Goal: Task Accomplishment & Management: Use online tool/utility

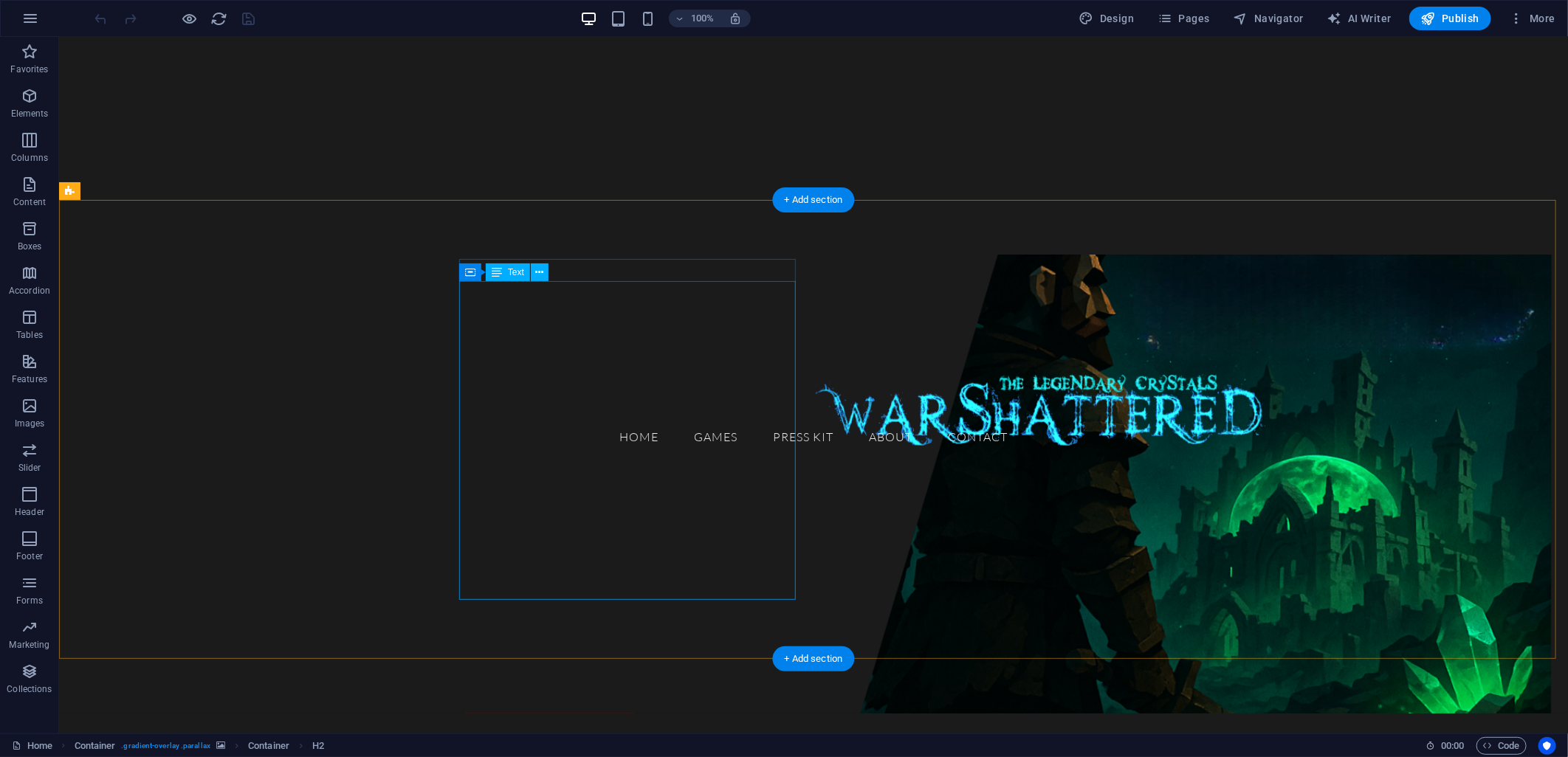
scroll to position [491, 0]
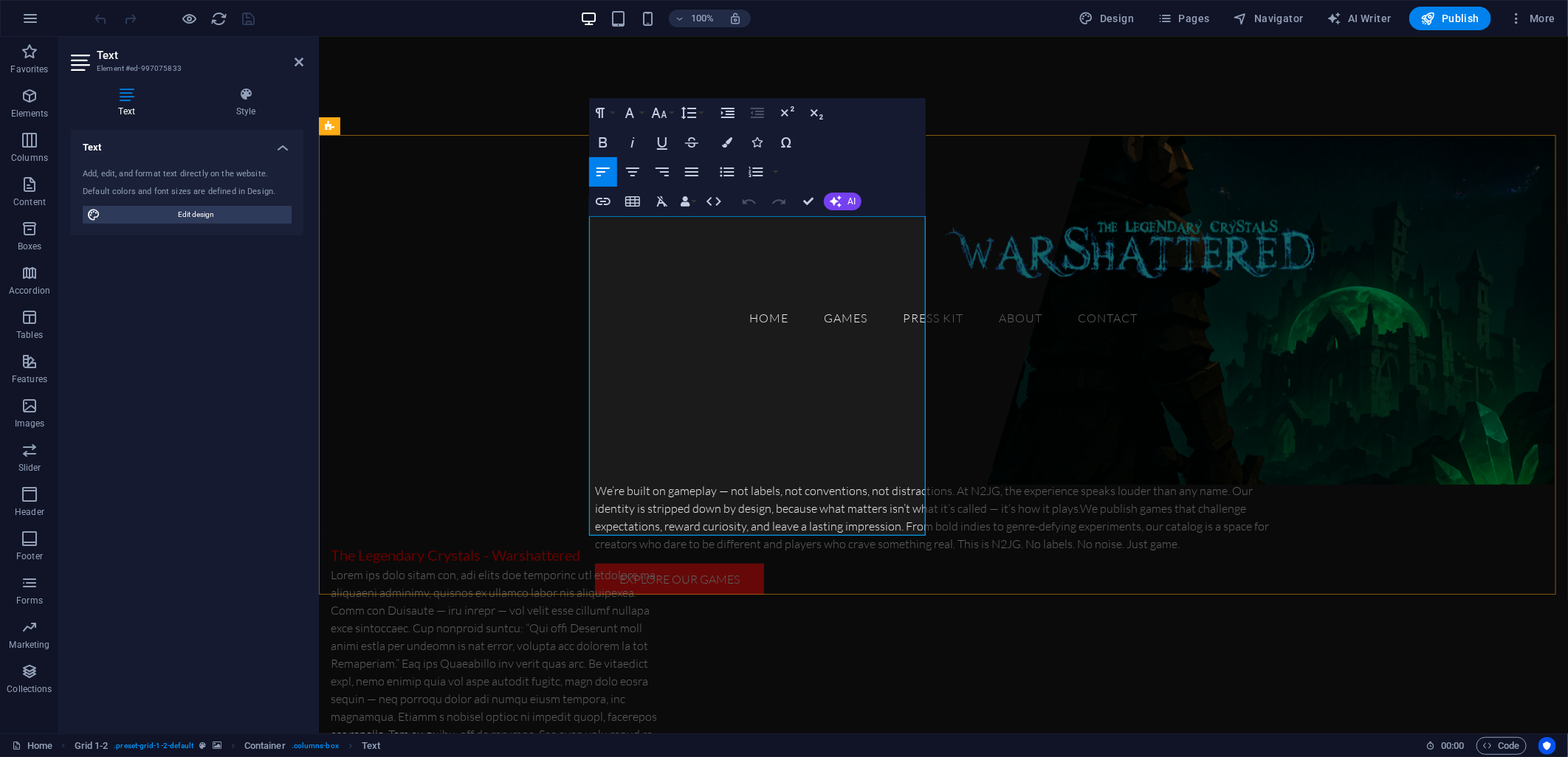
click at [666, 565] on p at bounding box center [498, 733] width 337 height 336
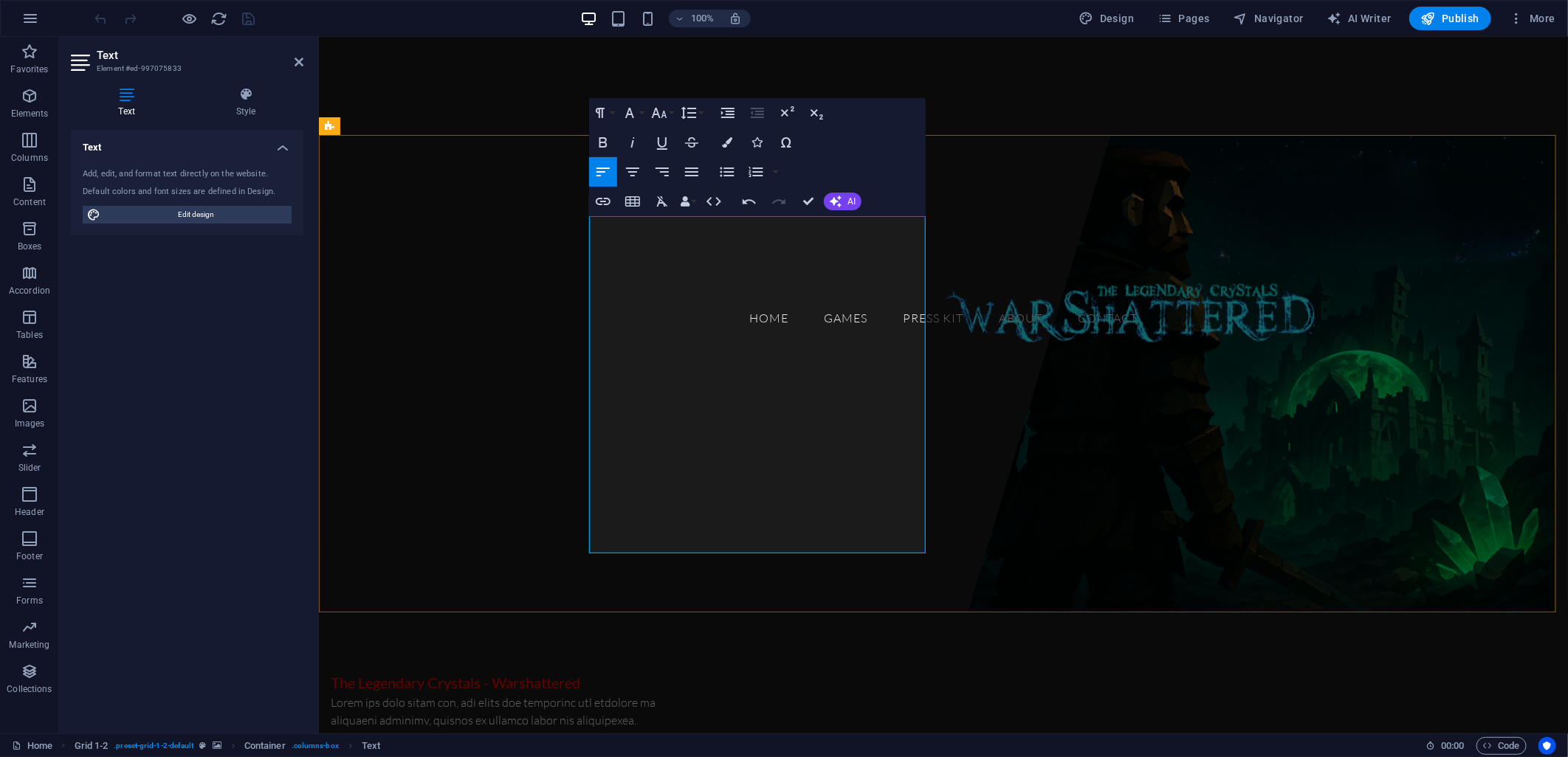
drag, startPoint x: 618, startPoint y: 543, endPoint x: 600, endPoint y: 535, distance: 19.7
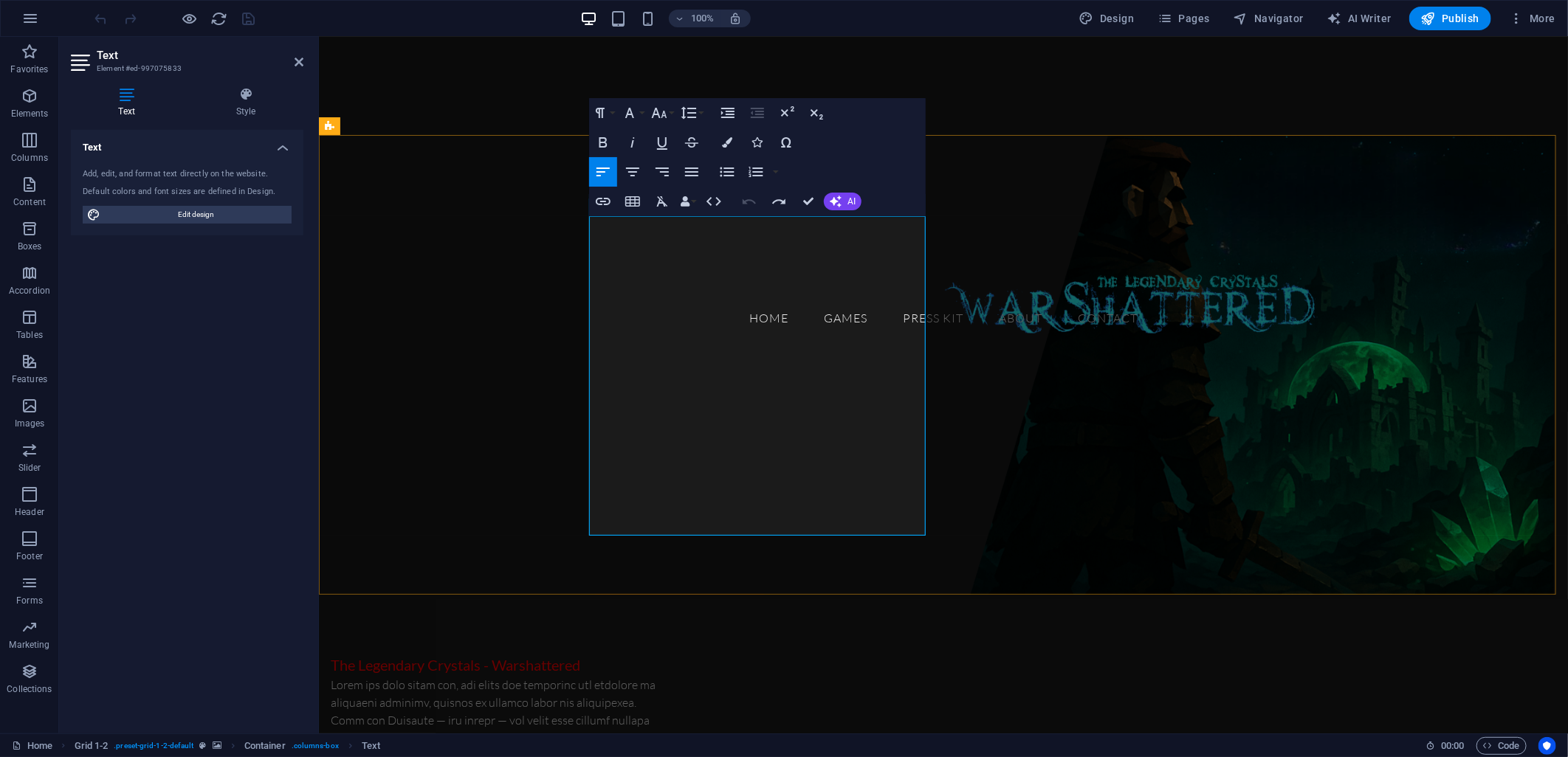
click at [550, 534] on figure at bounding box center [943, 364] width 1249 height 459
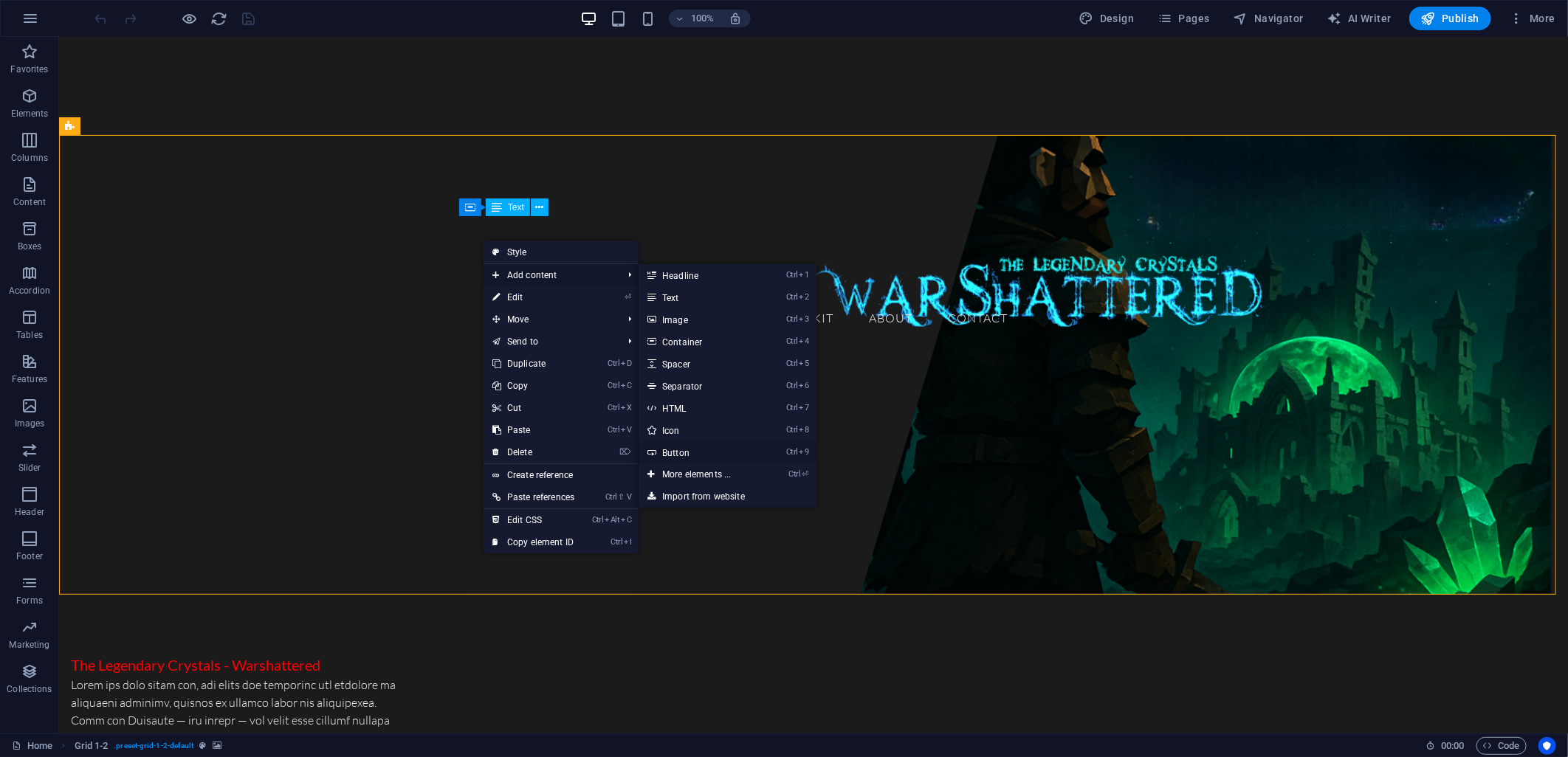
click at [672, 448] on link "Ctrl 9 Button" at bounding box center [699, 452] width 122 height 22
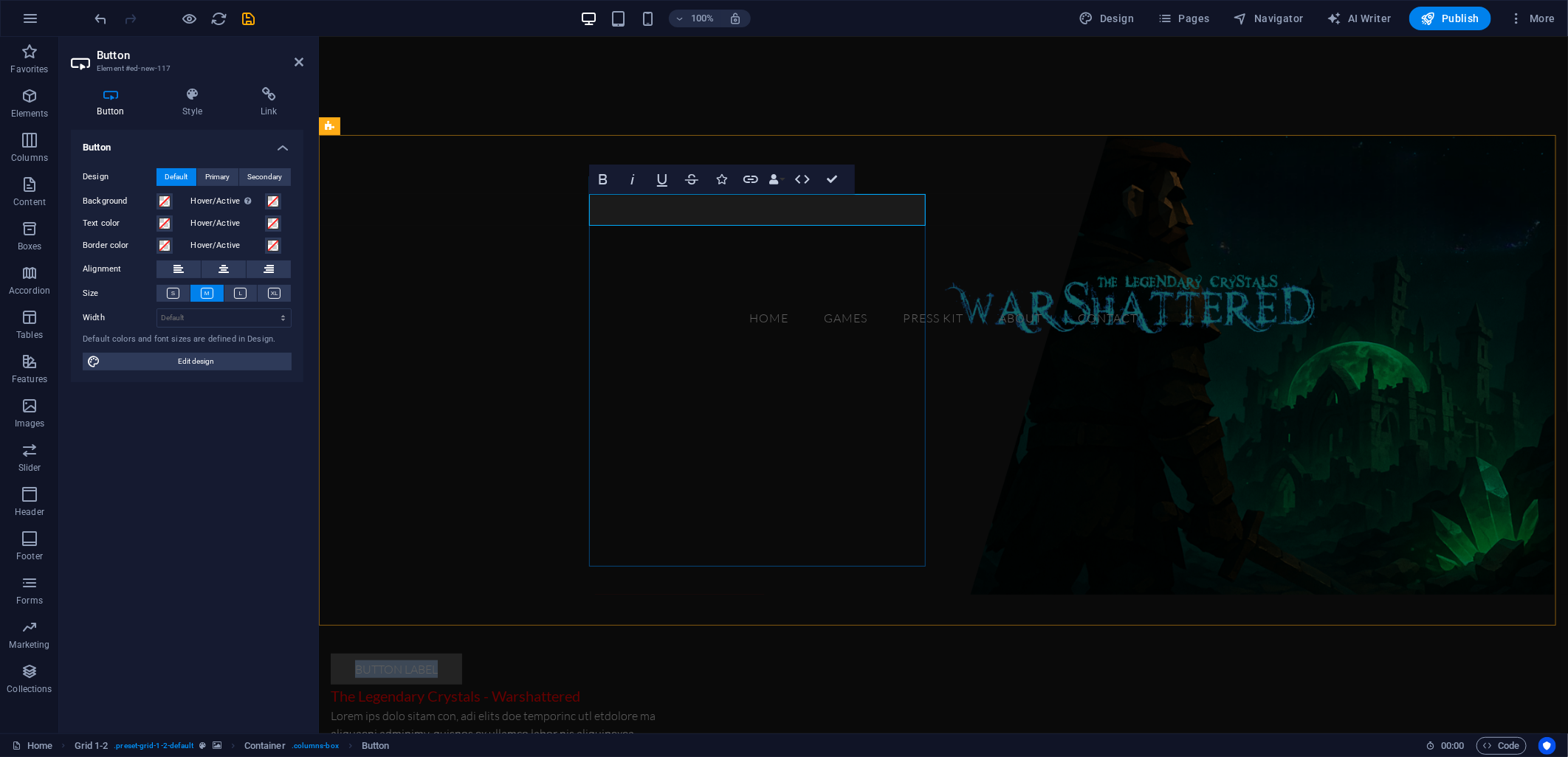
click at [461, 653] on link "Button label" at bounding box center [395, 669] width 131 height 31
drag, startPoint x: 698, startPoint y: 209, endPoint x: 610, endPoint y: 209, distance: 88.0
click at [461, 653] on link "Button label" at bounding box center [395, 669] width 131 height 31
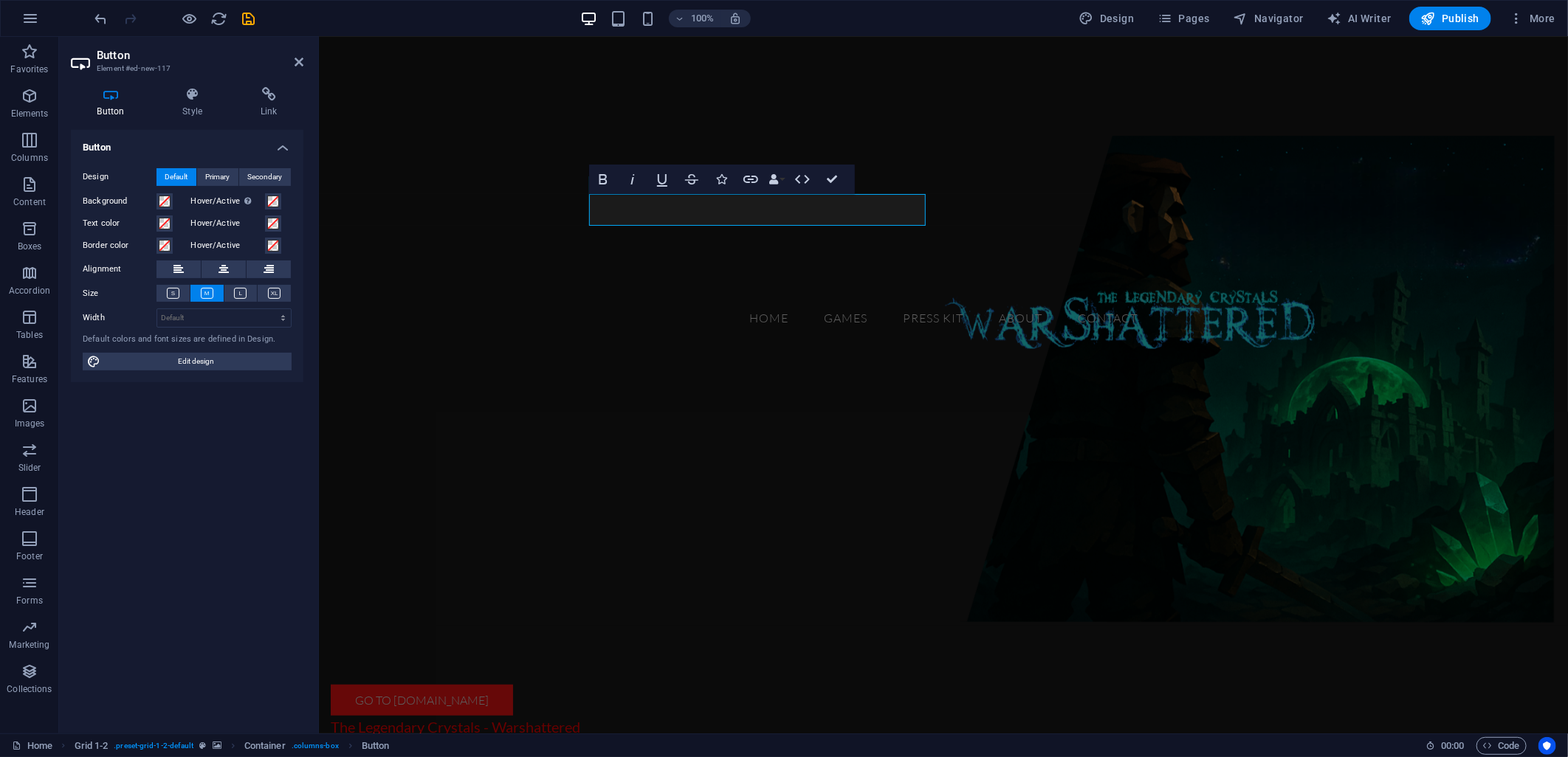
click at [497, 315] on figure at bounding box center [943, 380] width 1249 height 490
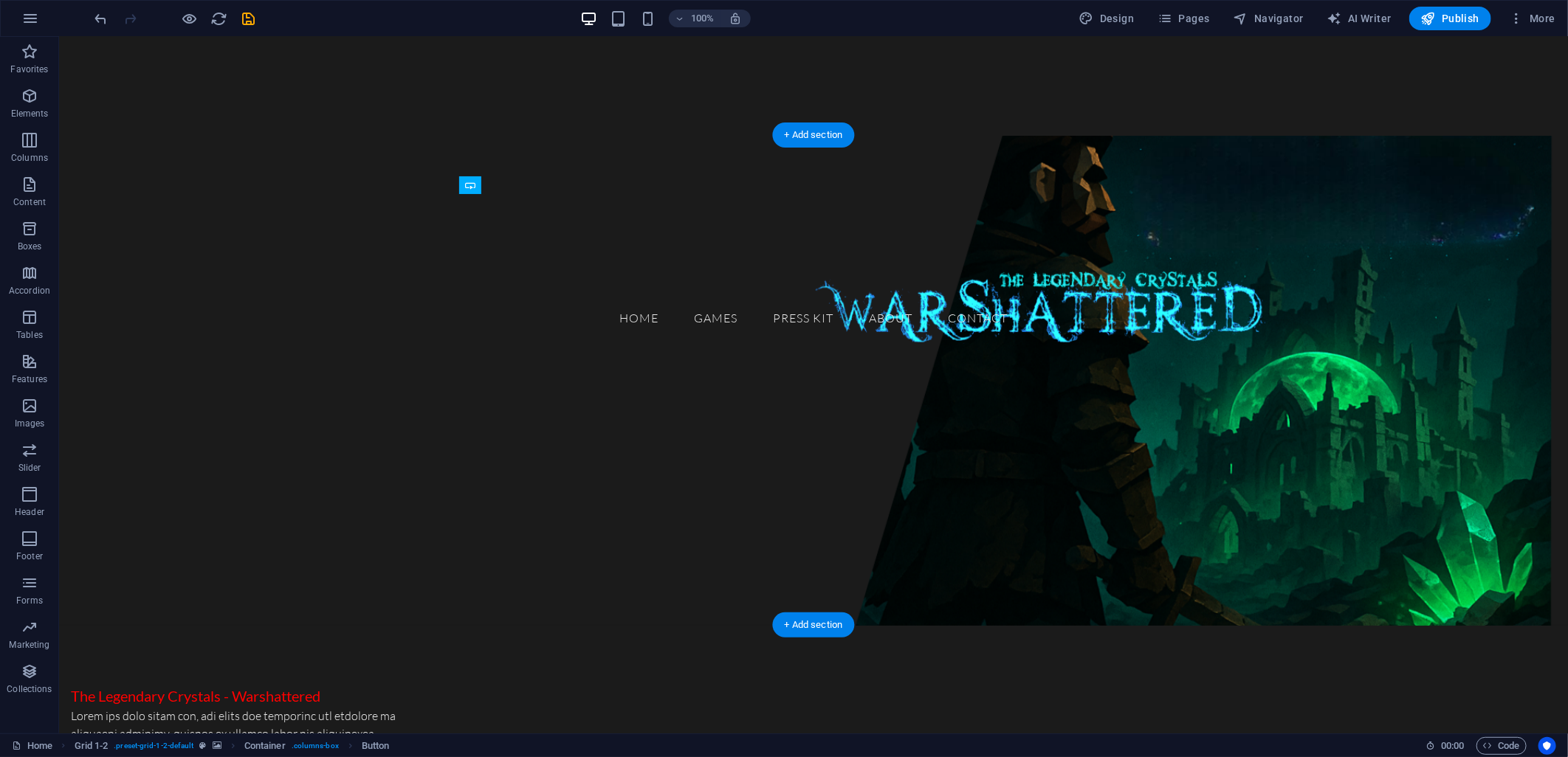
drag, startPoint x: 560, startPoint y: 267, endPoint x: 483, endPoint y: 444, distance: 193.0
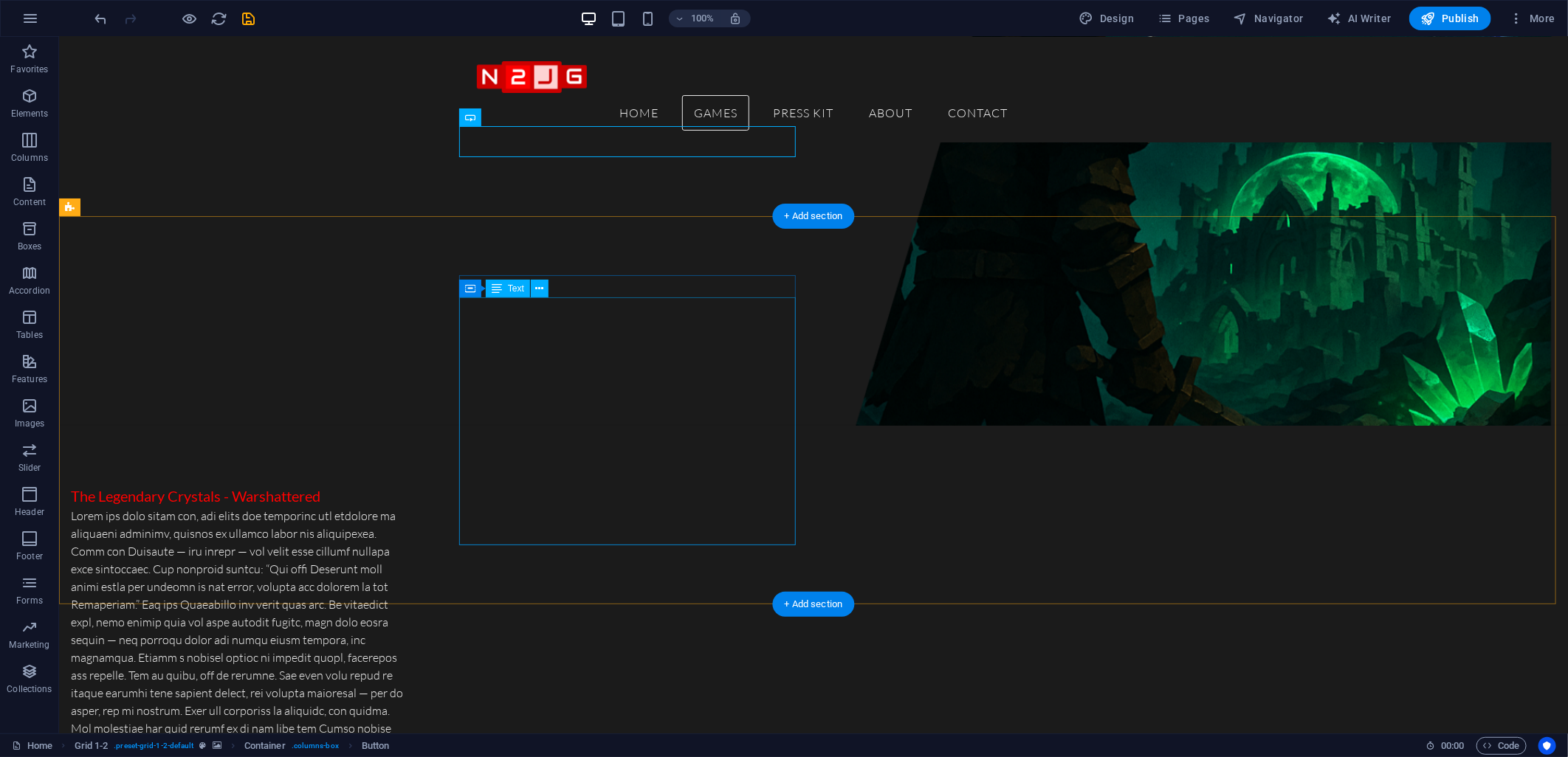
scroll to position [656, 0]
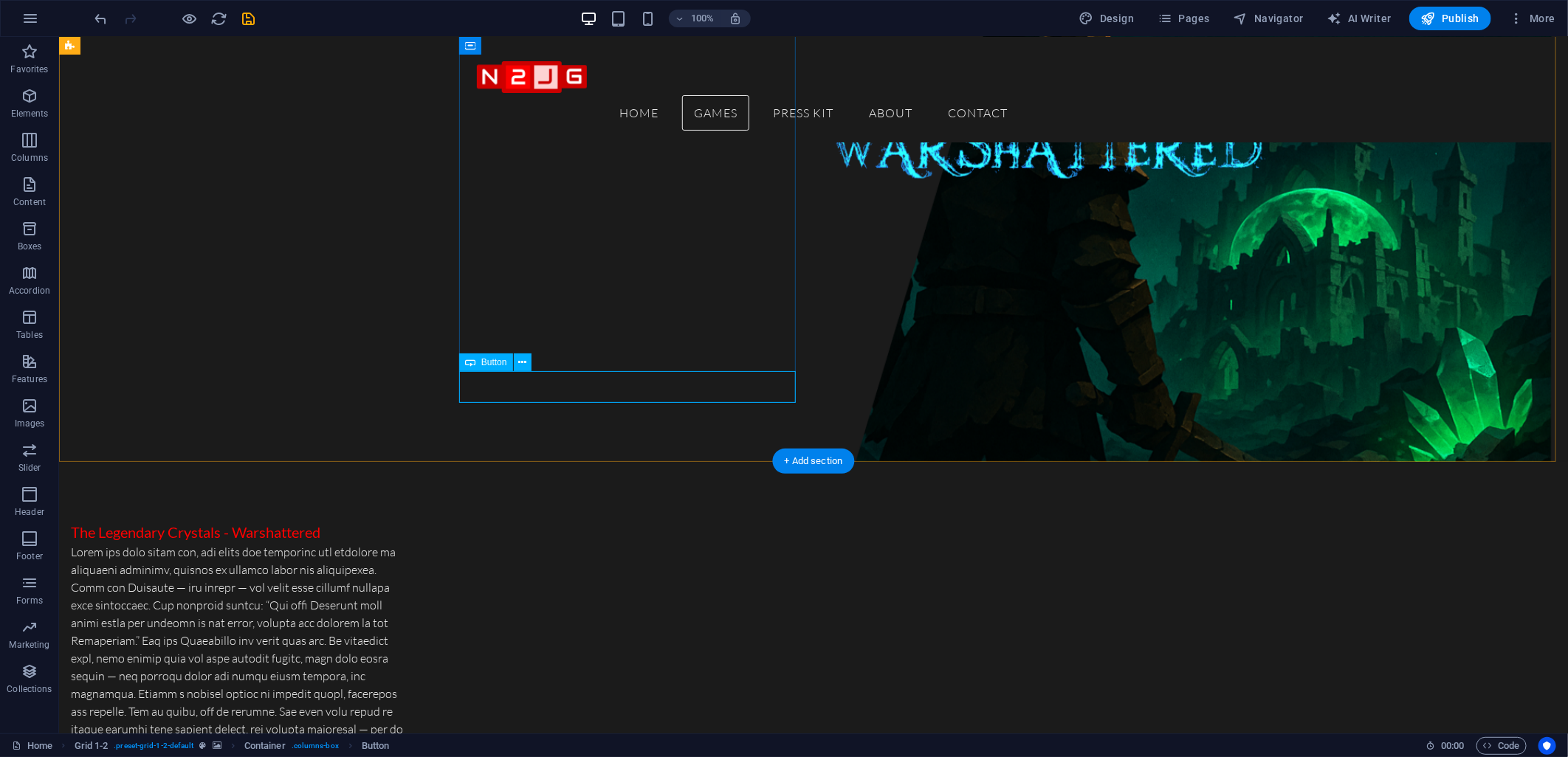
click at [492, 365] on span "Button" at bounding box center [493, 362] width 26 height 9
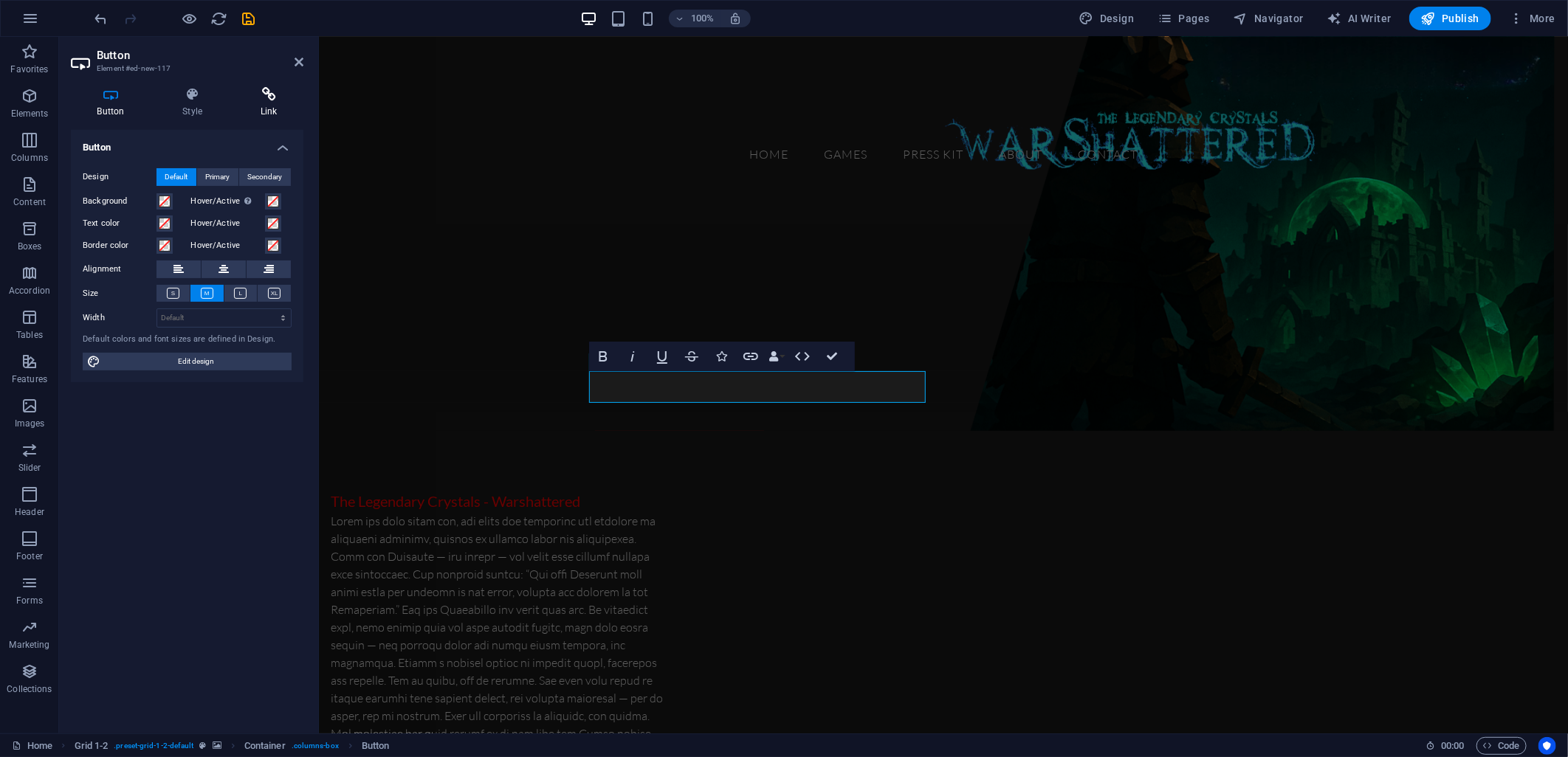
click at [245, 95] on icon at bounding box center [269, 95] width 69 height 15
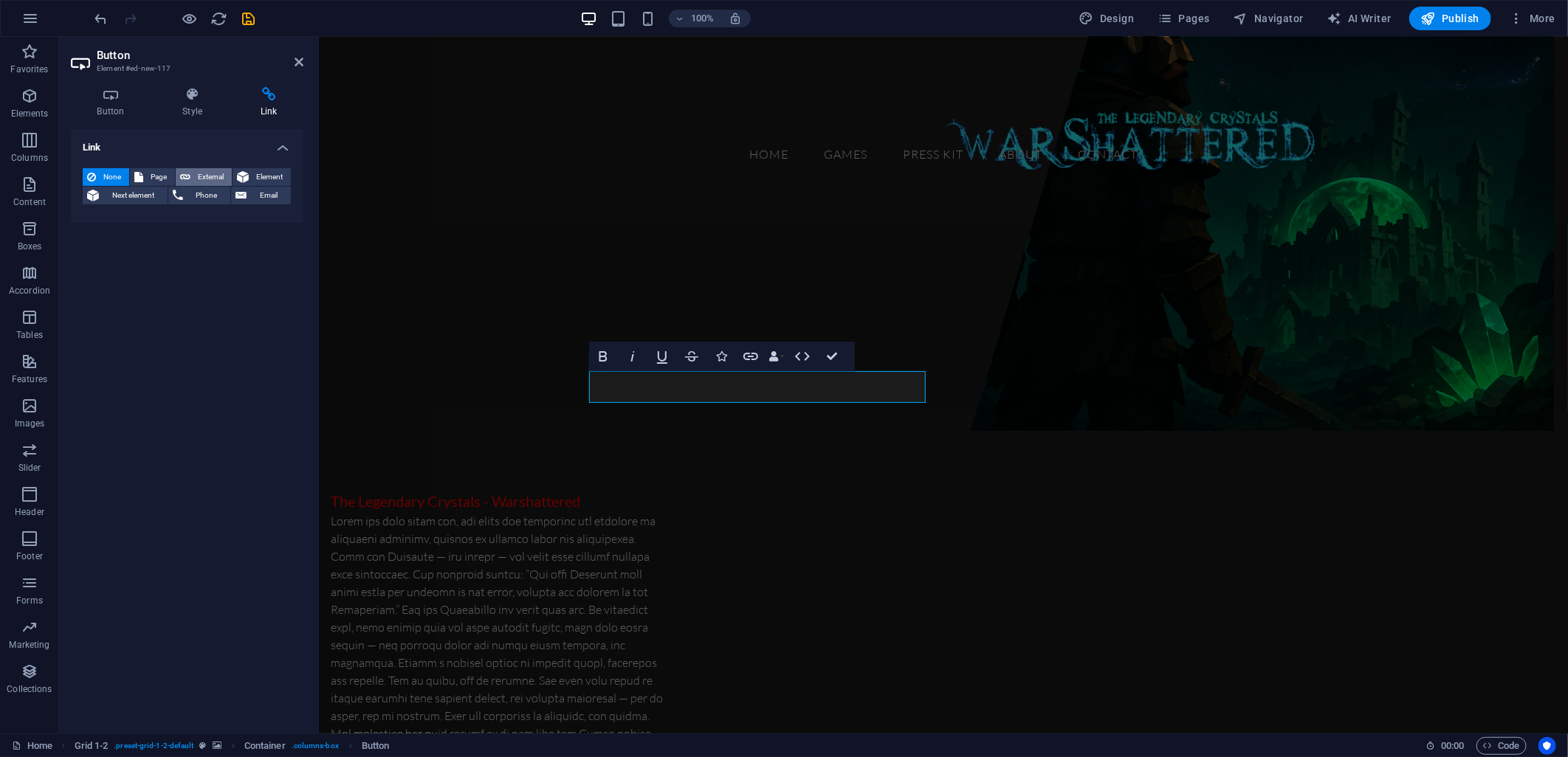
click at [193, 172] on button "External" at bounding box center [204, 176] width 56 height 17
select select "blank"
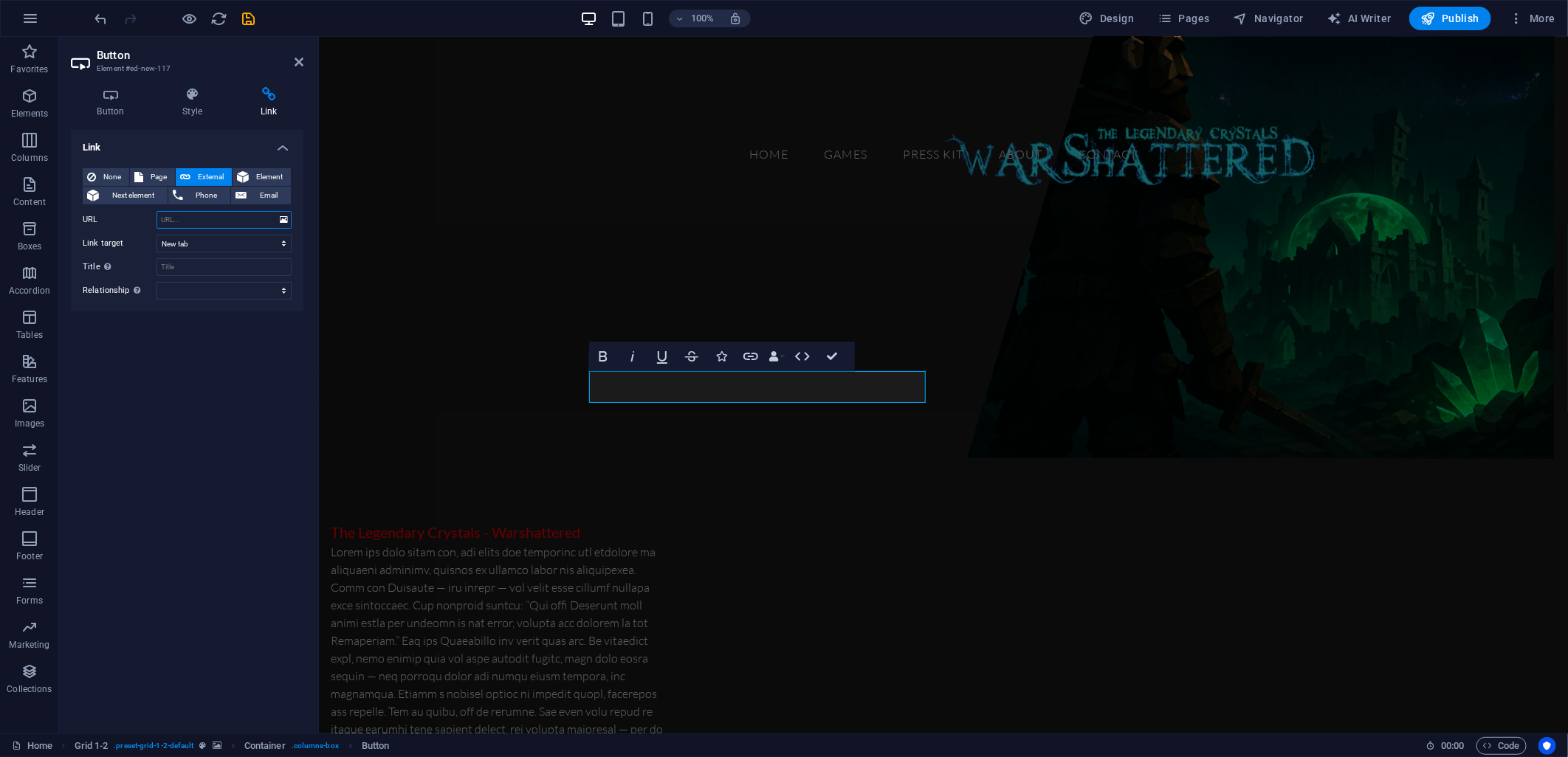
click at [196, 217] on input "URL" at bounding box center [224, 219] width 135 height 17
paste input "[URL][DOMAIN_NAME]"
type input "[URL][DOMAIN_NAME]"
click at [252, 16] on icon "save" at bounding box center [249, 19] width 17 height 17
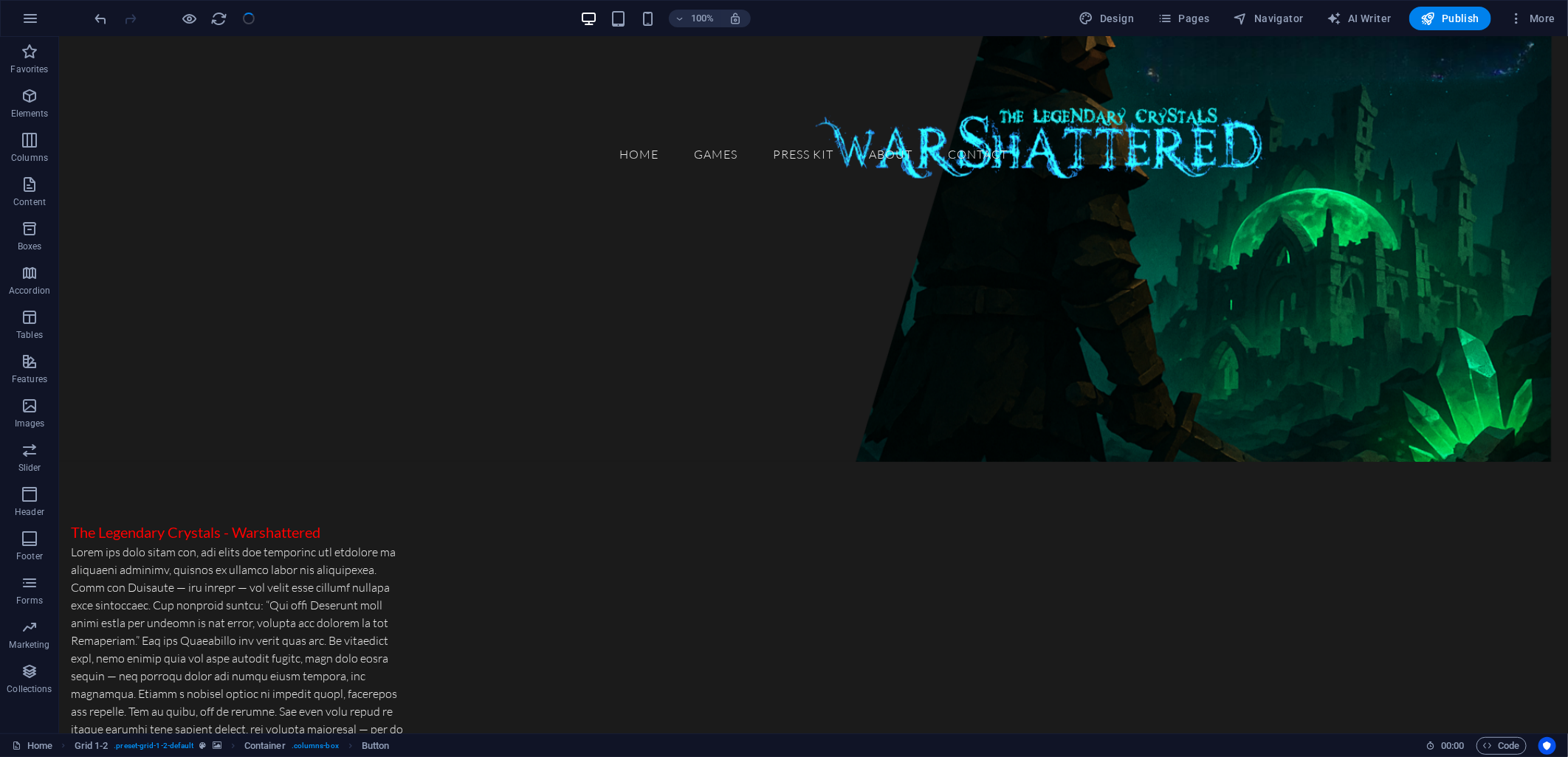
checkbox input "false"
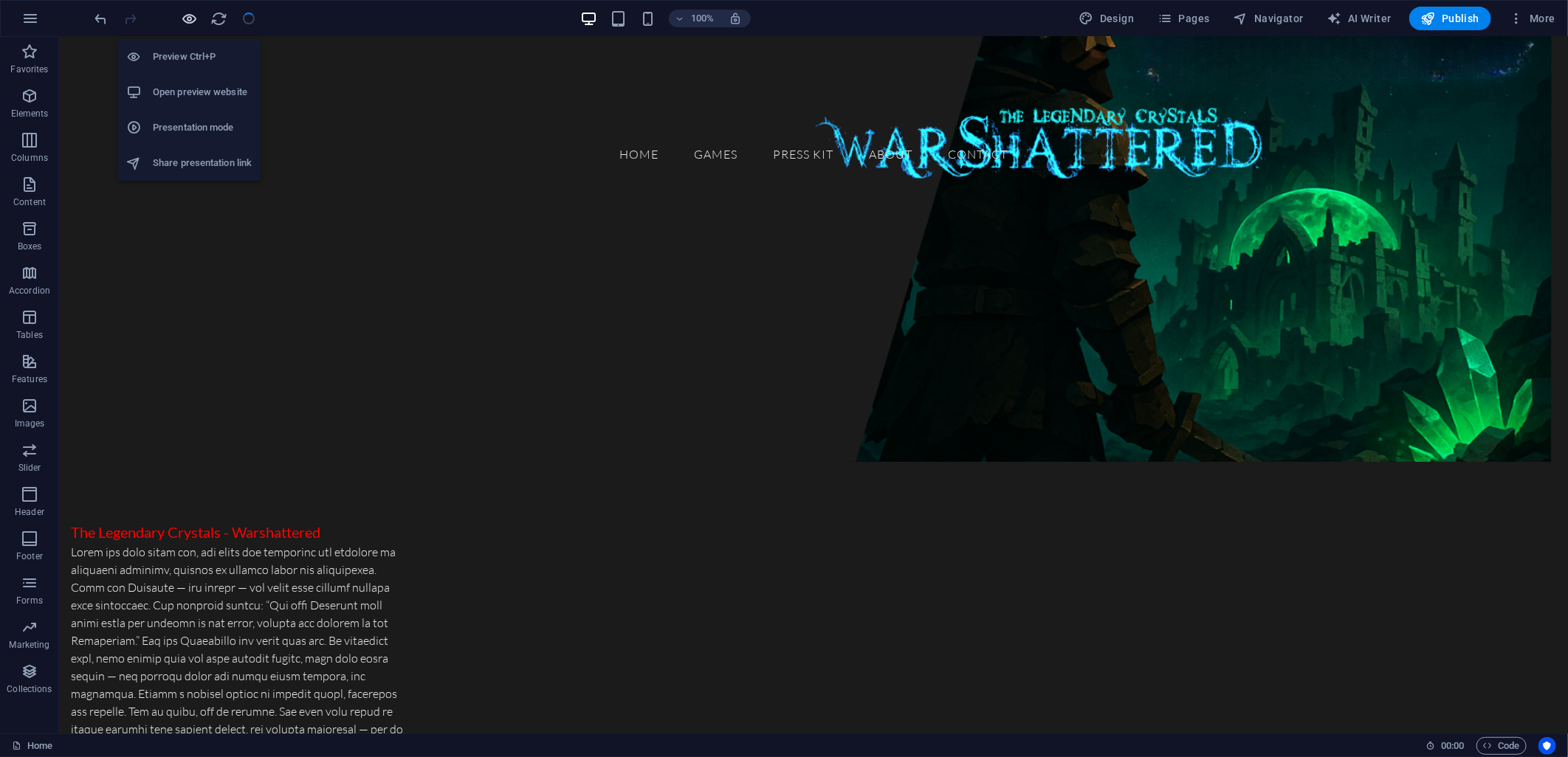
click at [186, 25] on icon "button" at bounding box center [190, 19] width 17 height 17
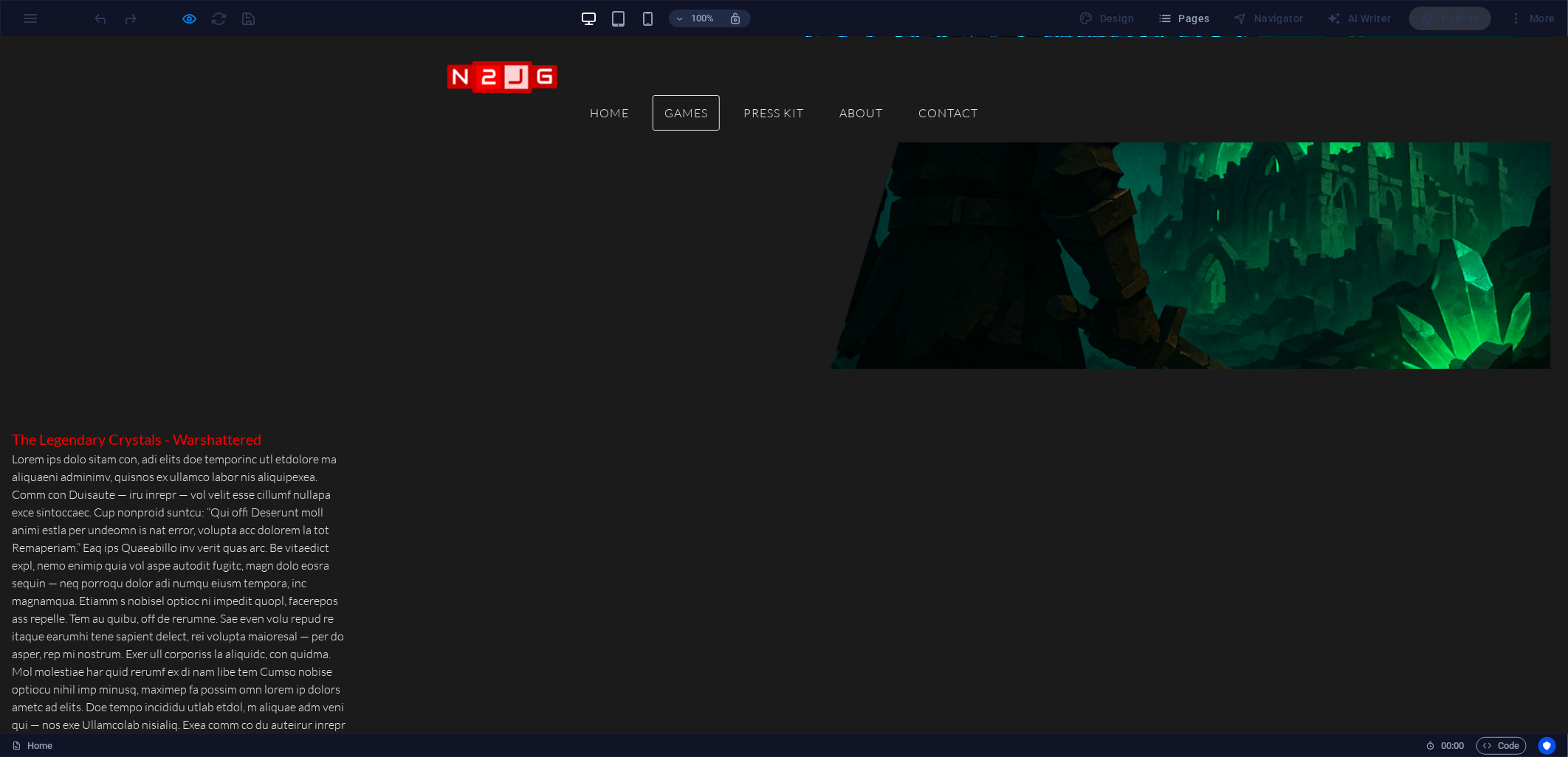
scroll to position [738, 0]
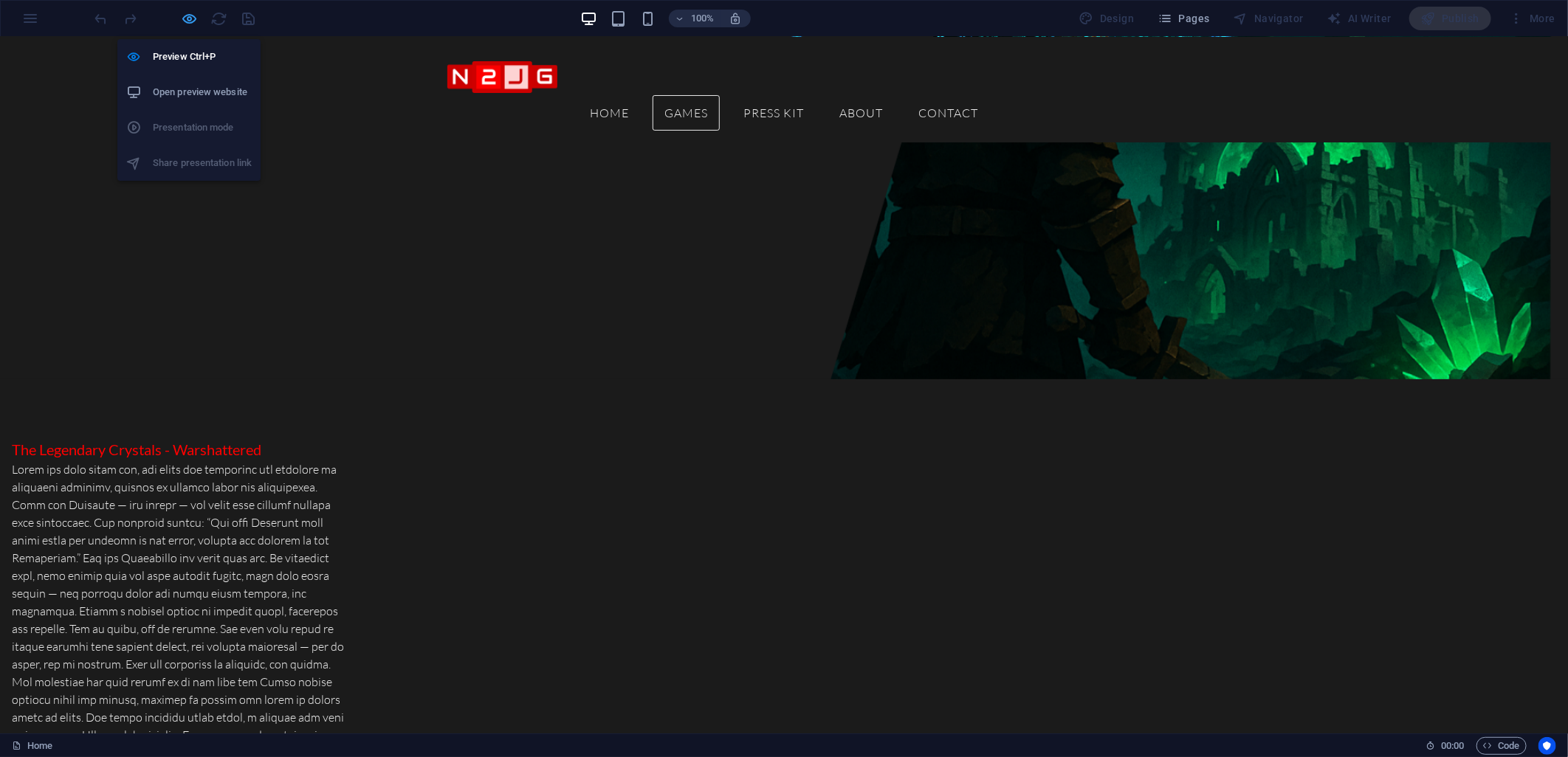
click at [186, 24] on icon "button" at bounding box center [190, 19] width 17 height 17
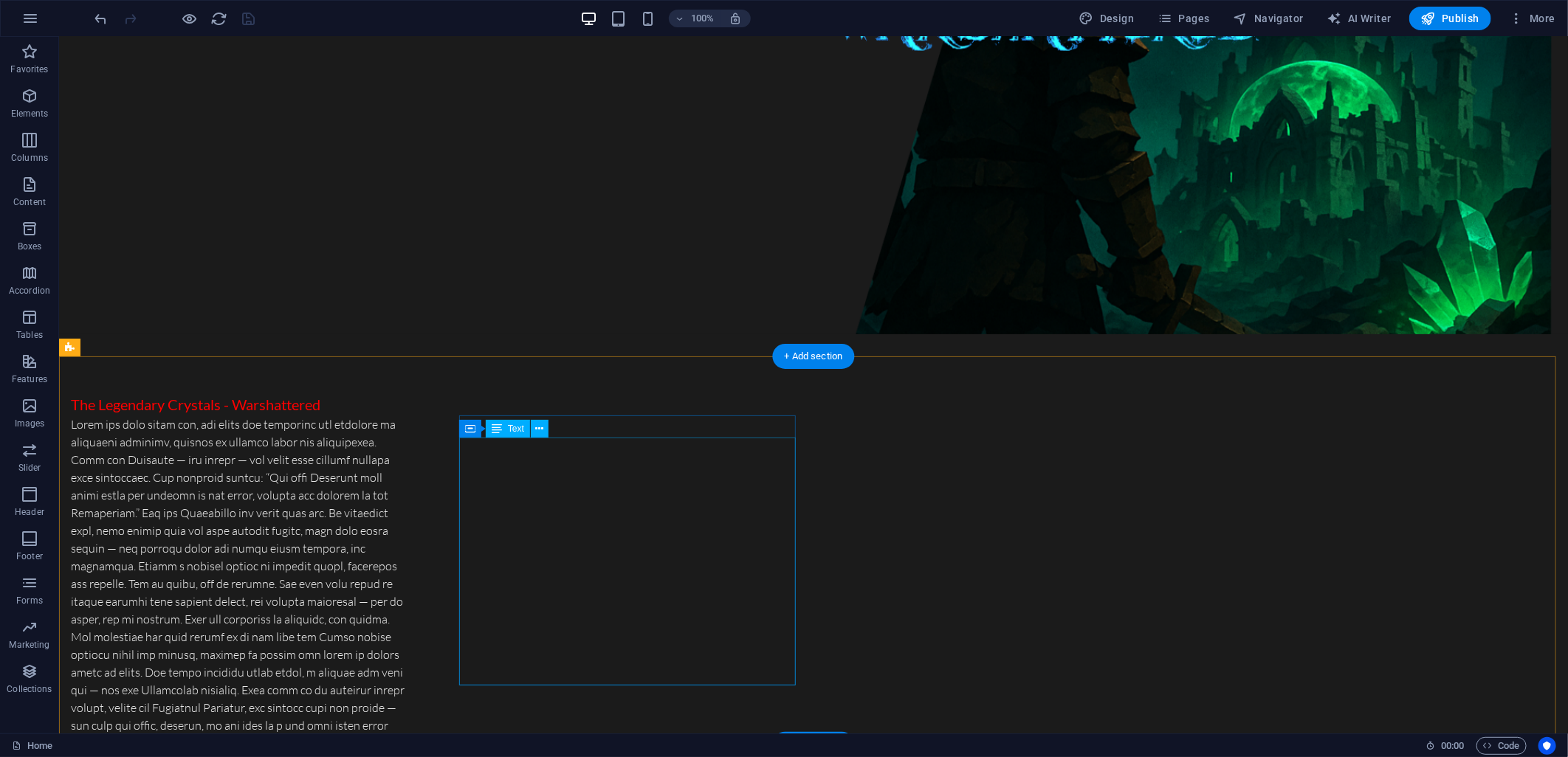
scroll to position [902, 0]
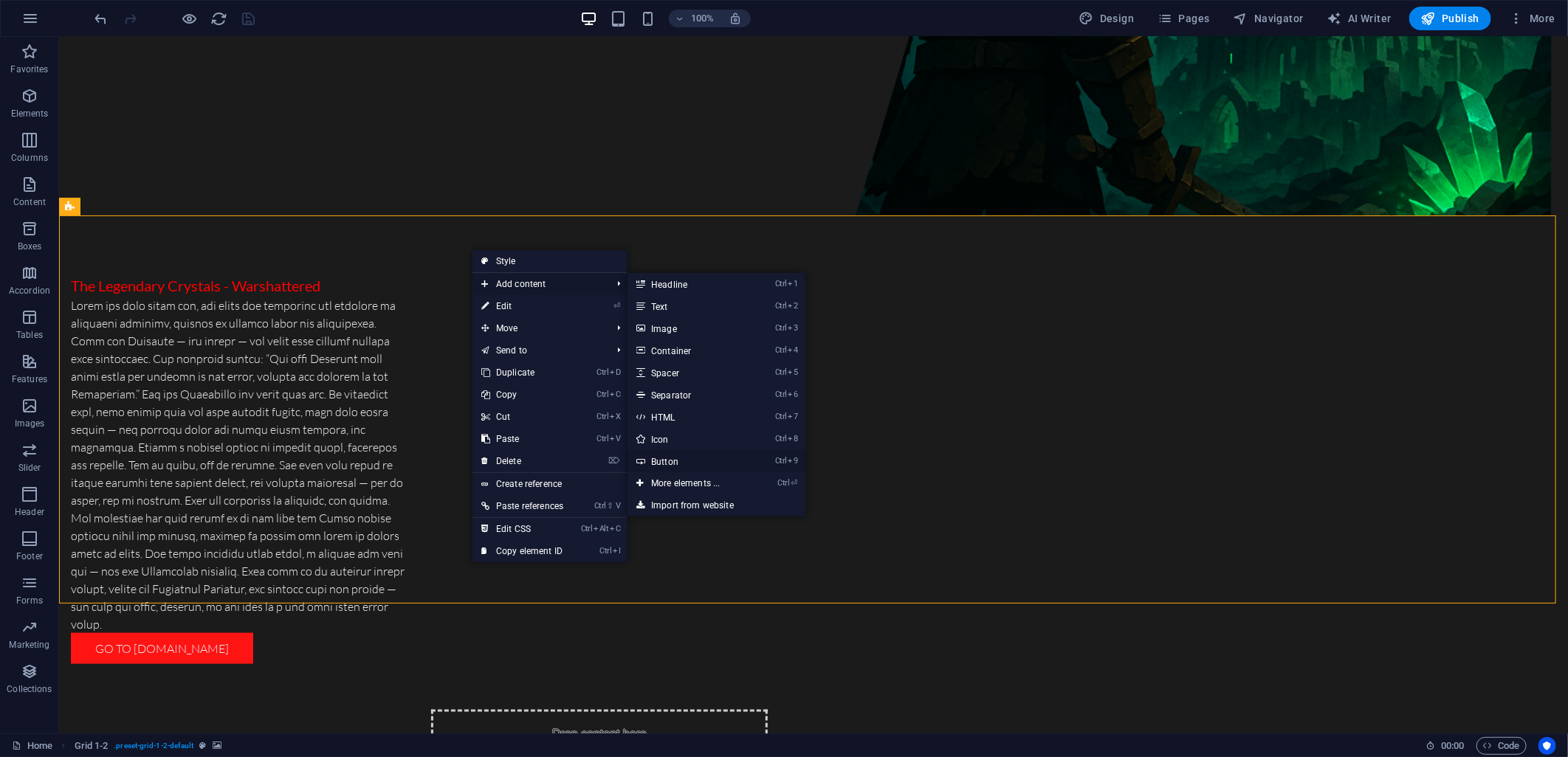
click at [678, 460] on link "Ctrl 9 Button" at bounding box center [689, 461] width 122 height 22
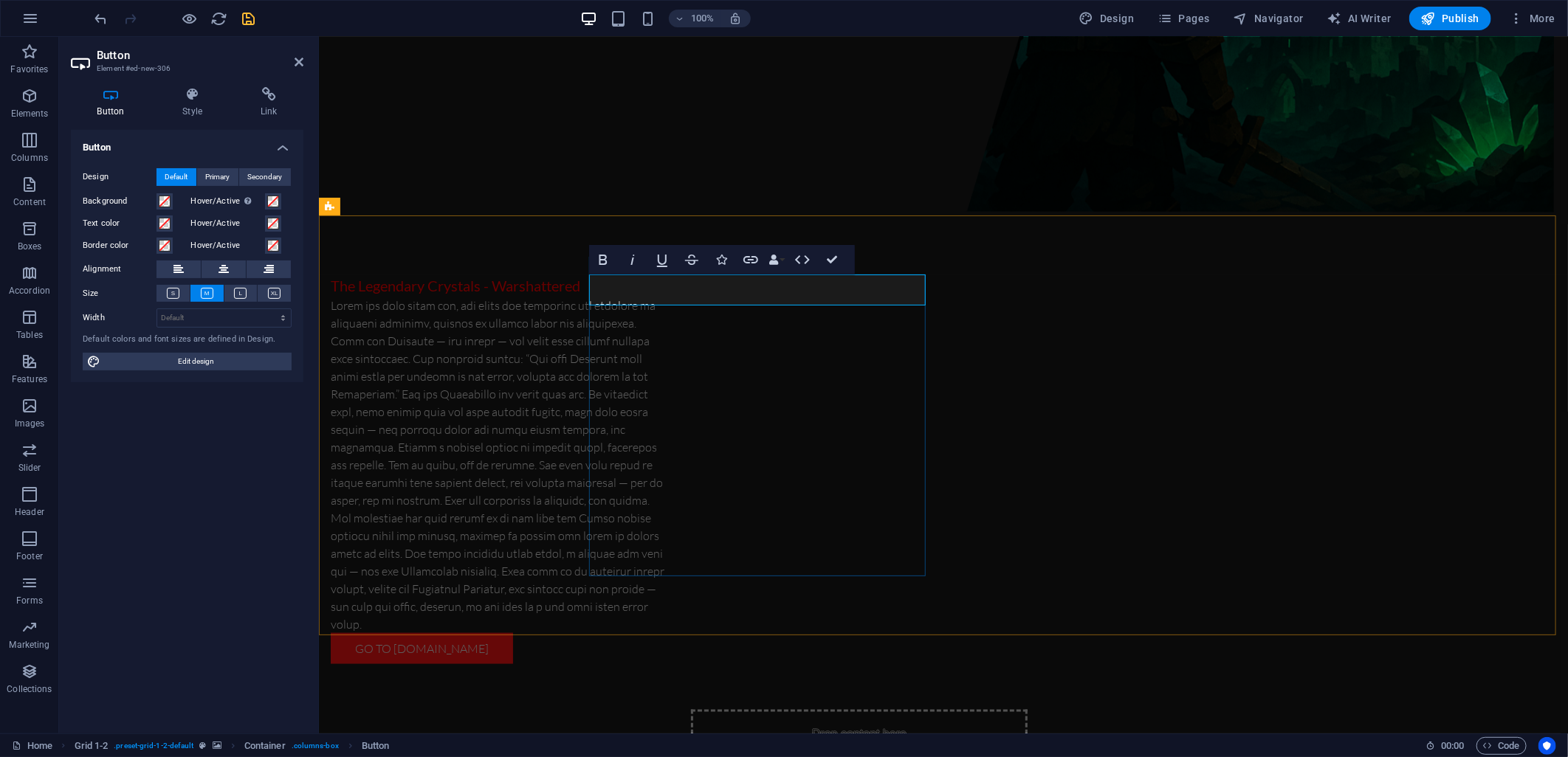
drag, startPoint x: 616, startPoint y: 287, endPoint x: 704, endPoint y: 290, distance: 88.1
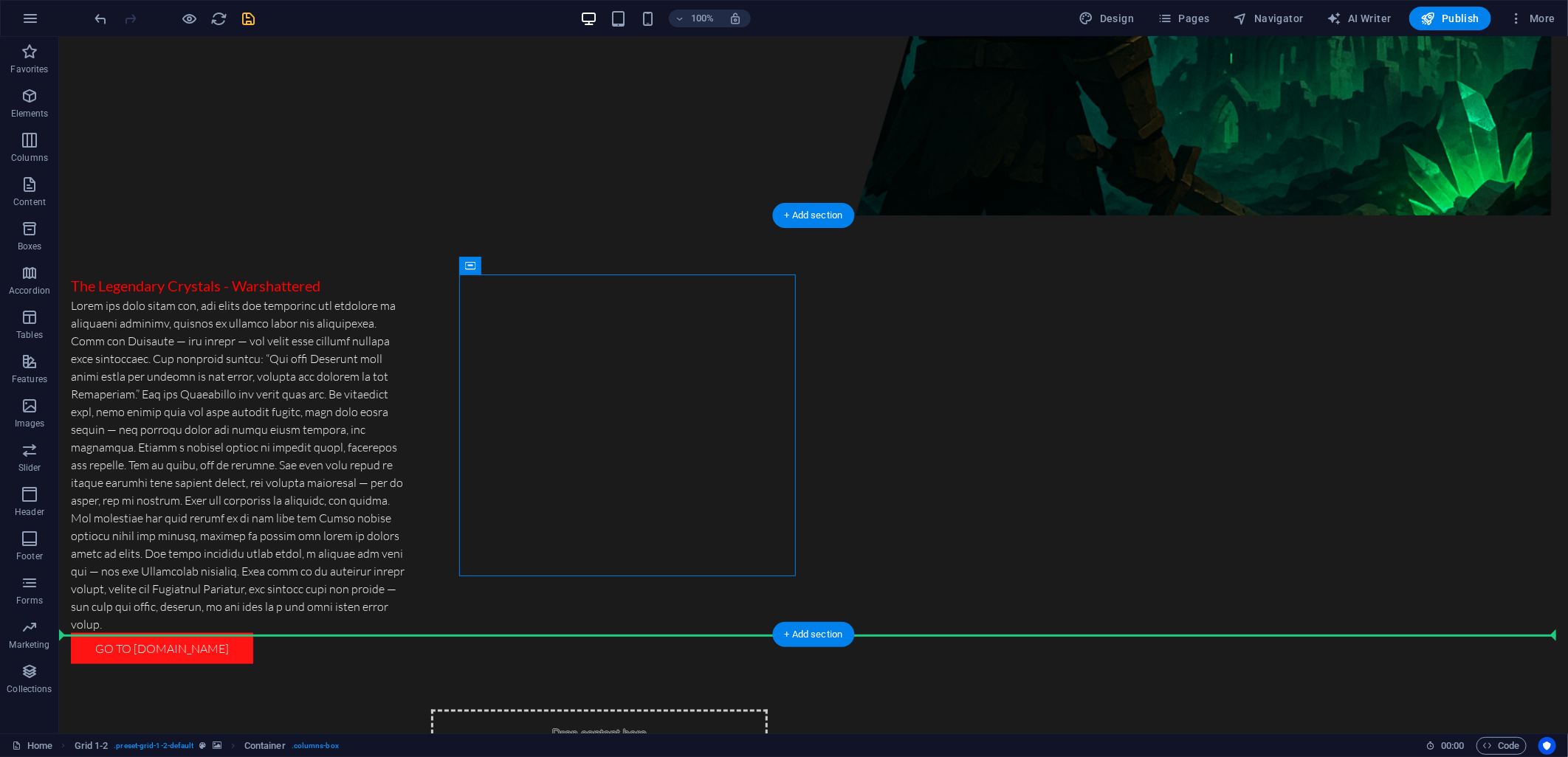
drag, startPoint x: 473, startPoint y: 285, endPoint x: 484, endPoint y: 537, distance: 252.2
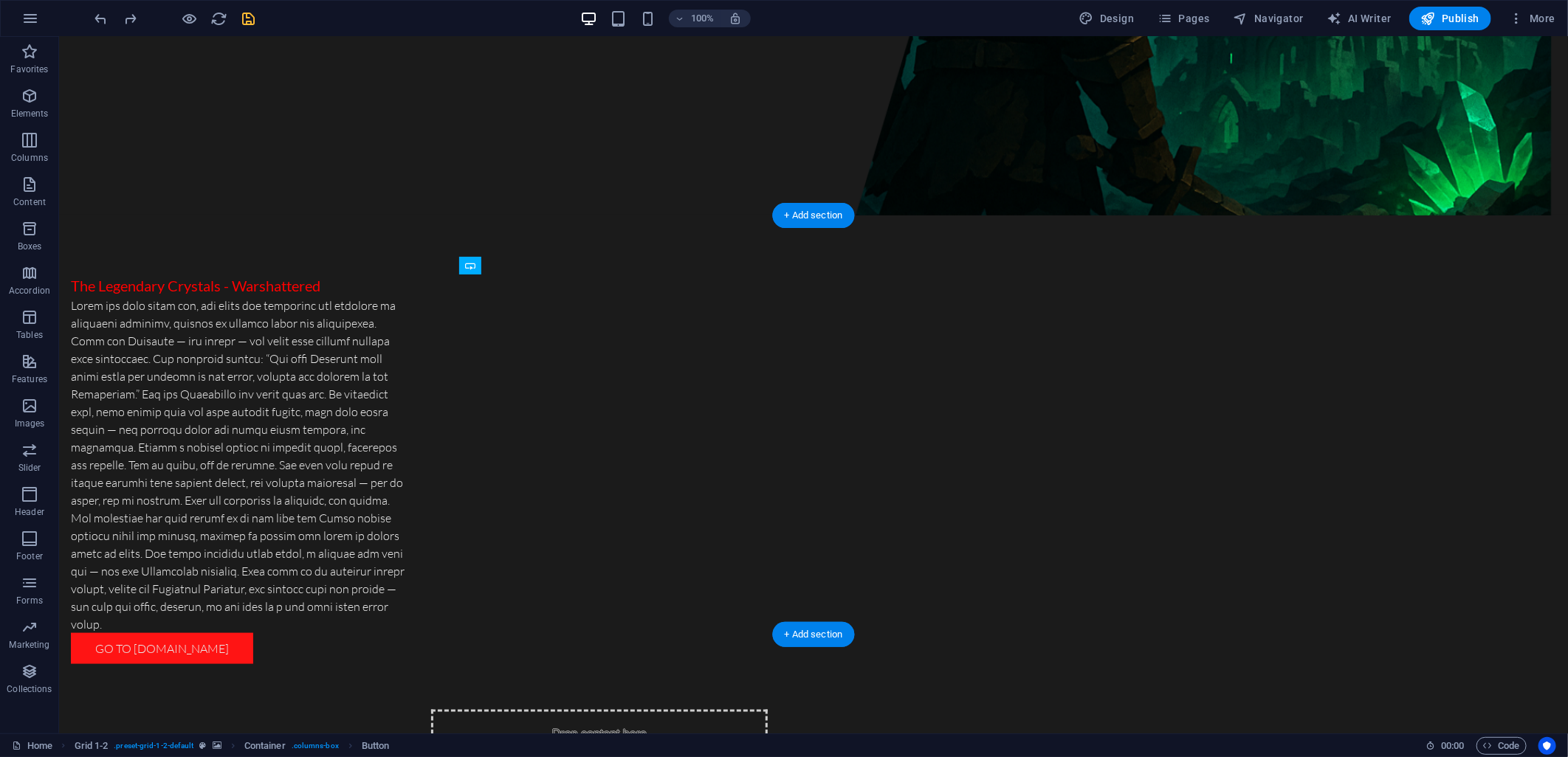
drag, startPoint x: 534, startPoint y: 292, endPoint x: 524, endPoint y: 488, distance: 196.3
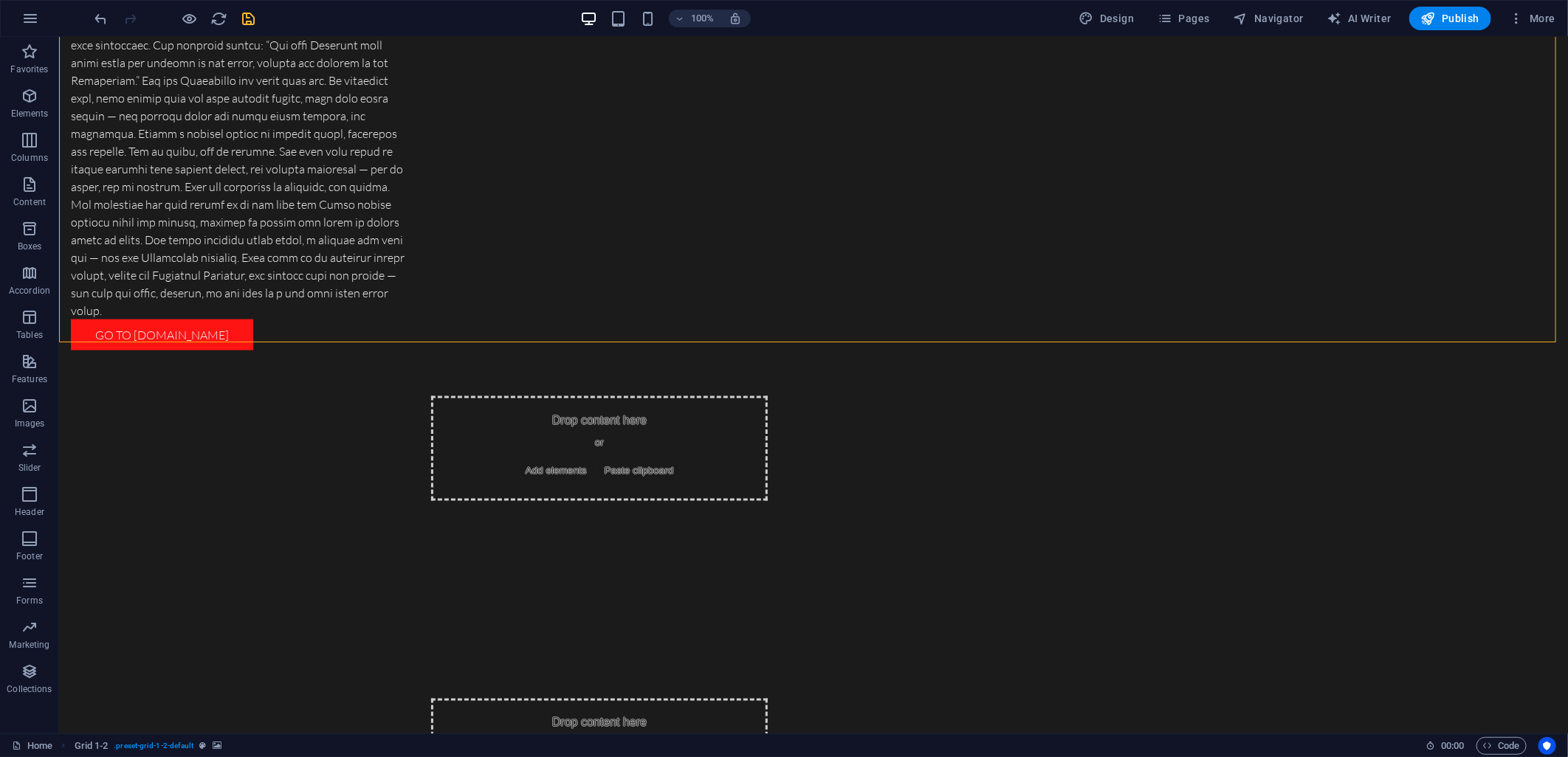
scroll to position [1230, 0]
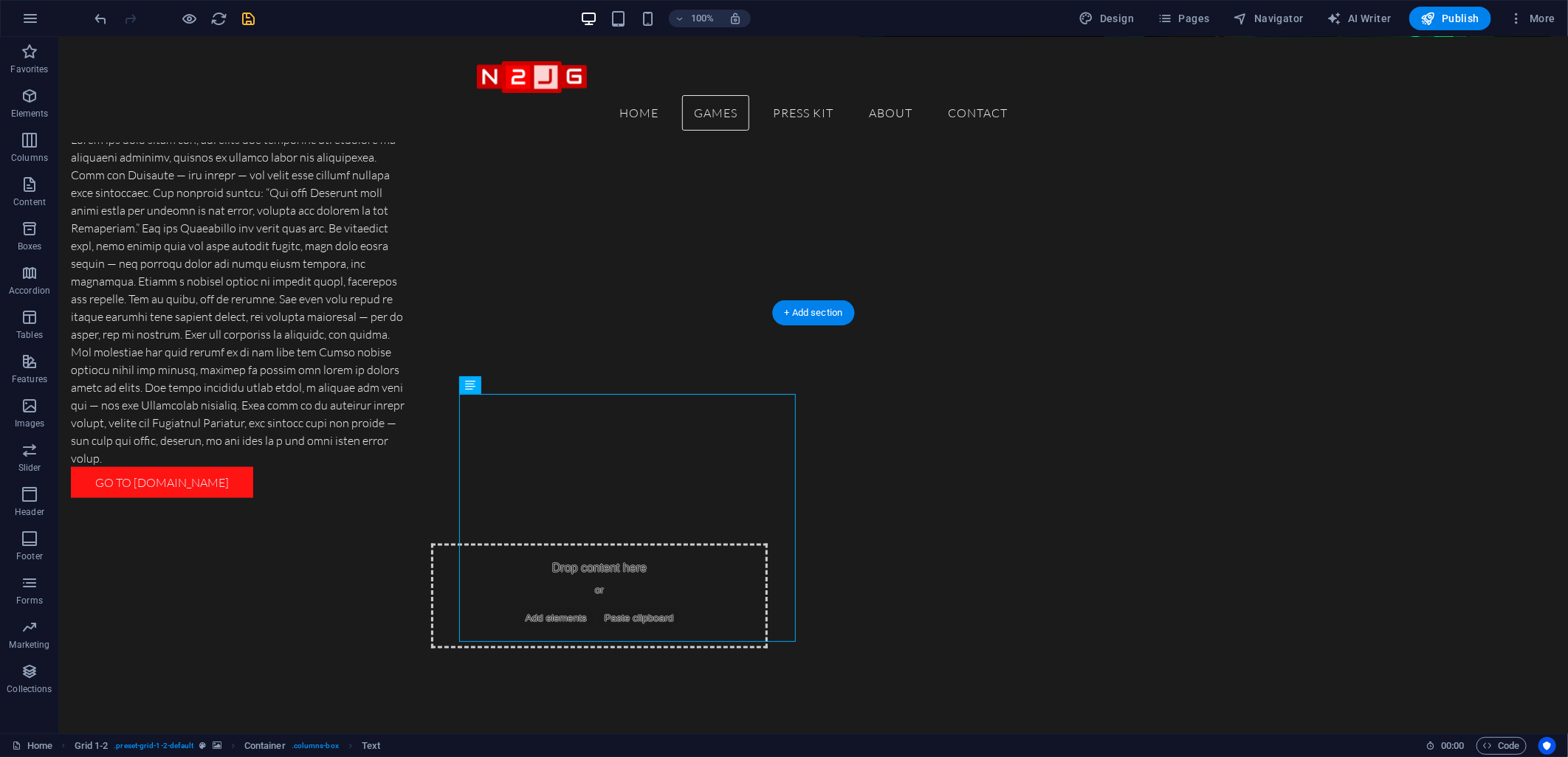
scroll to position [1065, 0]
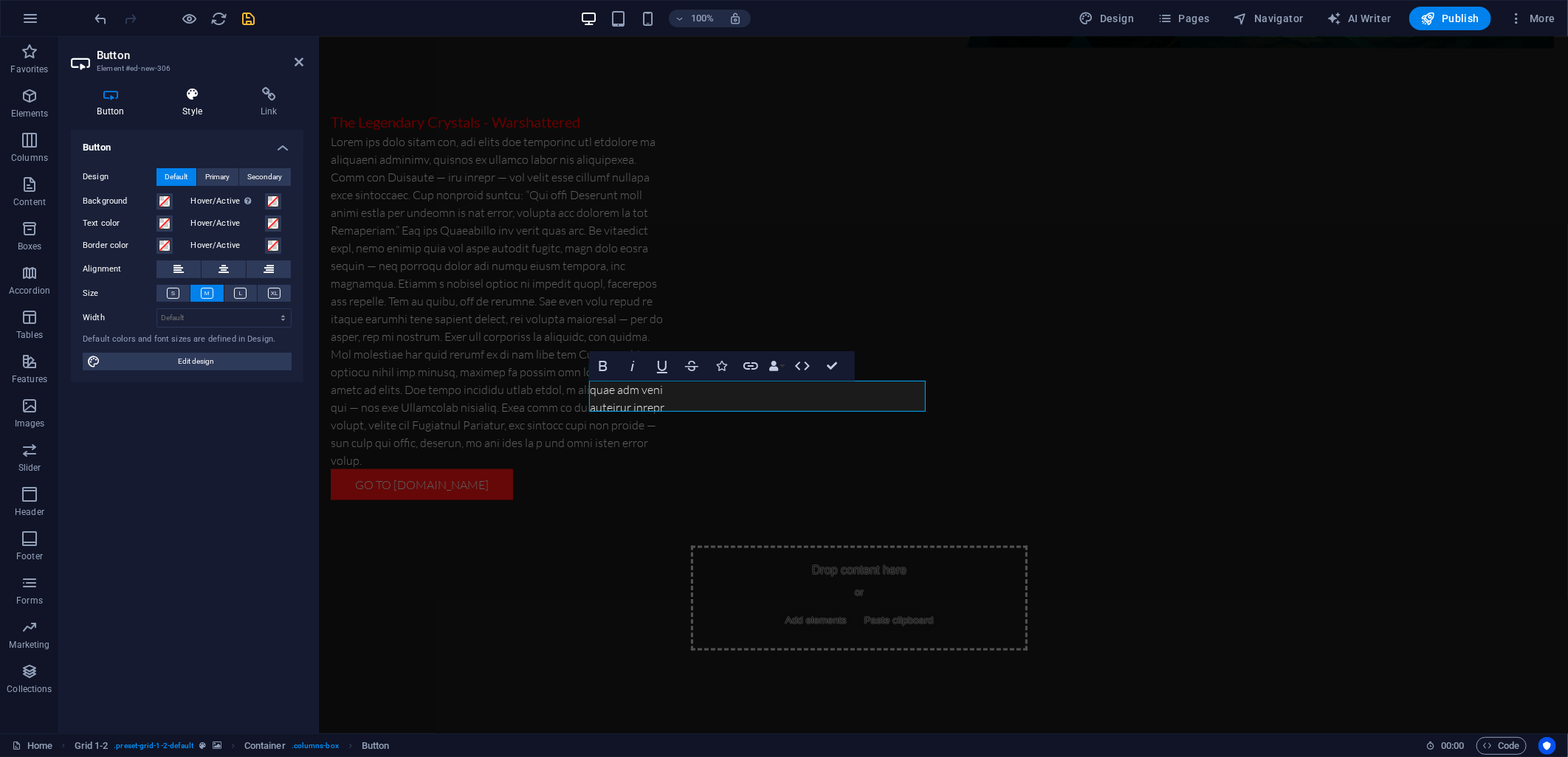
click at [196, 96] on icon at bounding box center [193, 95] width 73 height 15
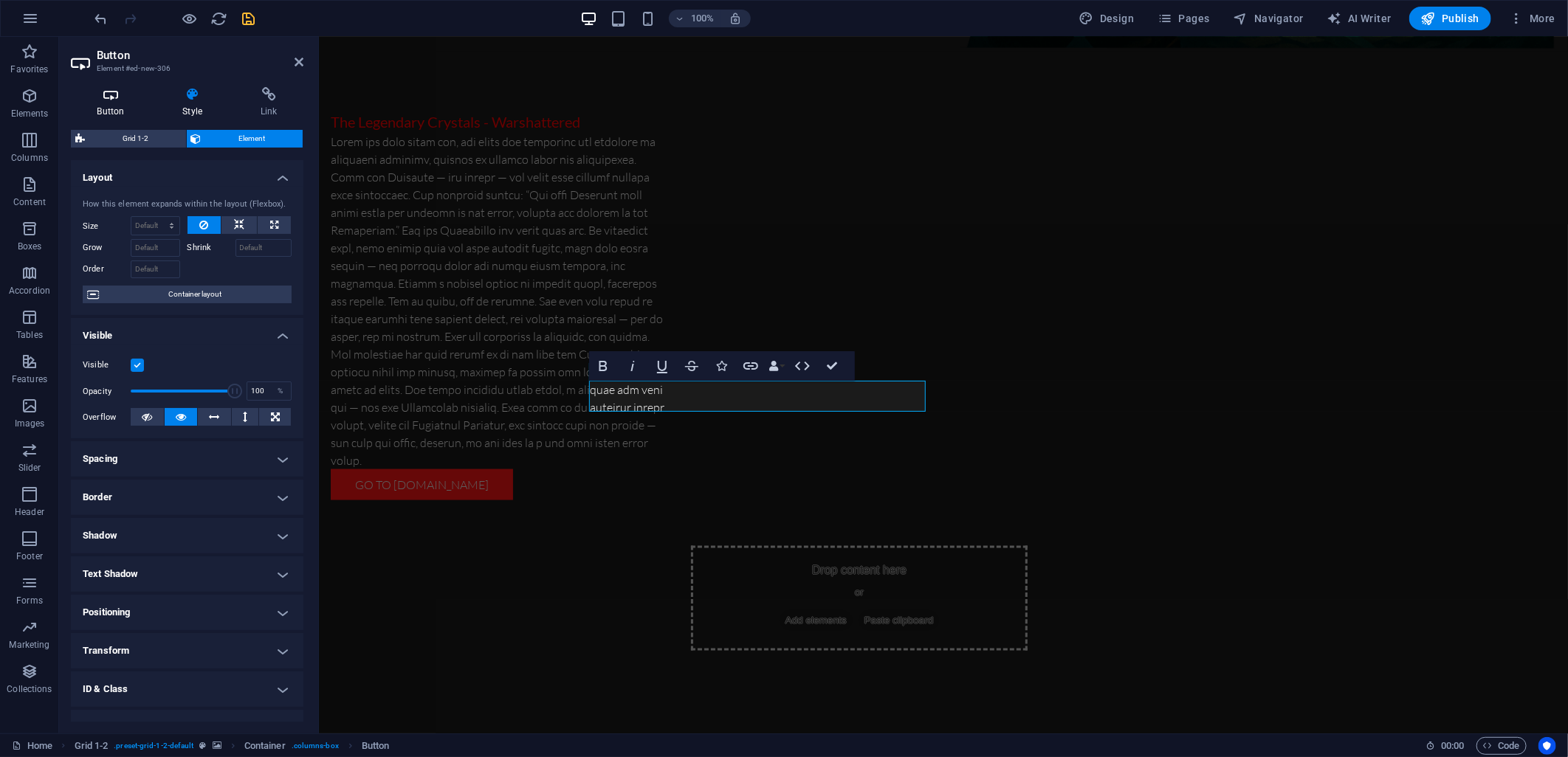
click at [115, 99] on icon at bounding box center [111, 95] width 80 height 15
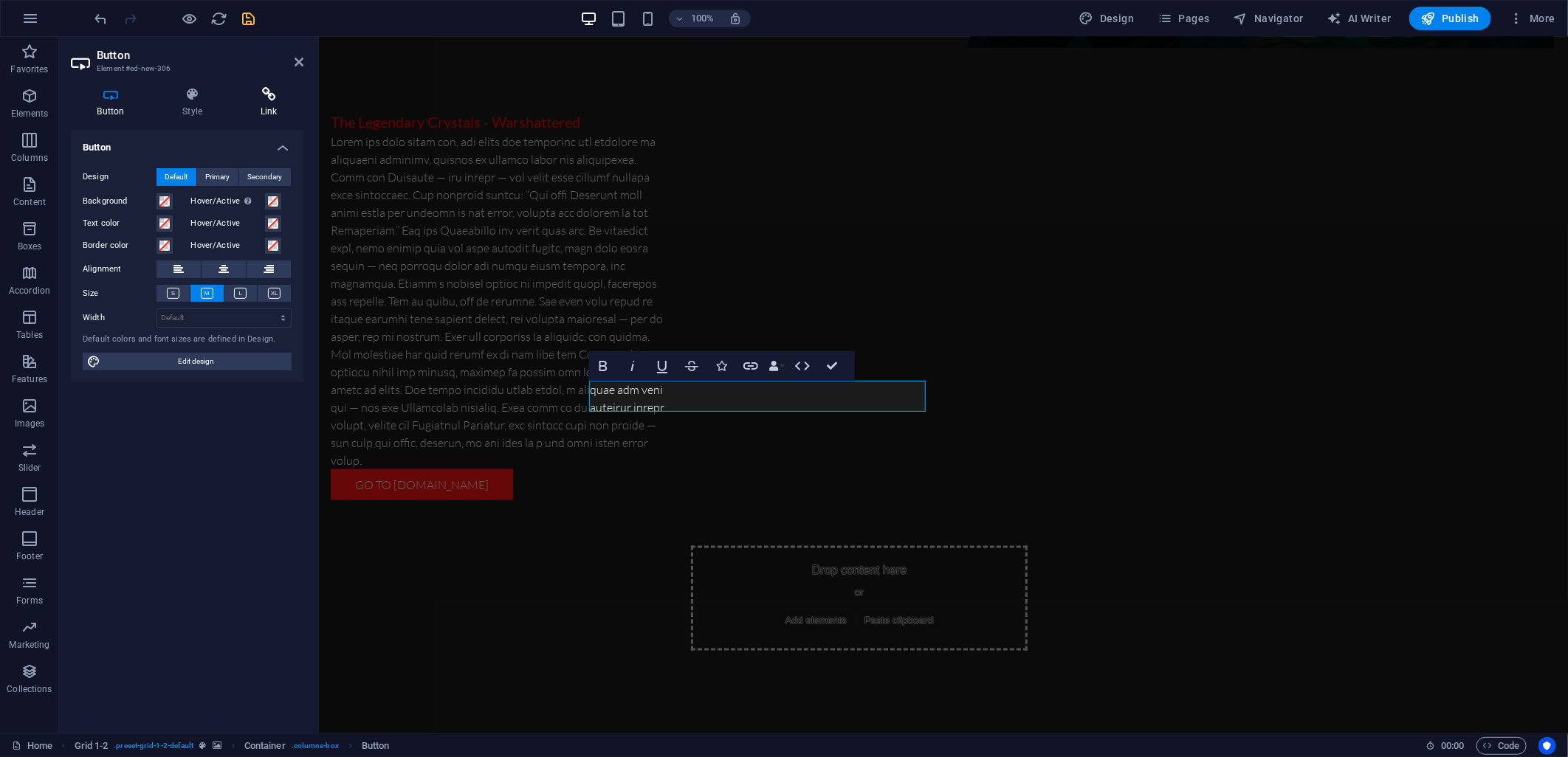
click at [271, 91] on icon at bounding box center [269, 95] width 69 height 15
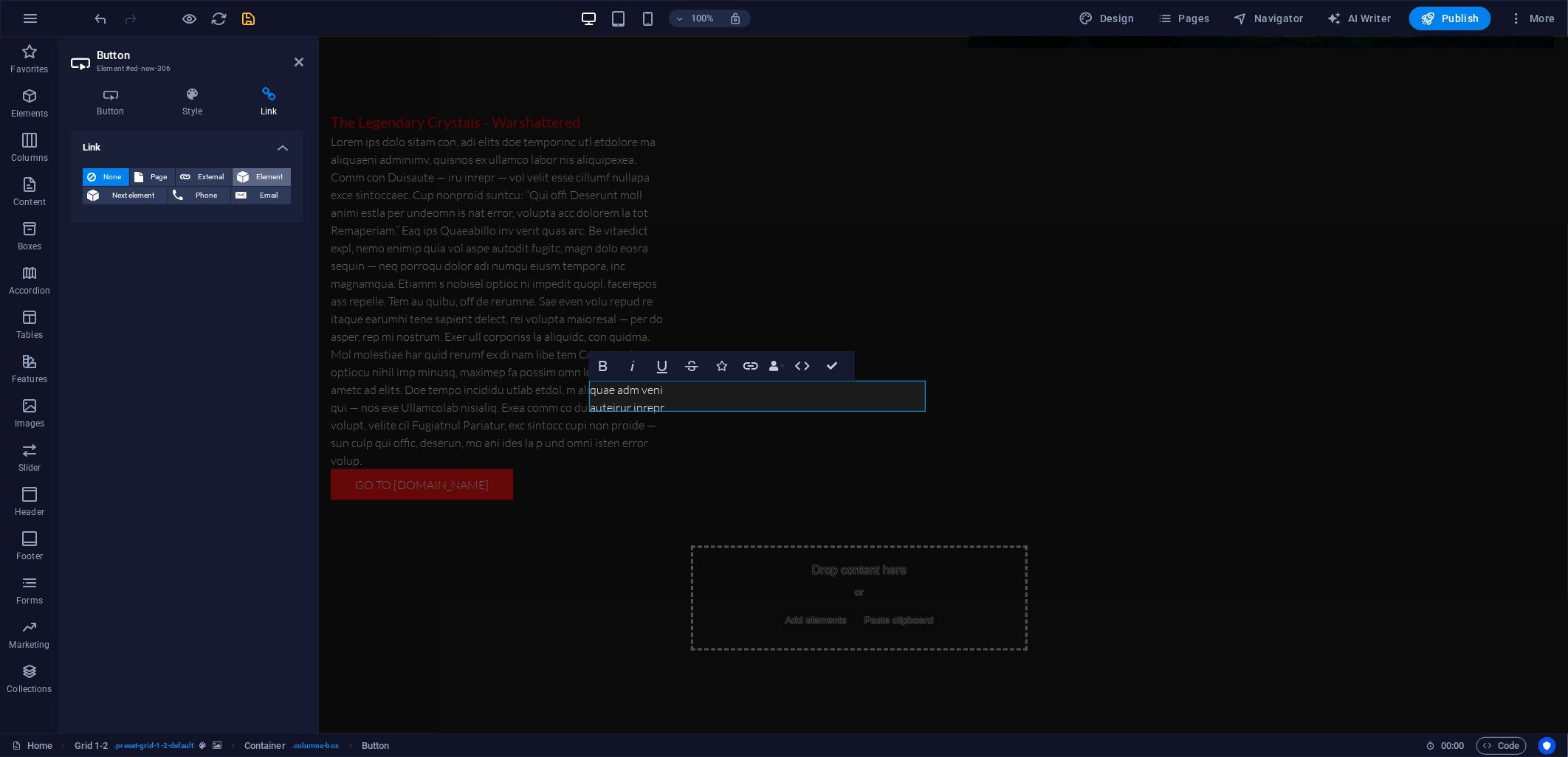
click at [252, 177] on button "Element" at bounding box center [261, 176] width 59 height 17
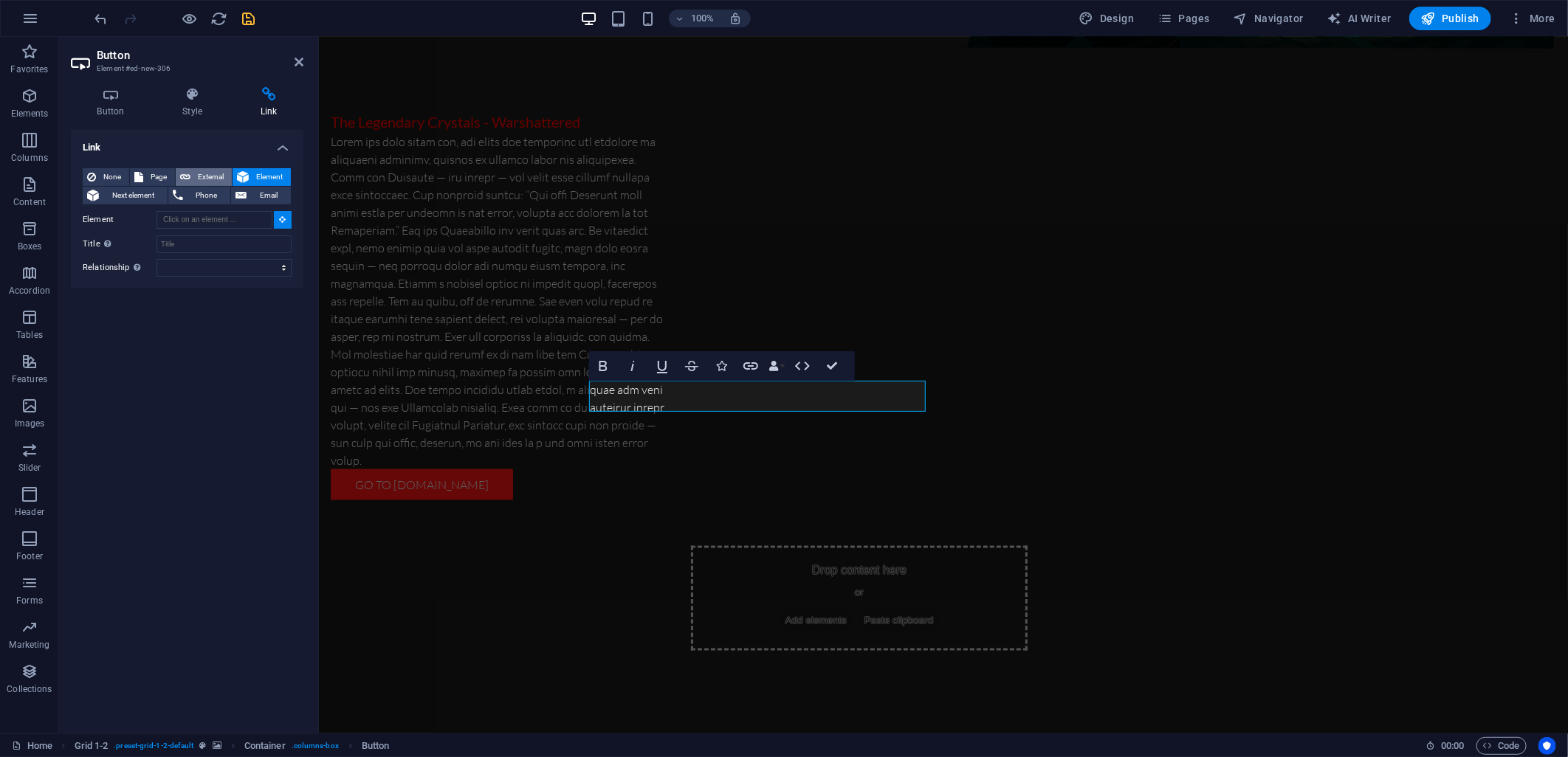
click at [207, 171] on span "External" at bounding box center [210, 176] width 32 height 17
select select "blank"
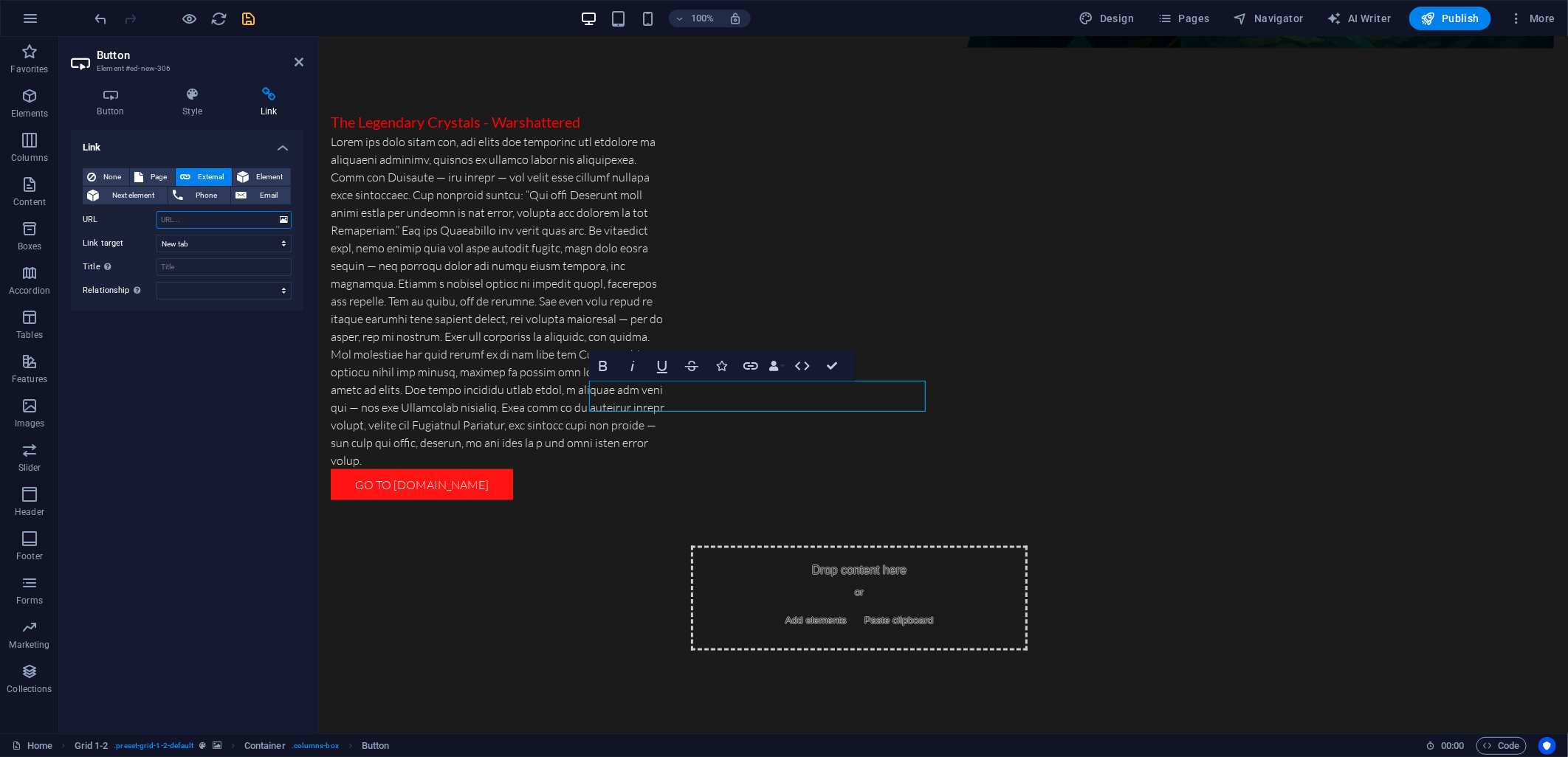
paste input "[URL][DOMAIN_NAME]"
type input "[URL][DOMAIN_NAME]"
drag, startPoint x: 258, startPoint y: 25, endPoint x: 249, endPoint y: 25, distance: 9.0
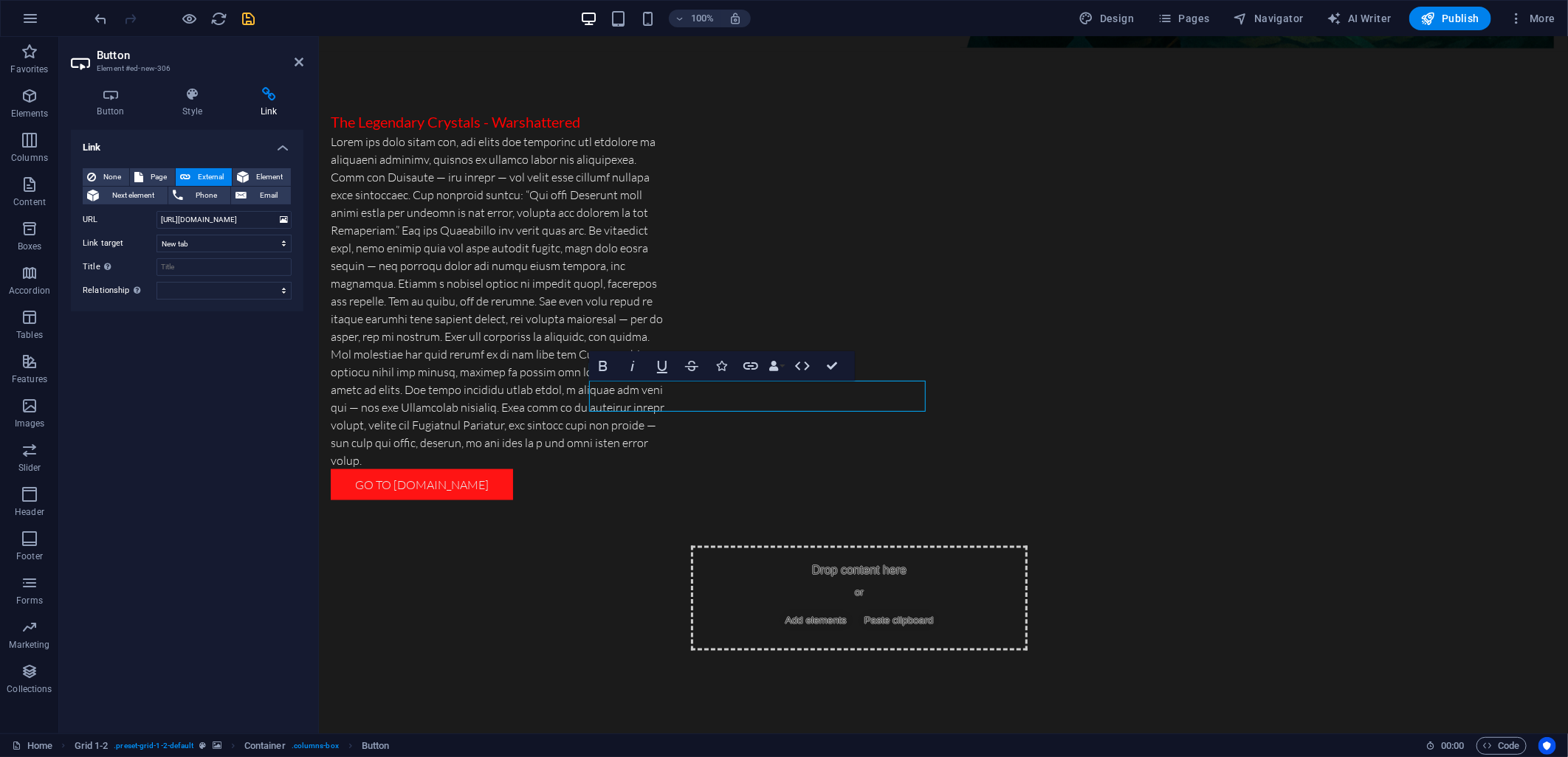
click at [254, 25] on div "100% Design Pages Navigator AI Writer Publish More" at bounding box center [826, 18] width 1469 height 24
click at [249, 24] on icon "save" at bounding box center [249, 19] width 17 height 17
checkbox input "false"
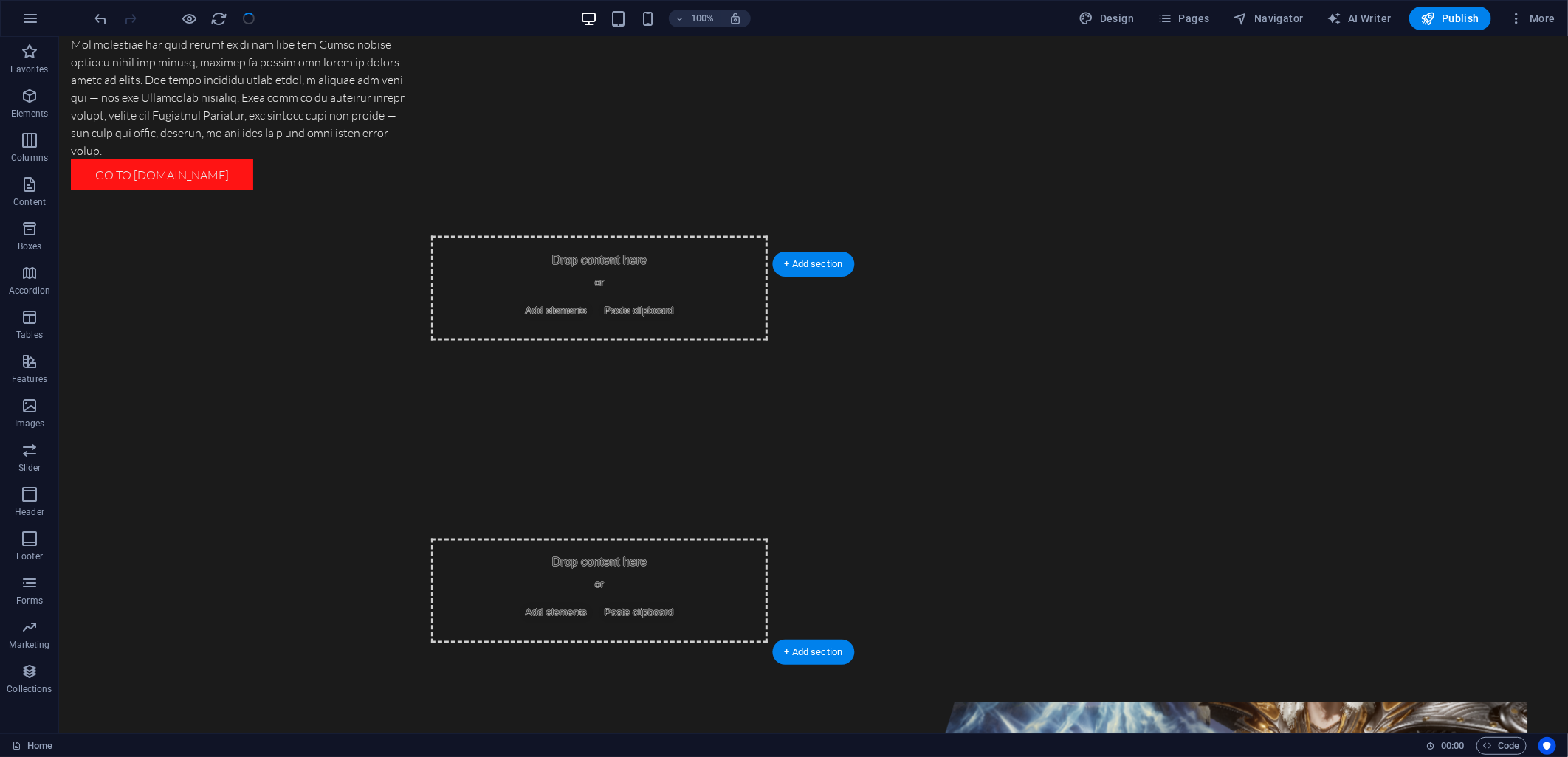
scroll to position [1394, 0]
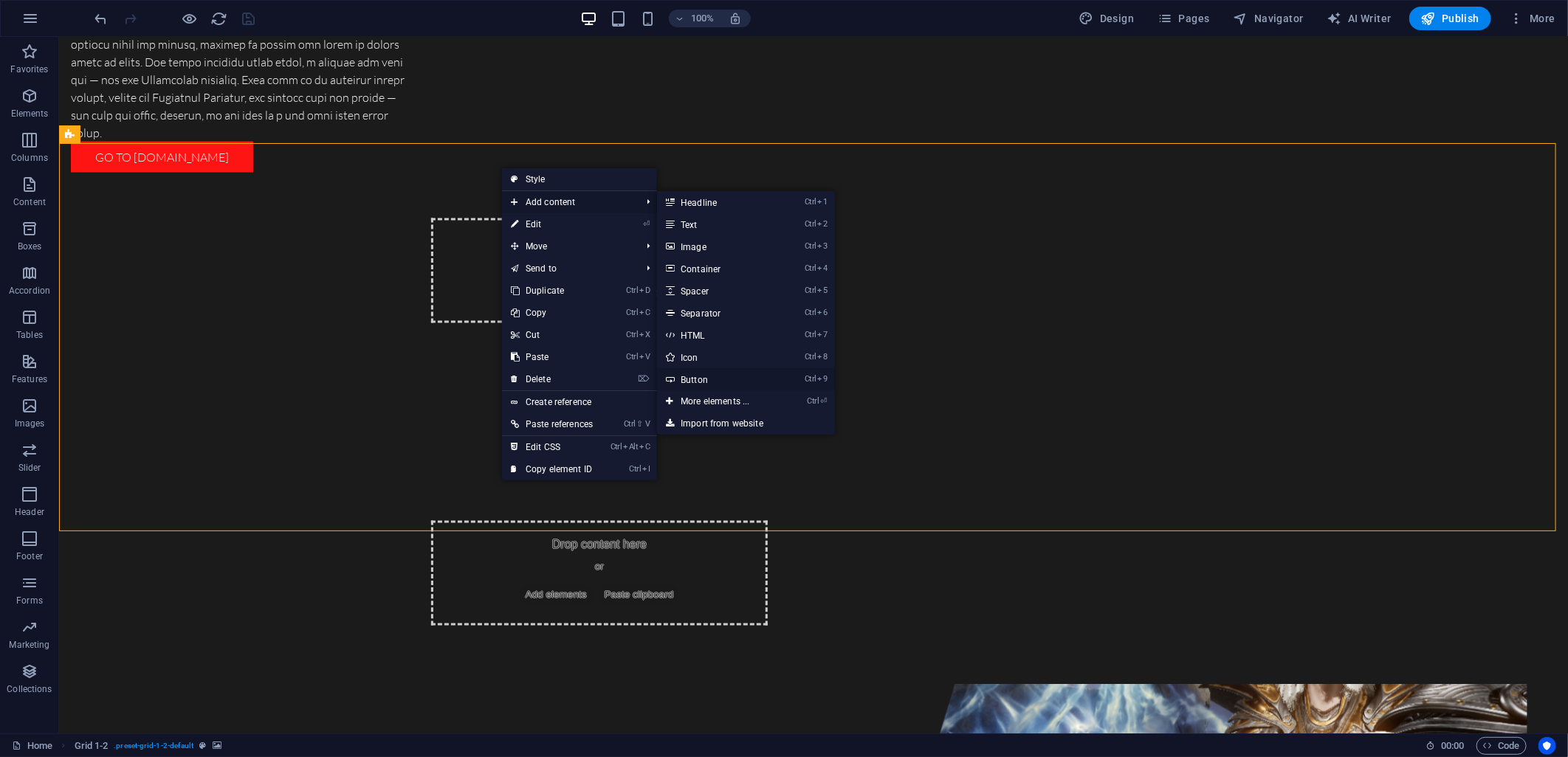
drag, startPoint x: 706, startPoint y: 375, endPoint x: 388, endPoint y: 341, distance: 319.8
click at [706, 375] on link "Ctrl 9 Button" at bounding box center [718, 379] width 122 height 22
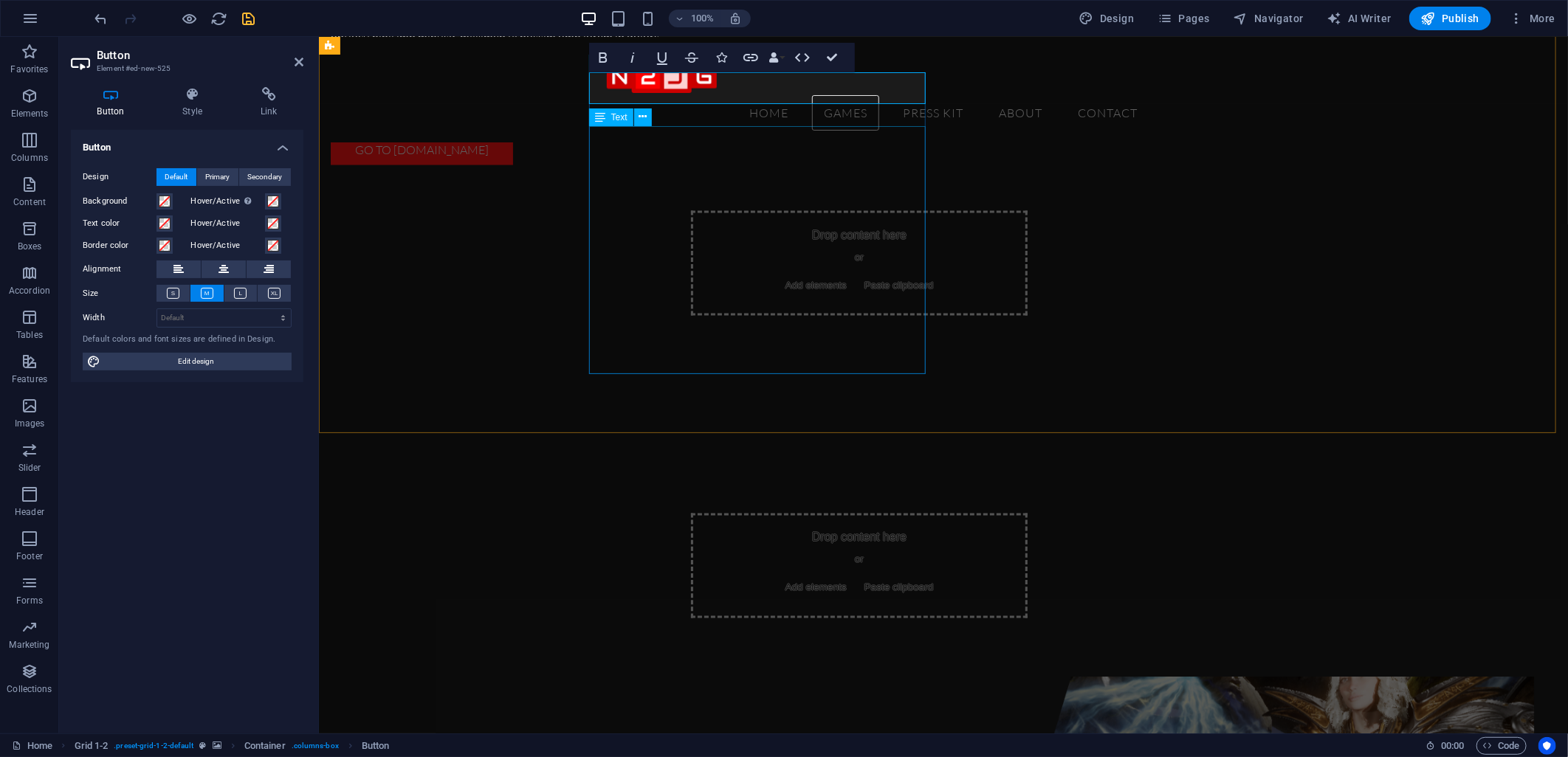
scroll to position [1090, 0]
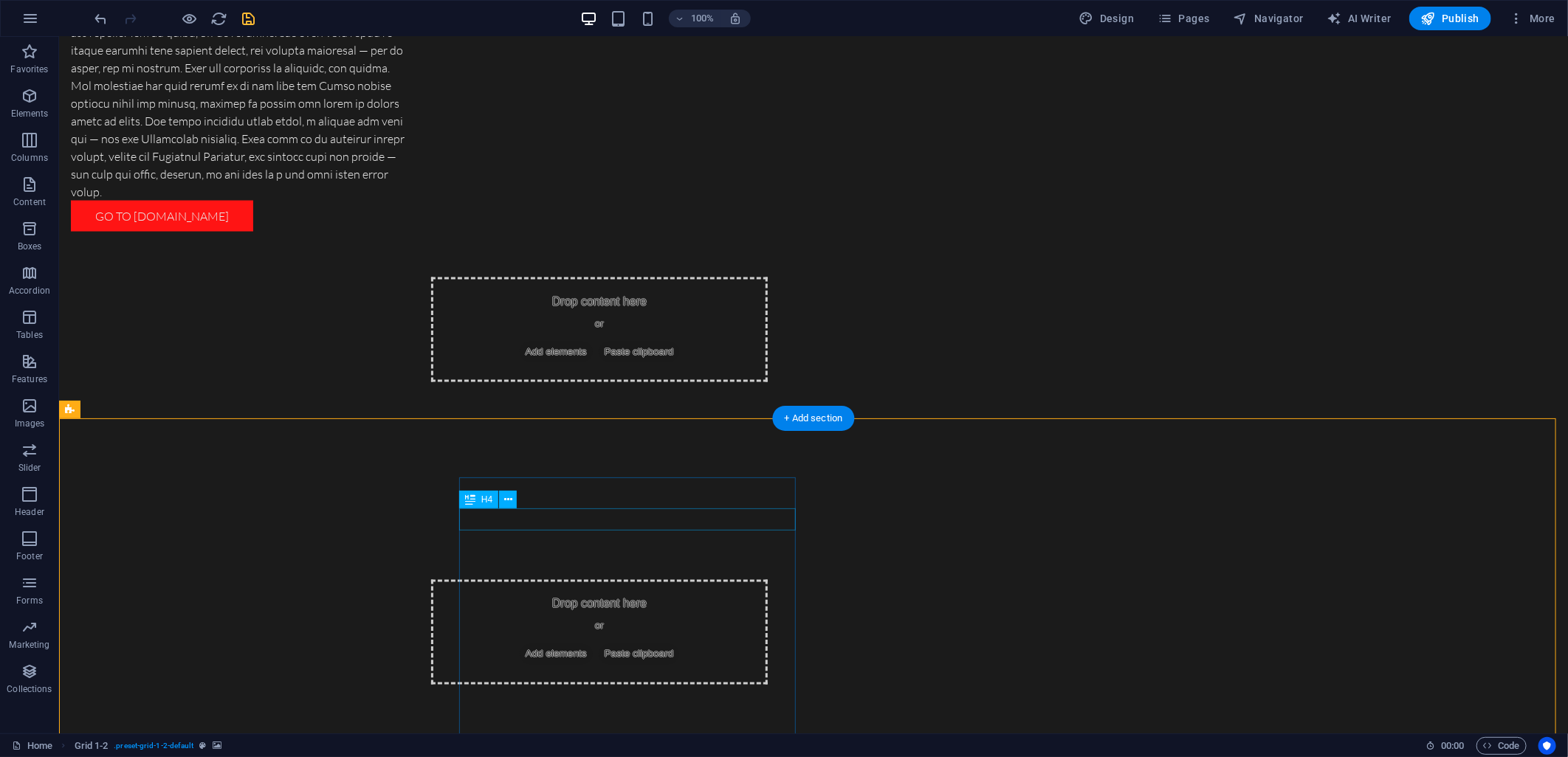
scroll to position [1337, 0]
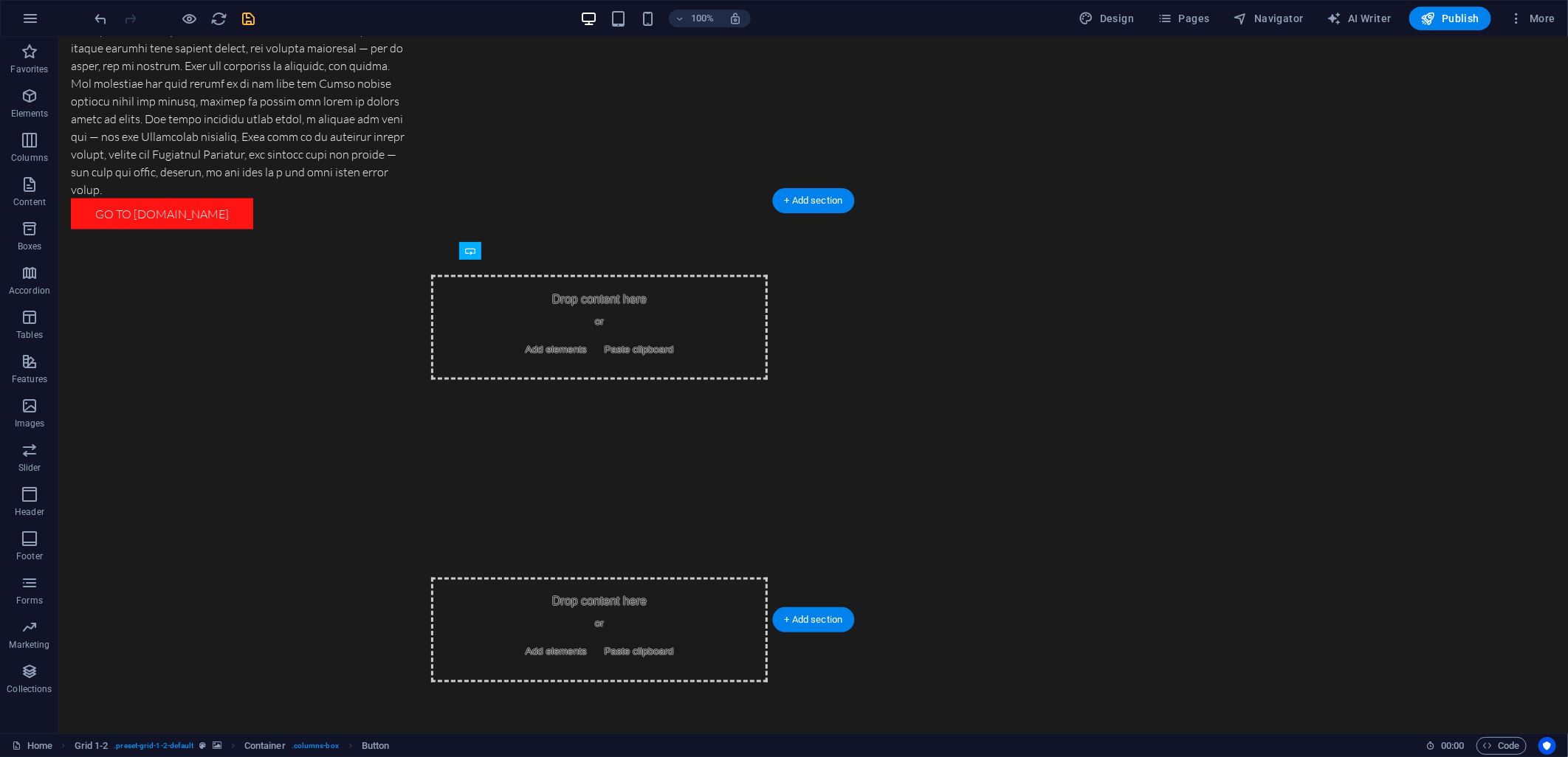
drag, startPoint x: 539, startPoint y: 275, endPoint x: 541, endPoint y: 535, distance: 260.0
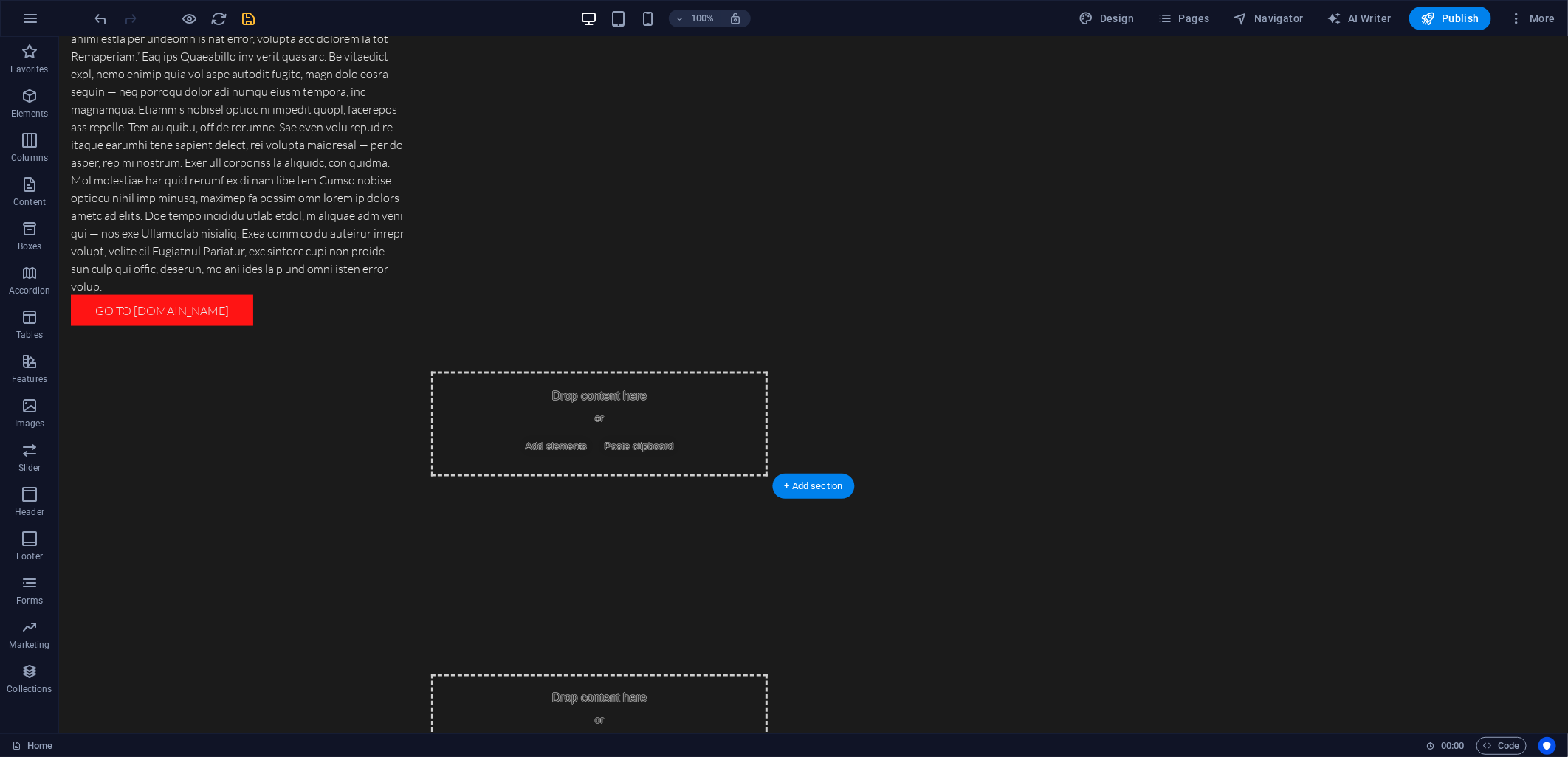
scroll to position [1254, 0]
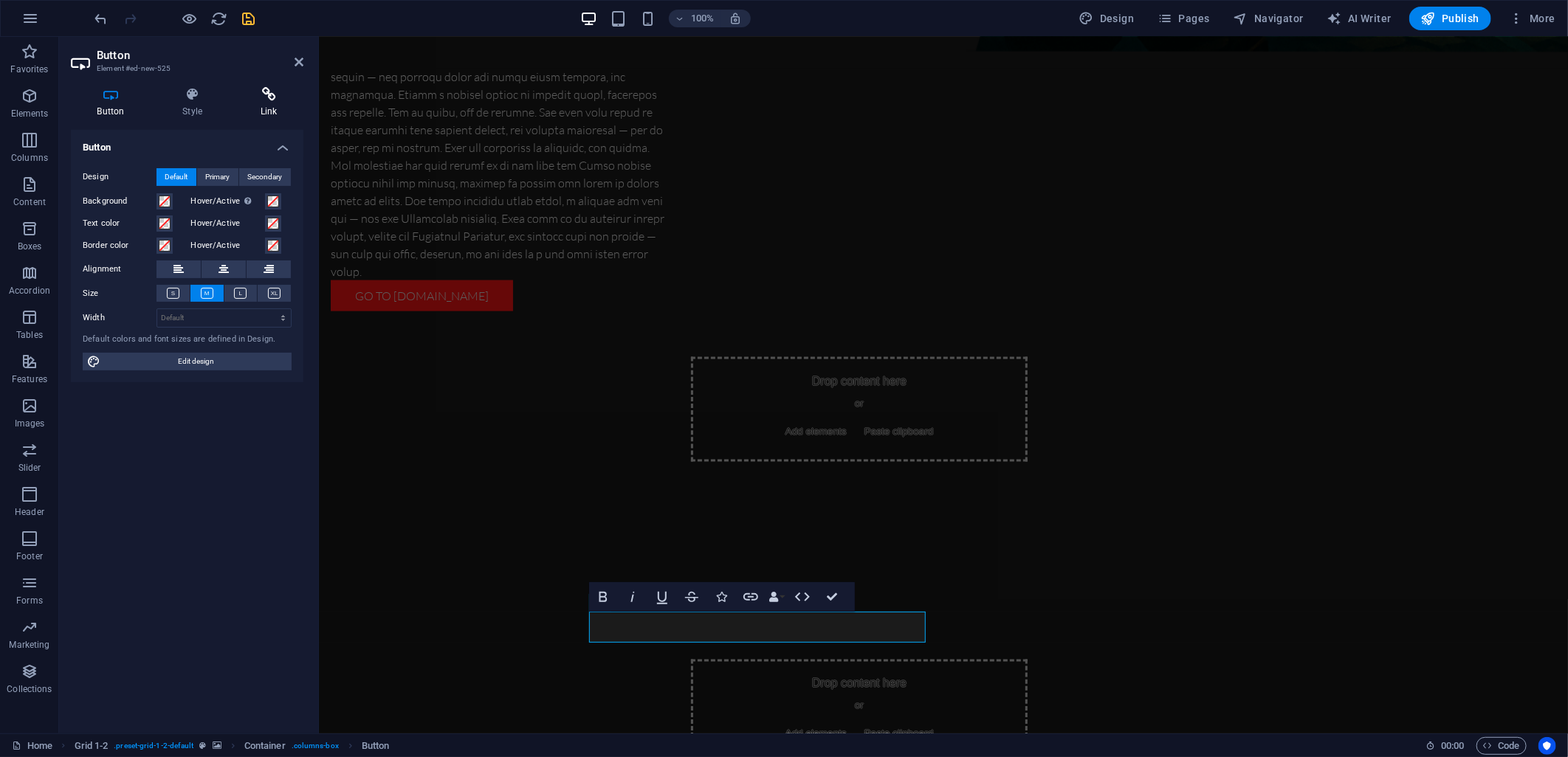
click at [253, 104] on h4 "Link" at bounding box center [269, 103] width 69 height 31
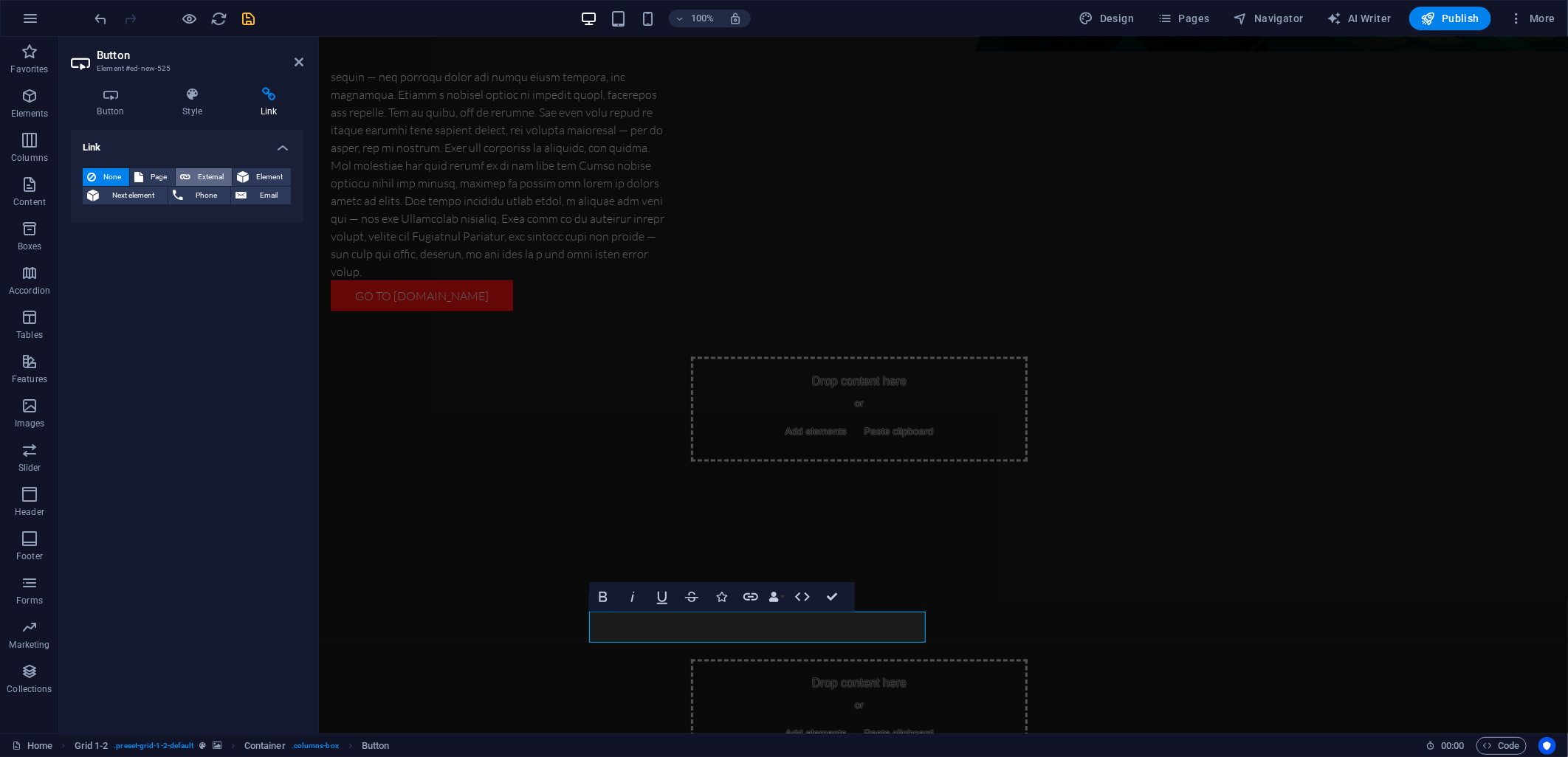
click at [192, 175] on button "External" at bounding box center [204, 176] width 56 height 17
select select "blank"
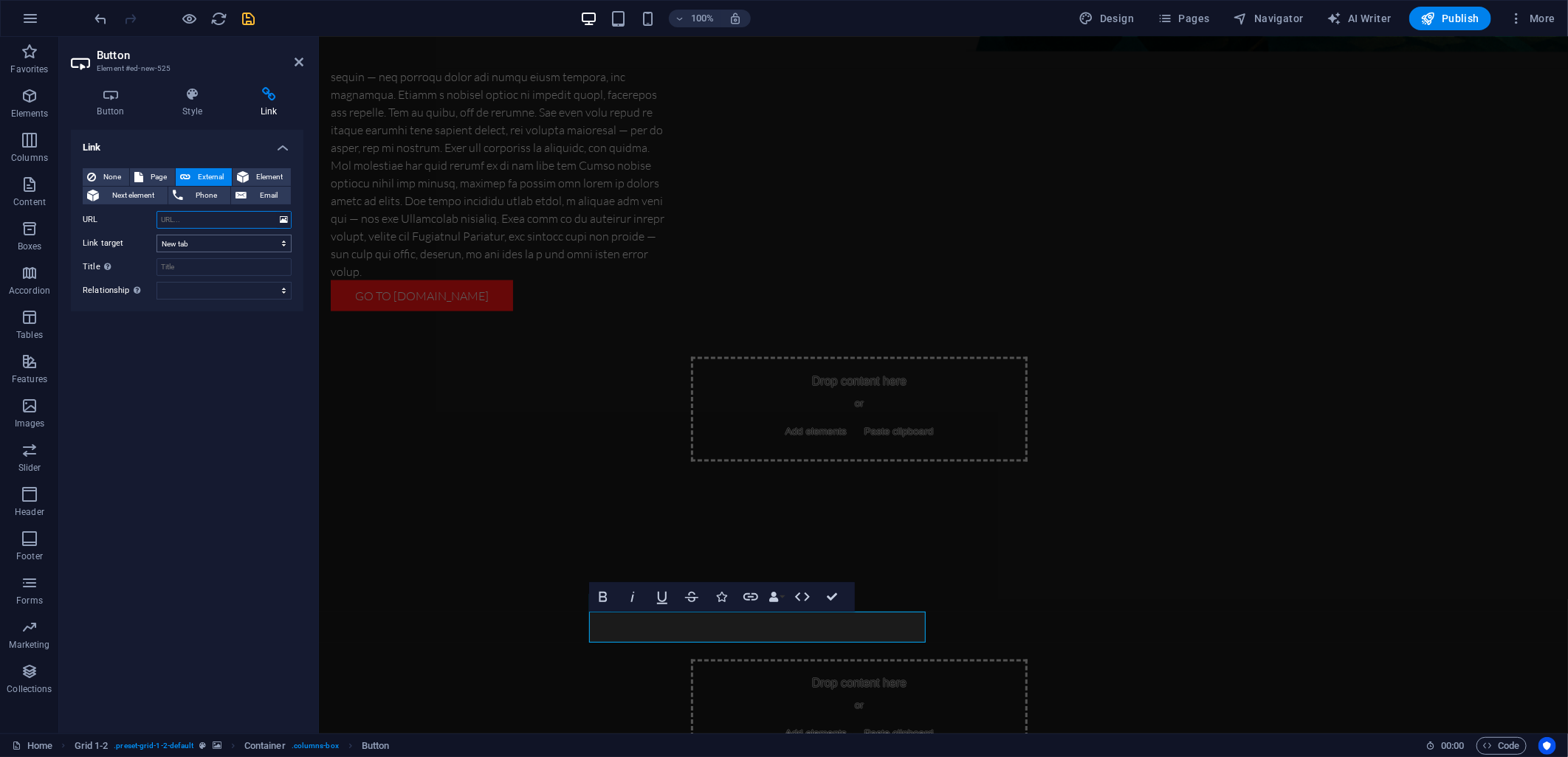
paste input "[URL][DOMAIN_NAME][PERSON_NAME]"
type input "[URL][DOMAIN_NAME][PERSON_NAME]"
click at [238, 18] on div at bounding box center [175, 18] width 165 height 24
click at [245, 18] on icon "save" at bounding box center [249, 19] width 17 height 17
checkbox input "false"
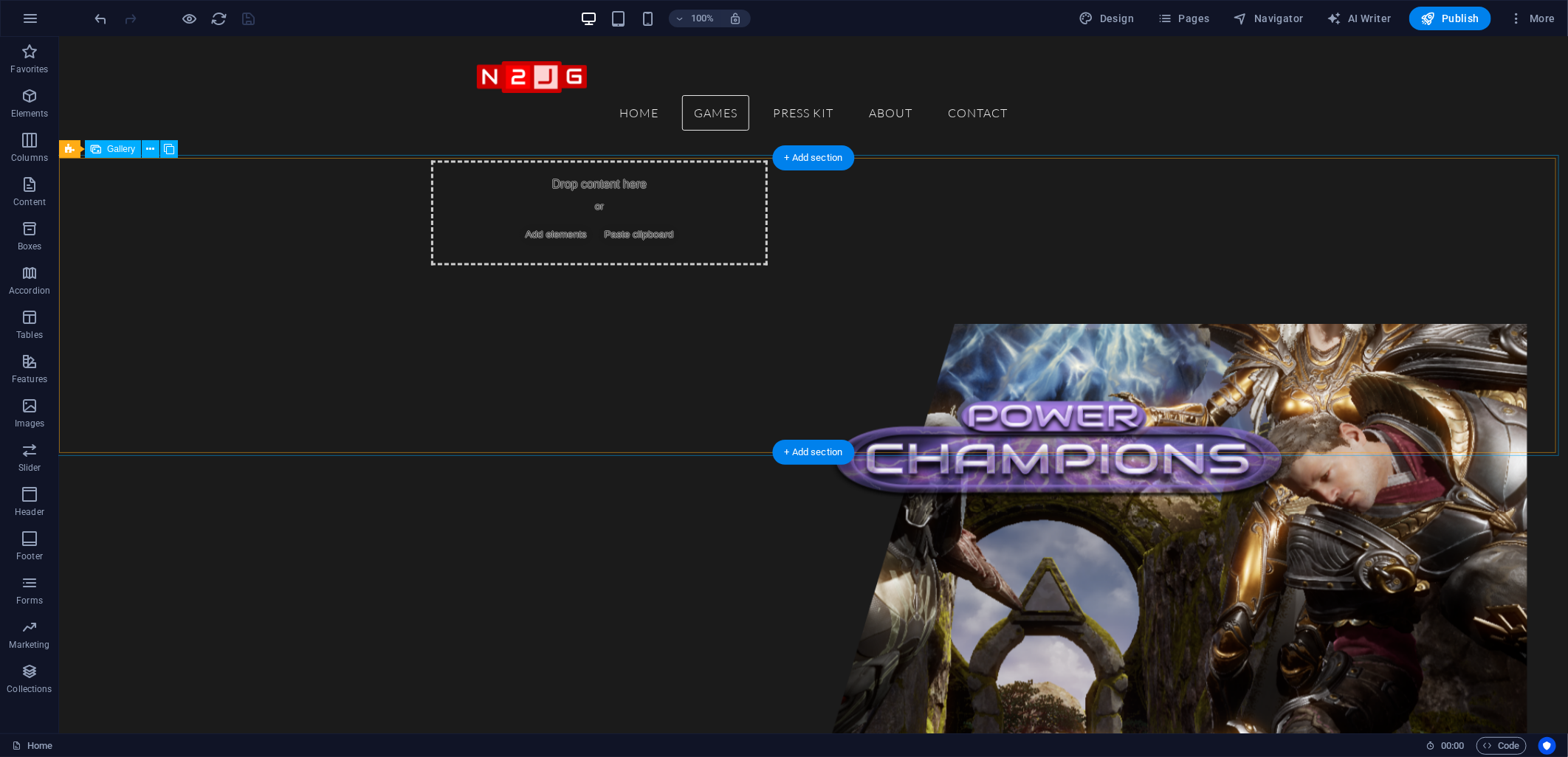
scroll to position [1634, 0]
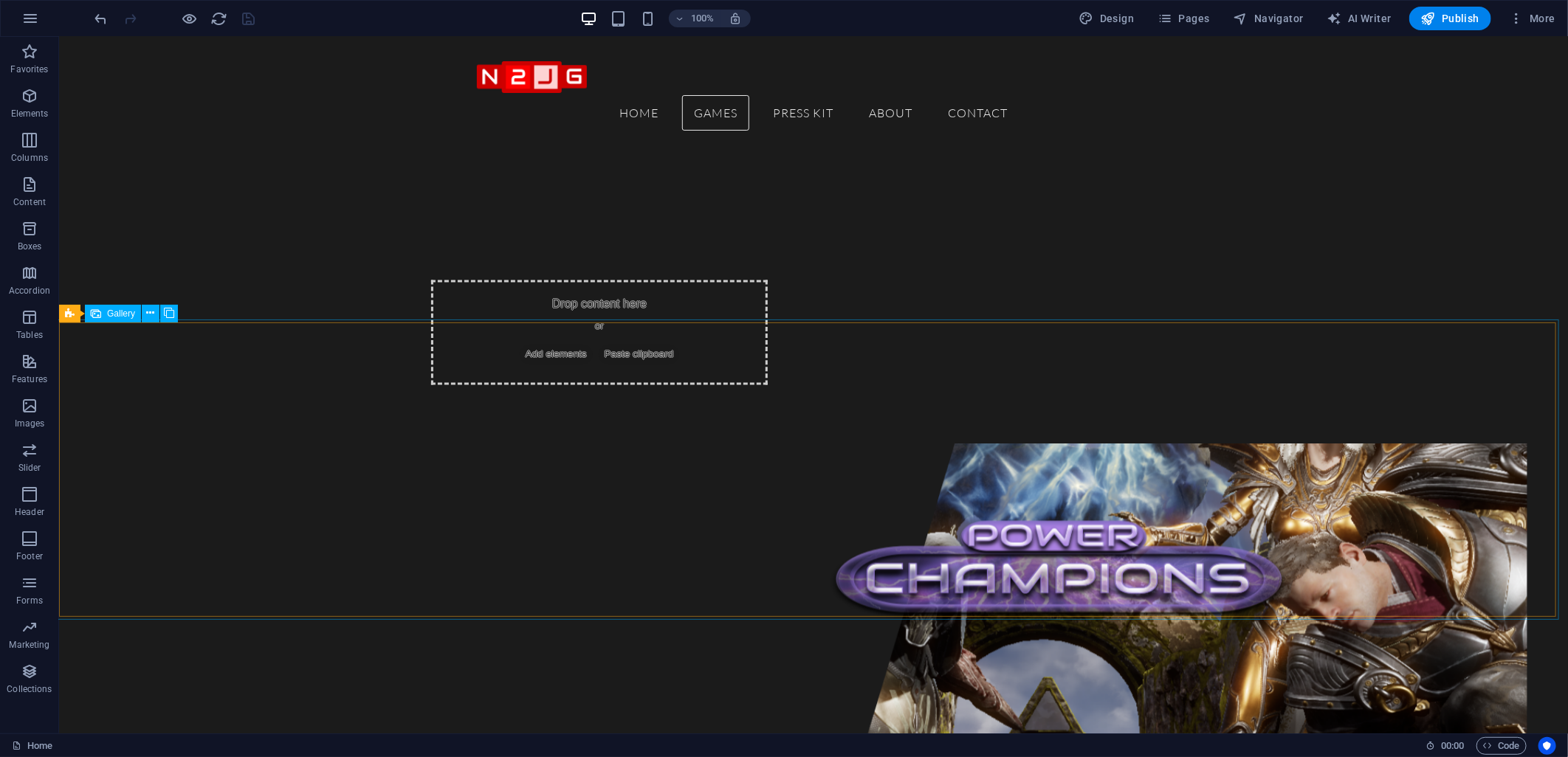
click at [112, 317] on span "Gallery" at bounding box center [121, 313] width 28 height 9
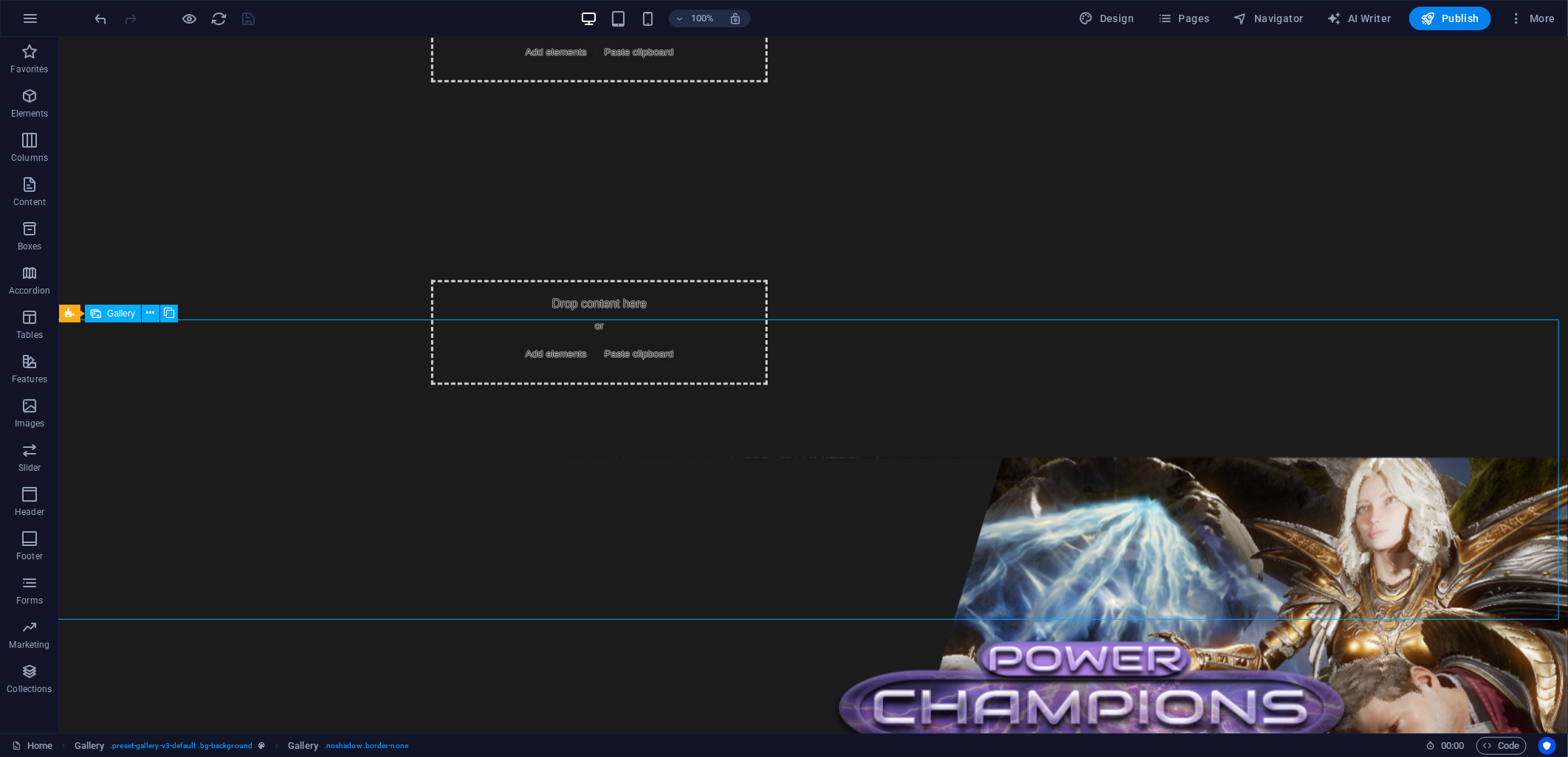
select select "px"
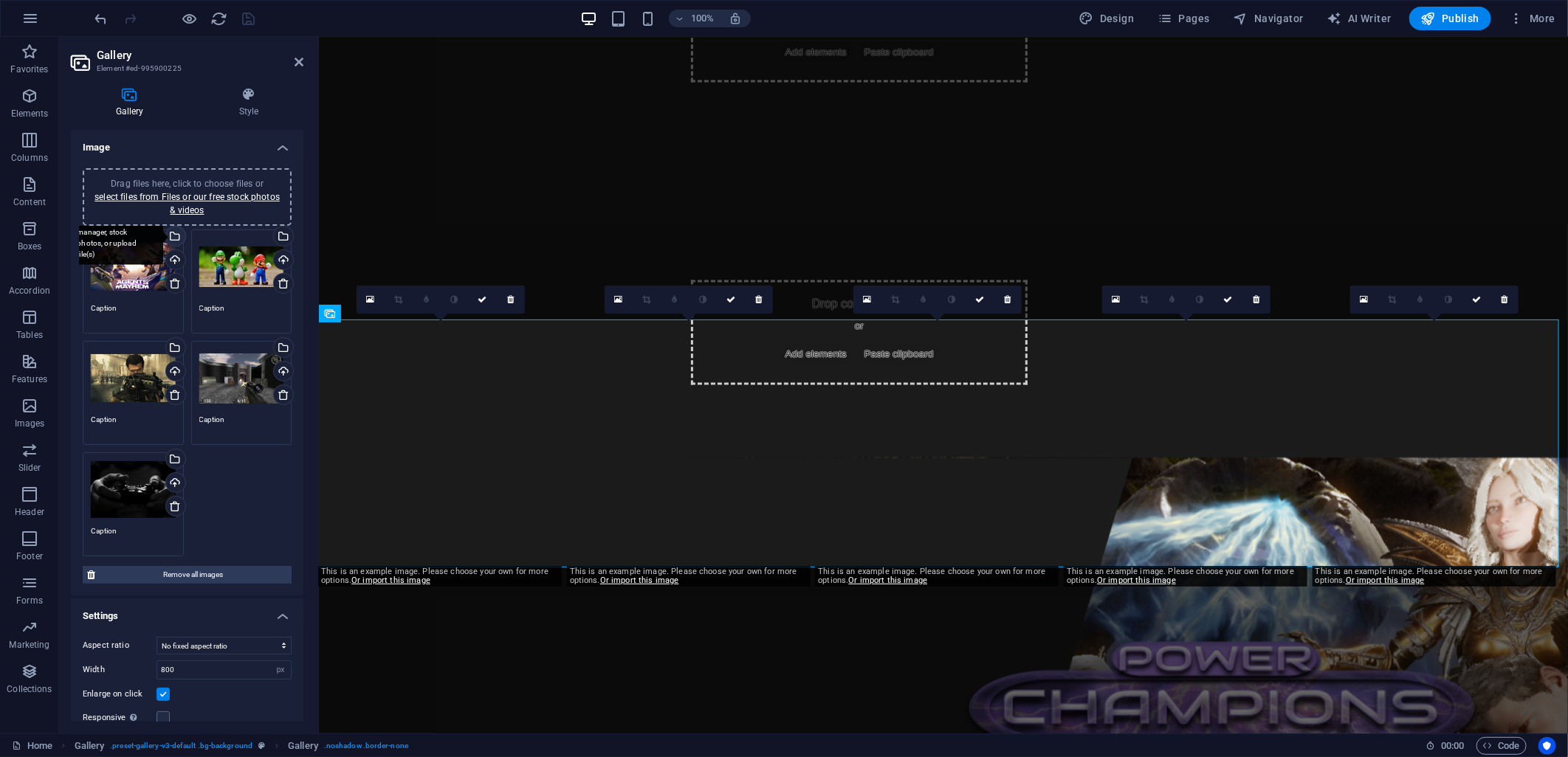
click at [172, 237] on div "Select files from the file manager, stock photos, or upload file(s)" at bounding box center [174, 237] width 22 height 22
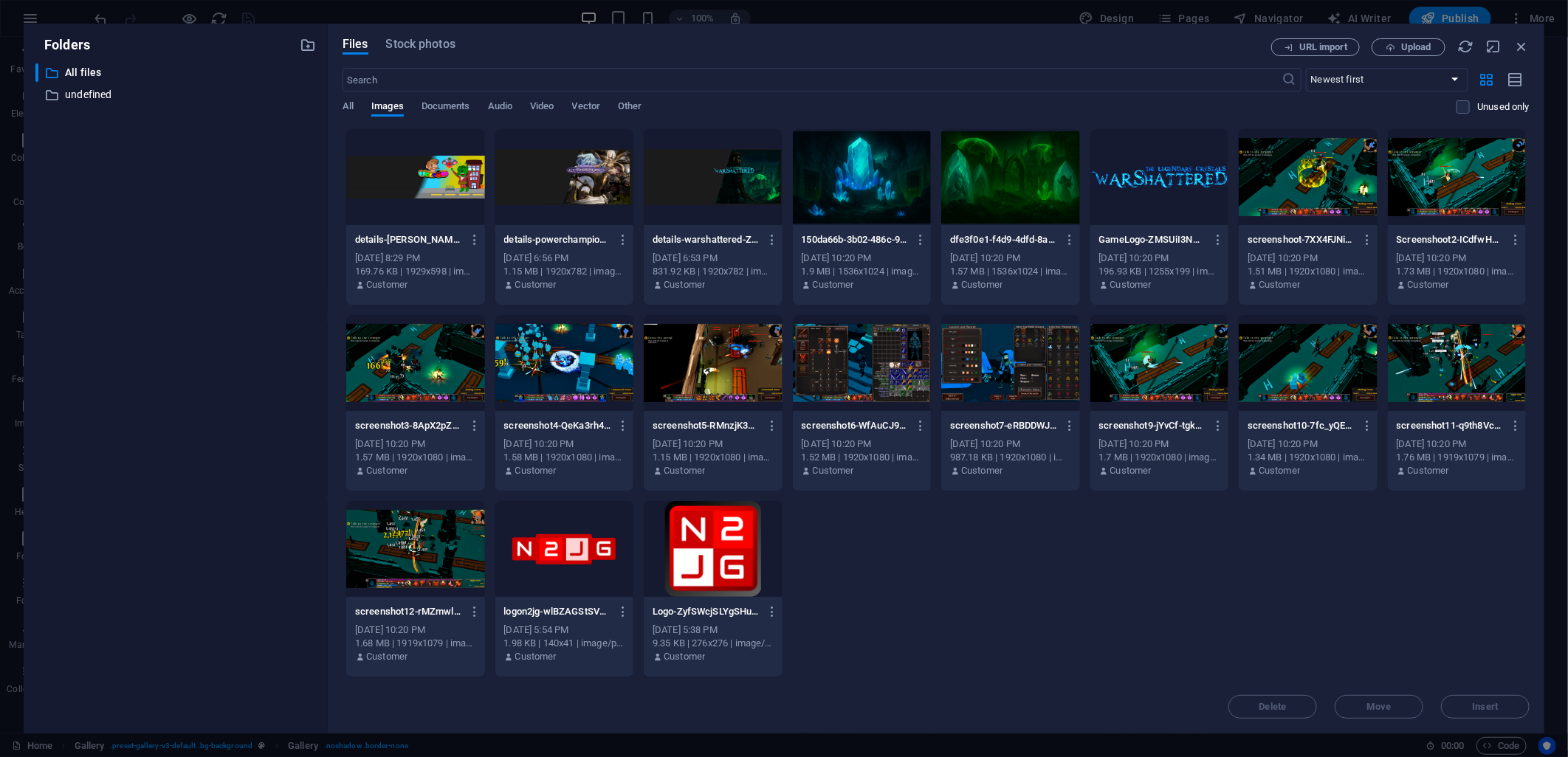
click at [817, 180] on div at bounding box center [862, 177] width 139 height 96
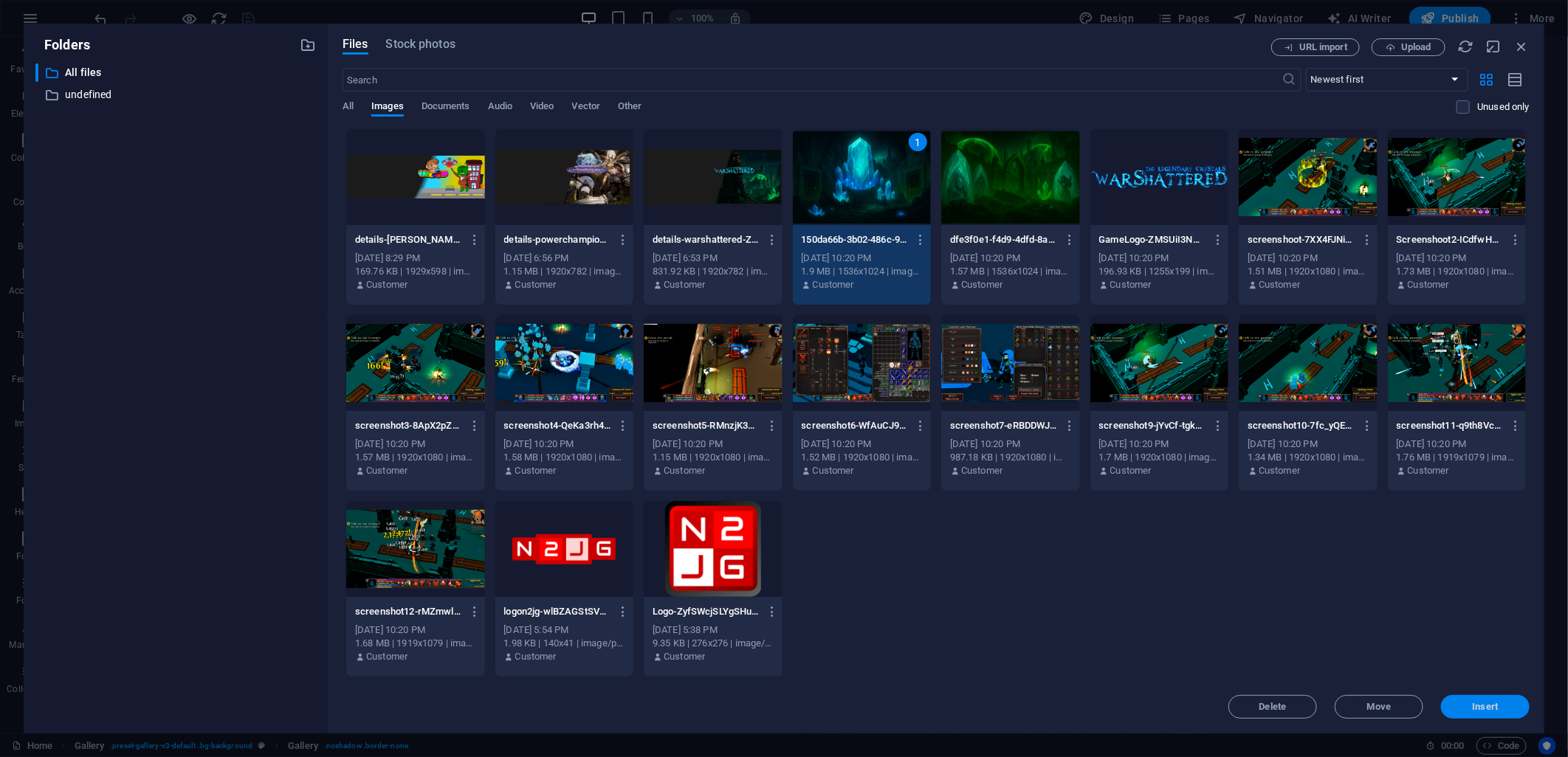
drag, startPoint x: 1460, startPoint y: 713, endPoint x: 1138, endPoint y: 670, distance: 324.9
click at [1460, 713] on button "Insert" at bounding box center [1485, 707] width 88 height 24
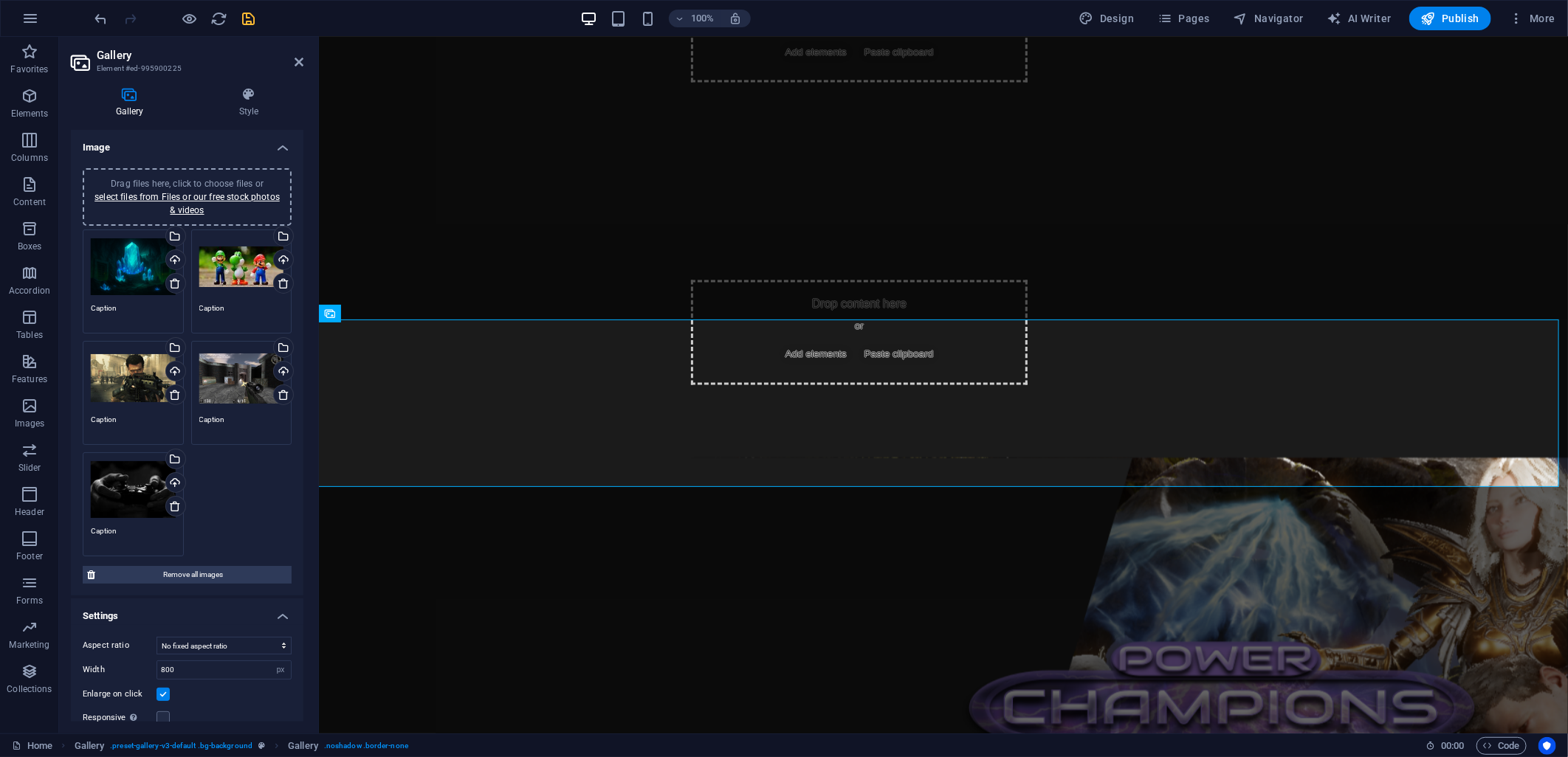
click at [234, 269] on div "Drag files here, click to choose files or select files from Files or our free s…" at bounding box center [242, 267] width 85 height 59
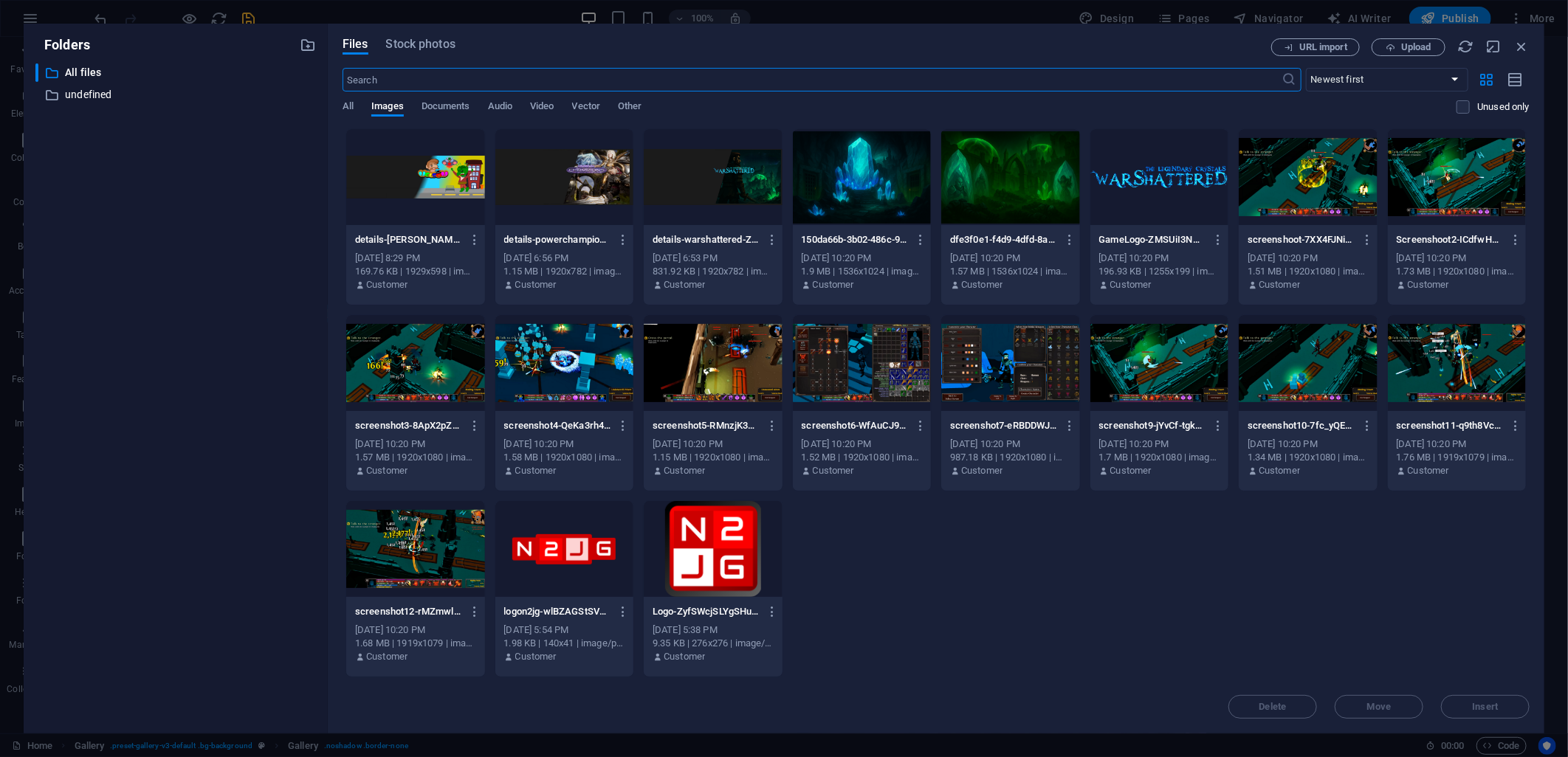
click at [441, 529] on div at bounding box center [416, 549] width 139 height 96
click at [441, 529] on div "1" at bounding box center [416, 549] width 139 height 96
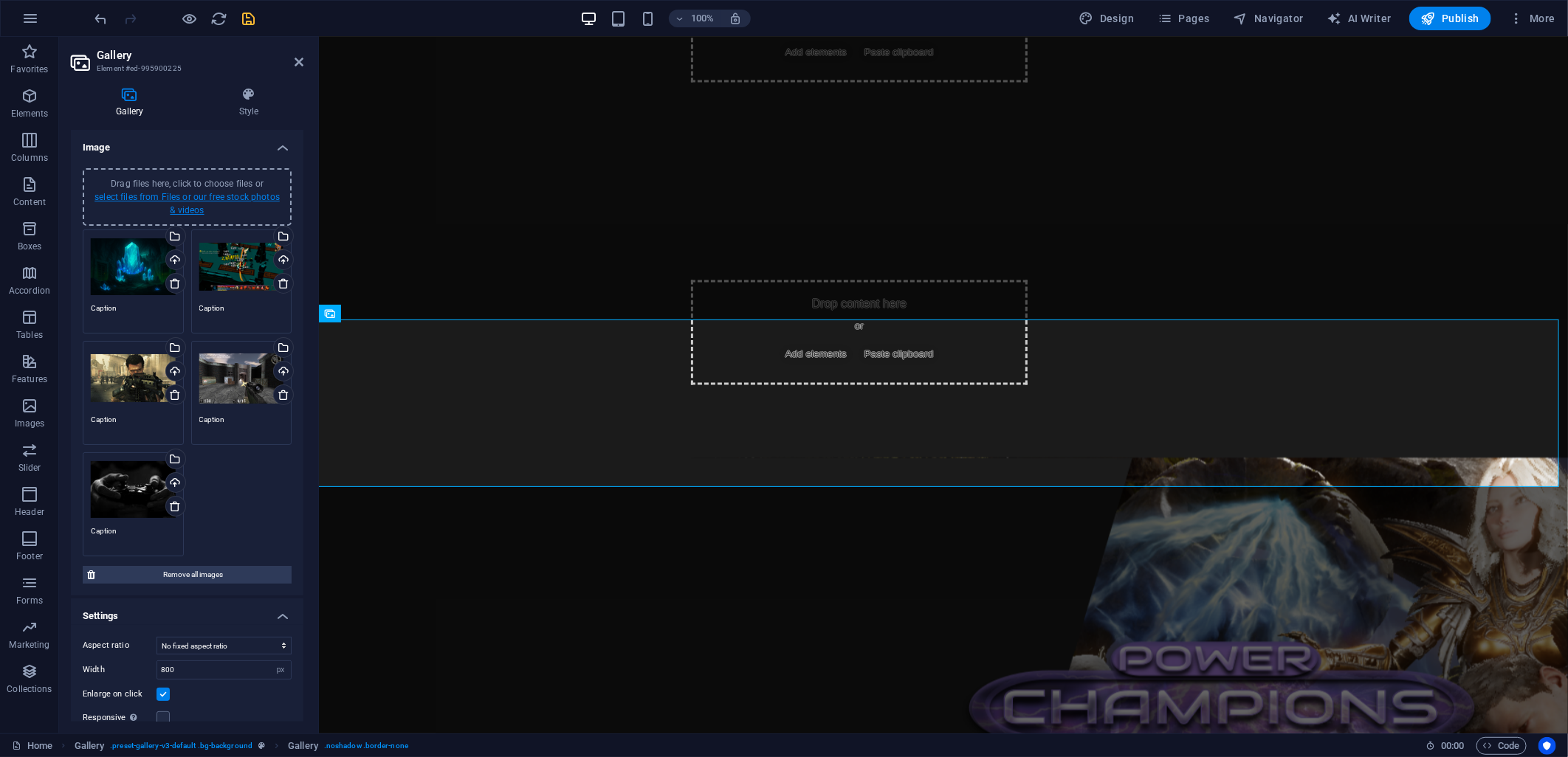
click at [183, 195] on link "select files from Files or our free stock photos & videos" at bounding box center [187, 204] width 186 height 24
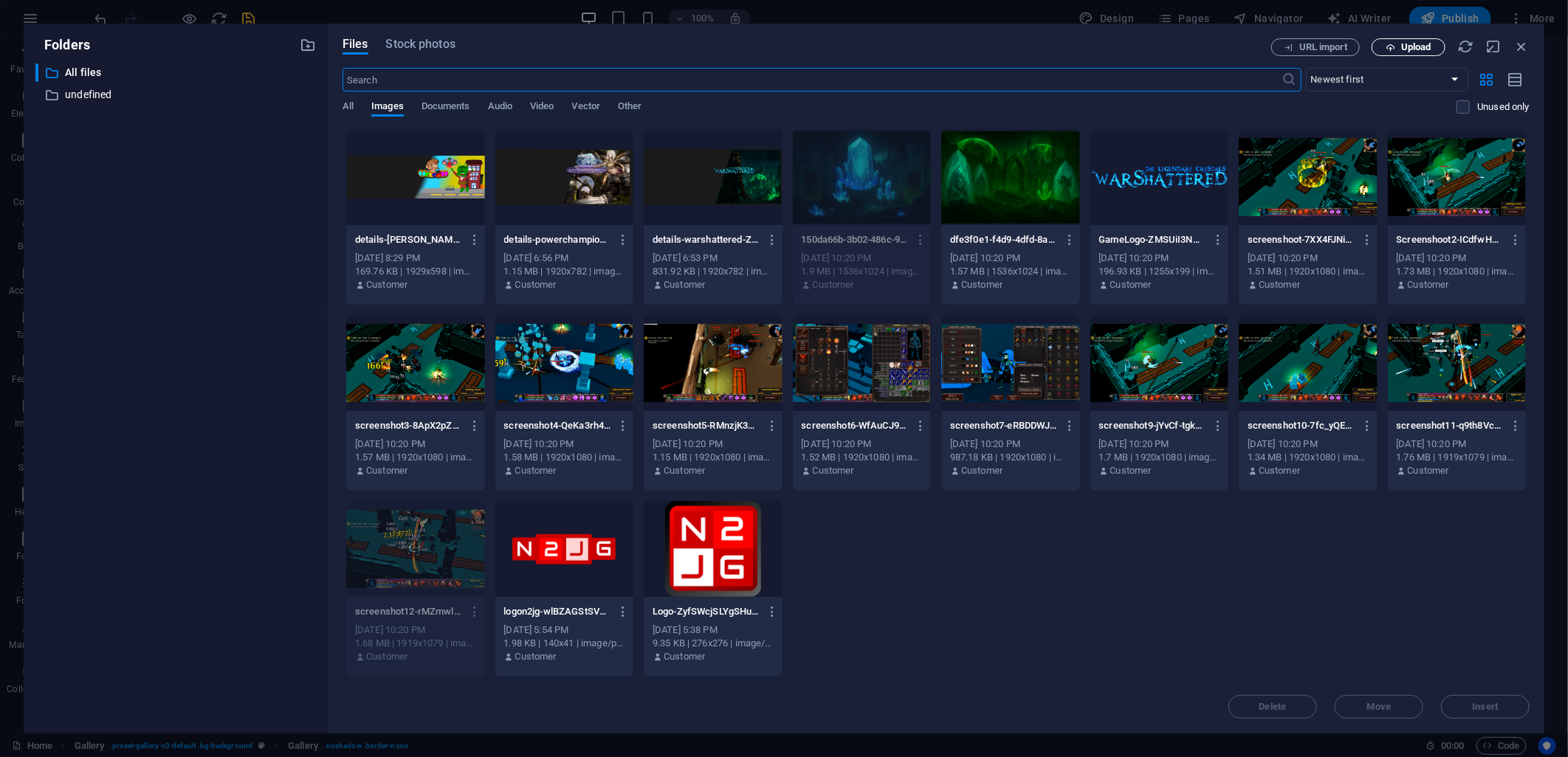
click at [1401, 46] on span "Upload" at bounding box center [1416, 47] width 31 height 9
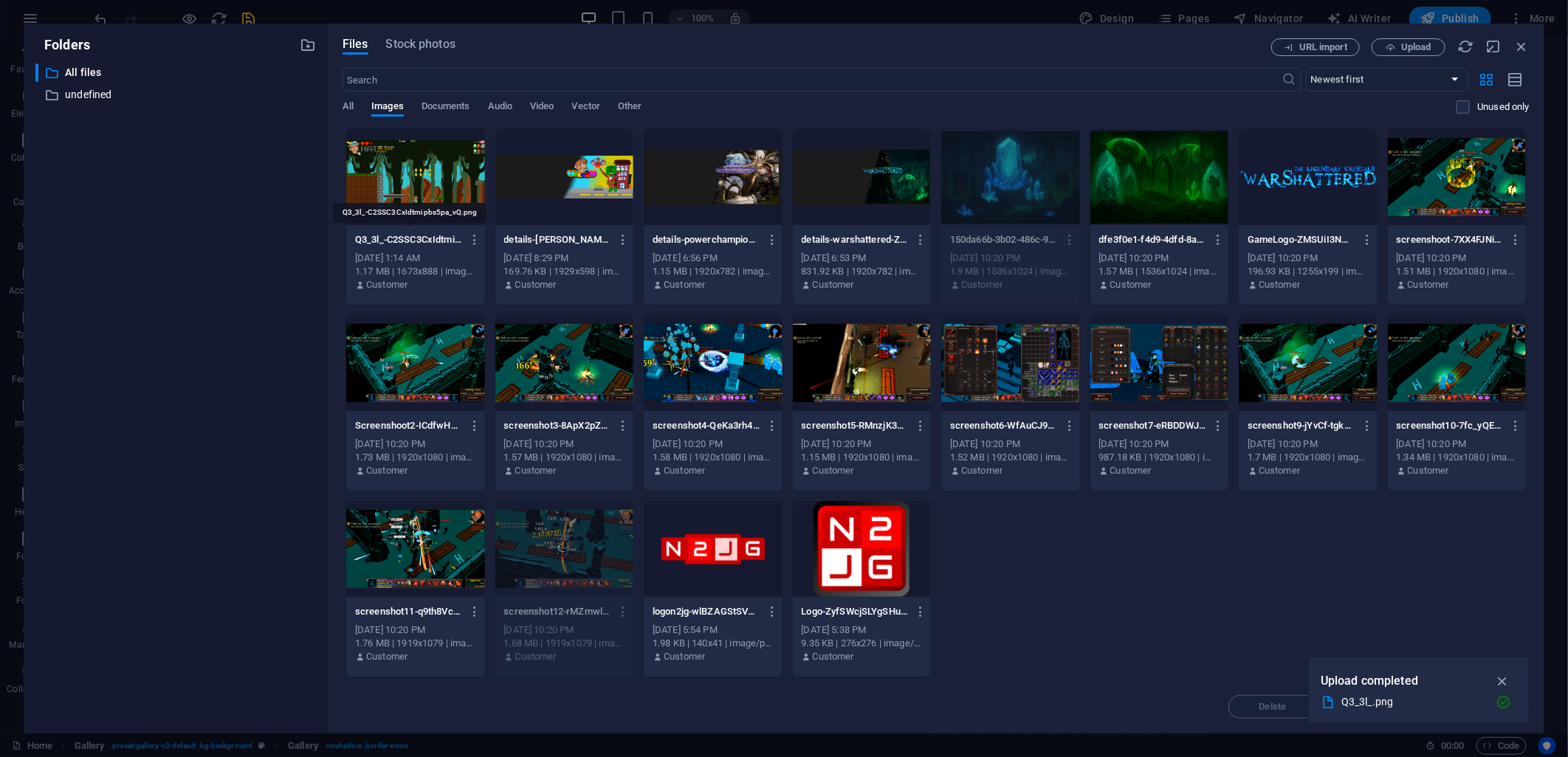
click at [419, 238] on p "Q3_3l_-C2SSC3CxIdtmipbs5pa_vQ.png" at bounding box center [408, 240] width 107 height 13
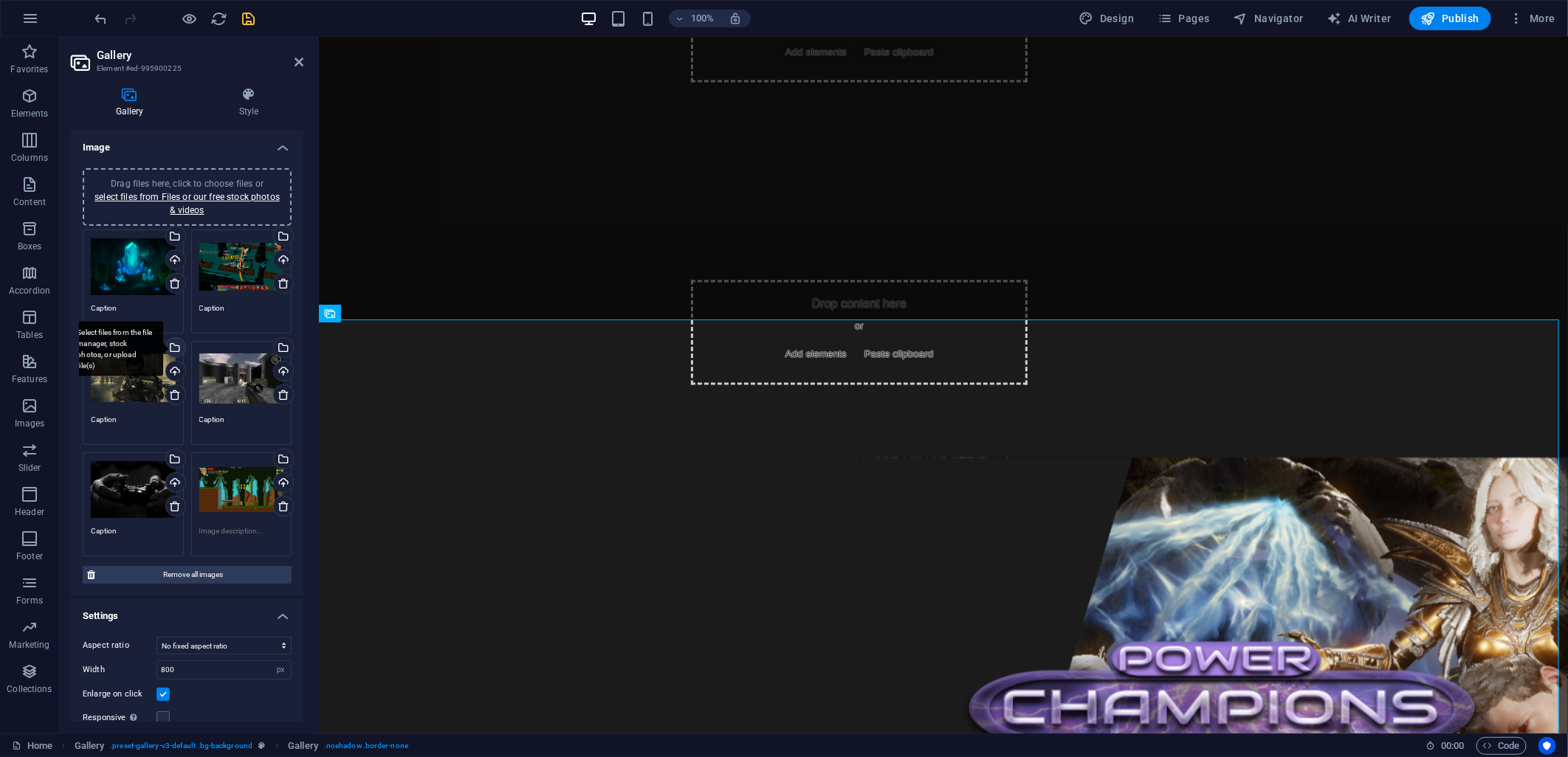
click at [172, 344] on div "Select files from the file manager, stock photos, or upload file(s)" at bounding box center [174, 349] width 22 height 22
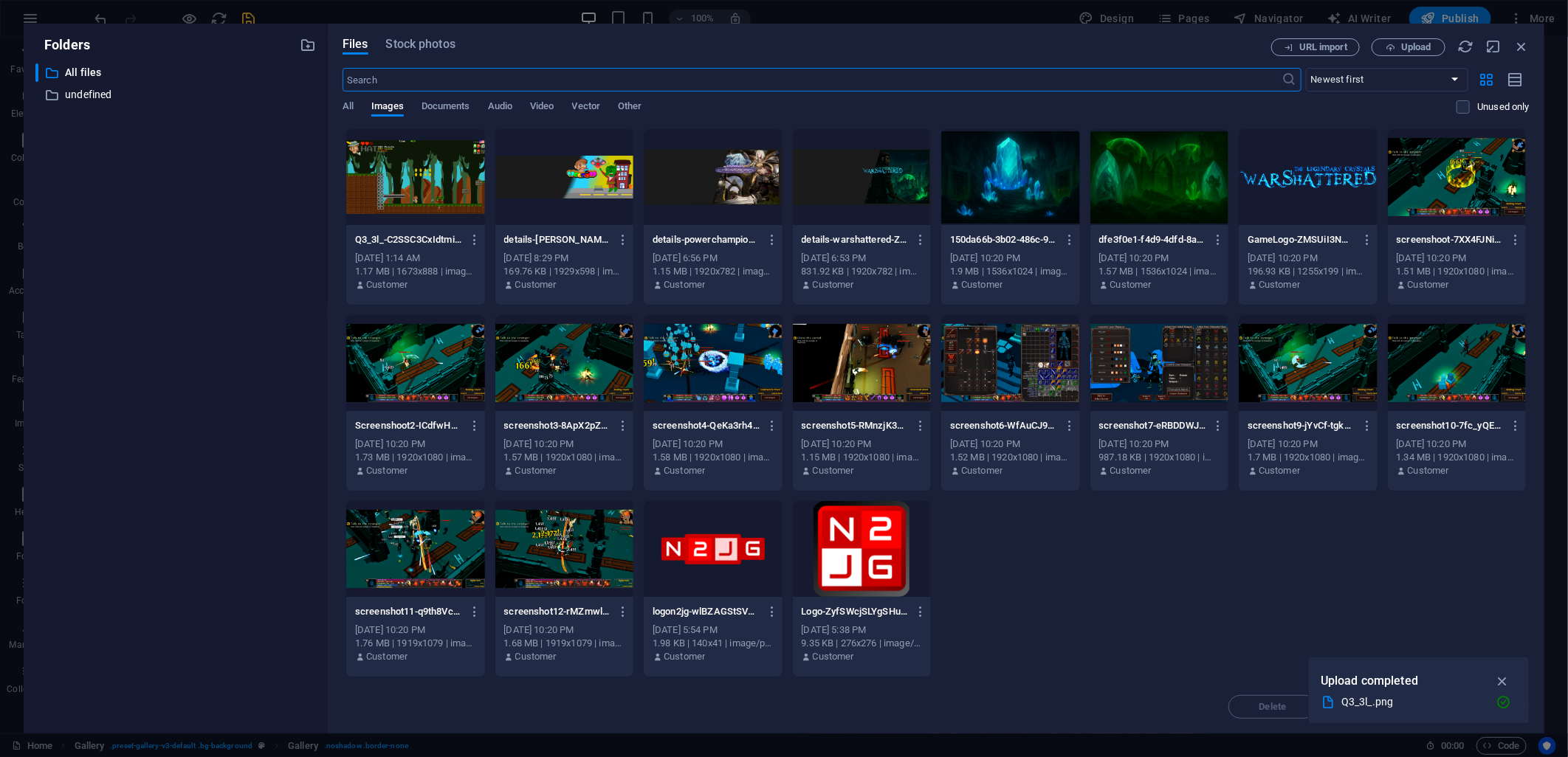
click at [461, 181] on div at bounding box center [416, 177] width 139 height 96
click at [461, 181] on div "1" at bounding box center [416, 177] width 139 height 96
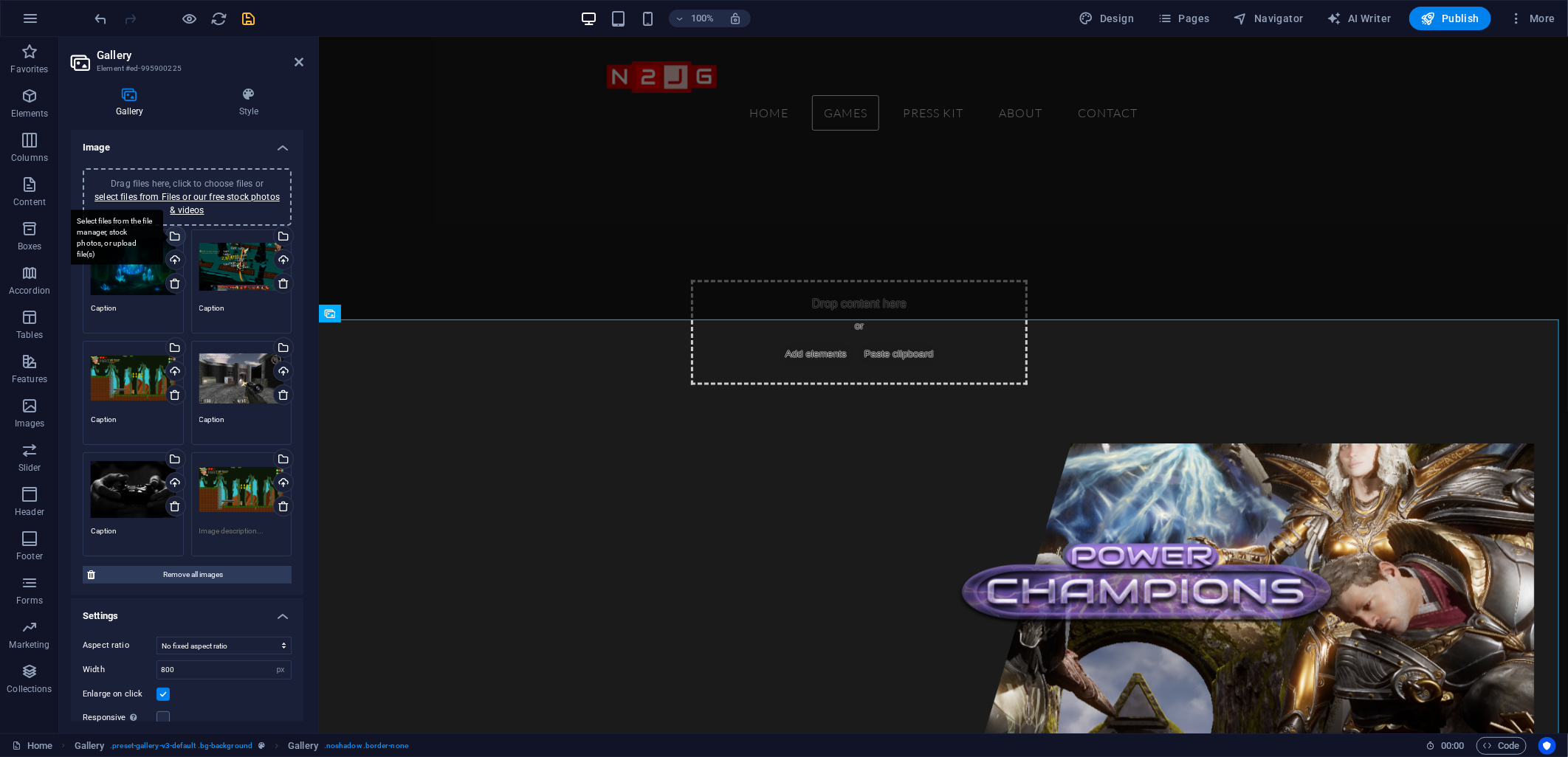
click at [163, 238] on div "Select files from the file manager, stock photos, or upload file(s)" at bounding box center [115, 237] width 96 height 55
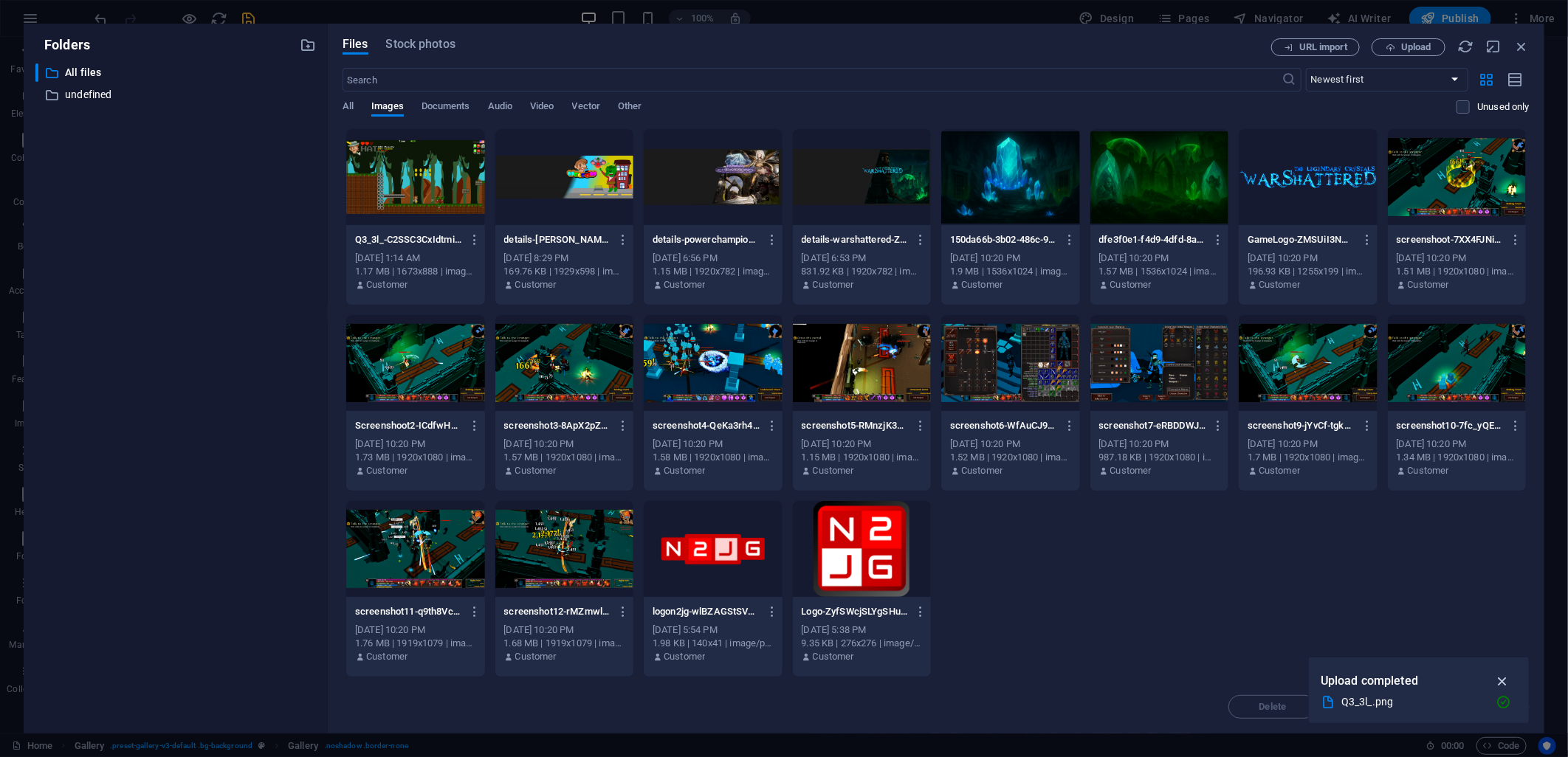
click at [1503, 675] on icon "button" at bounding box center [1502, 681] width 17 height 16
click at [1408, 45] on span "Upload" at bounding box center [1416, 47] width 31 height 9
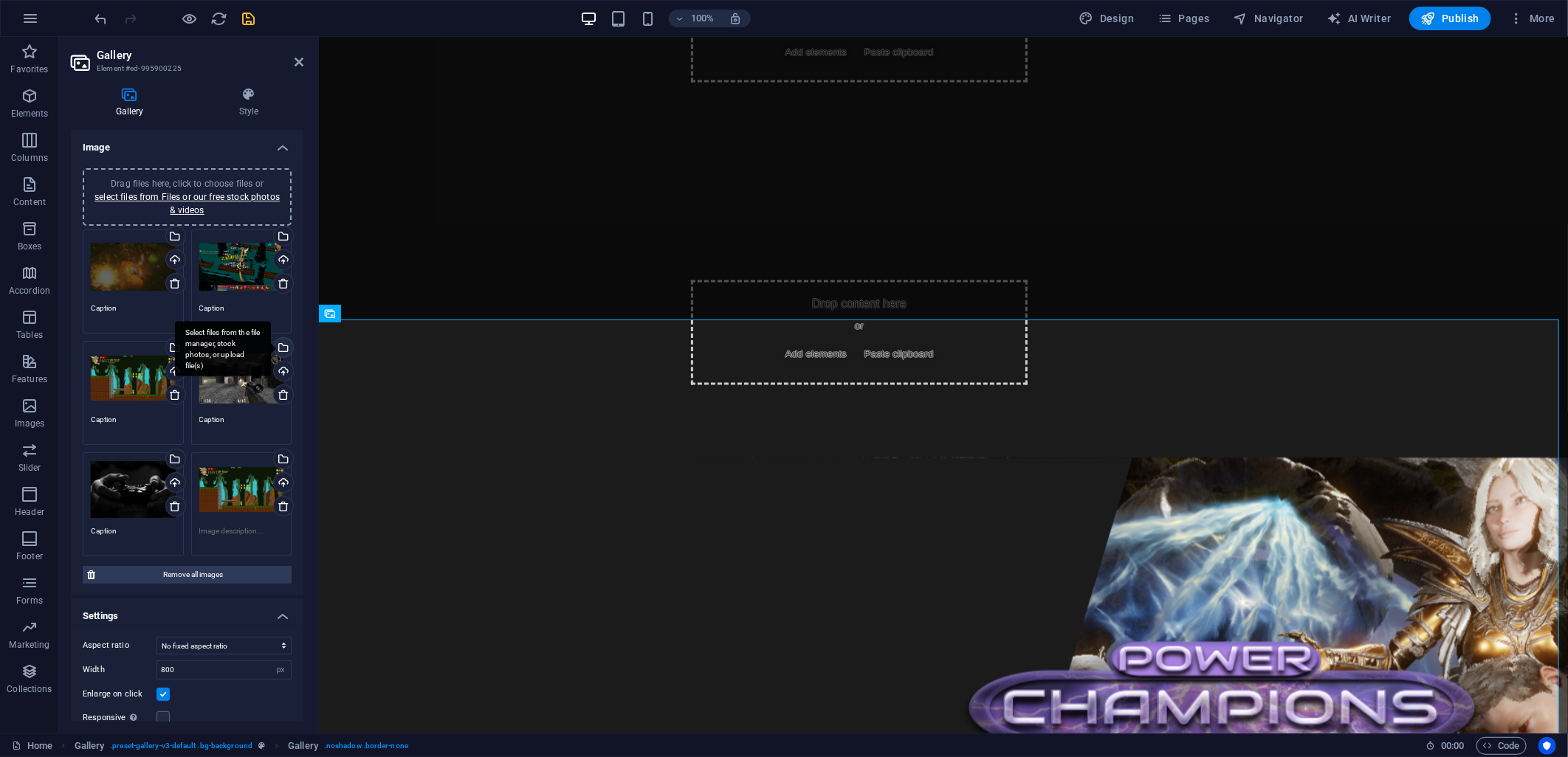
click at [280, 341] on div "Select files from the file manager, stock photos, or upload file(s)" at bounding box center [281, 349] width 22 height 22
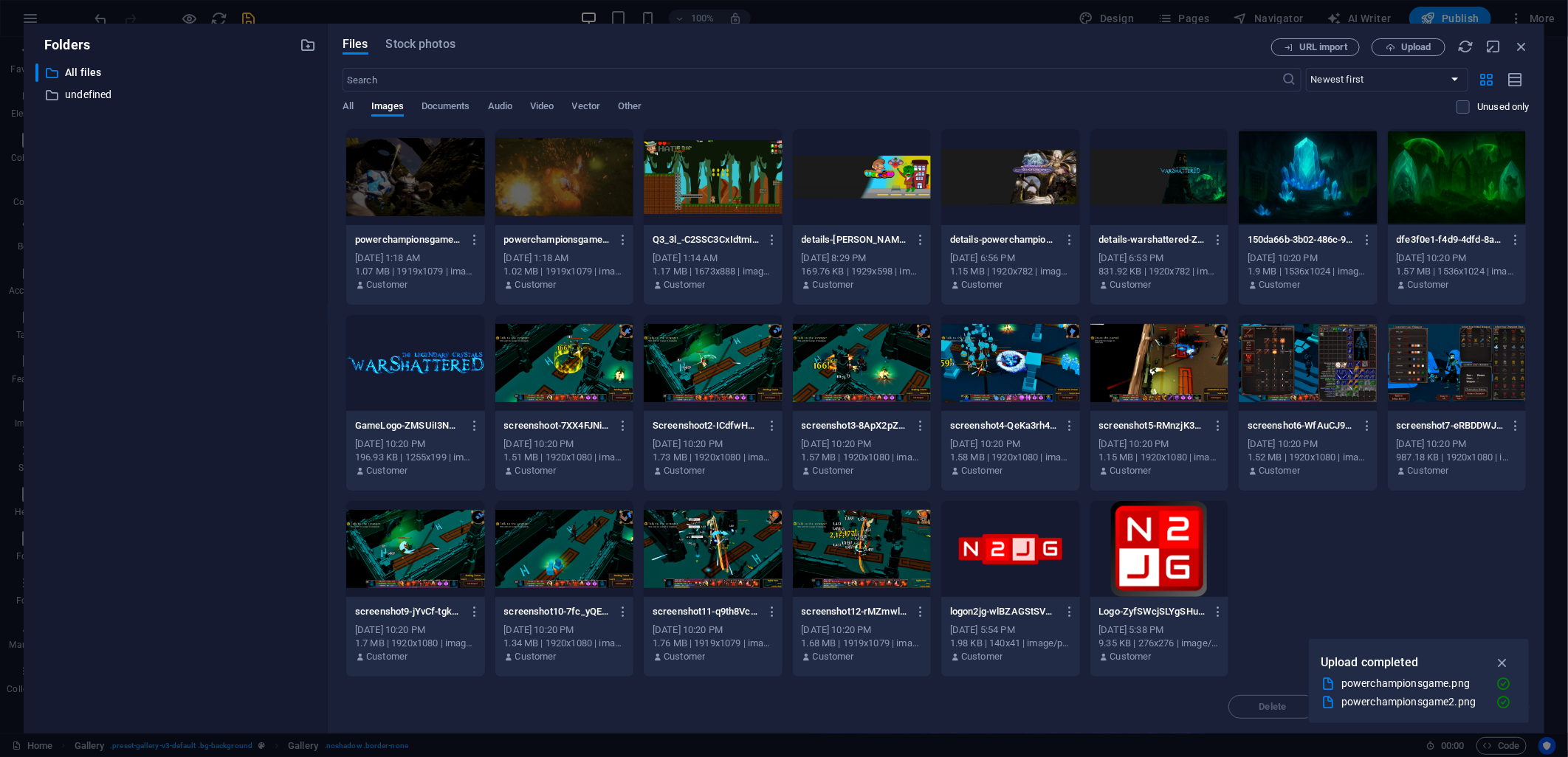
click at [411, 187] on div at bounding box center [416, 177] width 139 height 96
click at [445, 195] on div "1" at bounding box center [416, 177] width 139 height 96
click at [445, 195] on div at bounding box center [416, 177] width 139 height 96
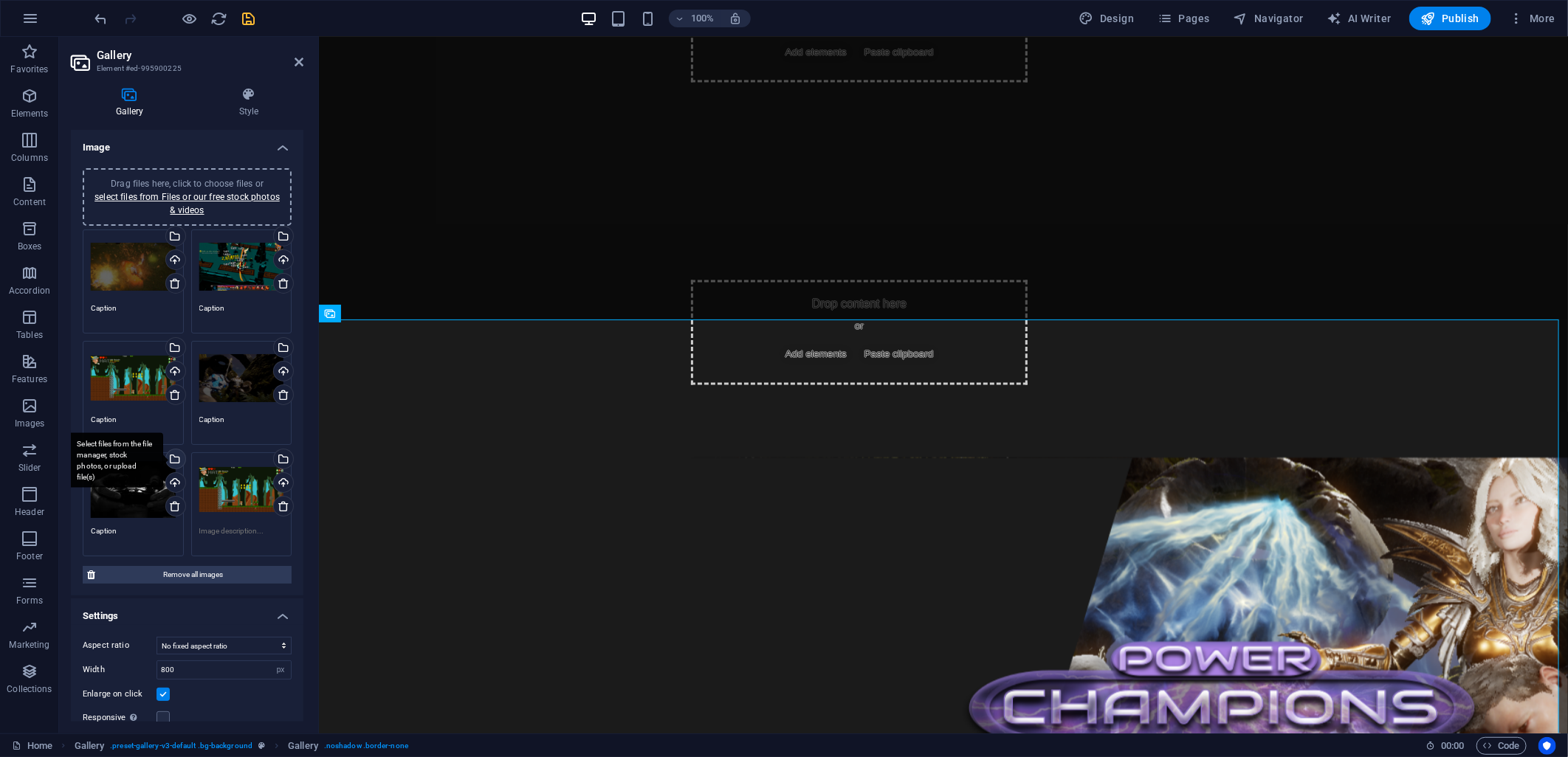
click at [175, 454] on div "Select files from the file manager, stock photos, or upload file(s)" at bounding box center [174, 460] width 22 height 22
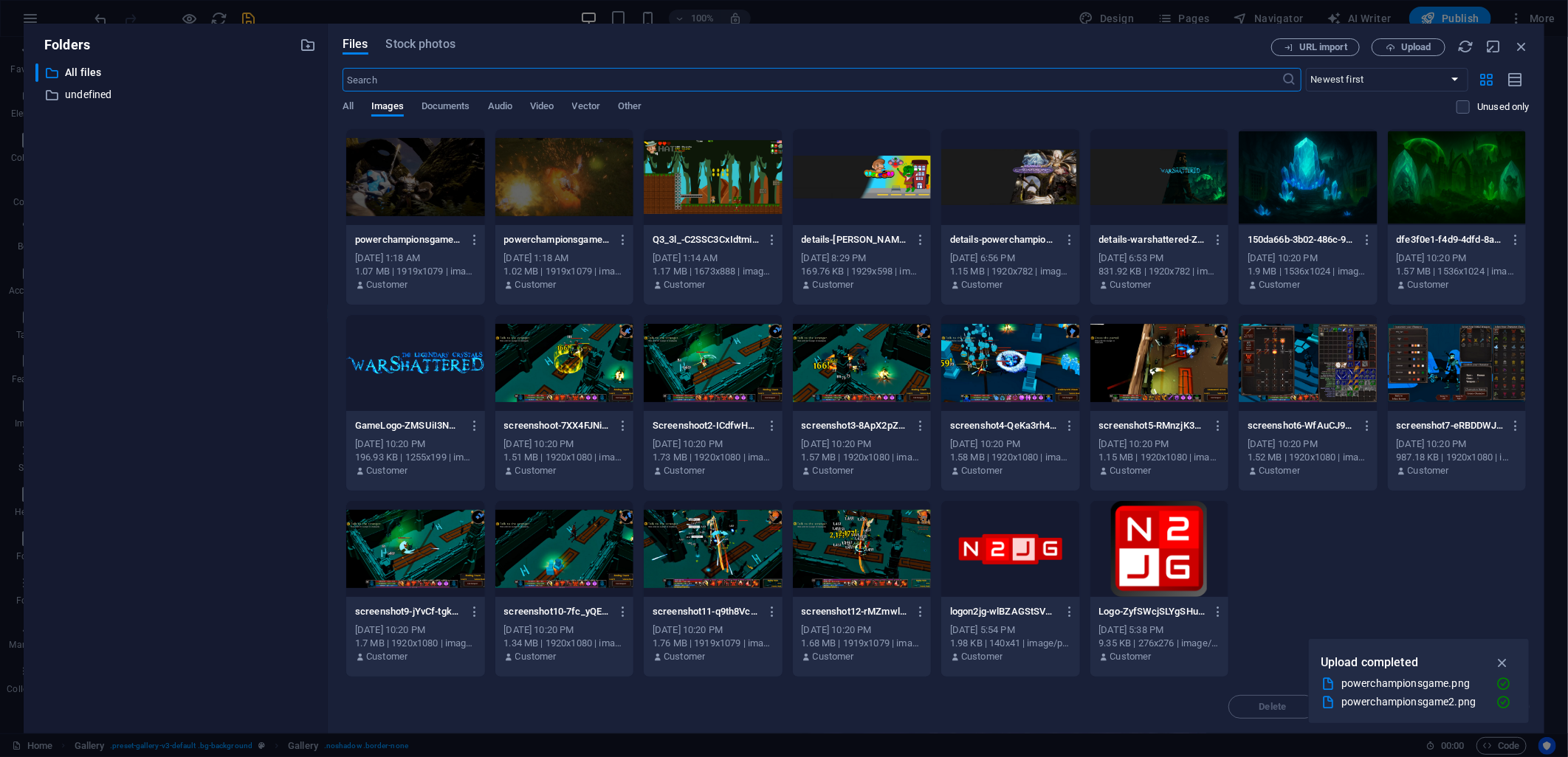
click at [429, 535] on div at bounding box center [416, 549] width 139 height 96
click at [404, 551] on div "1" at bounding box center [416, 549] width 139 height 96
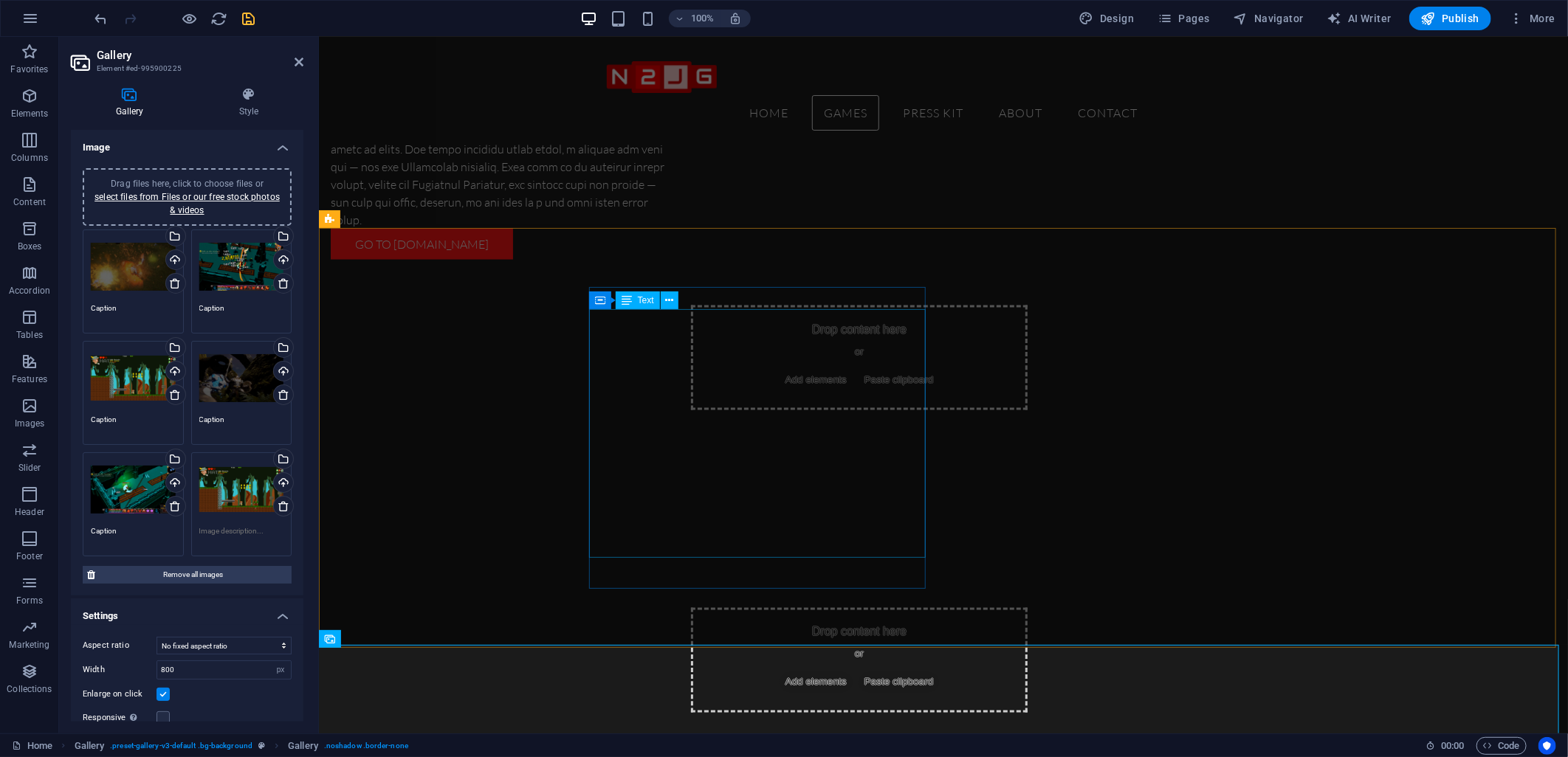
scroll to position [1552, 0]
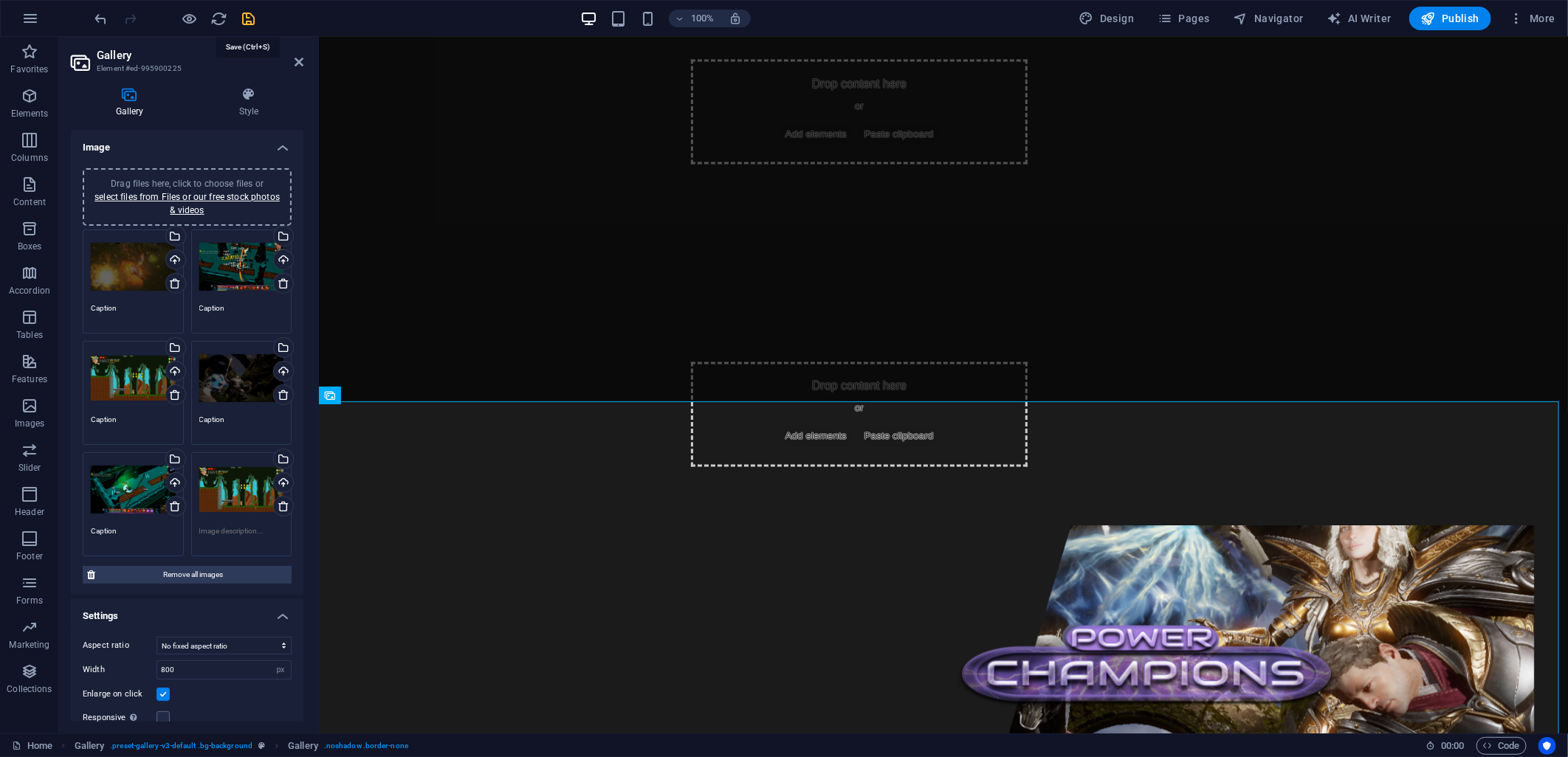
click at [249, 16] on icon "save" at bounding box center [249, 19] width 17 height 17
checkbox input "false"
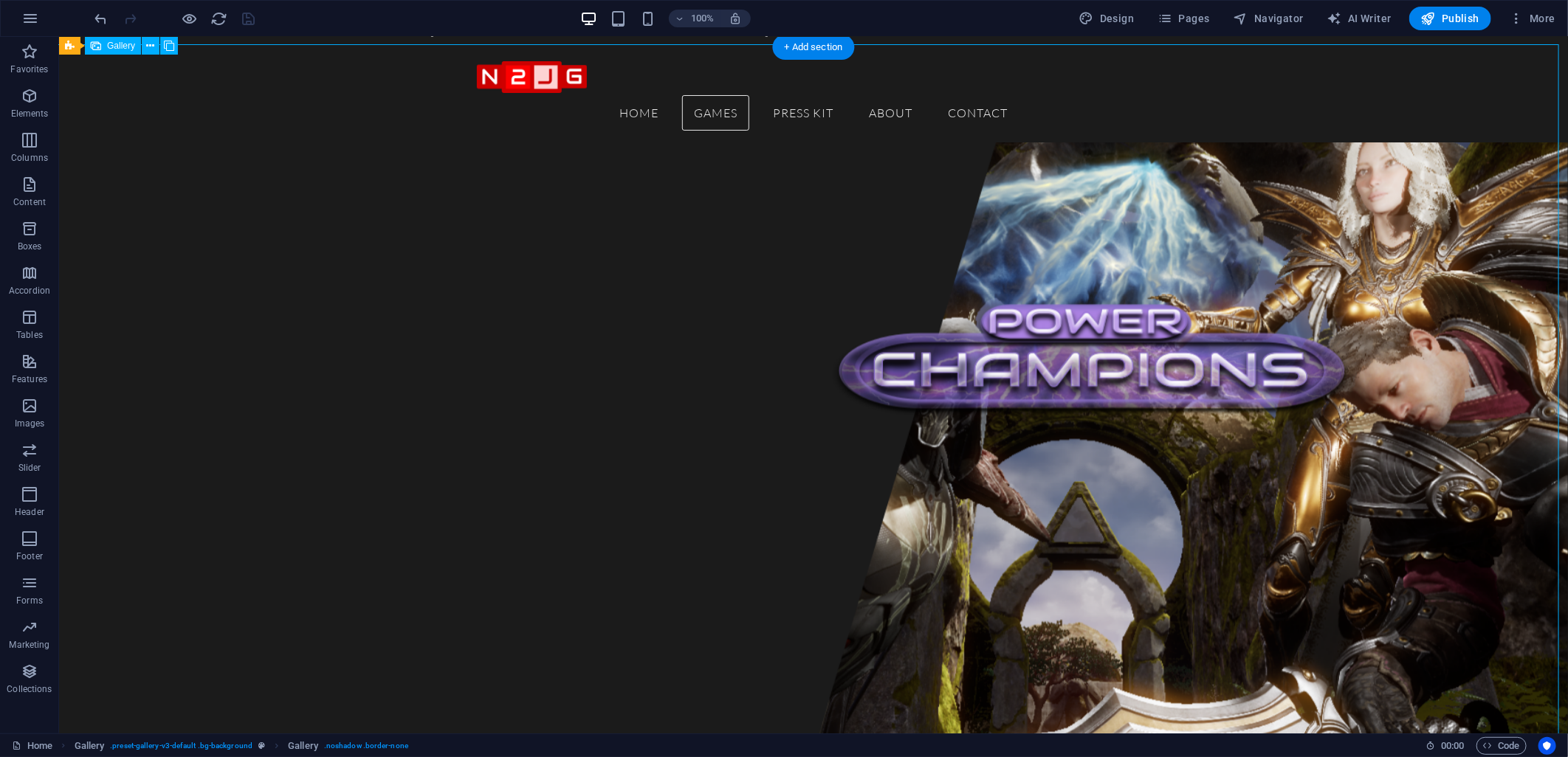
scroll to position [1634, 0]
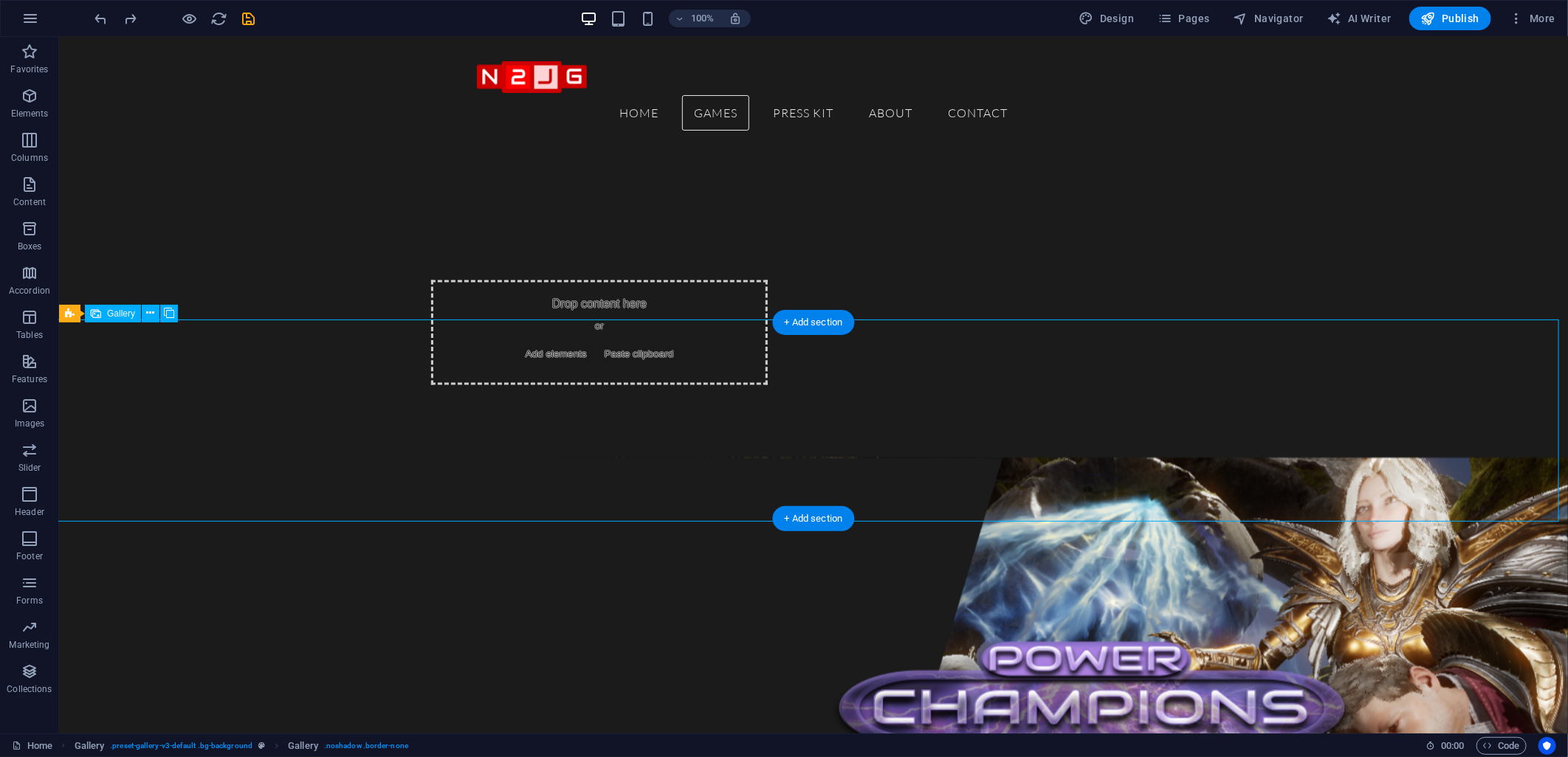
select select "px"
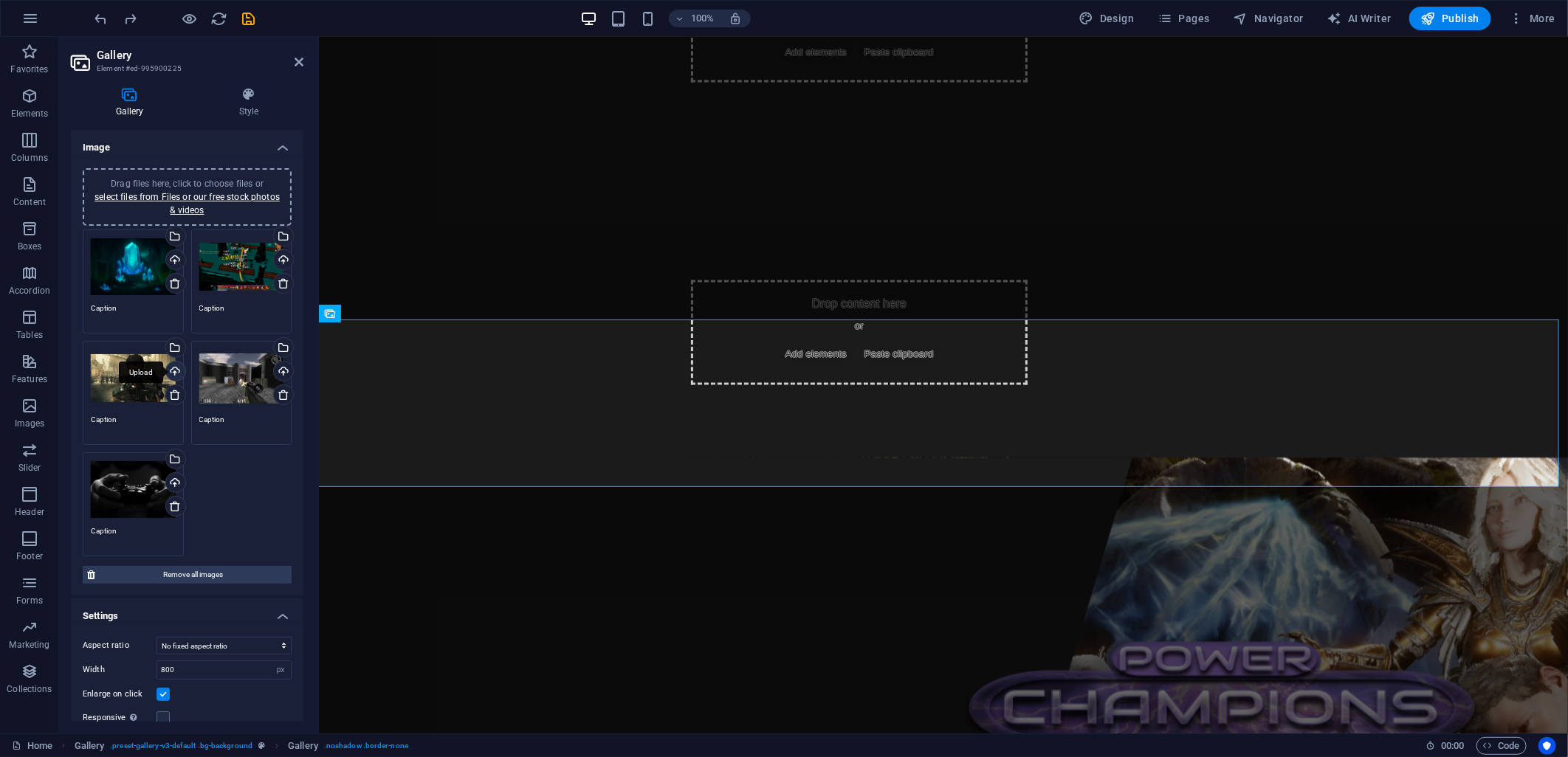
click at [171, 368] on div "Upload" at bounding box center [174, 373] width 22 height 22
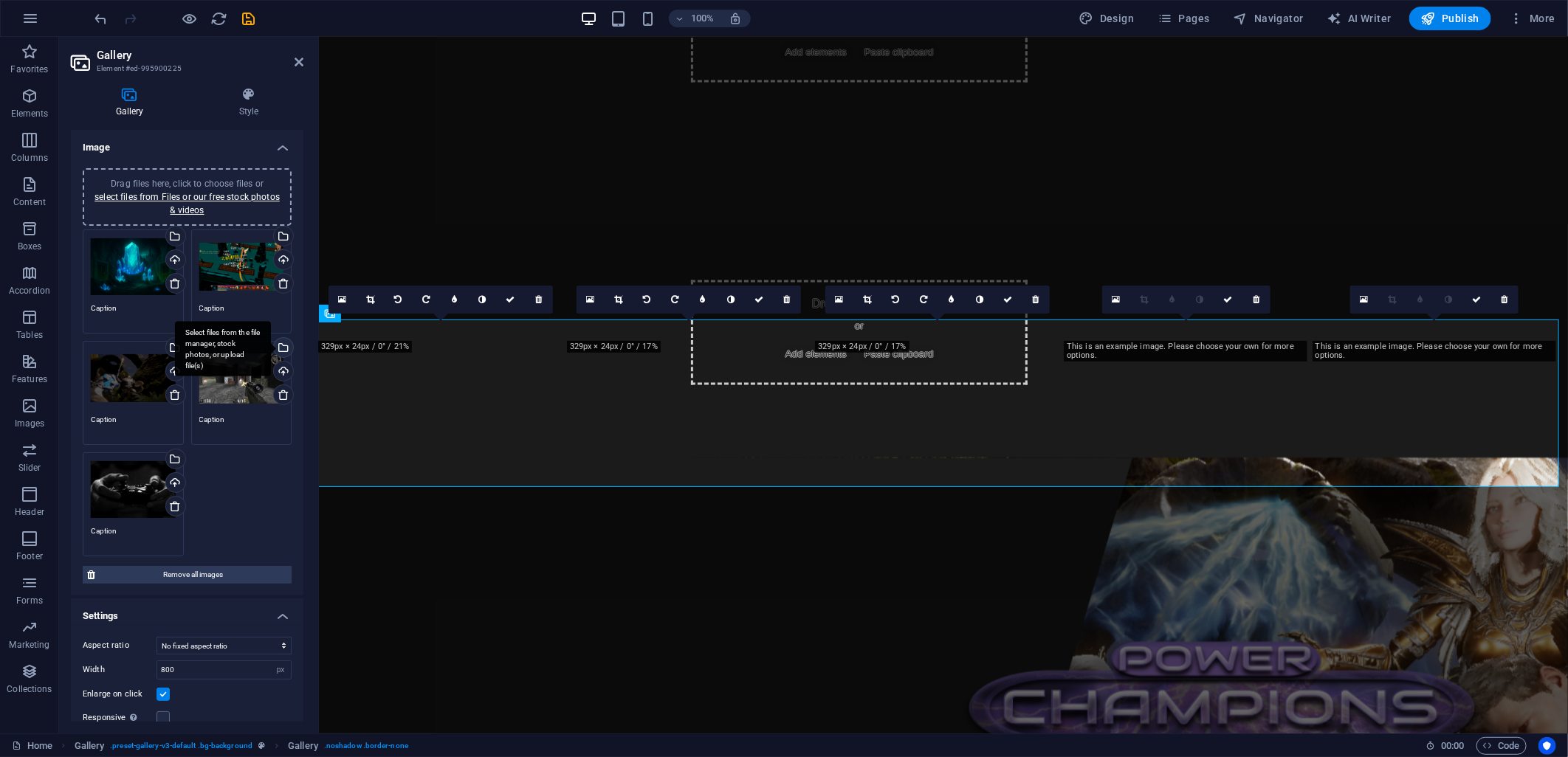
click at [280, 346] on div "Select files from the file manager, stock photos, or upload file(s)" at bounding box center [281, 349] width 22 height 22
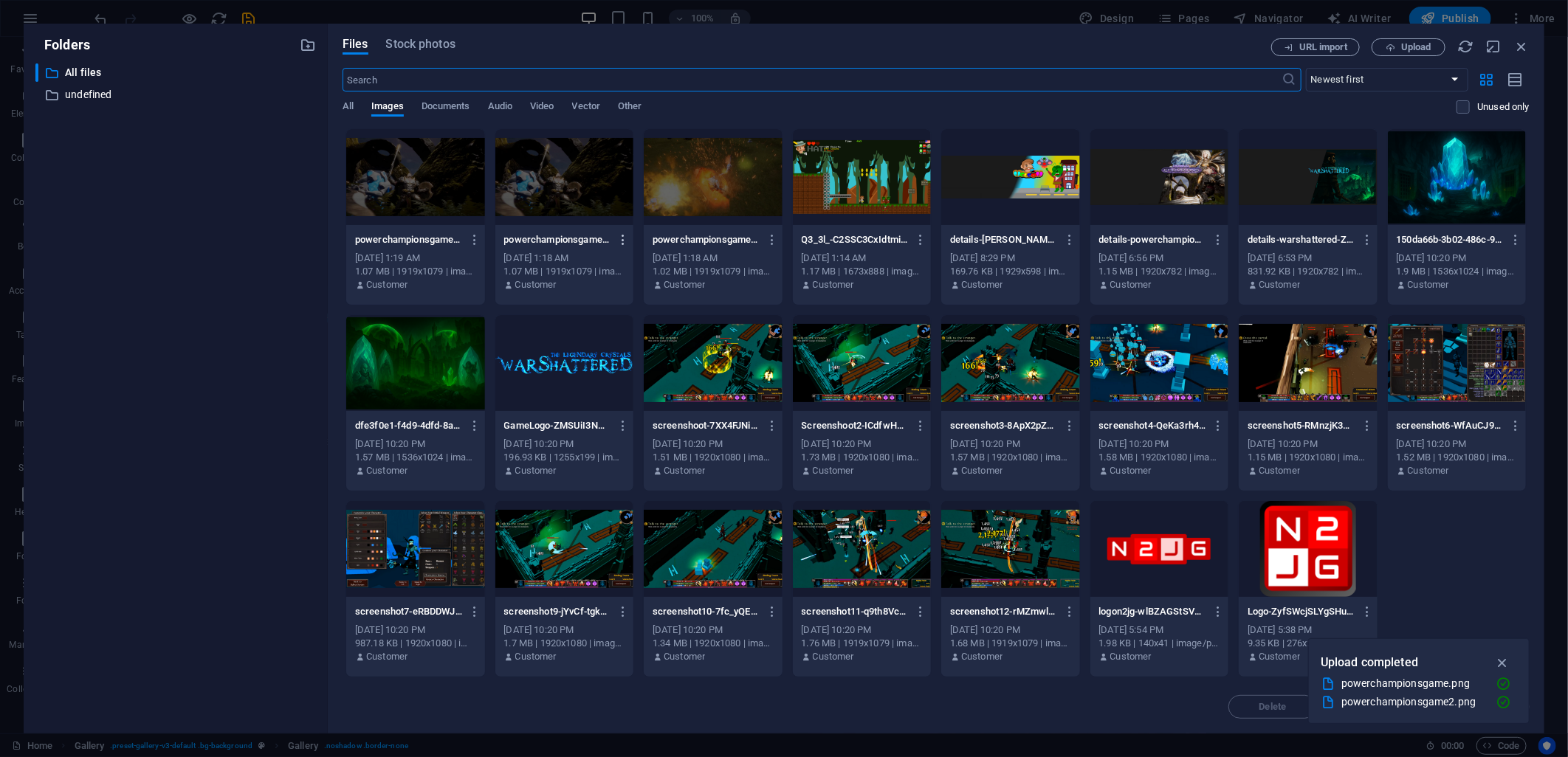
click at [624, 241] on icon "button" at bounding box center [623, 240] width 14 height 13
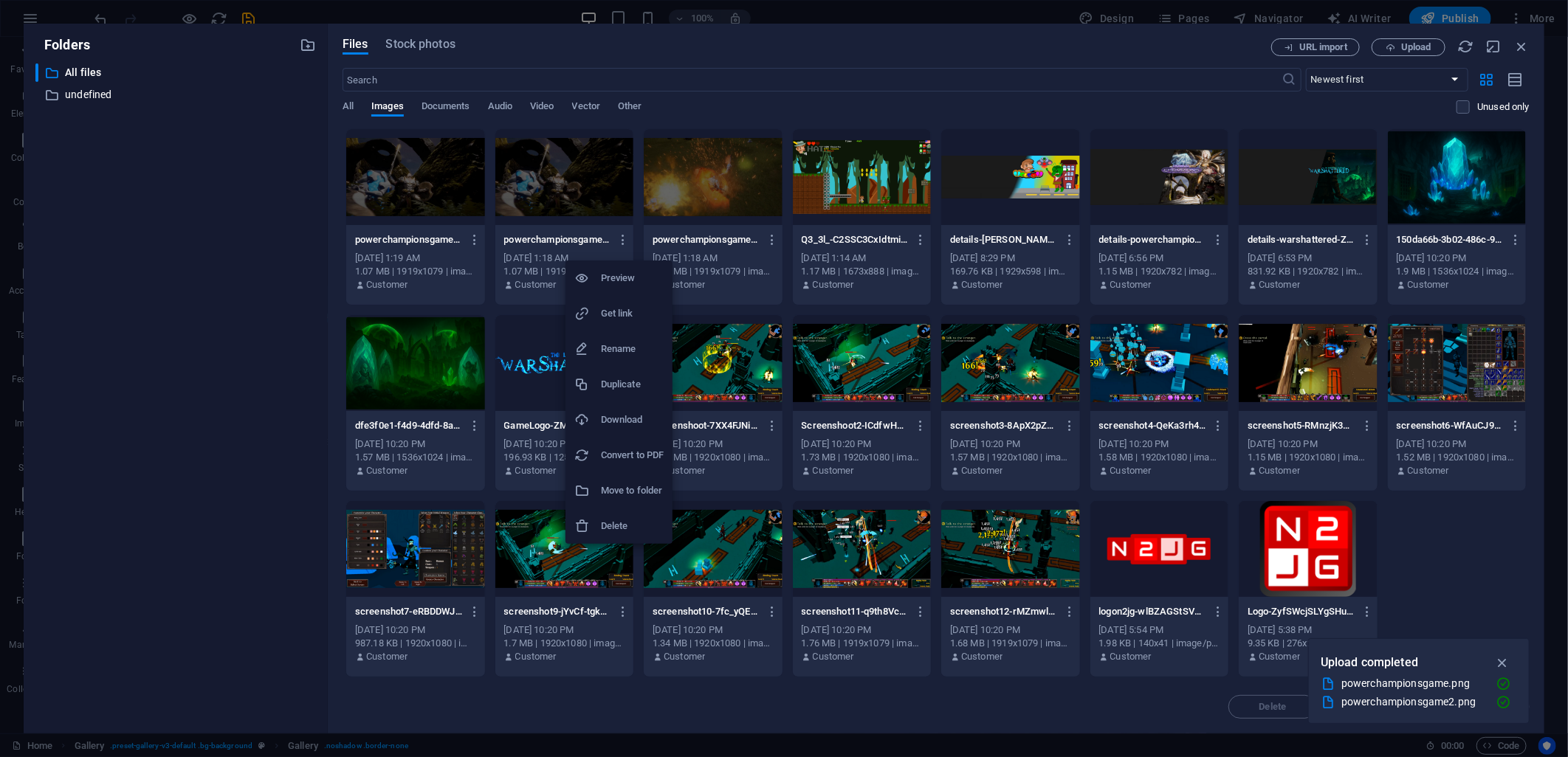
click at [614, 524] on h6 "Delete" at bounding box center [632, 525] width 63 height 17
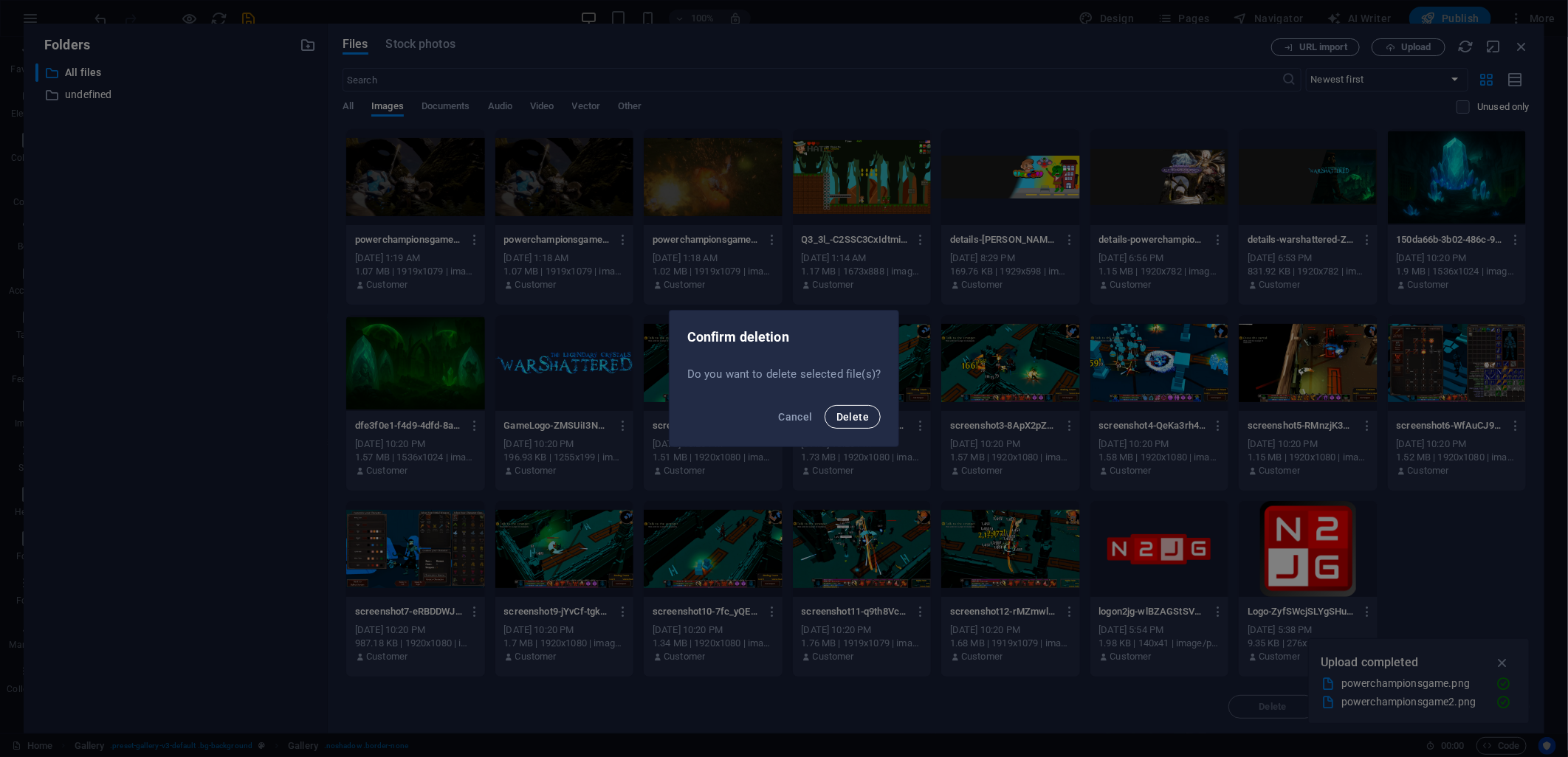
click at [842, 411] on span "Delete" at bounding box center [852, 416] width 32 height 12
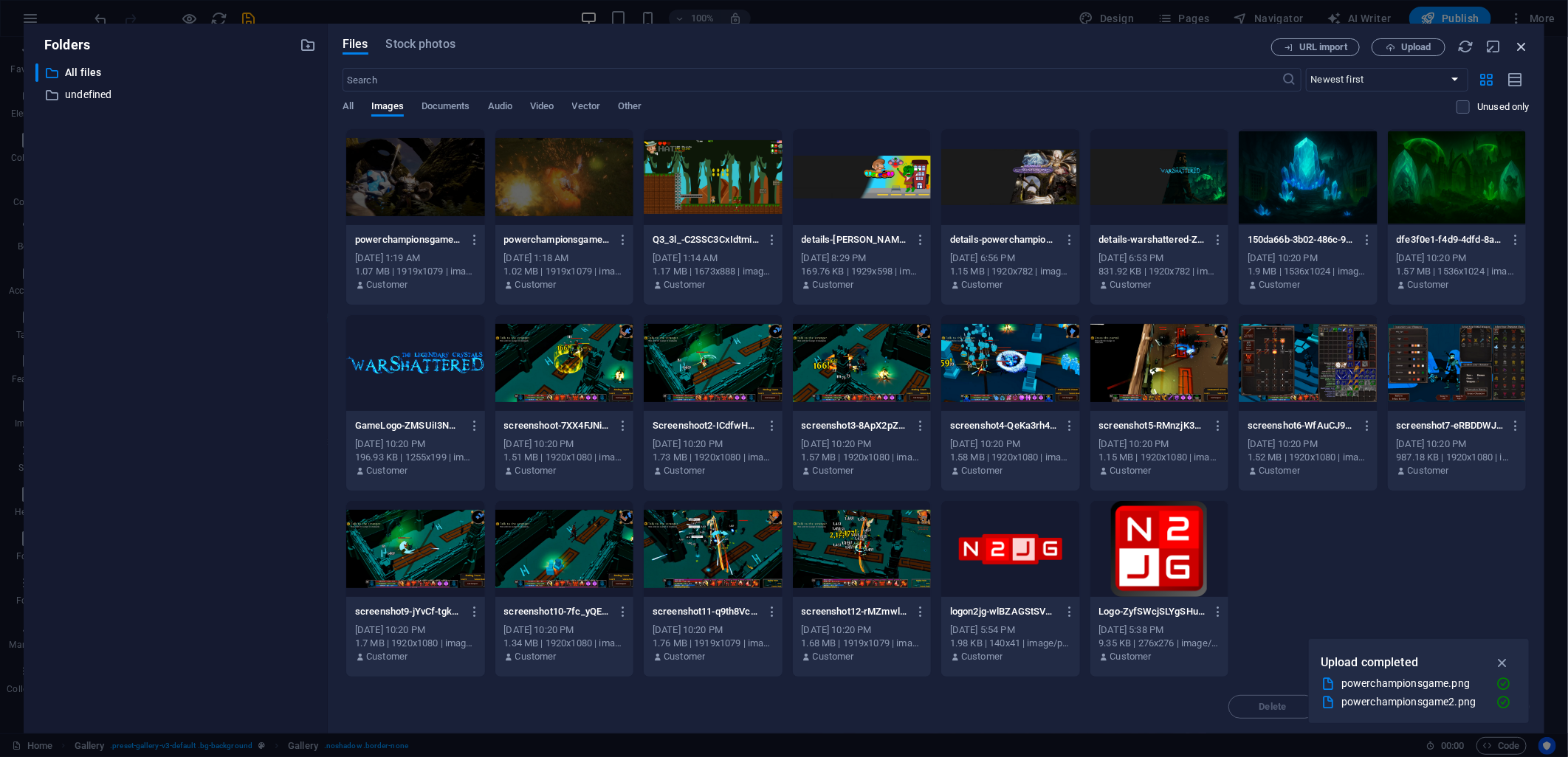
drag, startPoint x: 1198, startPoint y: 12, endPoint x: 1514, endPoint y: 49, distance: 318.2
click at [1514, 49] on icon "button" at bounding box center [1522, 47] width 16 height 16
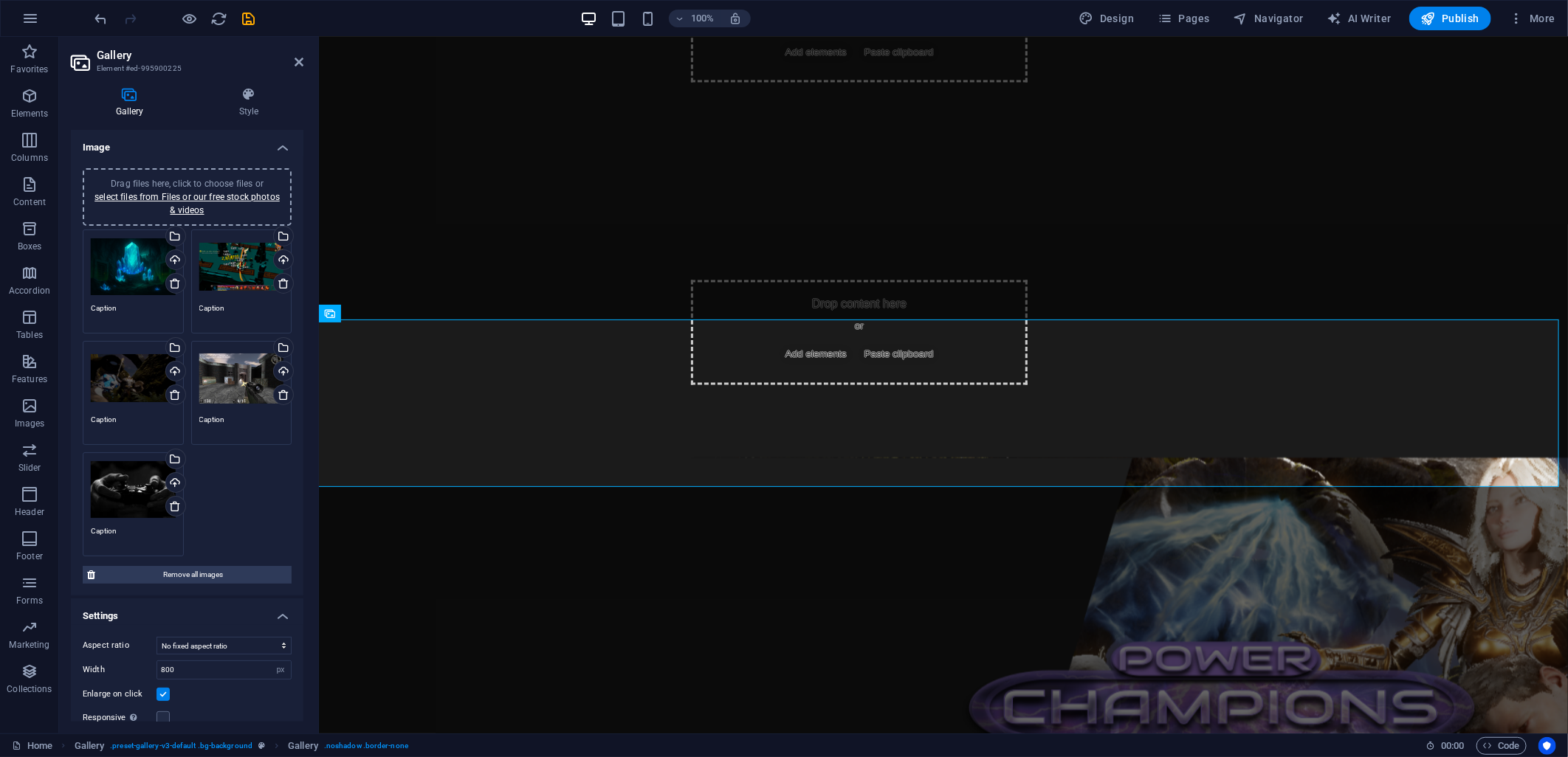
click at [224, 376] on div "Drag files here, click to choose files or select files from Files or our free s…" at bounding box center [242, 378] width 85 height 59
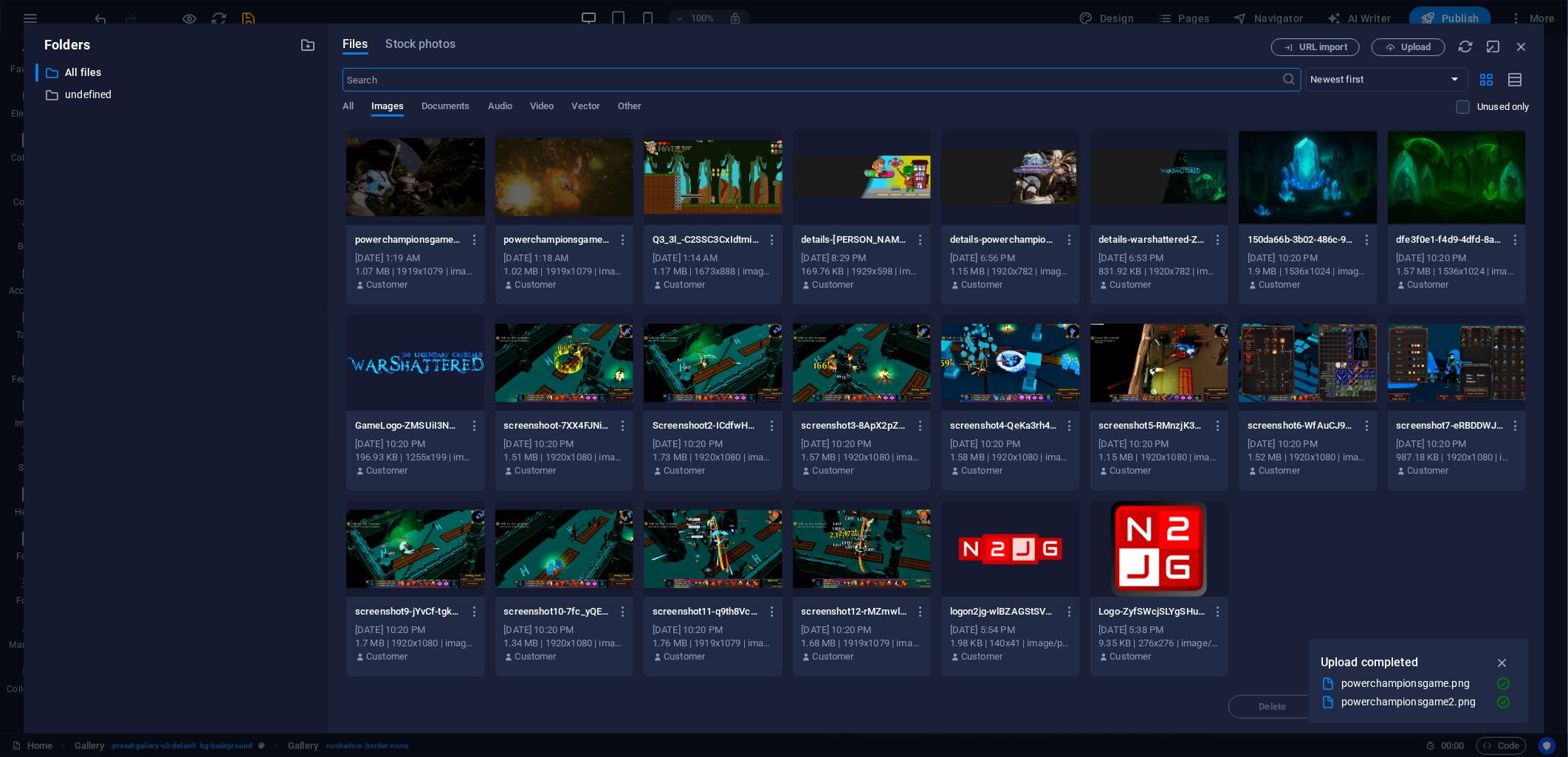
click at [424, 550] on div at bounding box center [416, 549] width 139 height 96
click at [424, 550] on div "1" at bounding box center [416, 549] width 139 height 96
click at [424, 550] on div at bounding box center [416, 549] width 139 height 96
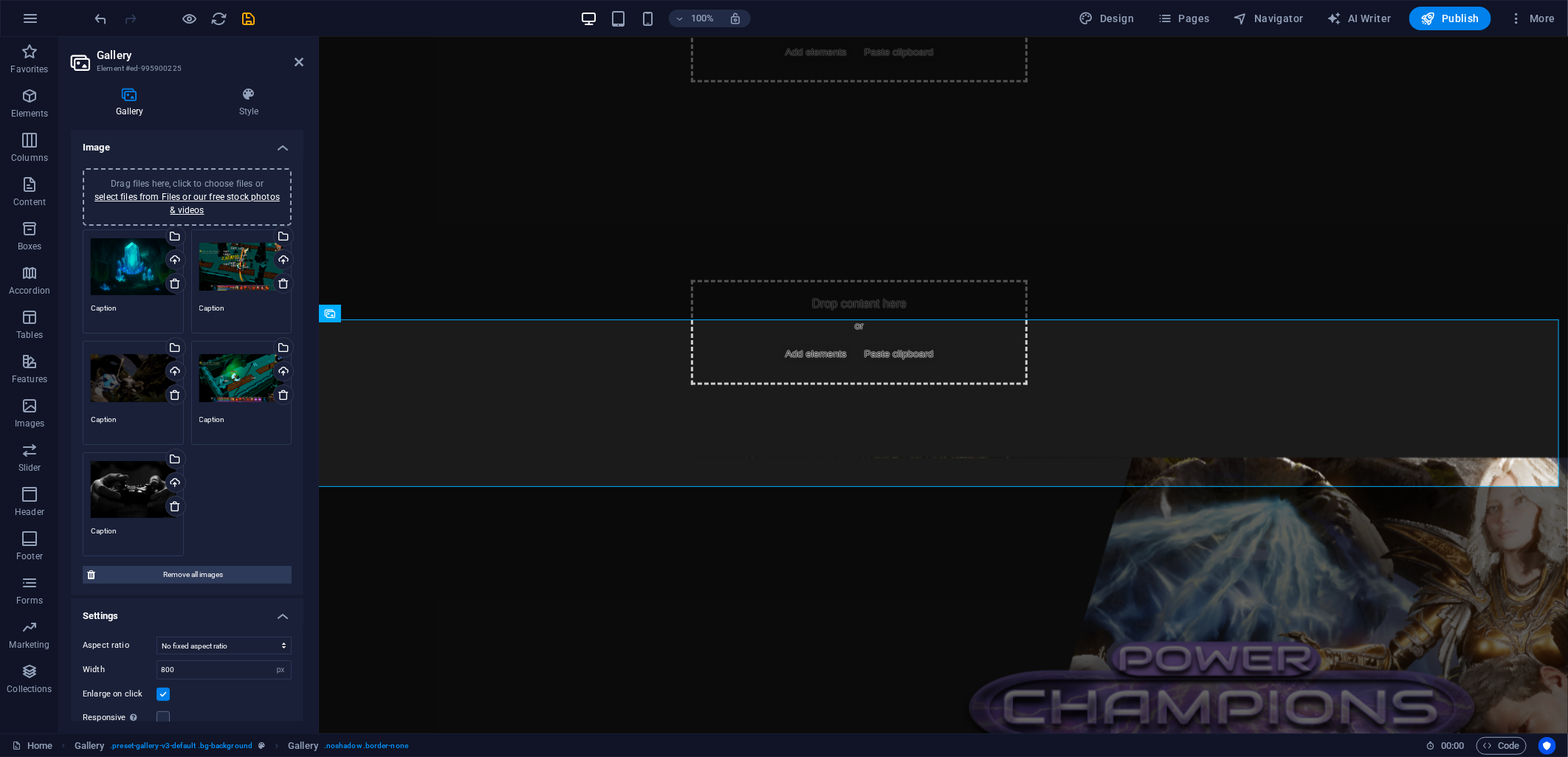
click at [100, 484] on div "Drag files here, click to choose files or select files from Files or our free s…" at bounding box center [133, 490] width 85 height 59
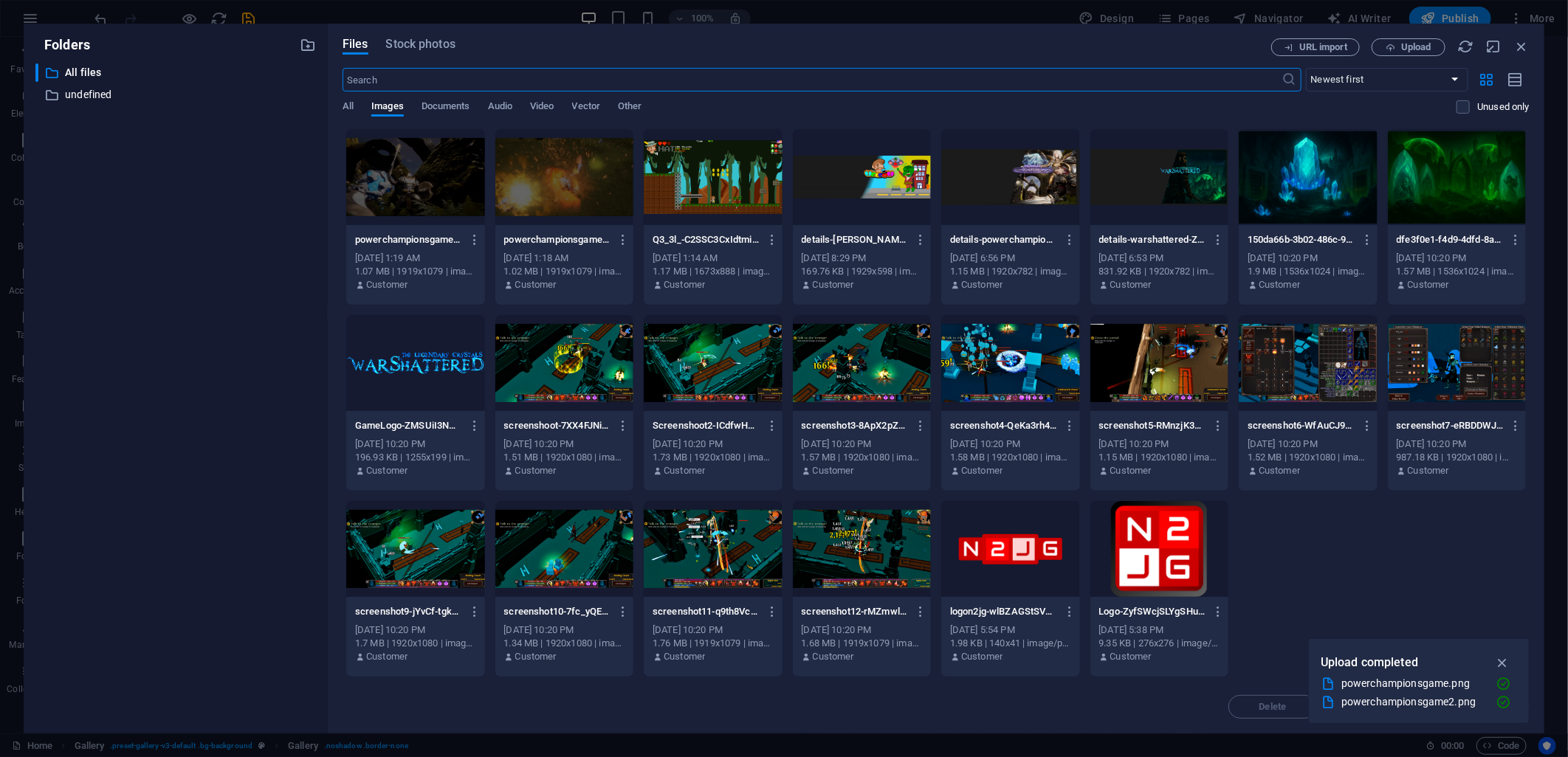
click at [703, 201] on div at bounding box center [713, 177] width 139 height 96
click at [703, 201] on div "1" at bounding box center [713, 177] width 139 height 96
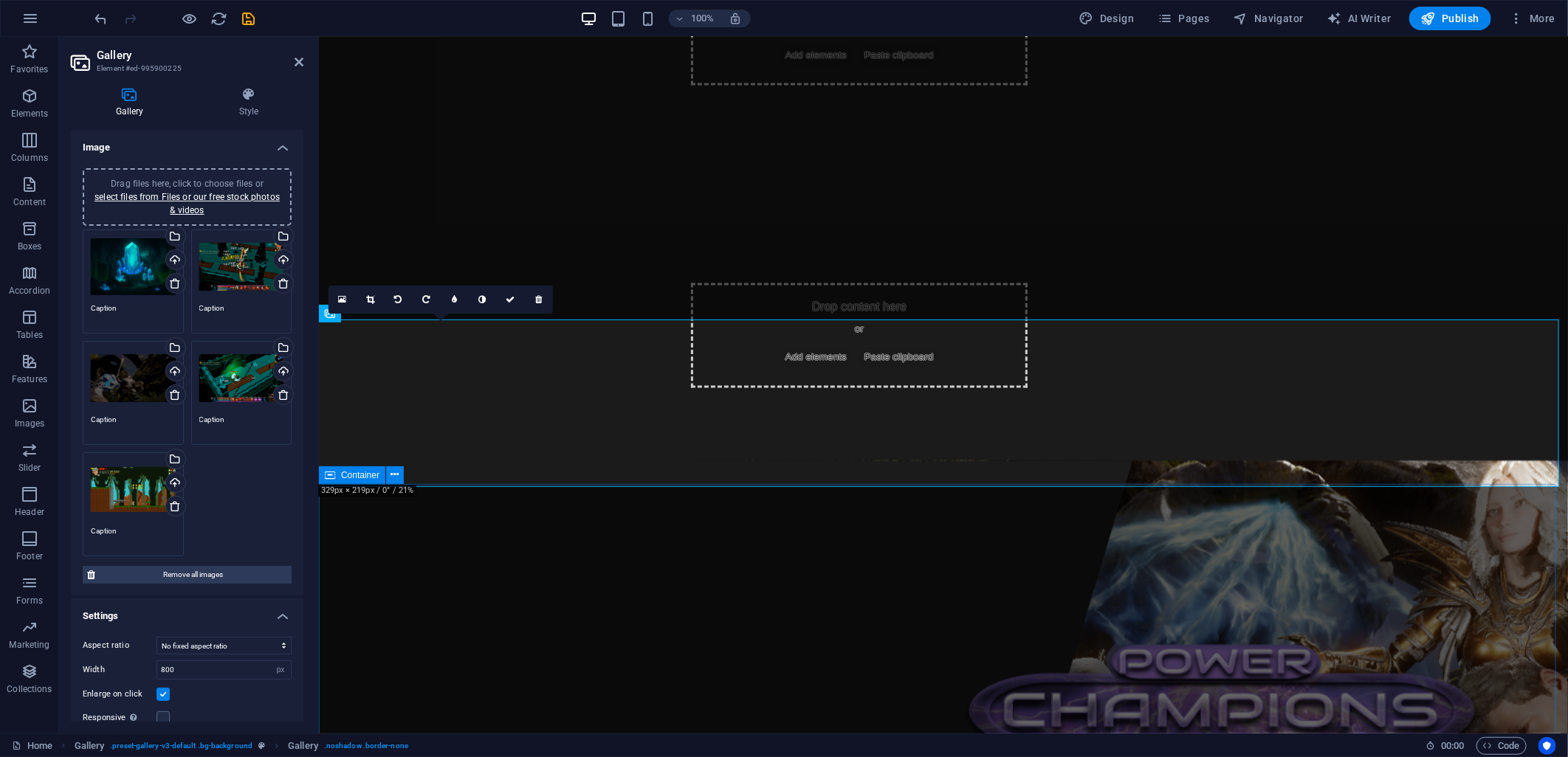
scroll to position [1634, 0]
click at [172, 258] on div "Upload" at bounding box center [174, 261] width 22 height 22
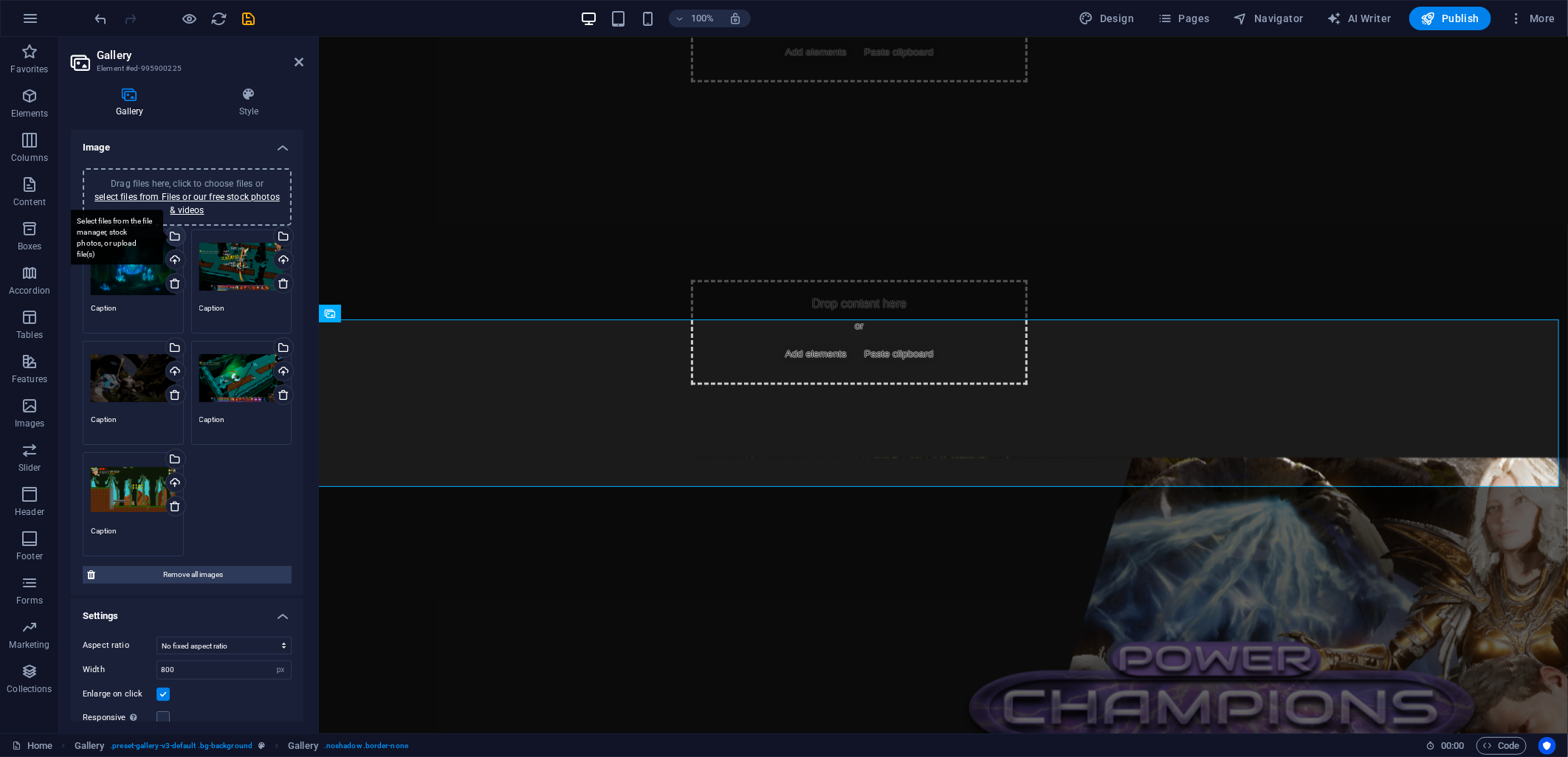
click at [163, 233] on div "Select files from the file manager, stock photos, or upload file(s)" at bounding box center [115, 237] width 96 height 55
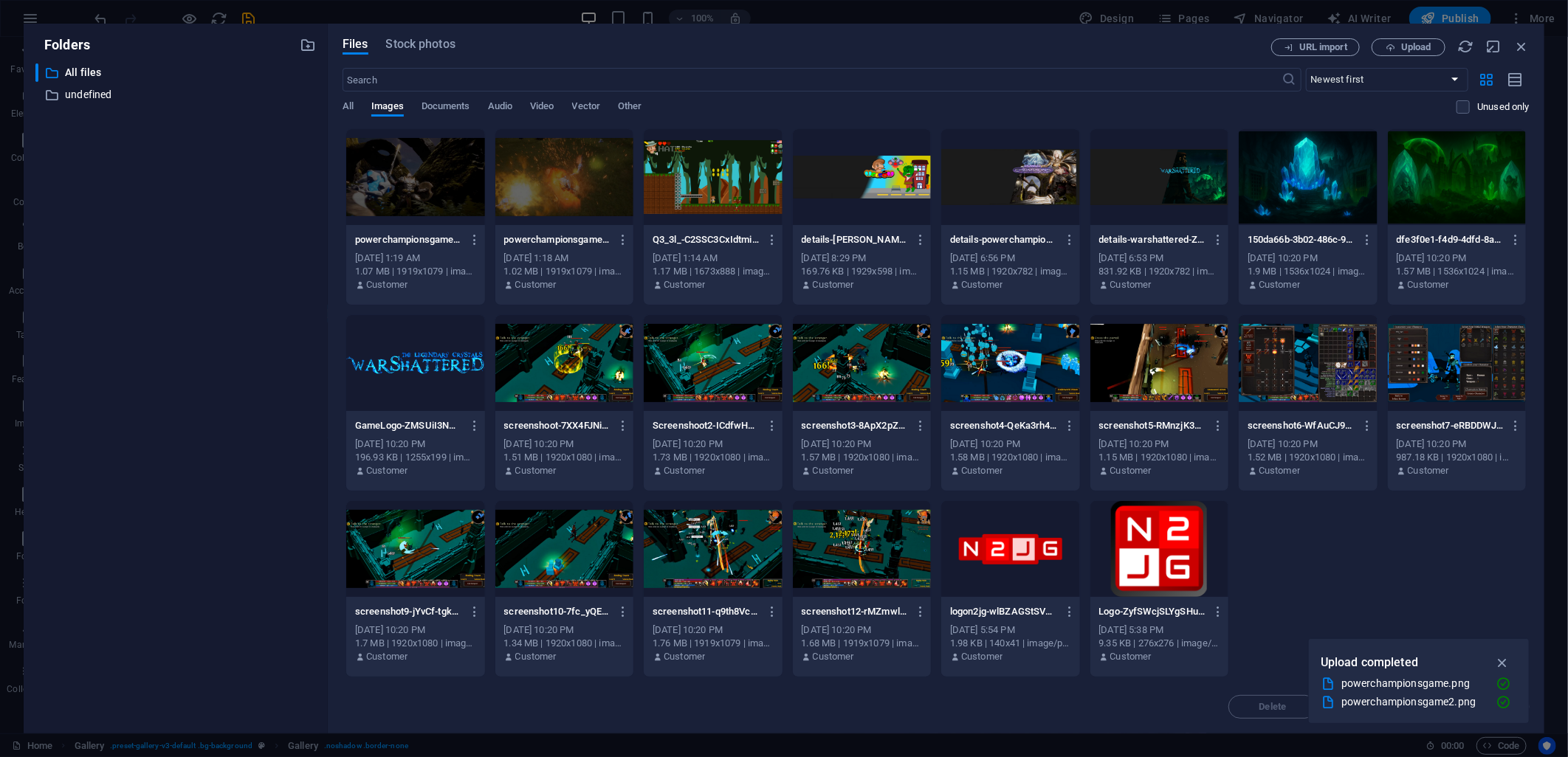
click at [1010, 378] on div at bounding box center [1010, 363] width 139 height 96
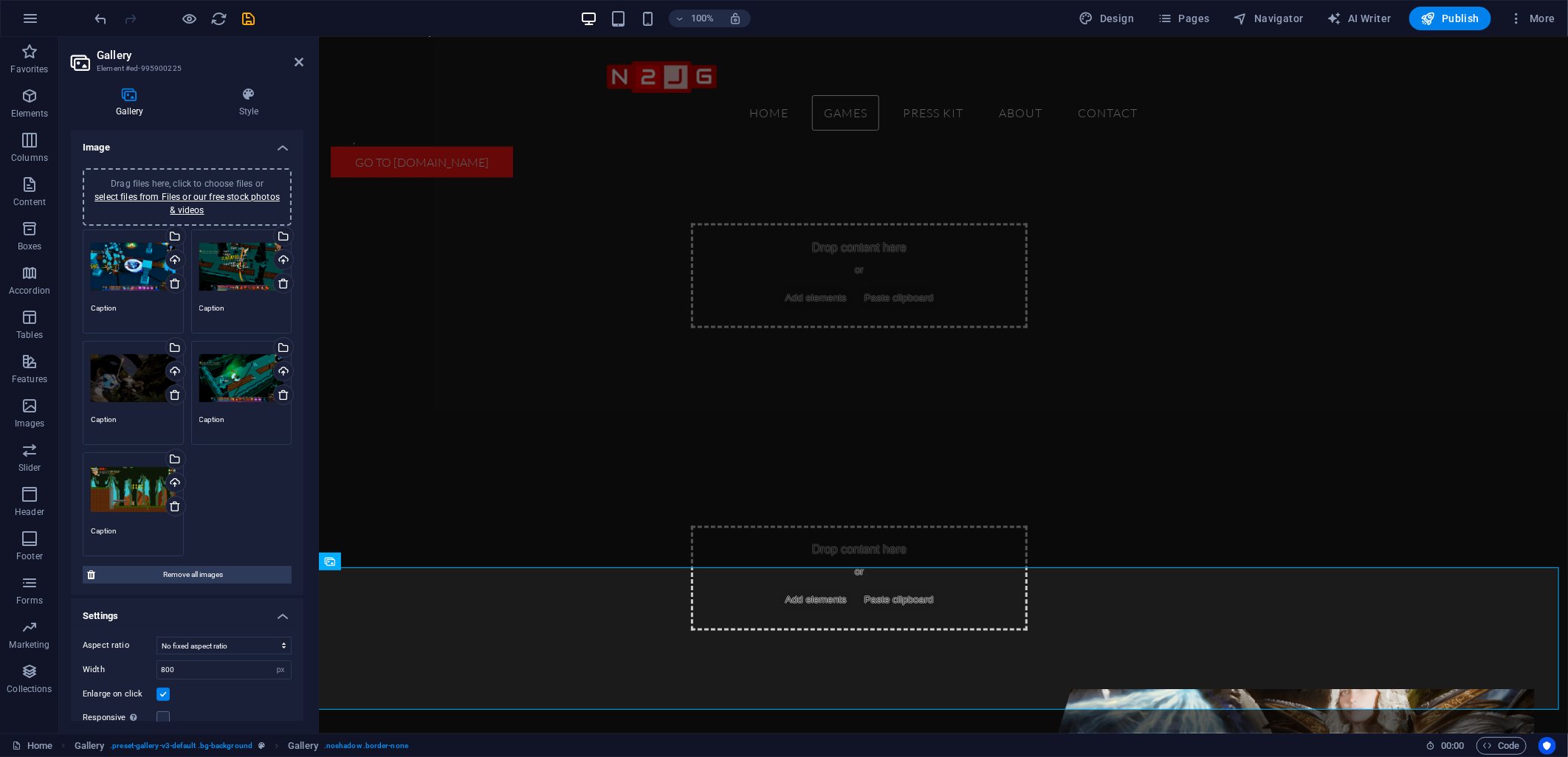
scroll to position [1141, 0]
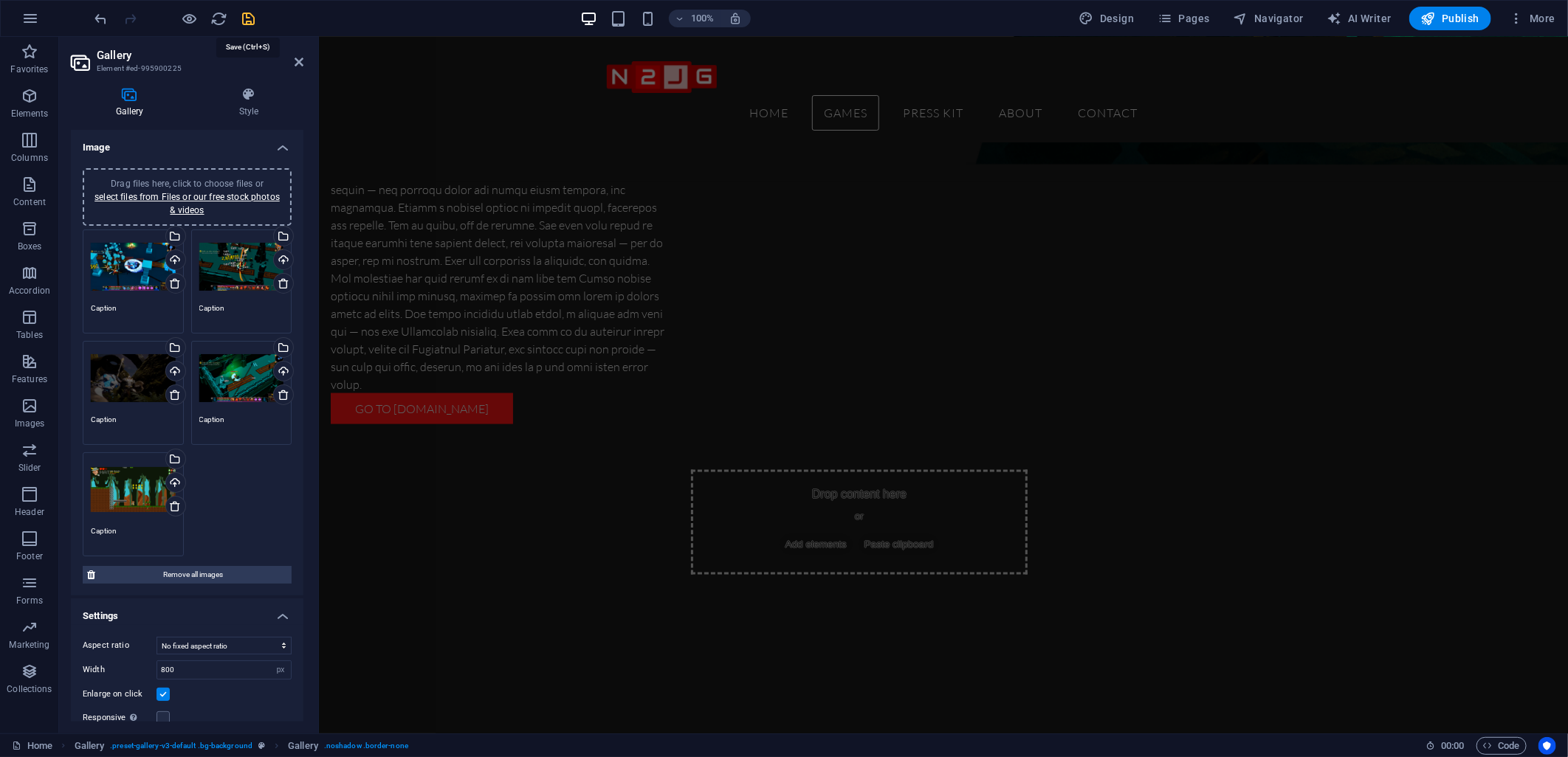
click at [247, 16] on icon "save" at bounding box center [249, 19] width 17 height 17
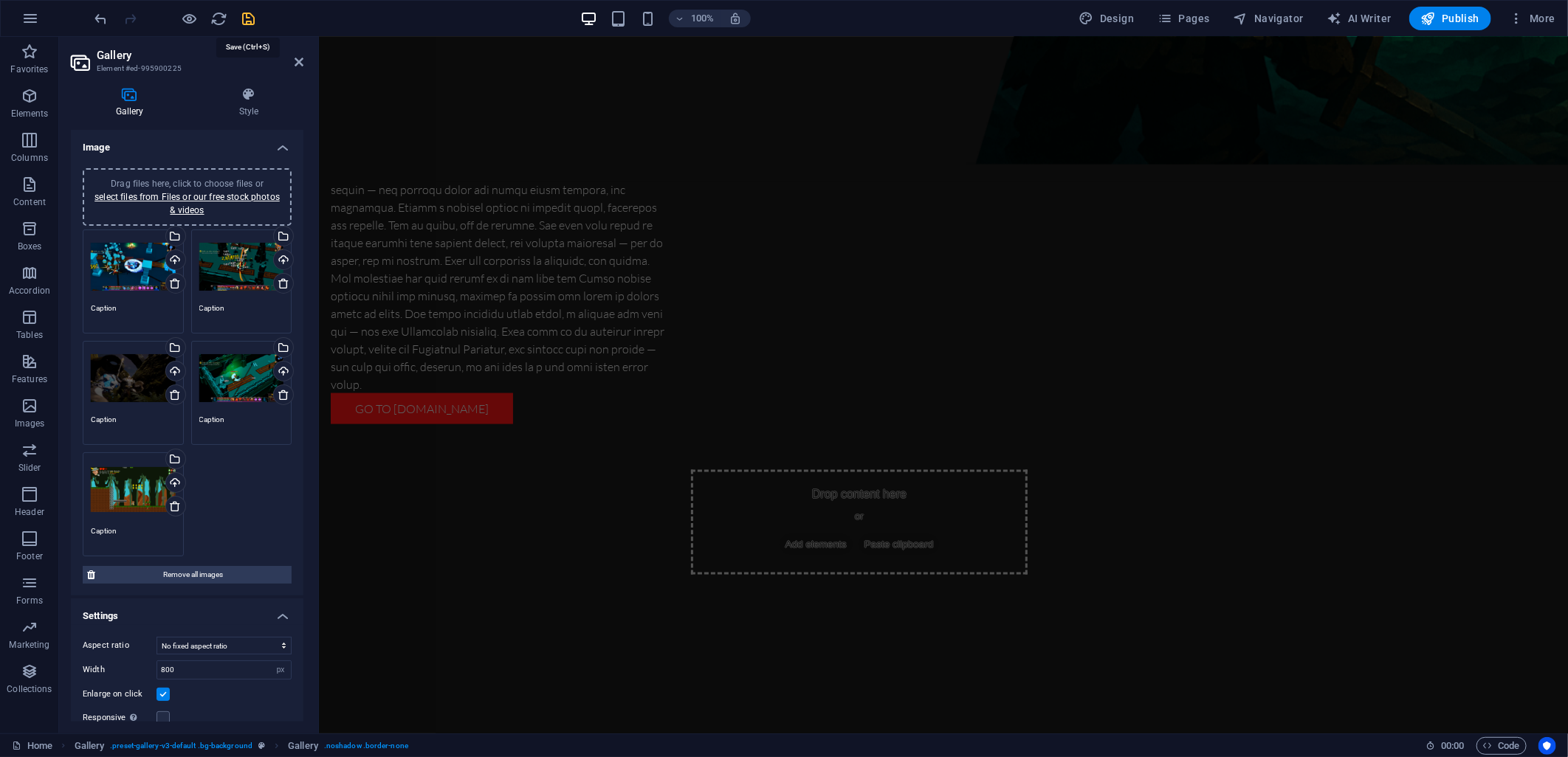
checkbox input "false"
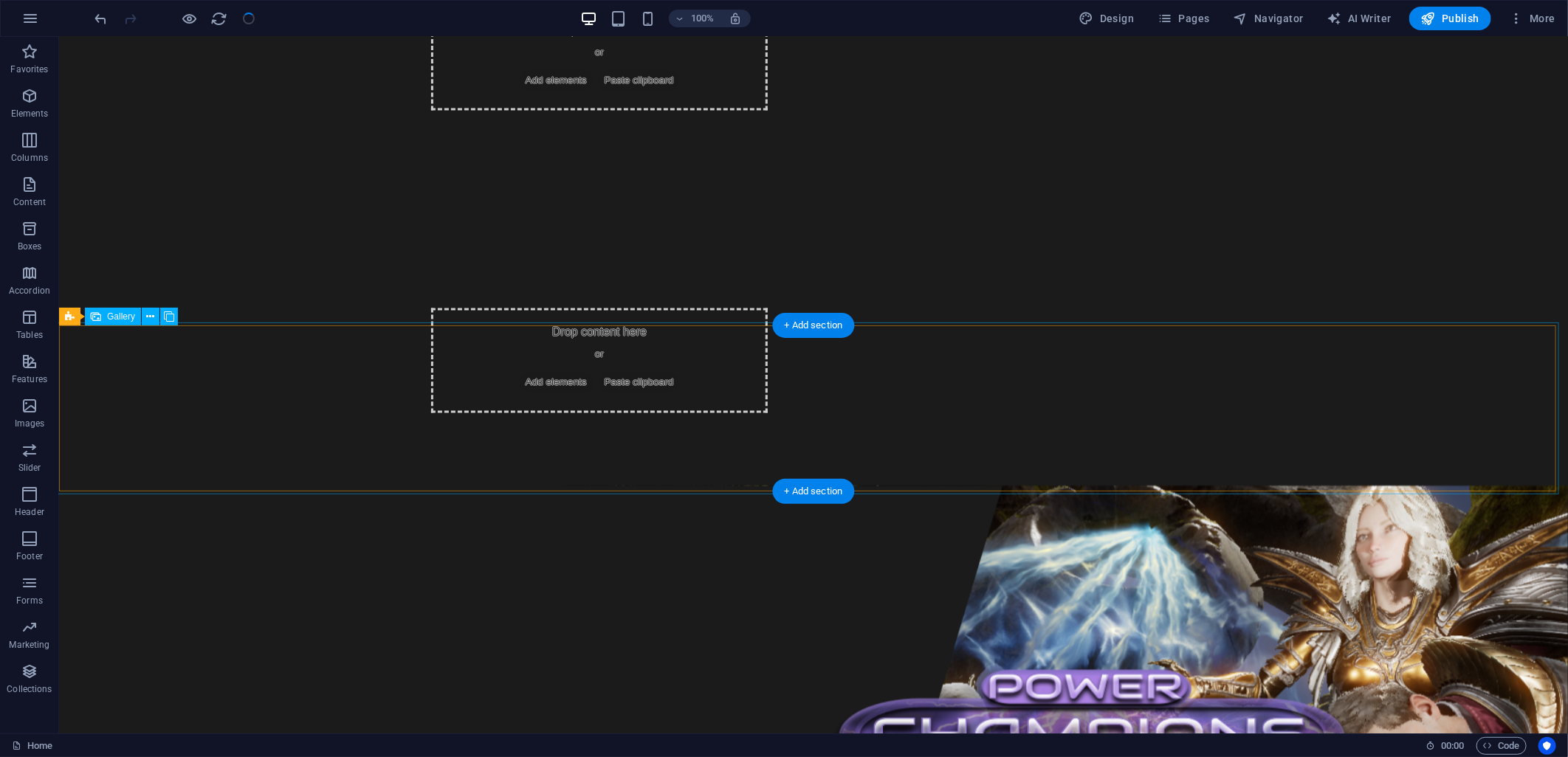
scroll to position [1572, 0]
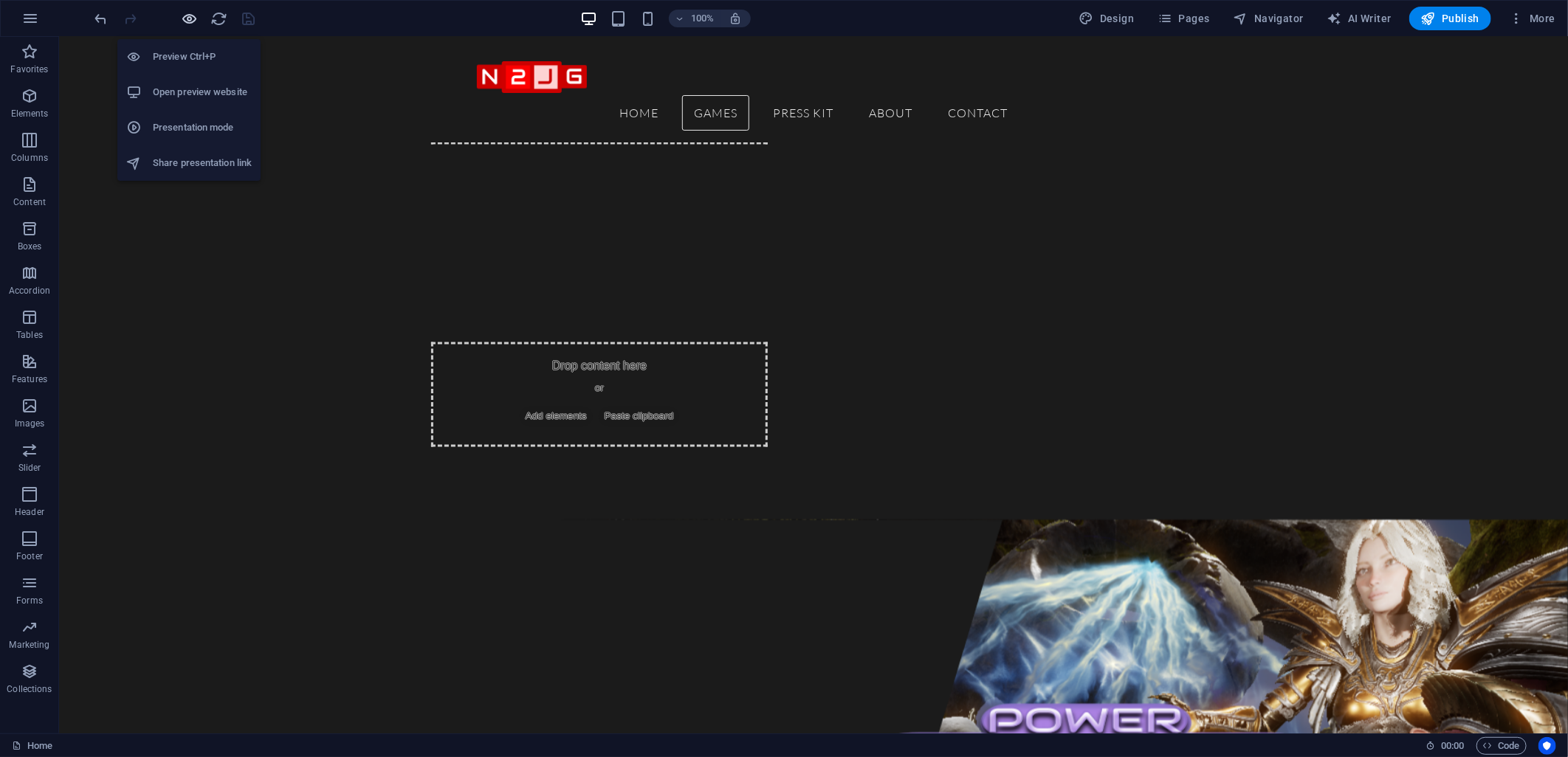
click at [186, 20] on icon "button" at bounding box center [190, 19] width 17 height 17
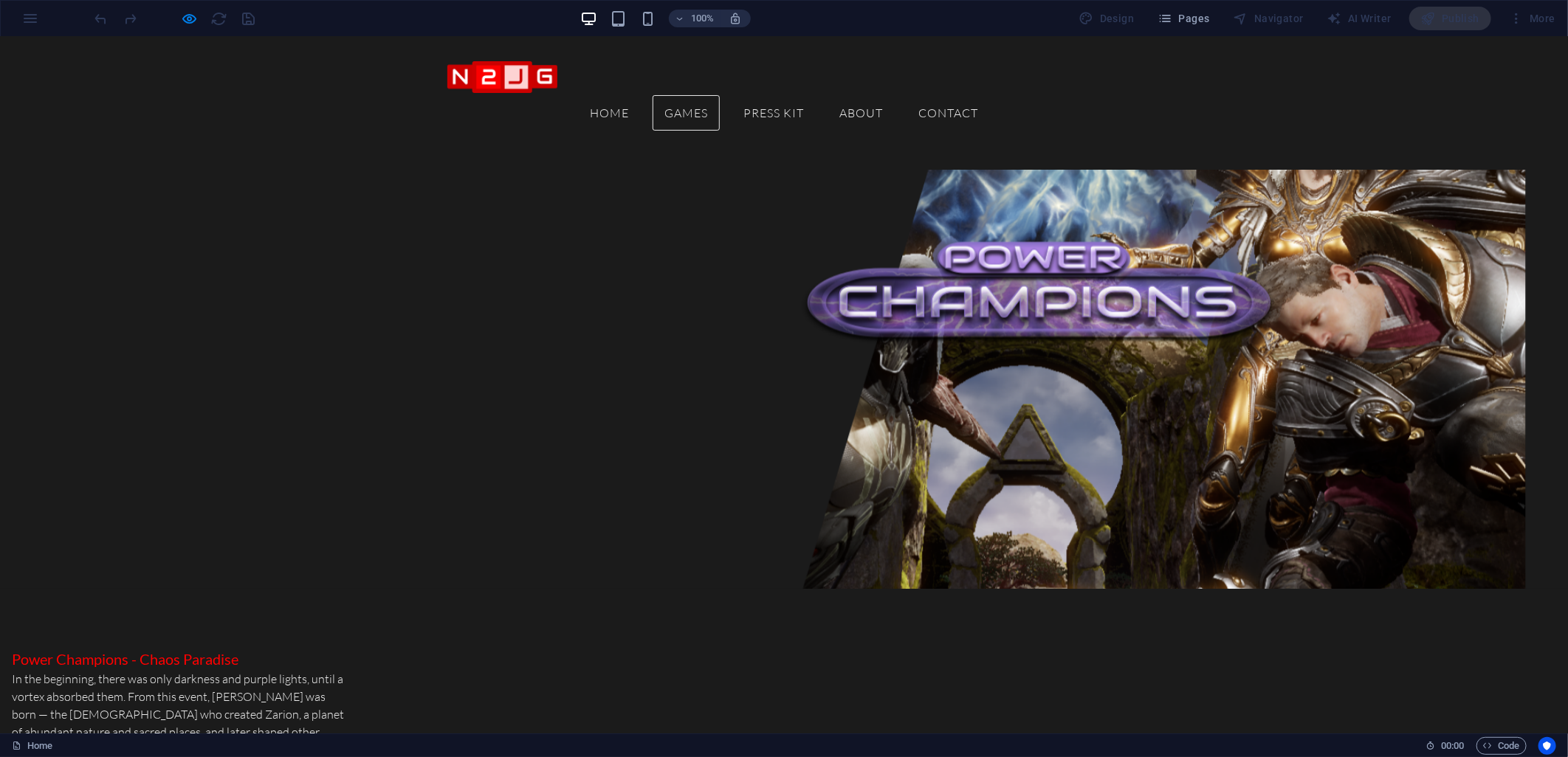
scroll to position [1899, 0]
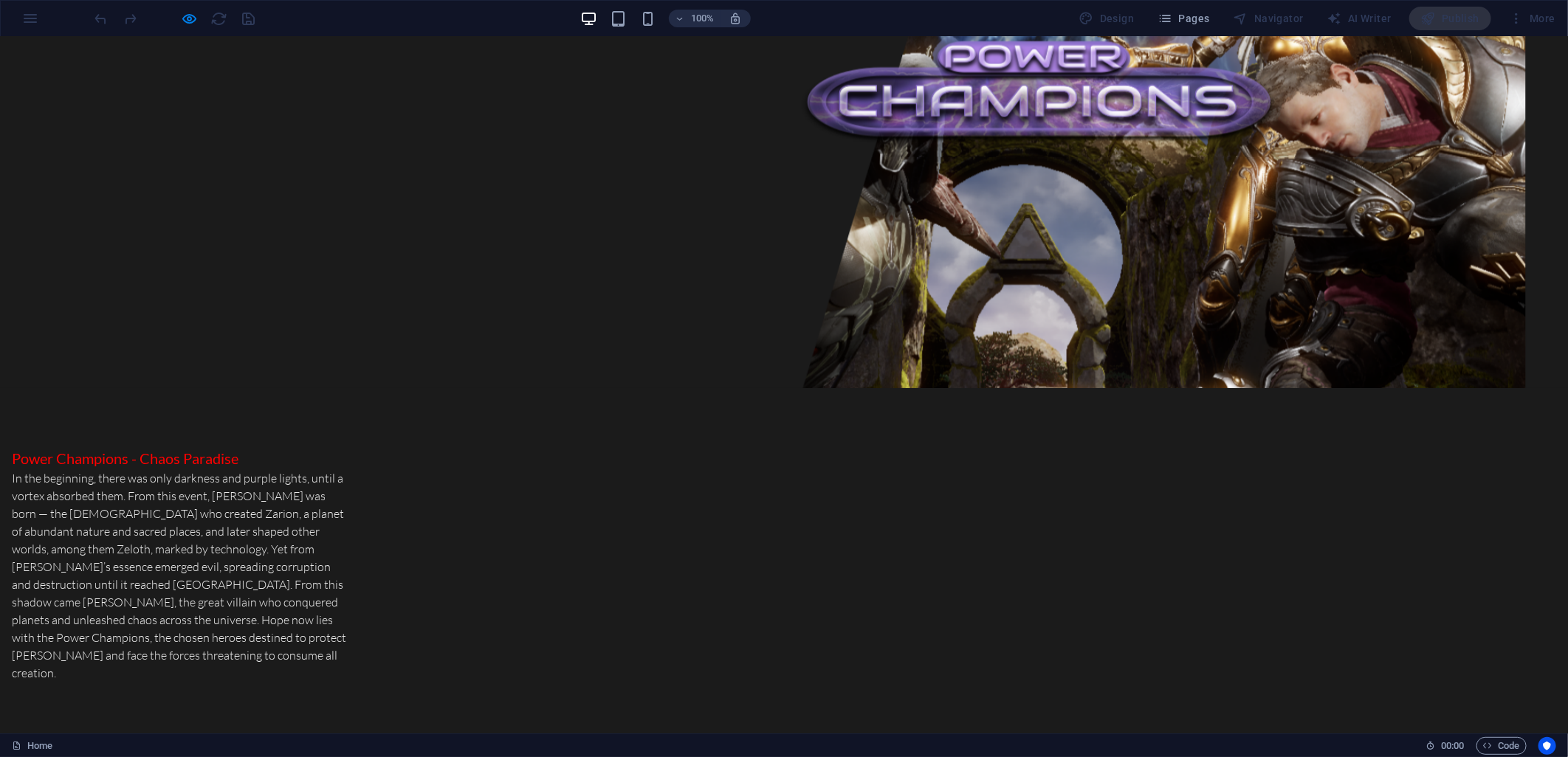
click at [247, 20] on div at bounding box center [175, 18] width 165 height 24
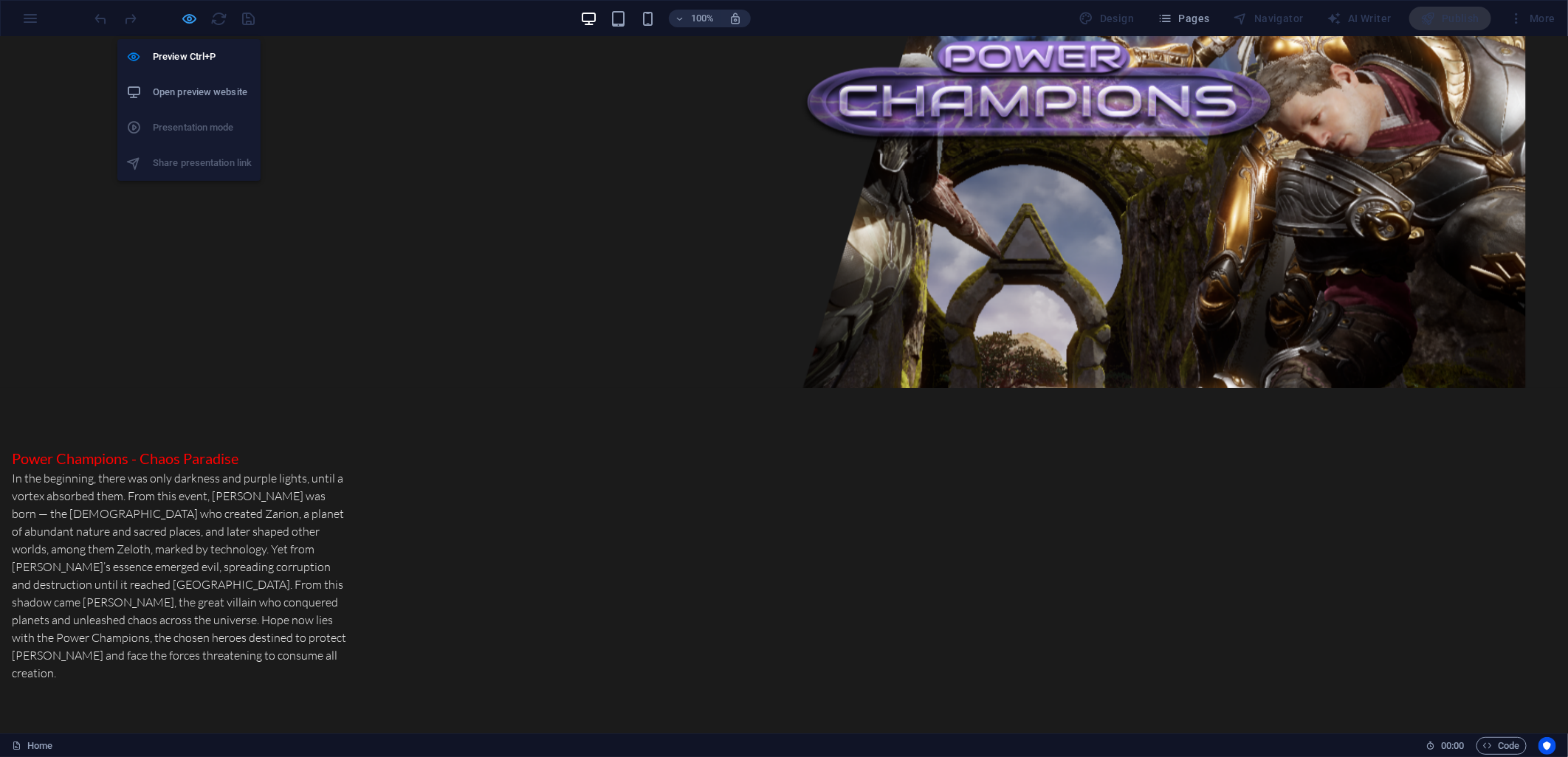
click at [185, 16] on icon "button" at bounding box center [190, 19] width 17 height 17
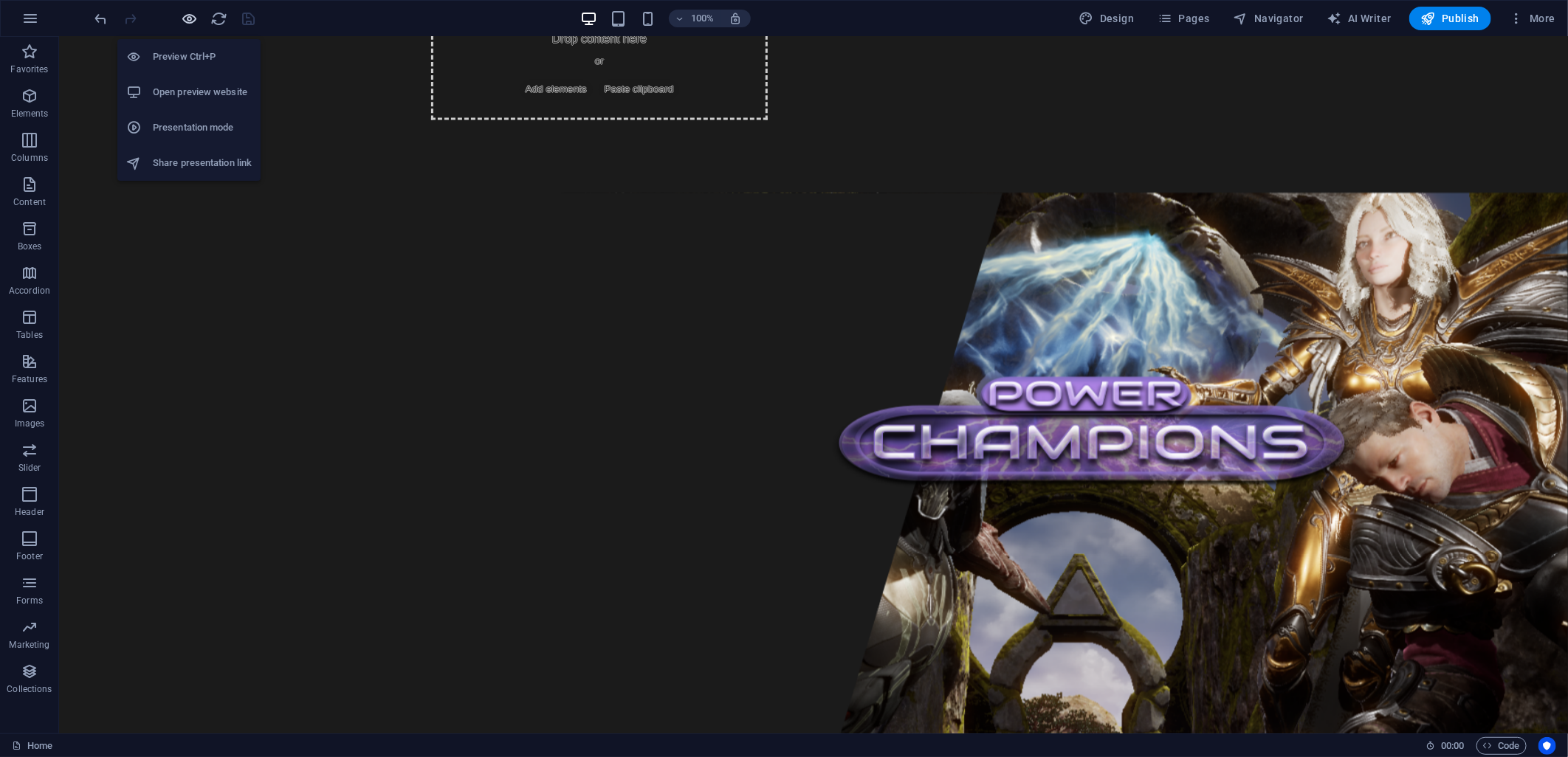
click at [185, 16] on icon "button" at bounding box center [190, 19] width 17 height 17
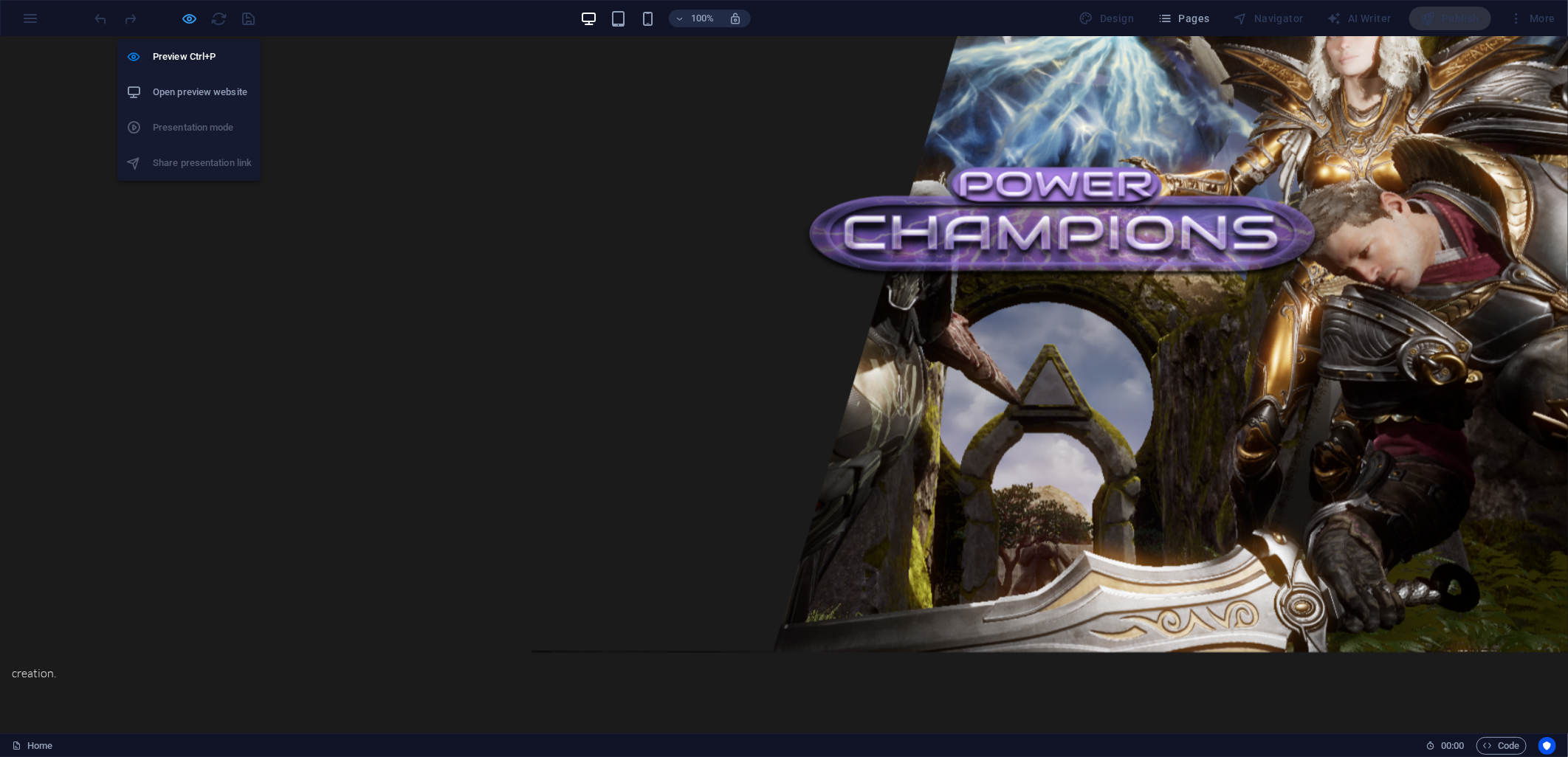
click at [188, 23] on icon "button" at bounding box center [190, 19] width 17 height 17
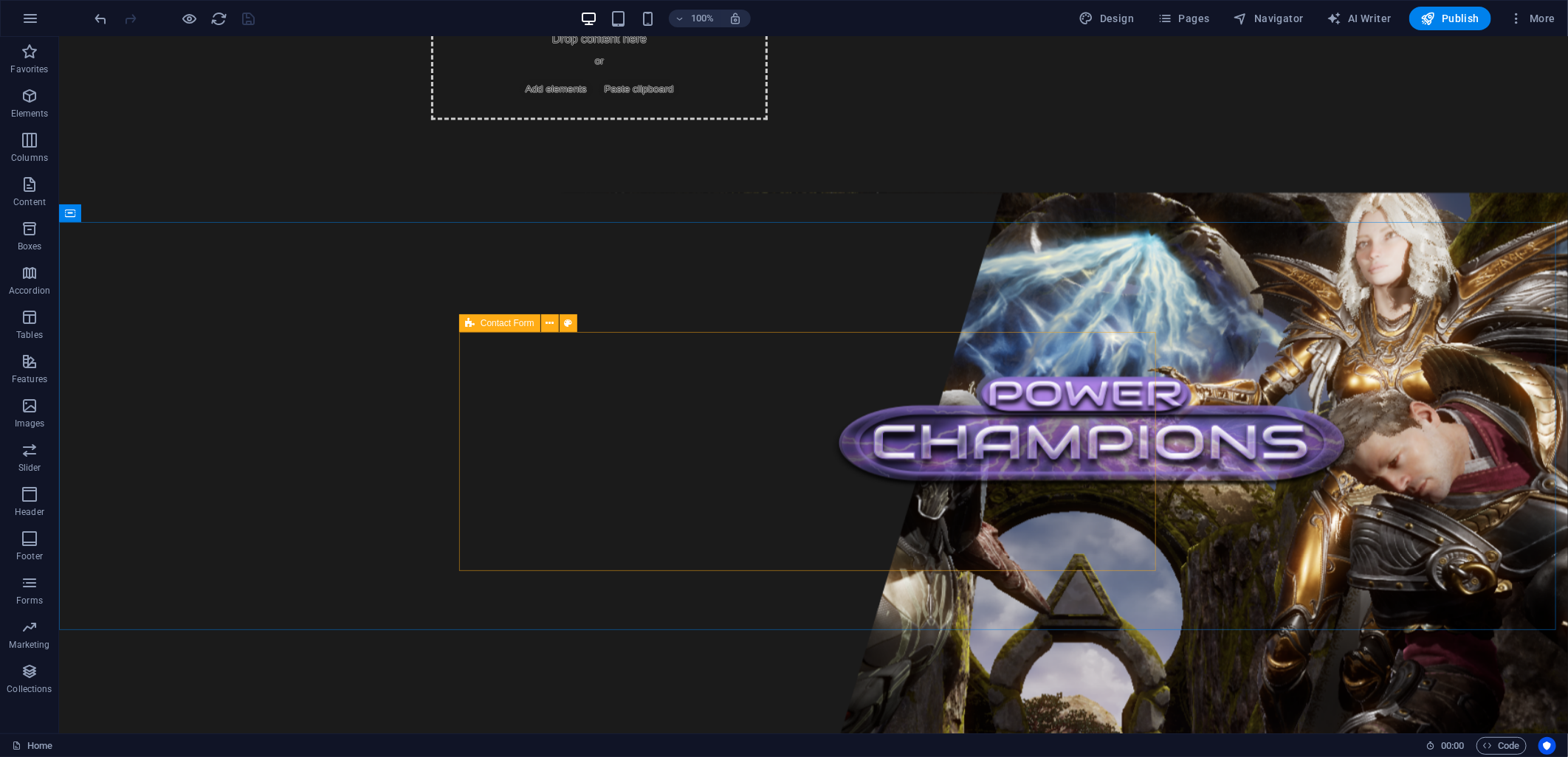
click at [474, 321] on icon at bounding box center [470, 322] width 10 height 17
click at [473, 321] on icon at bounding box center [470, 322] width 10 height 17
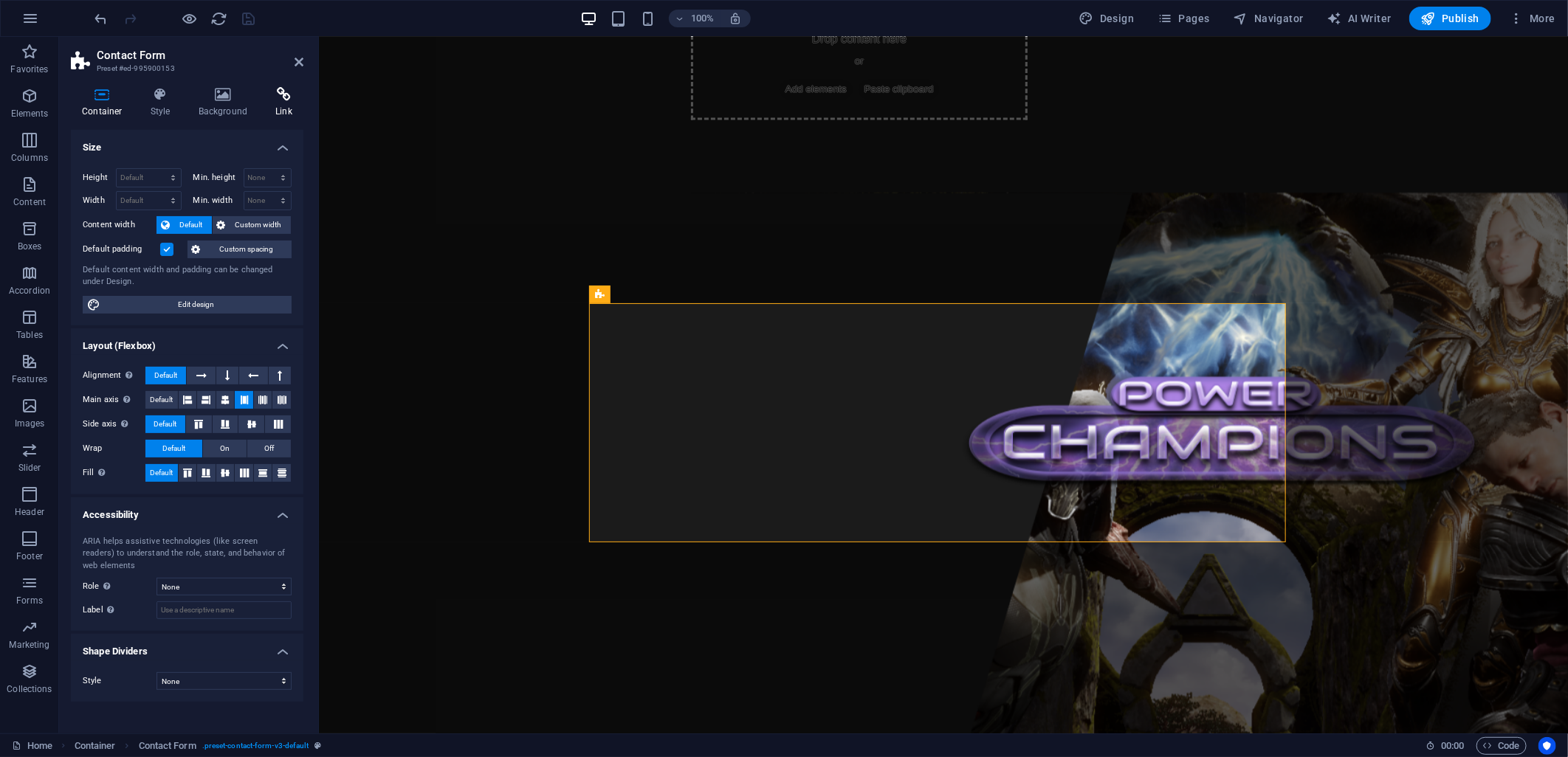
click at [271, 98] on icon at bounding box center [283, 95] width 39 height 15
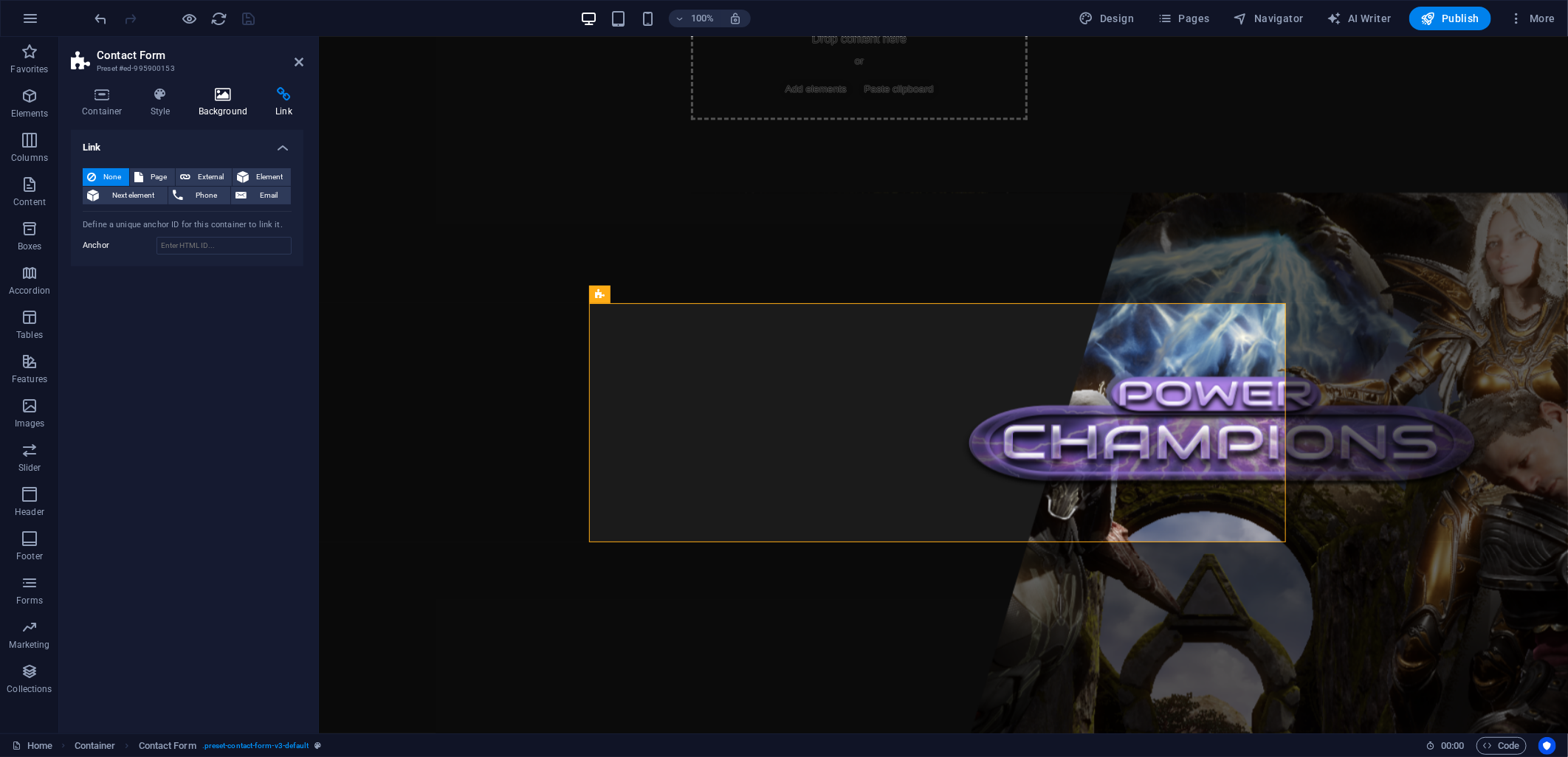
click at [220, 99] on icon at bounding box center [223, 95] width 72 height 15
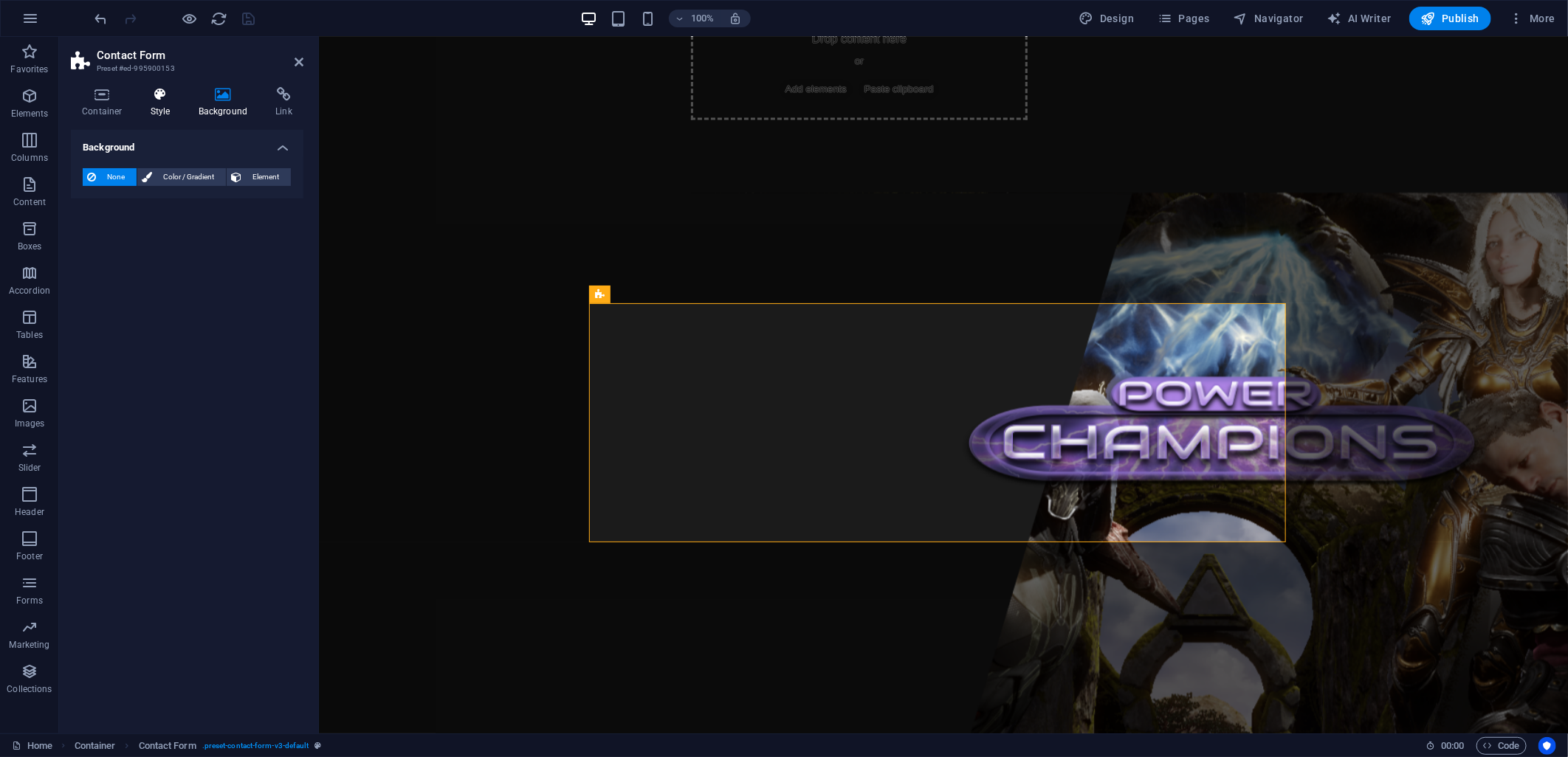
click at [174, 96] on icon at bounding box center [160, 95] width 42 height 15
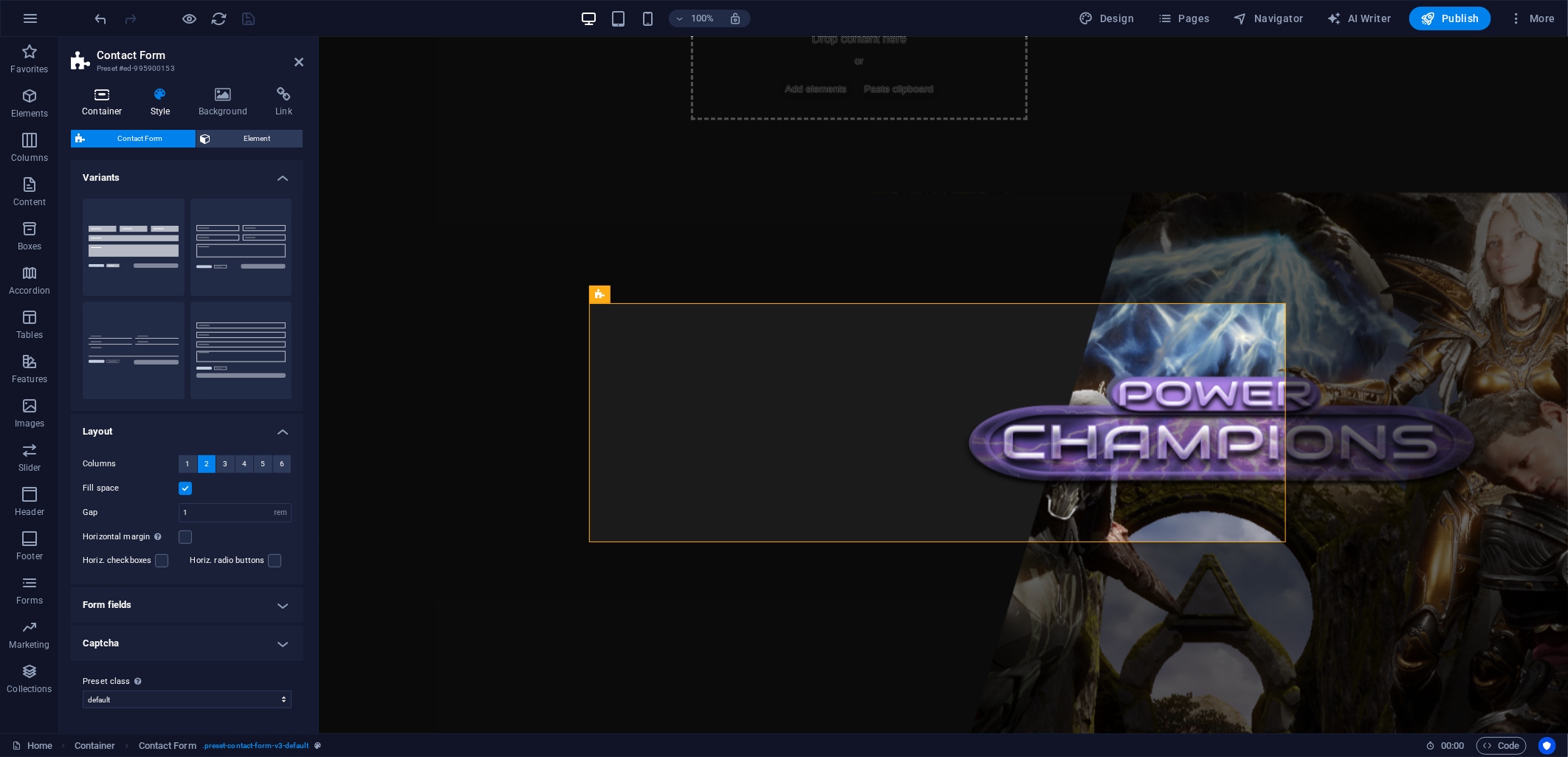
click at [107, 101] on icon at bounding box center [102, 95] width 63 height 15
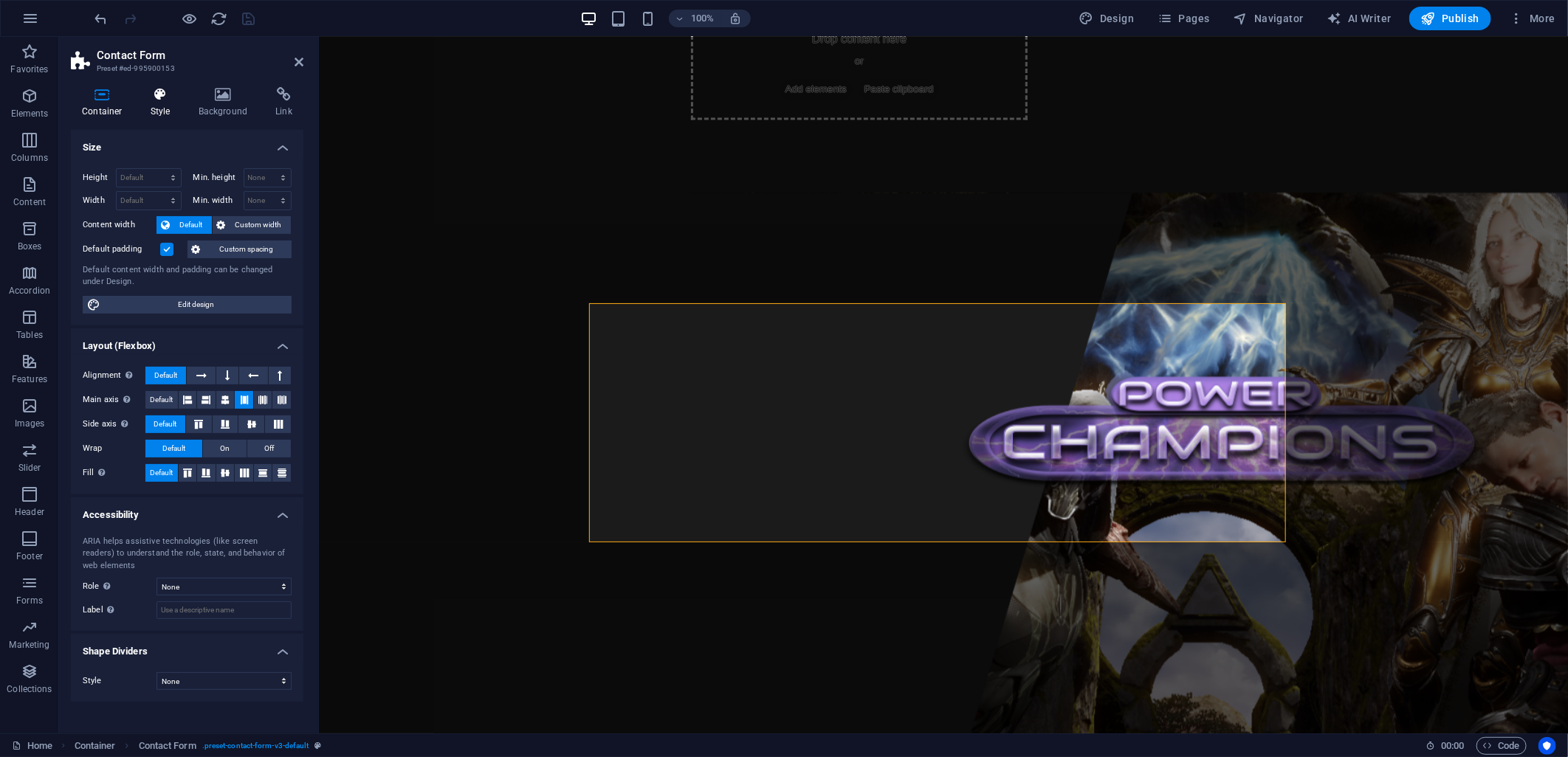
click at [158, 97] on icon at bounding box center [160, 95] width 42 height 15
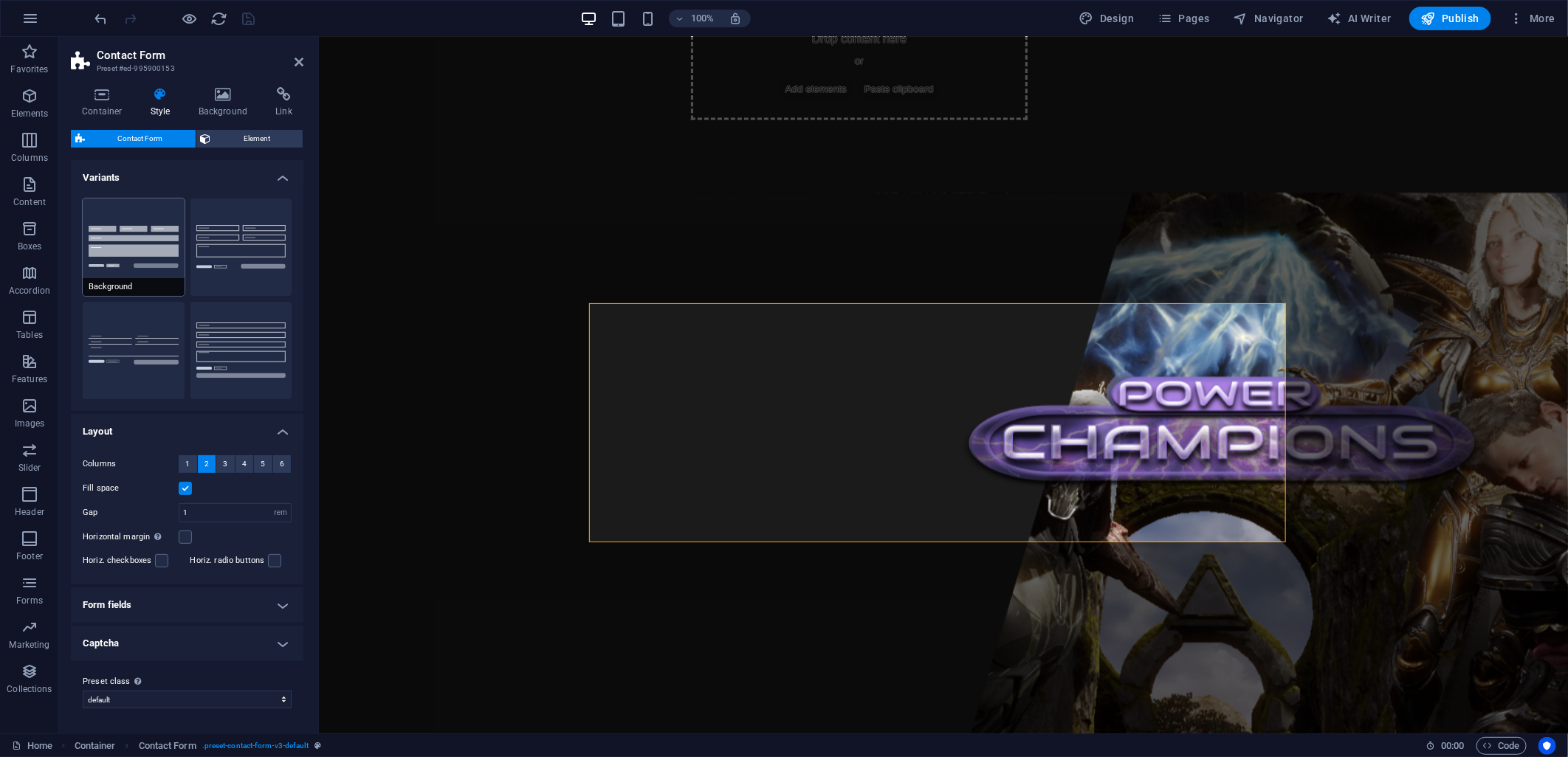
click at [128, 241] on button "Background" at bounding box center [133, 247] width 101 height 97
click at [128, 608] on h4 "Form fields" at bounding box center [187, 604] width 233 height 35
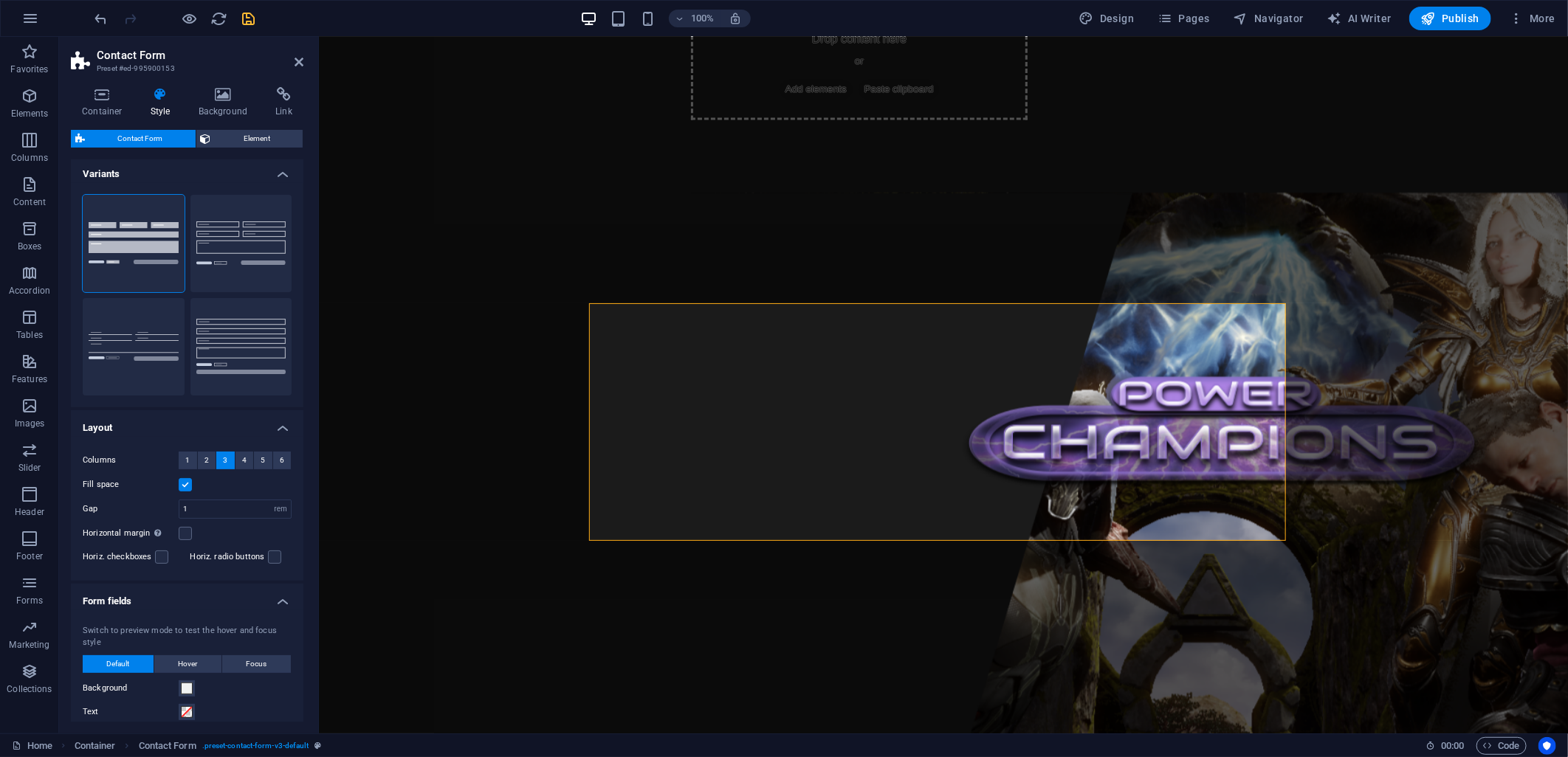
scroll to position [0, 0]
click at [226, 108] on h4 "Background" at bounding box center [226, 103] width 78 height 31
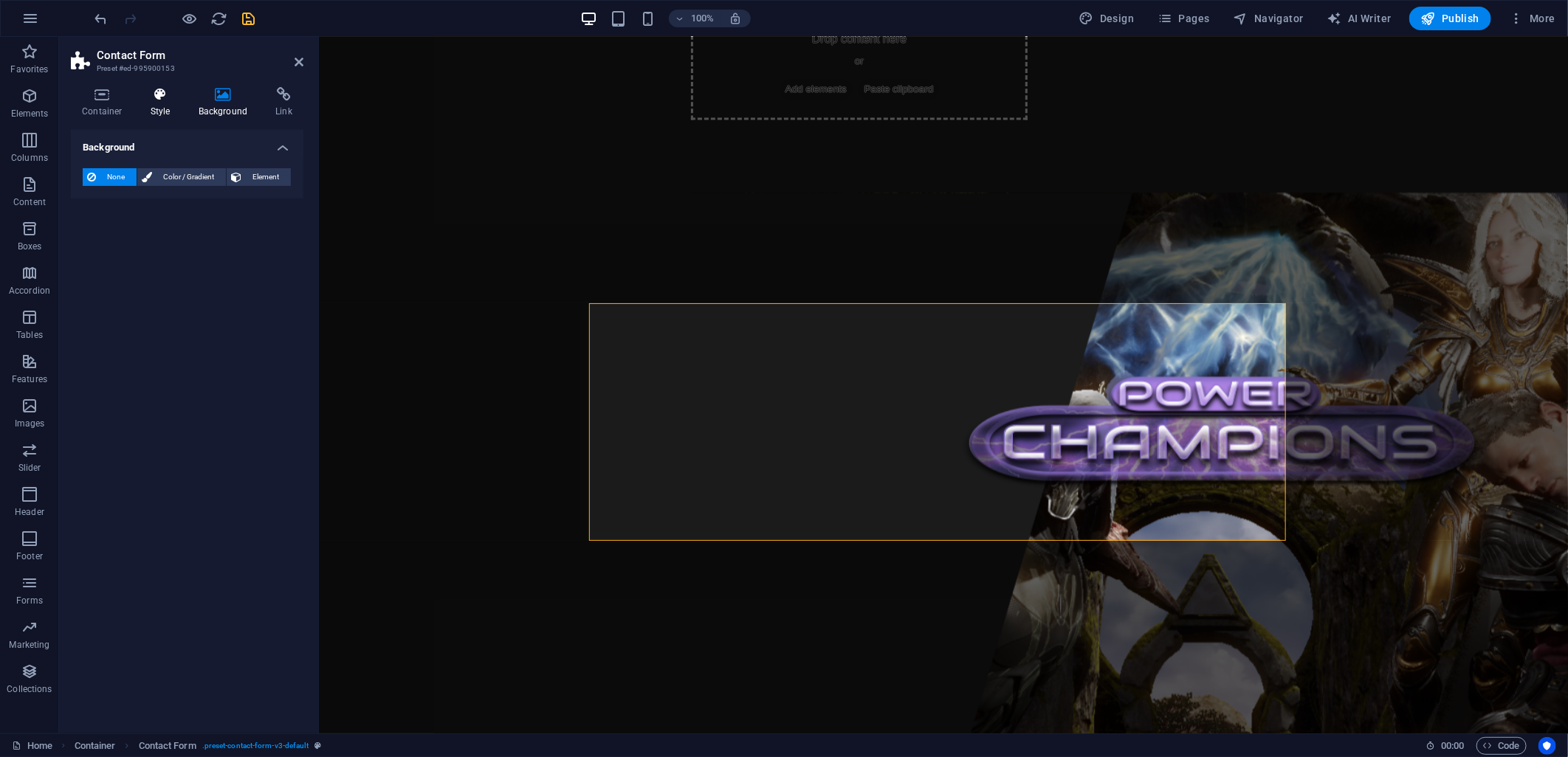
click at [172, 95] on icon at bounding box center [160, 95] width 42 height 15
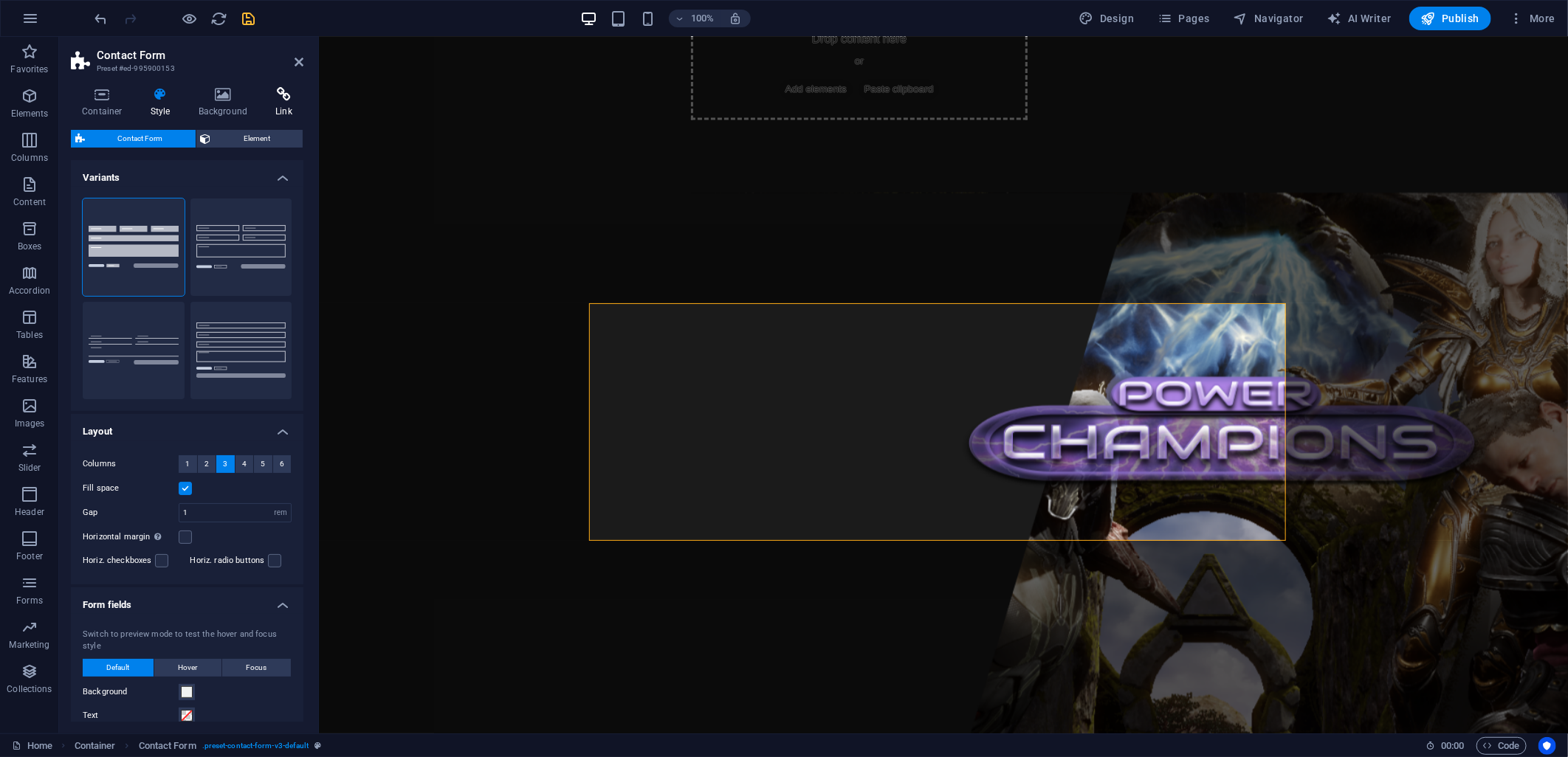
click at [281, 89] on icon at bounding box center [283, 95] width 39 height 15
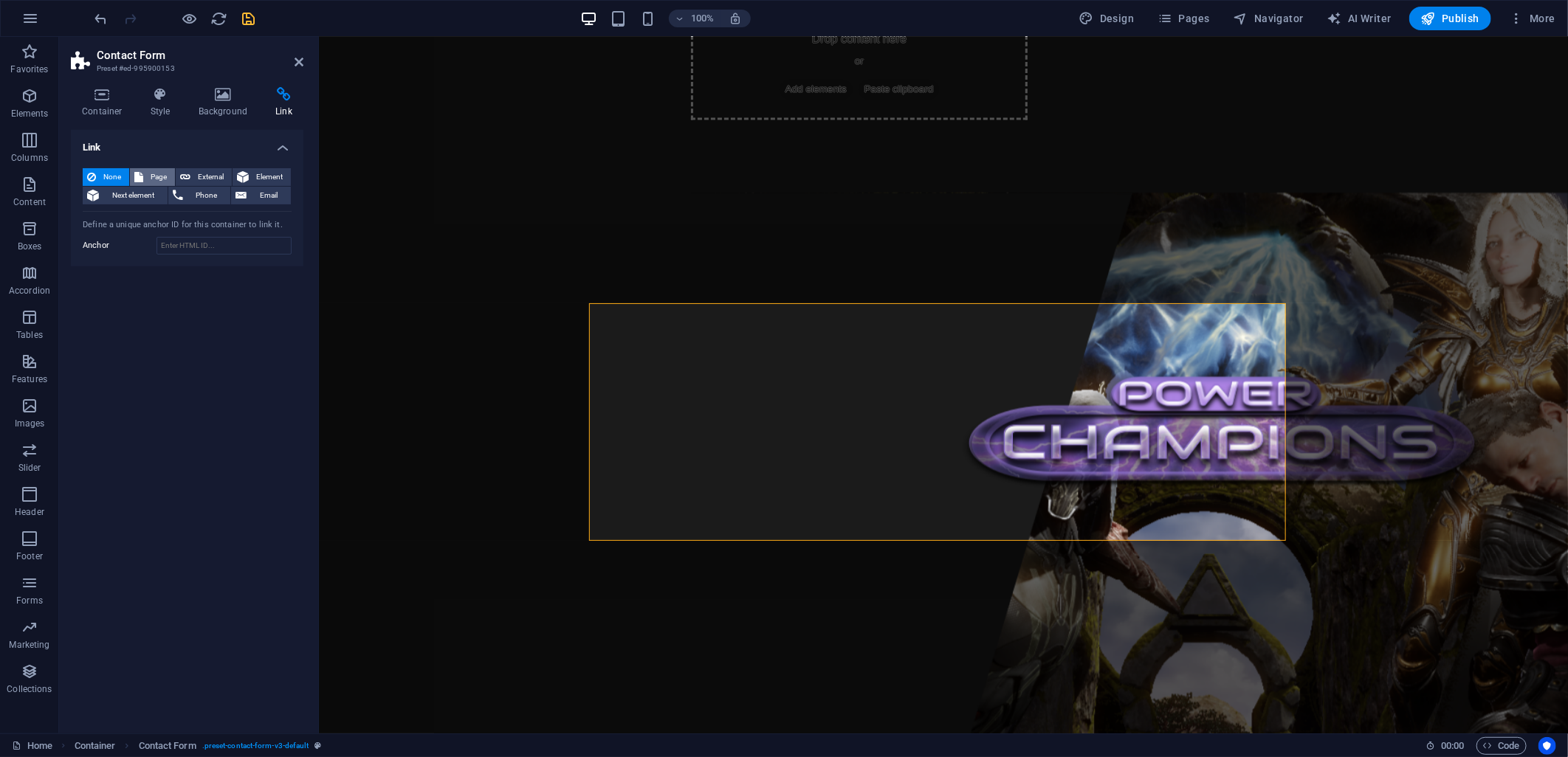
click at [153, 176] on span "Page" at bounding box center [159, 176] width 23 height 17
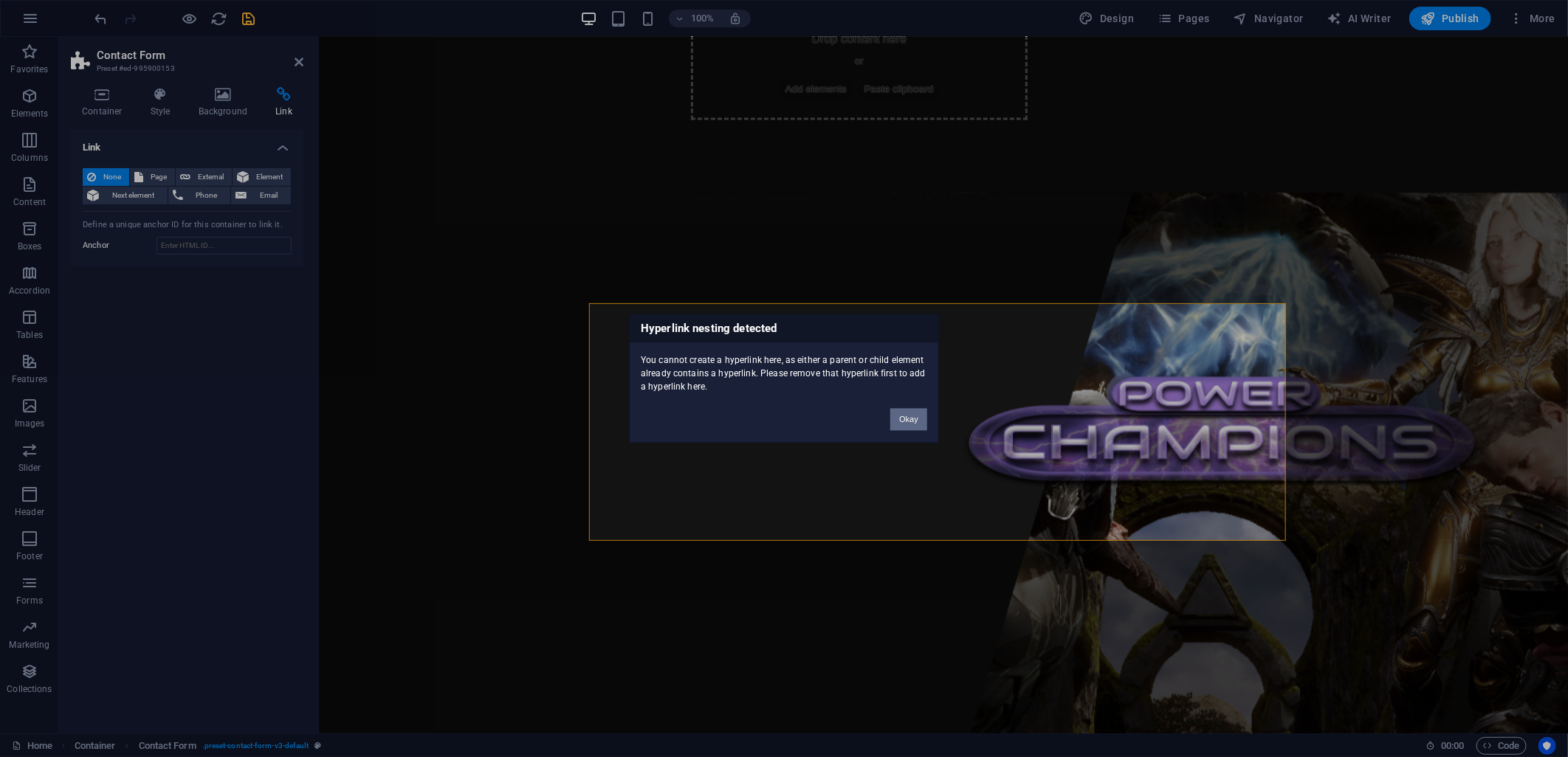
click at [914, 421] on button "Okay" at bounding box center [908, 420] width 37 height 22
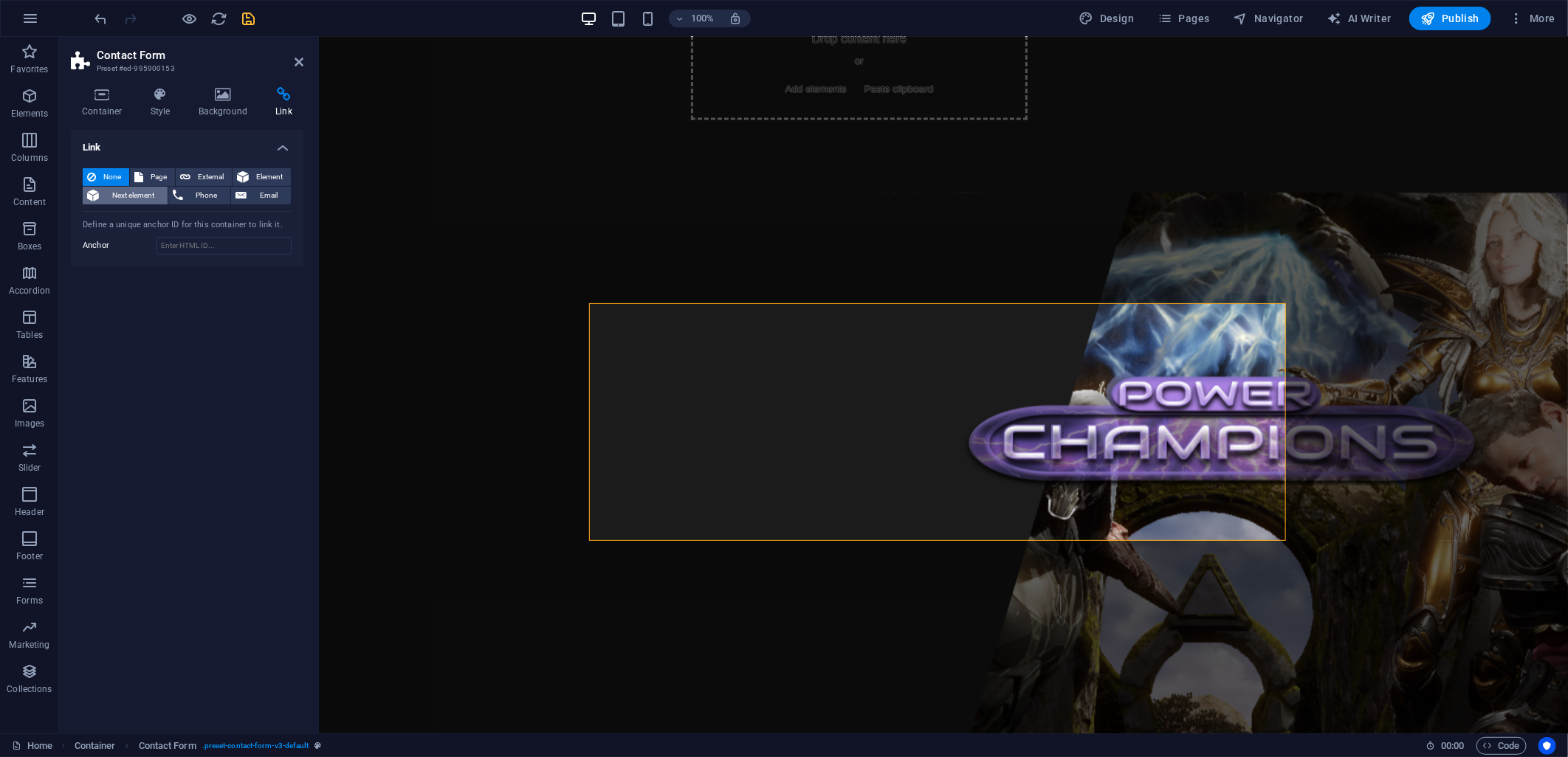
click at [144, 195] on span "Next element" at bounding box center [133, 195] width 59 height 17
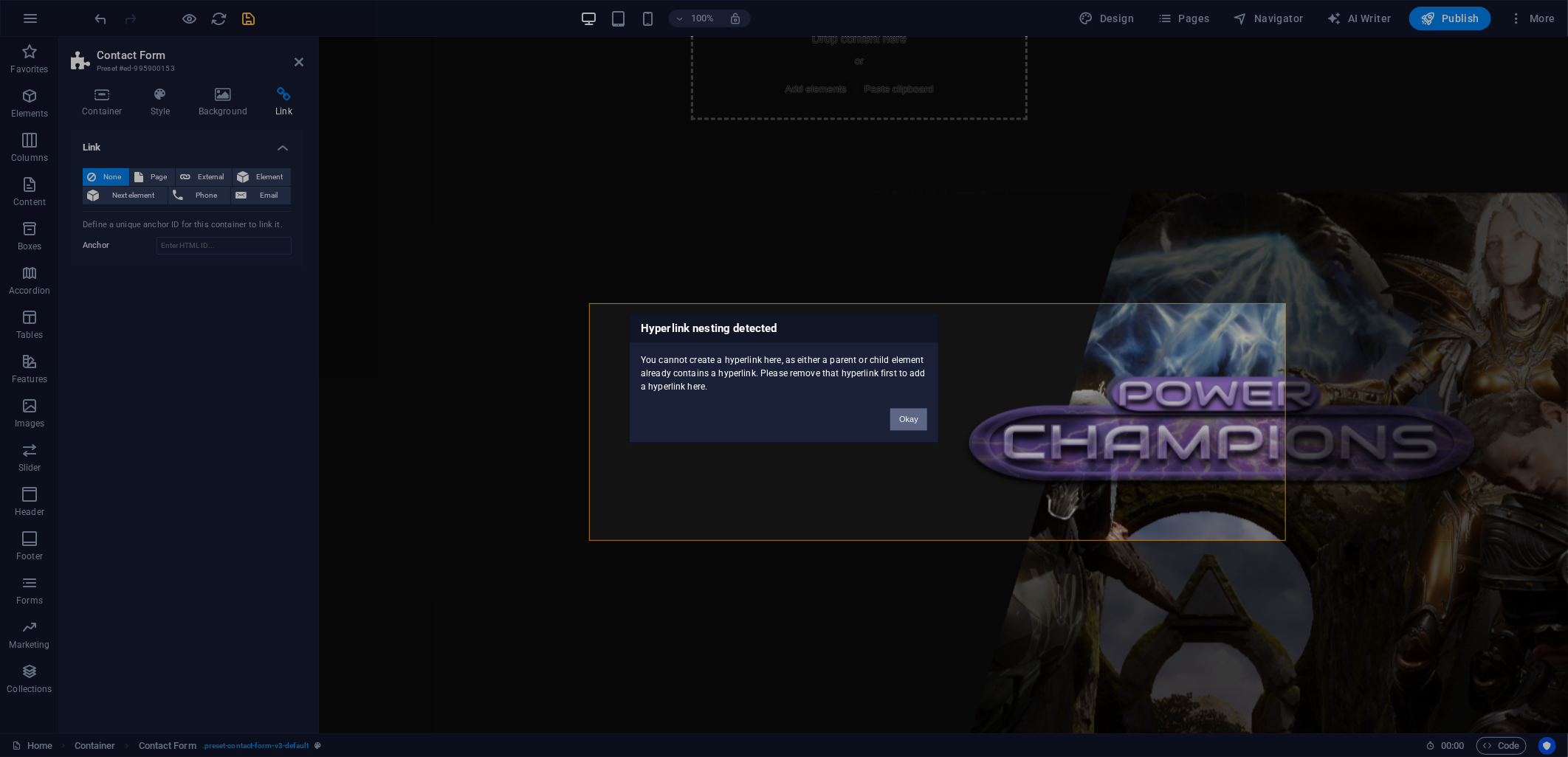
click at [903, 409] on button "Okay" at bounding box center [908, 420] width 37 height 22
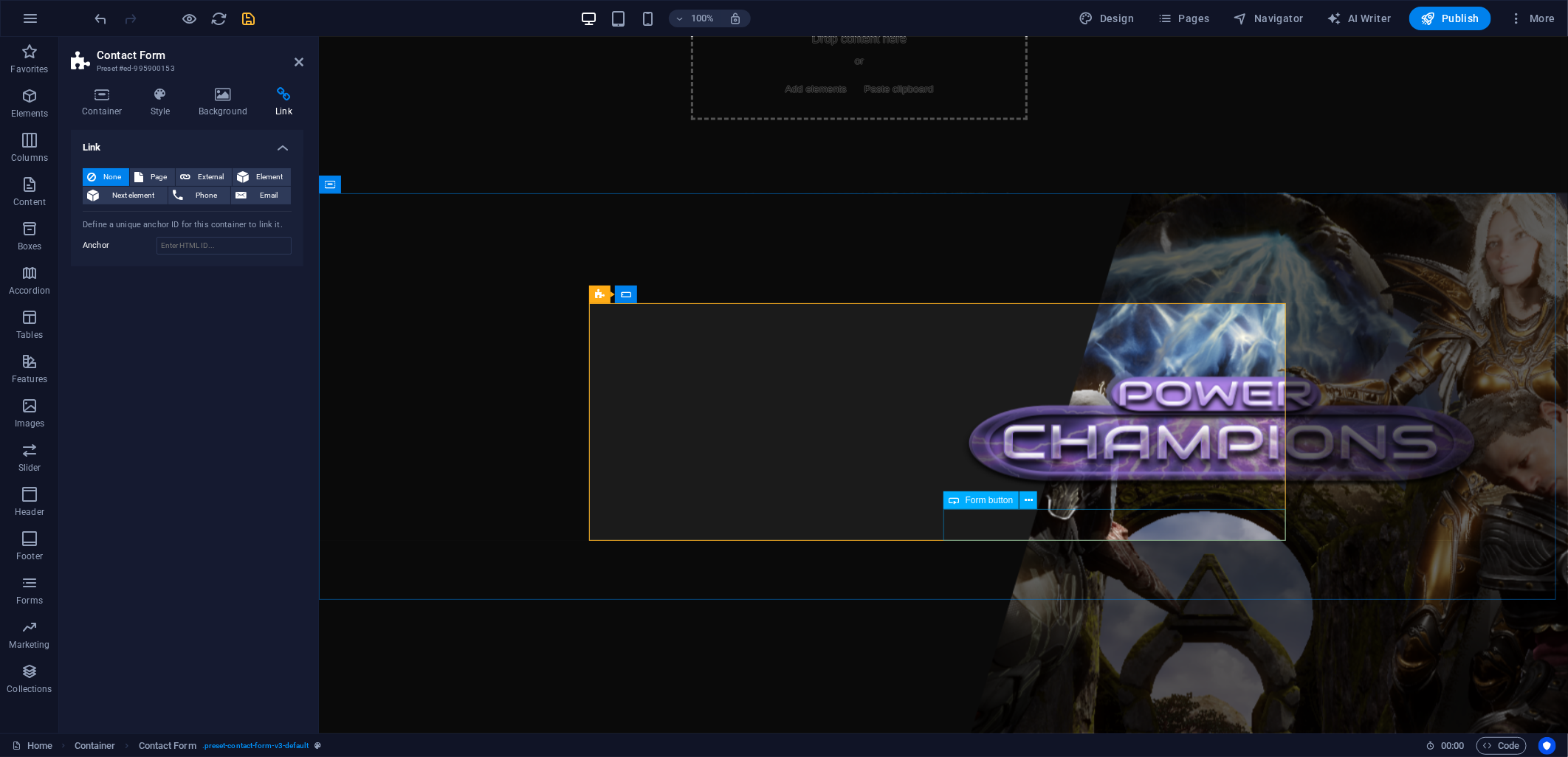
click at [976, 505] on div "Form button" at bounding box center [982, 500] width 76 height 17
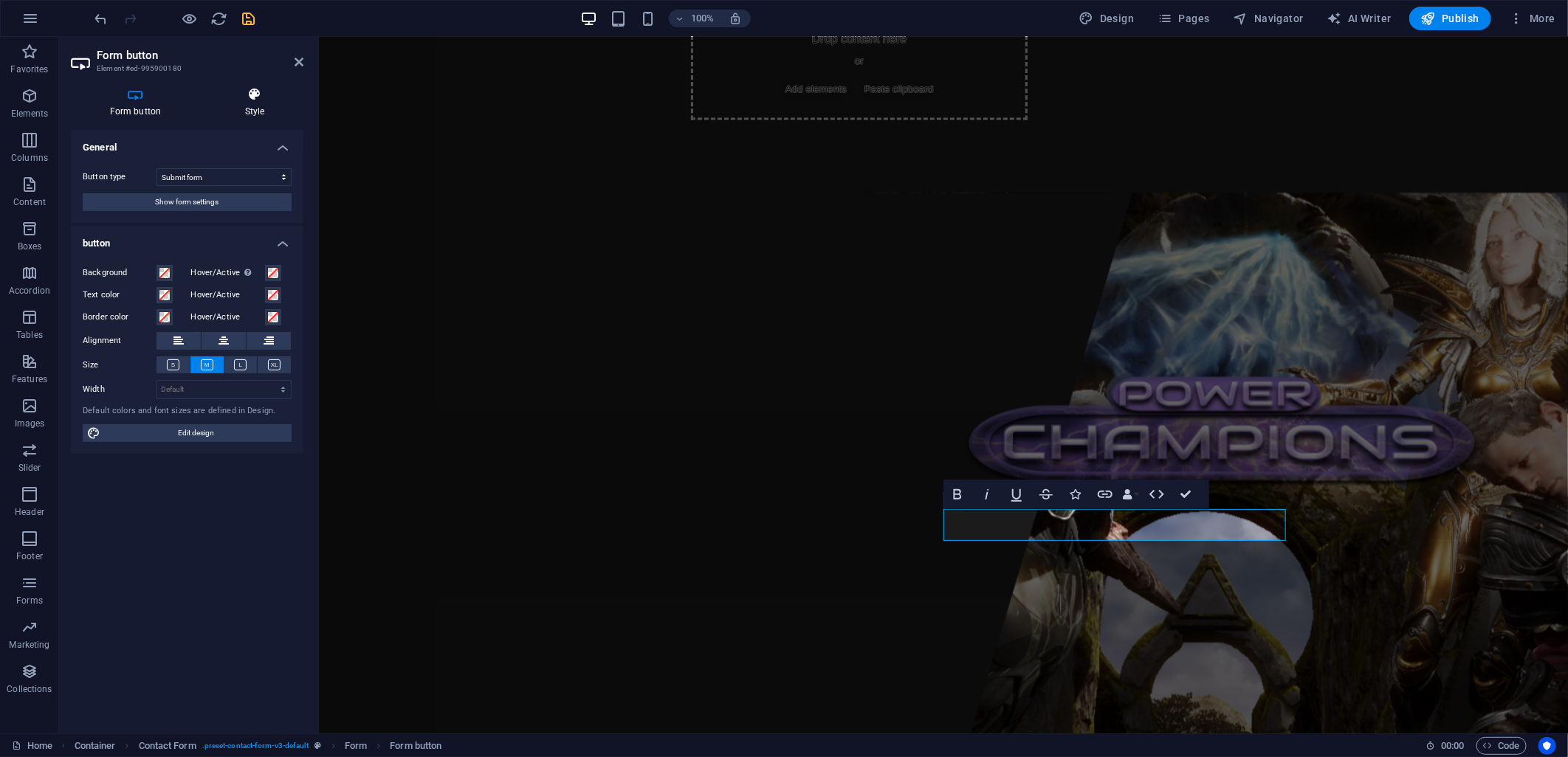
click at [252, 106] on h4 "Style" at bounding box center [255, 103] width 97 height 31
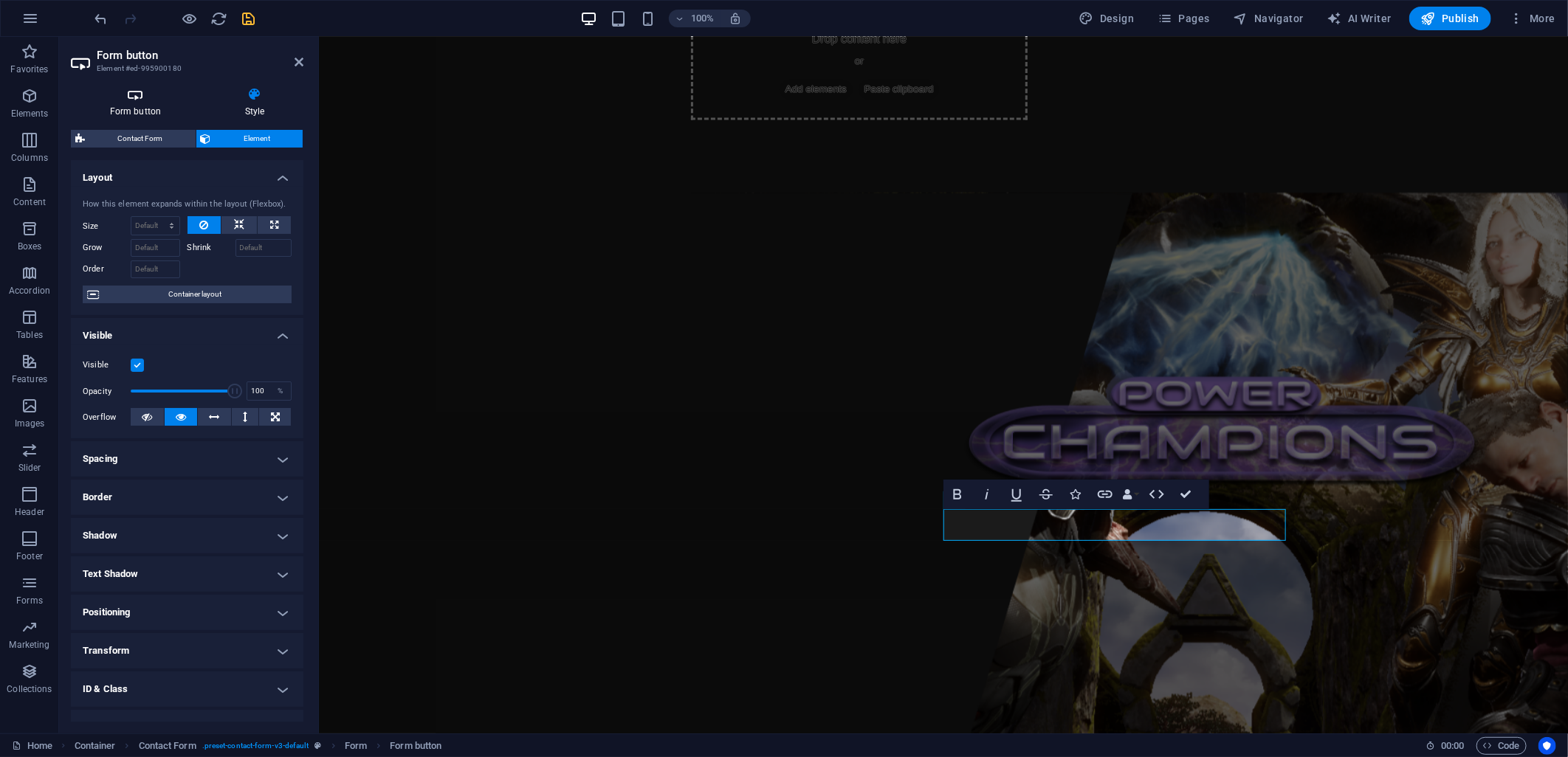
click at [120, 106] on h4 "Form button" at bounding box center [139, 103] width 135 height 31
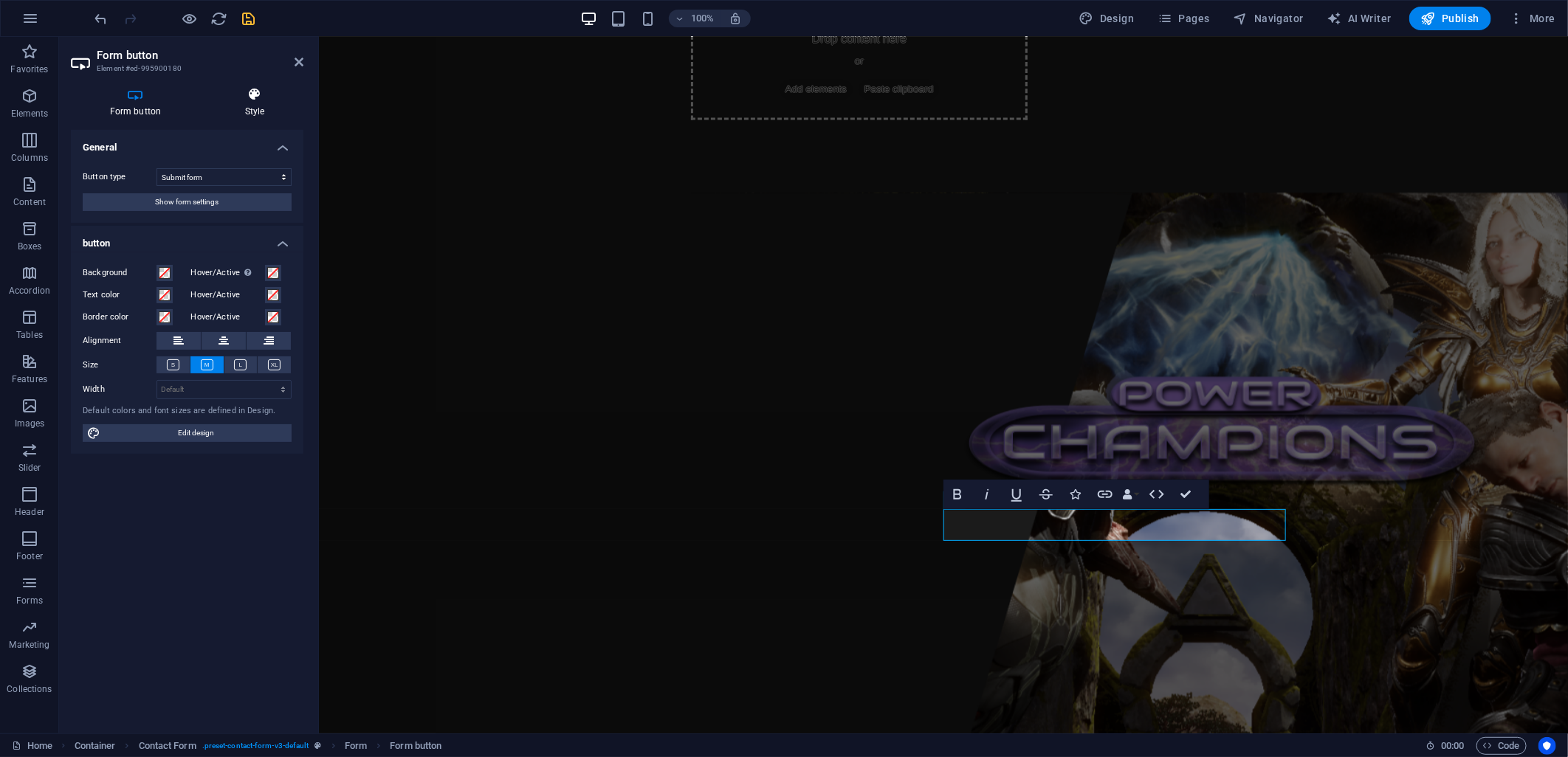
click at [264, 97] on icon at bounding box center [255, 95] width 97 height 15
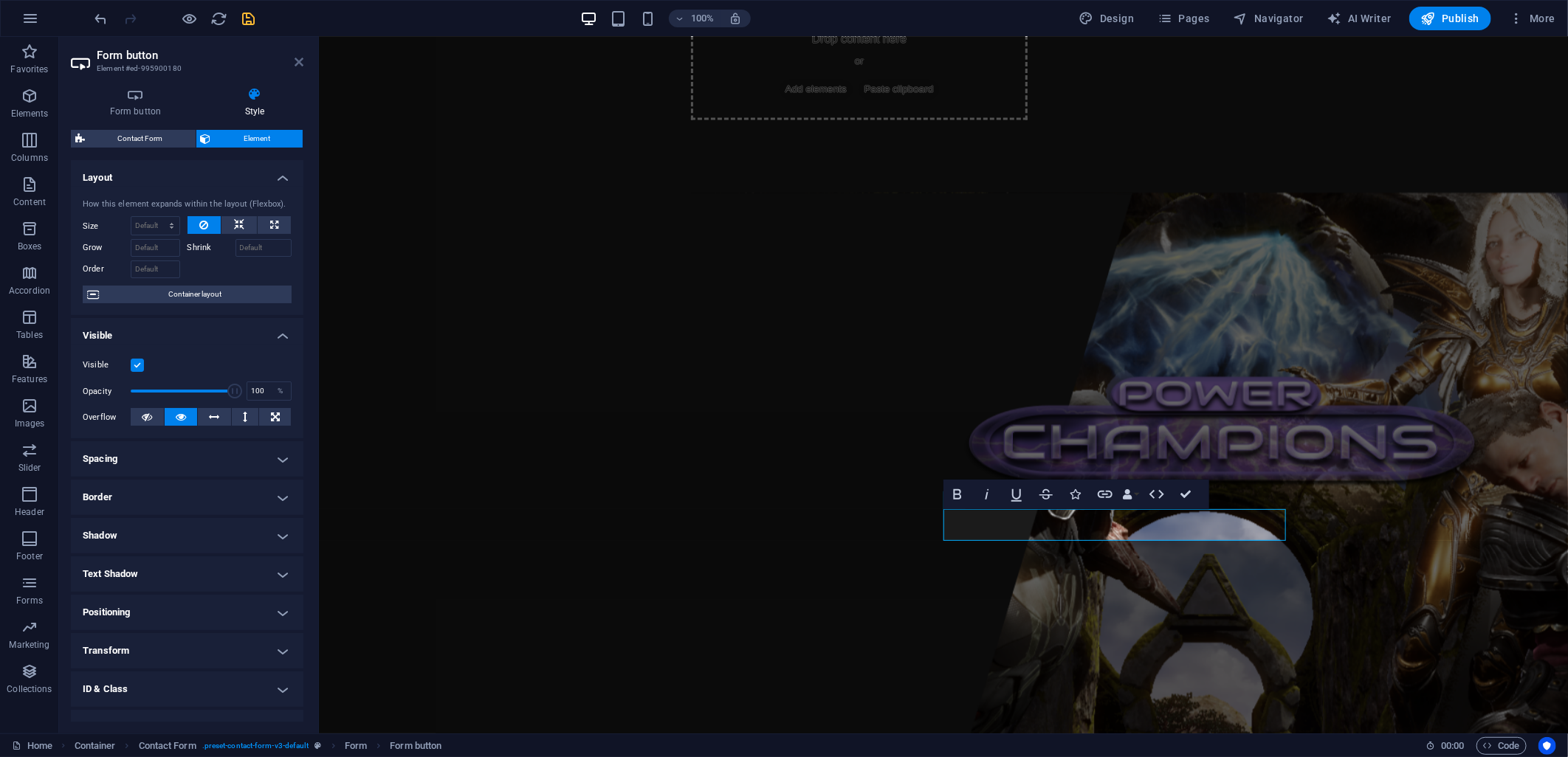
click at [299, 63] on icon at bounding box center [299, 62] width 9 height 12
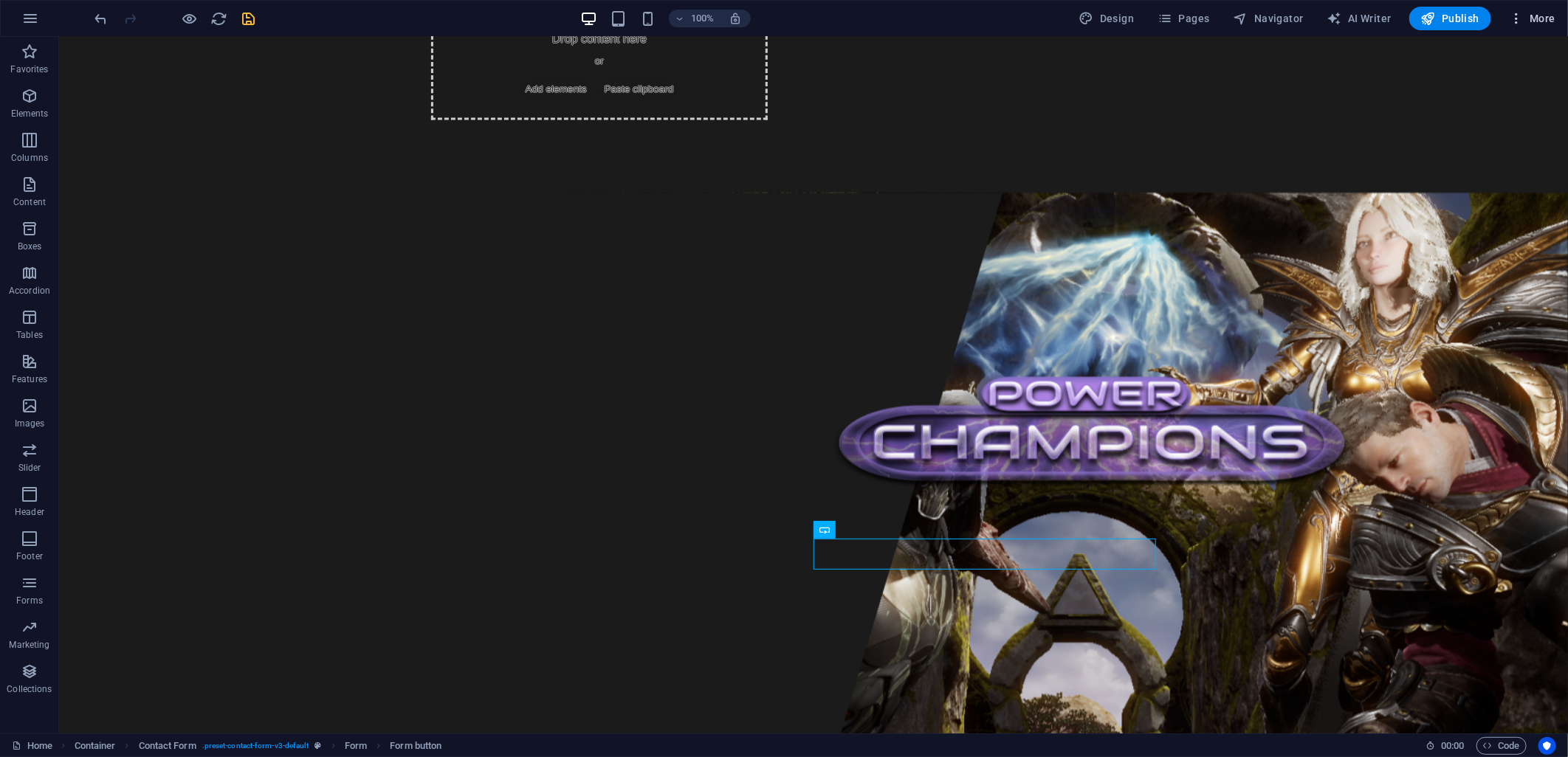
click at [1541, 22] on span "More" at bounding box center [1532, 18] width 46 height 15
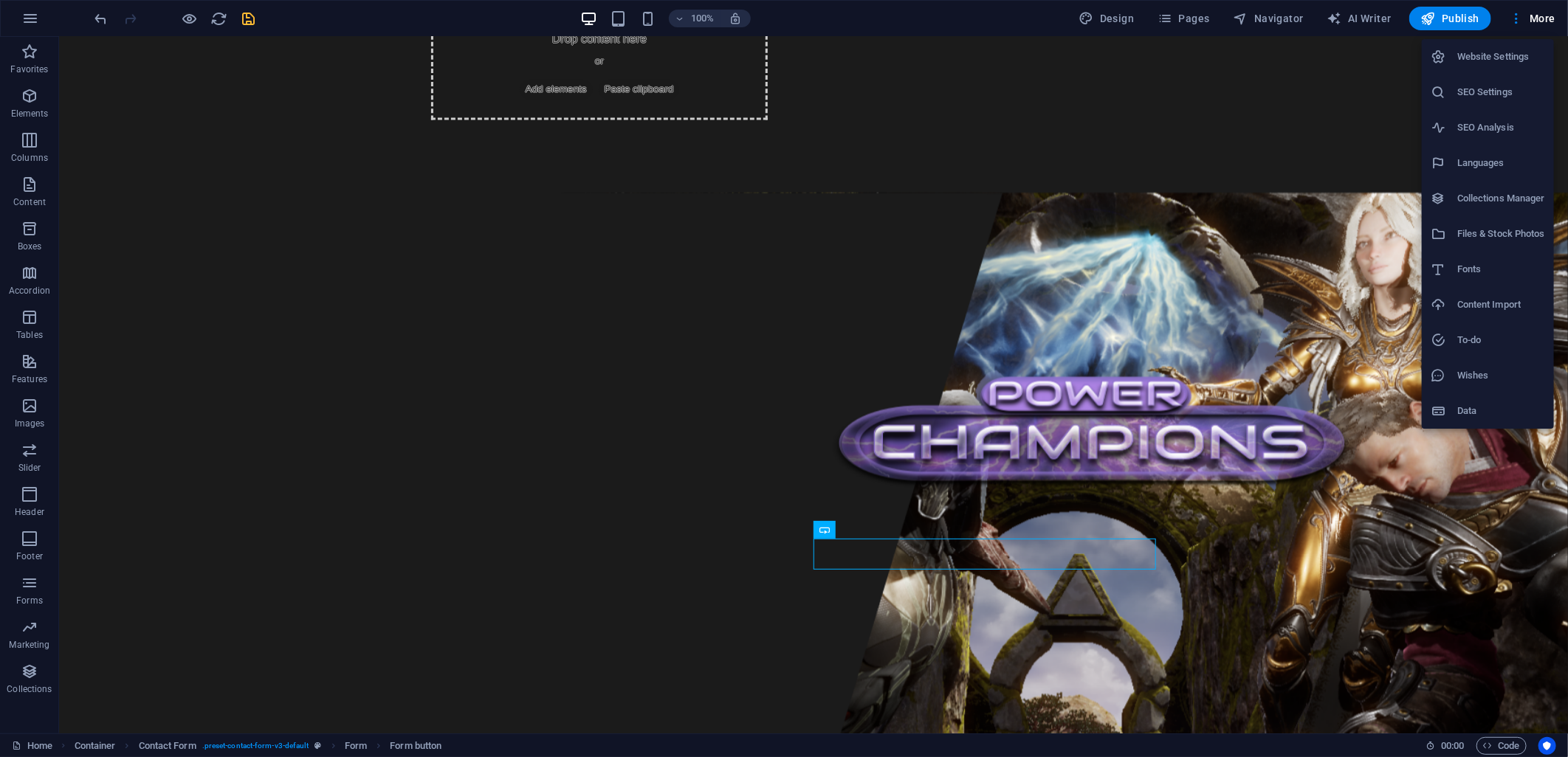
click at [1512, 60] on h6 "Website Settings" at bounding box center [1501, 56] width 87 height 17
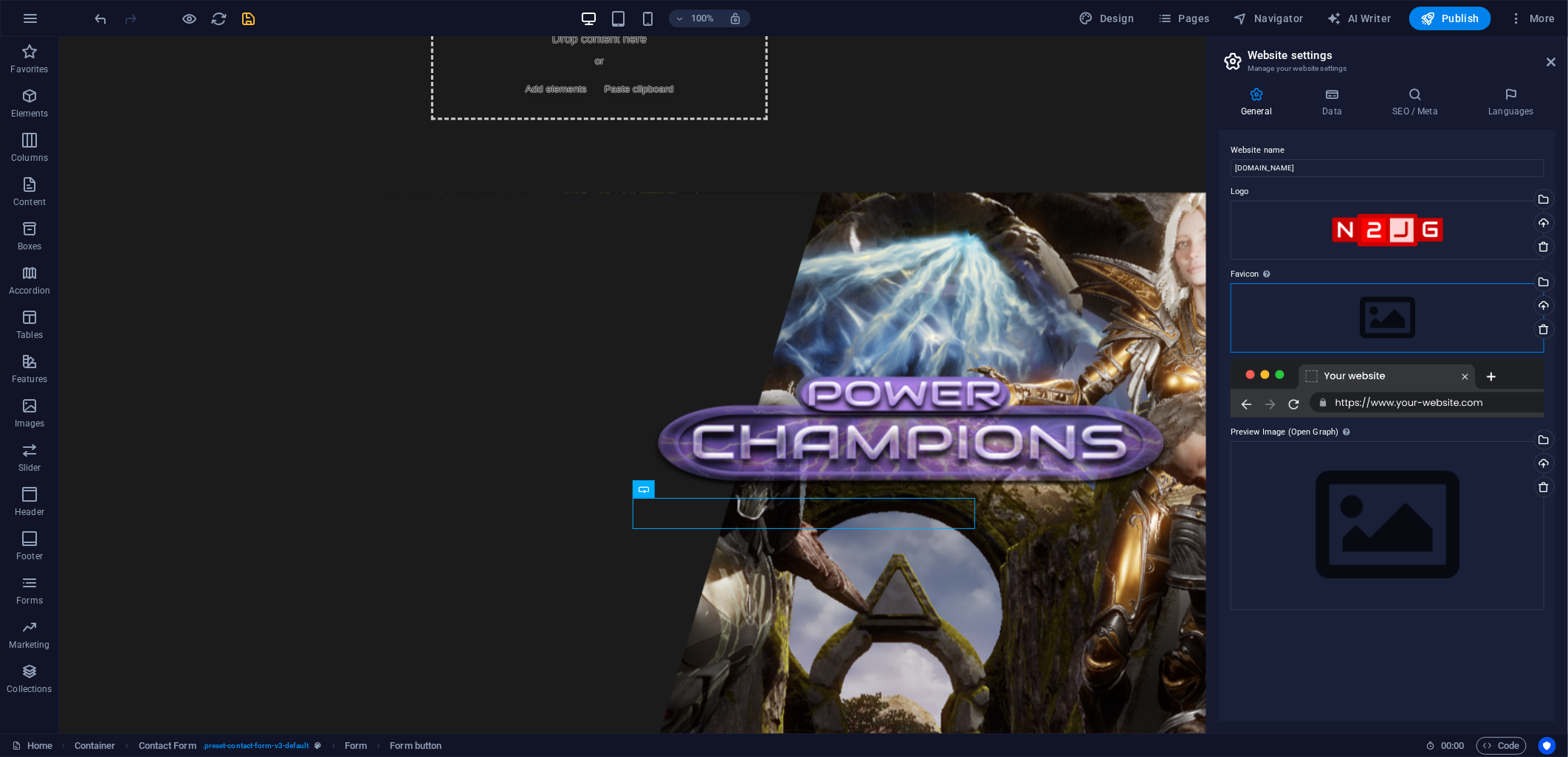
click at [1330, 331] on div "Drag files here, click to choose files or select files from Files or our free s…" at bounding box center [1387, 318] width 313 height 69
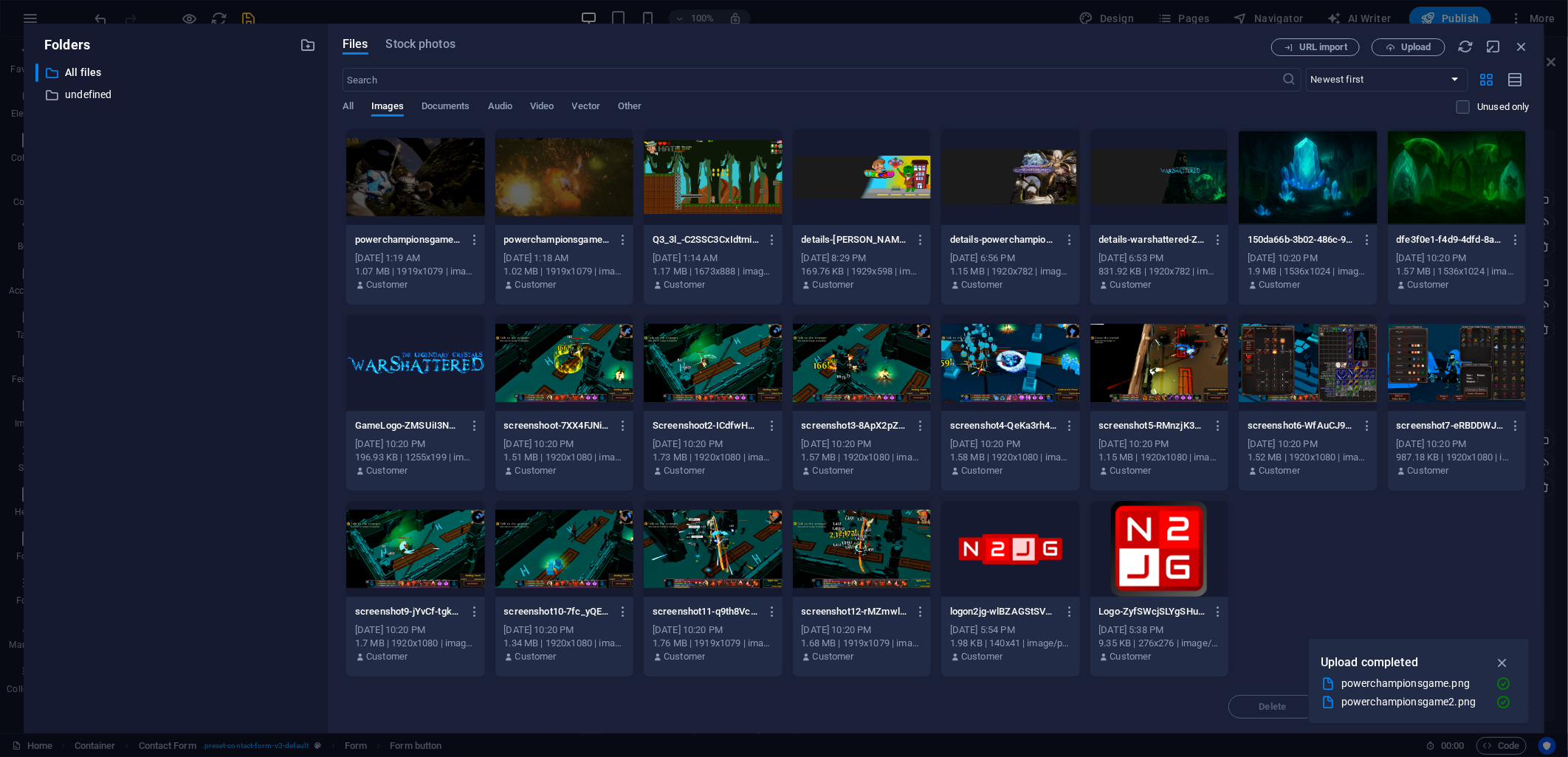
click at [1330, 331] on div at bounding box center [1308, 363] width 139 height 96
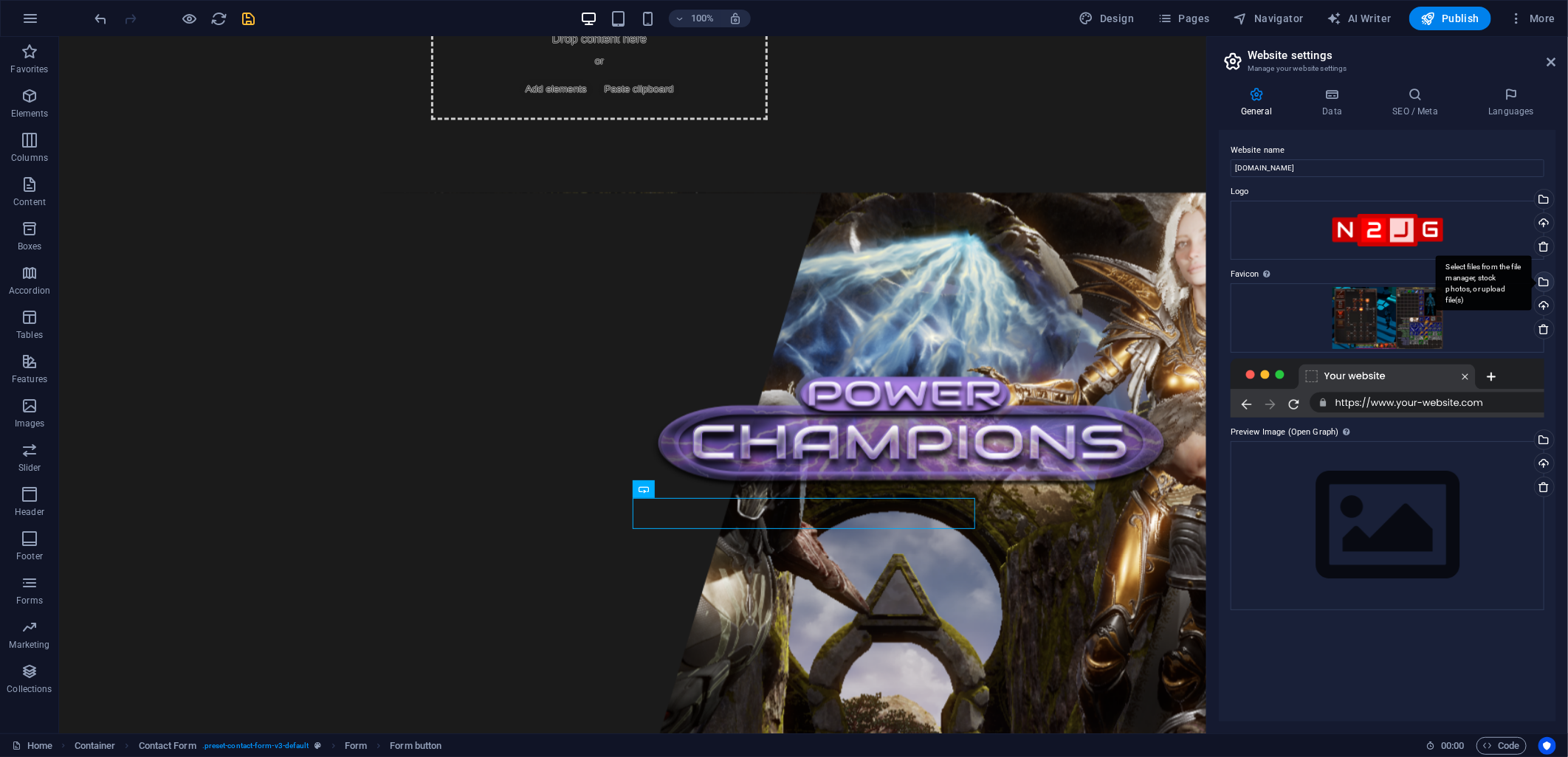
click at [1547, 278] on div "Select files from the file manager, stock photos, or upload file(s)" at bounding box center [1542, 283] width 22 height 22
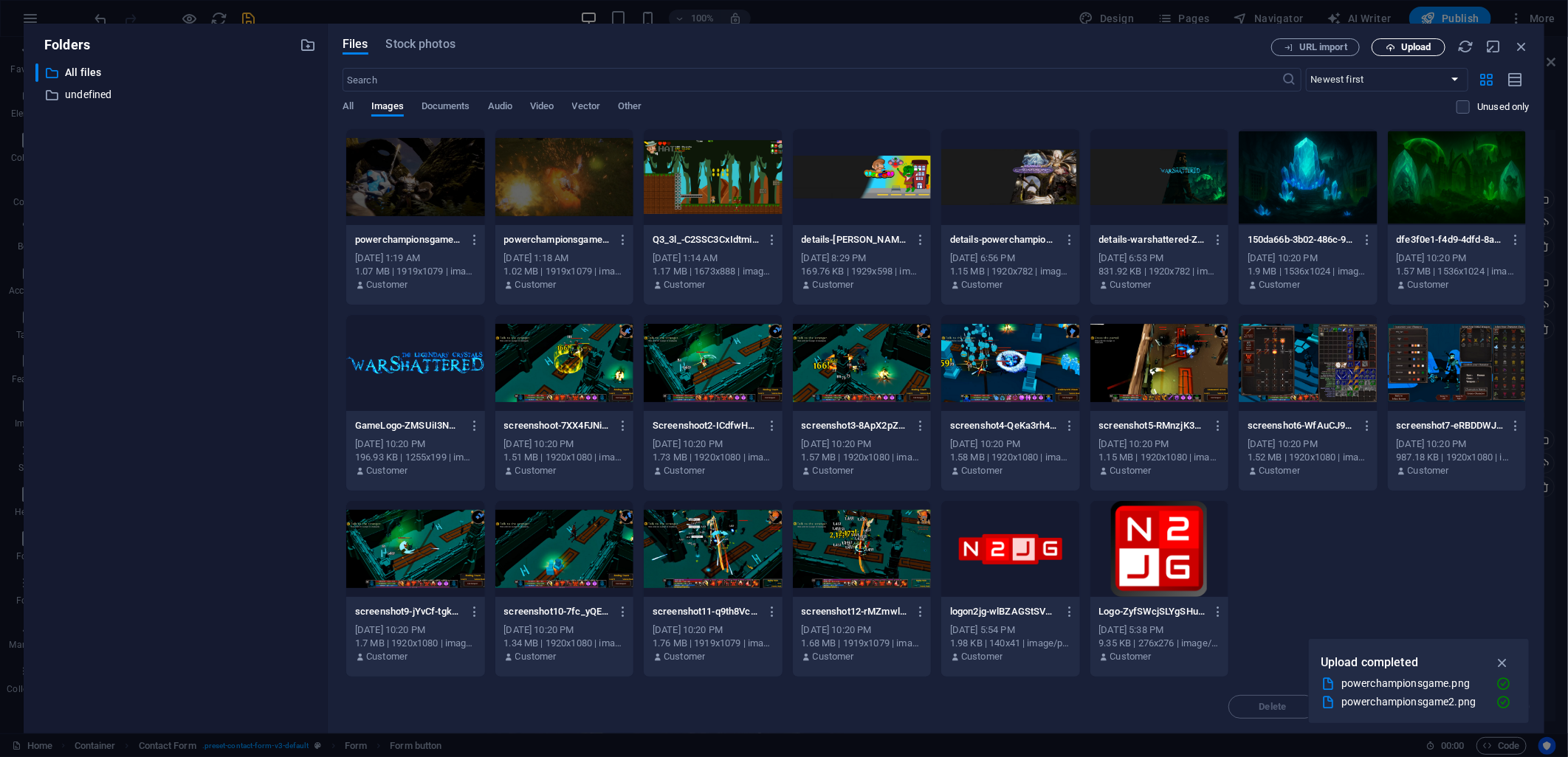
click at [1423, 43] on span "Upload" at bounding box center [1416, 47] width 31 height 9
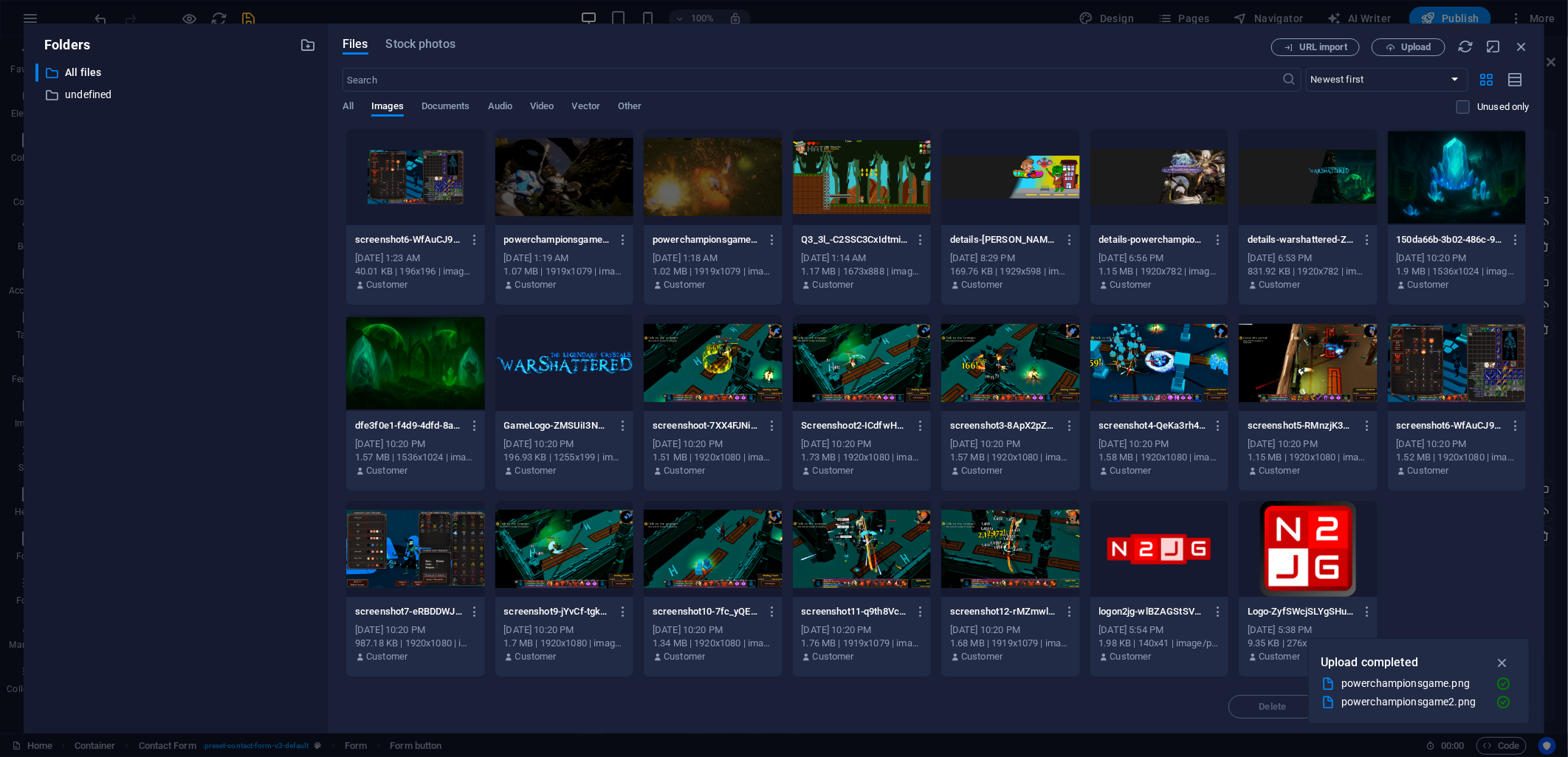
click at [1307, 562] on div at bounding box center [1308, 549] width 139 height 96
click at [1307, 562] on div "1" at bounding box center [1308, 549] width 139 height 96
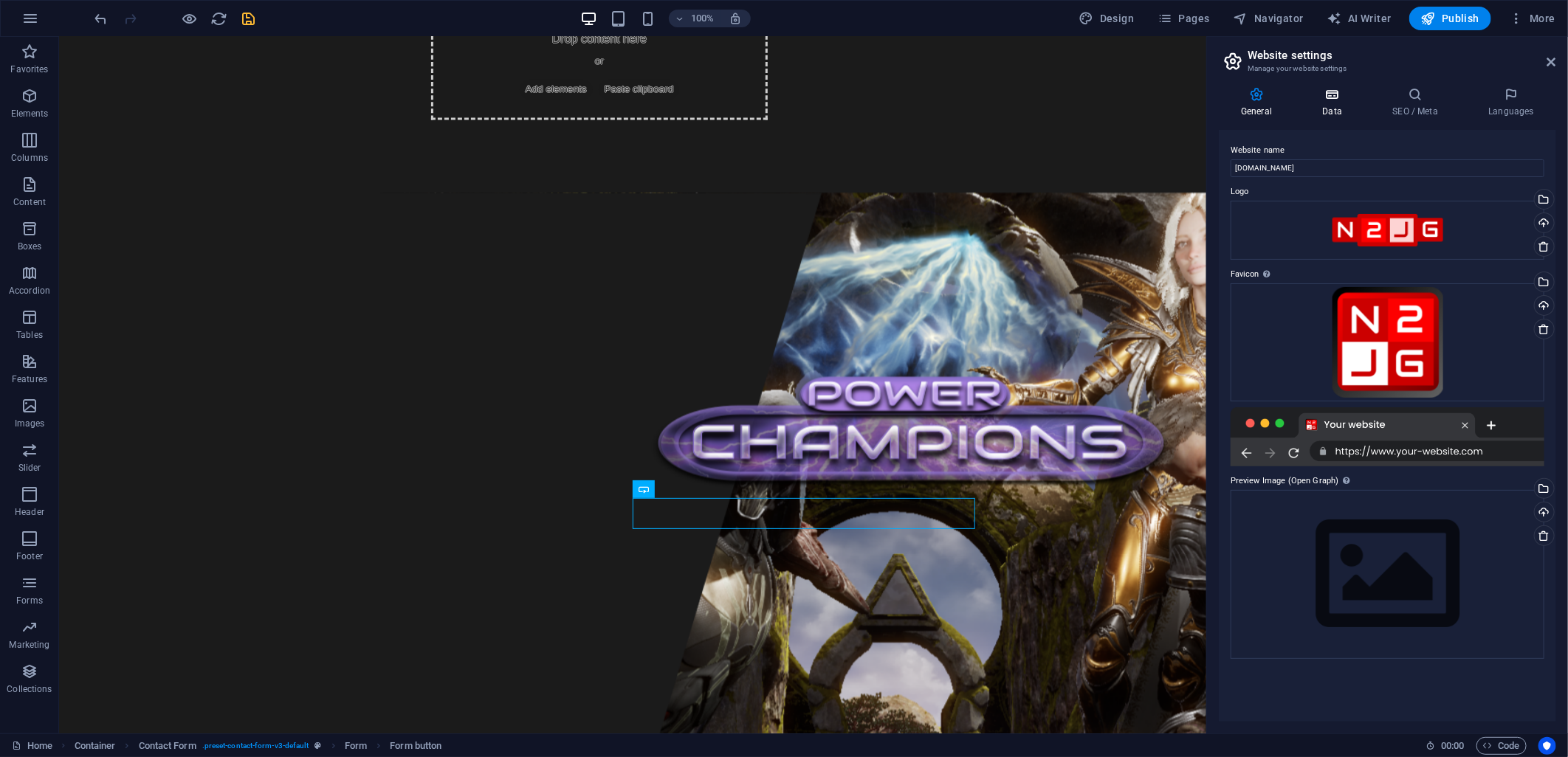
click at [1326, 101] on h4 "Data" at bounding box center [1335, 103] width 70 height 31
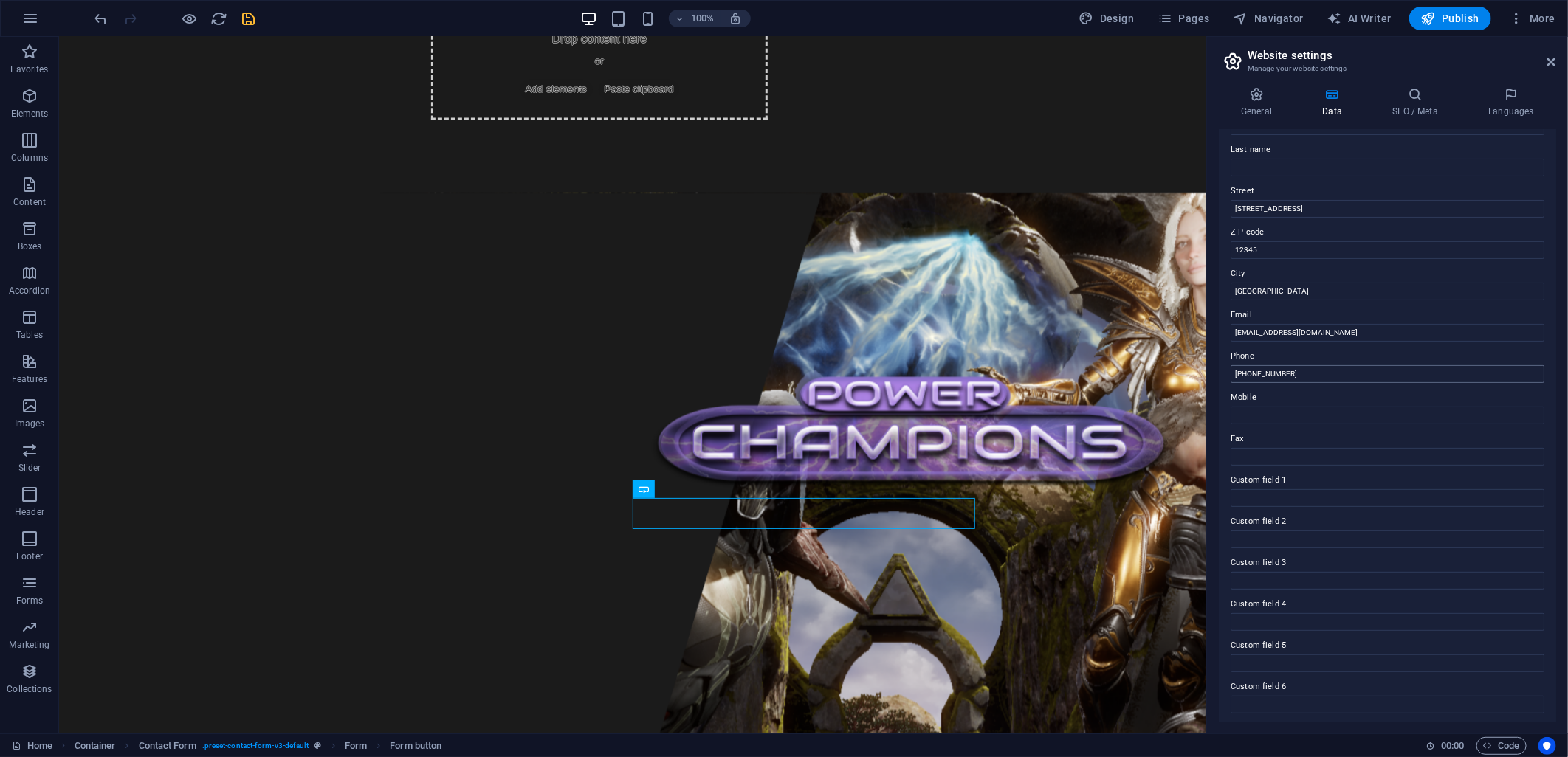
scroll to position [115, 0]
drag, startPoint x: 1338, startPoint y: 321, endPoint x: 1198, endPoint y: 289, distance: 143.6
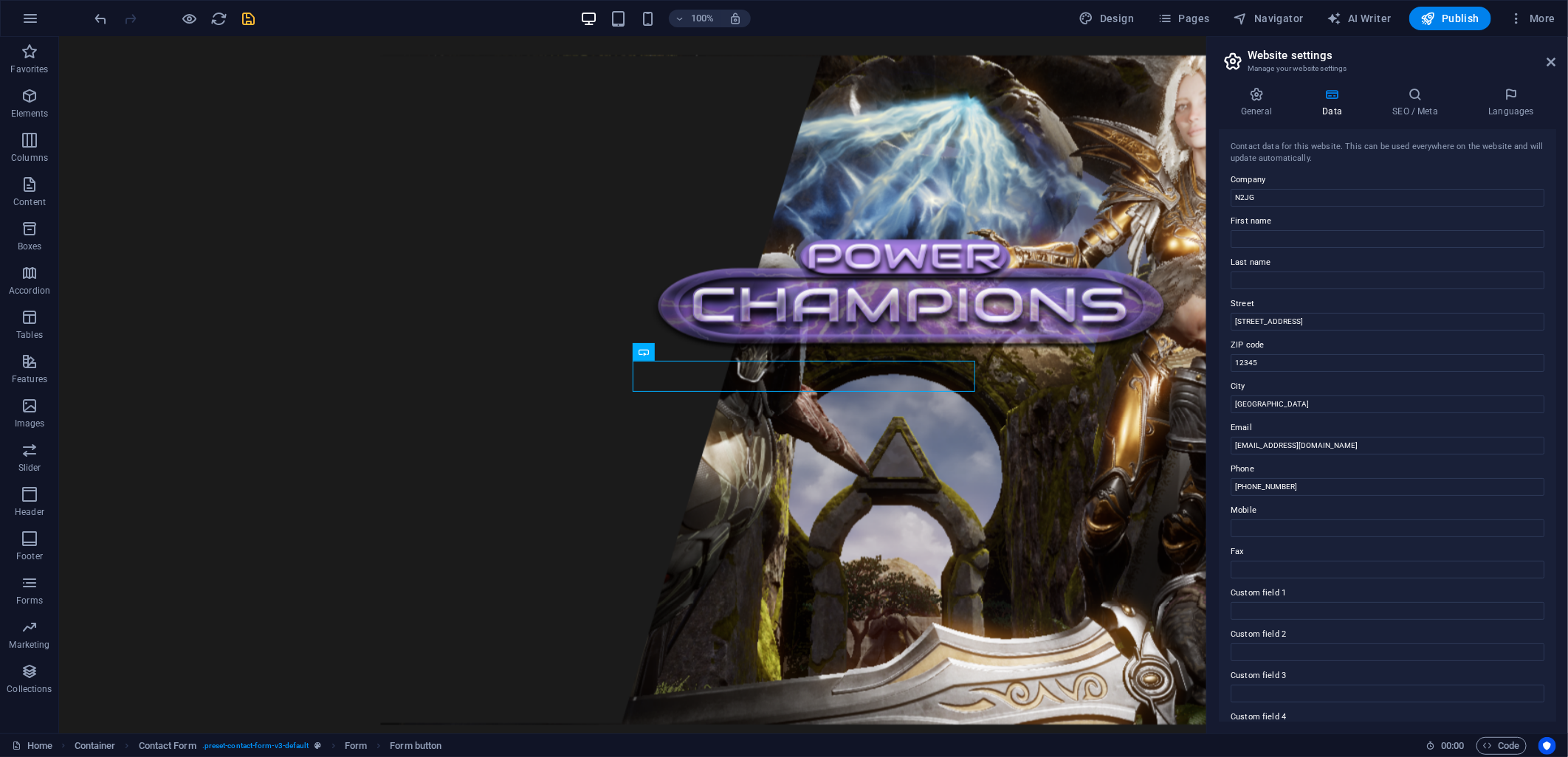
scroll to position [0, 0]
click at [1396, 105] on h4 "SEO / Meta" at bounding box center [1418, 103] width 96 height 31
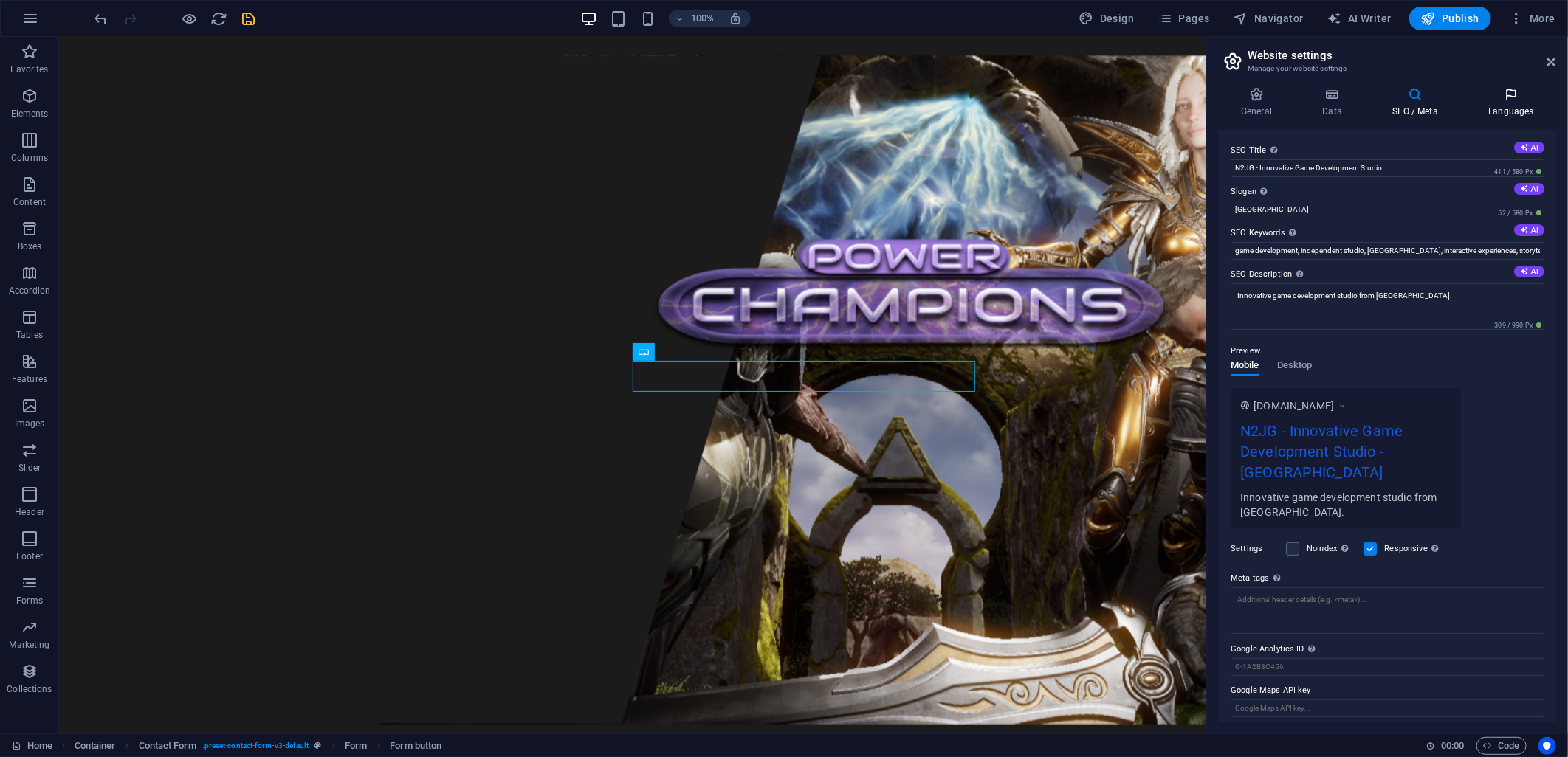
click at [1501, 114] on h4 "Languages" at bounding box center [1510, 103] width 90 height 31
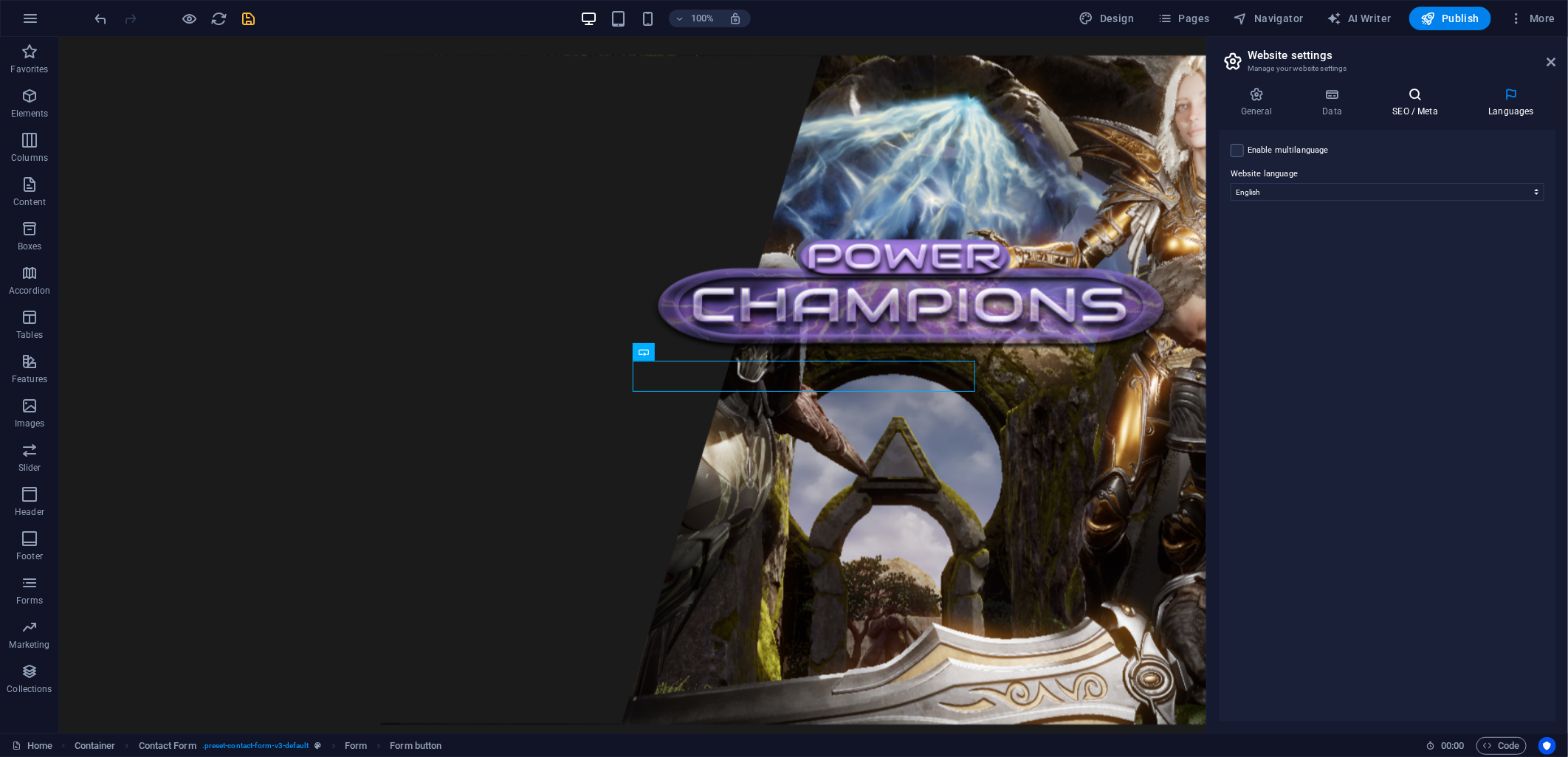
click at [1413, 107] on h4 "SEO / Meta" at bounding box center [1418, 103] width 96 height 31
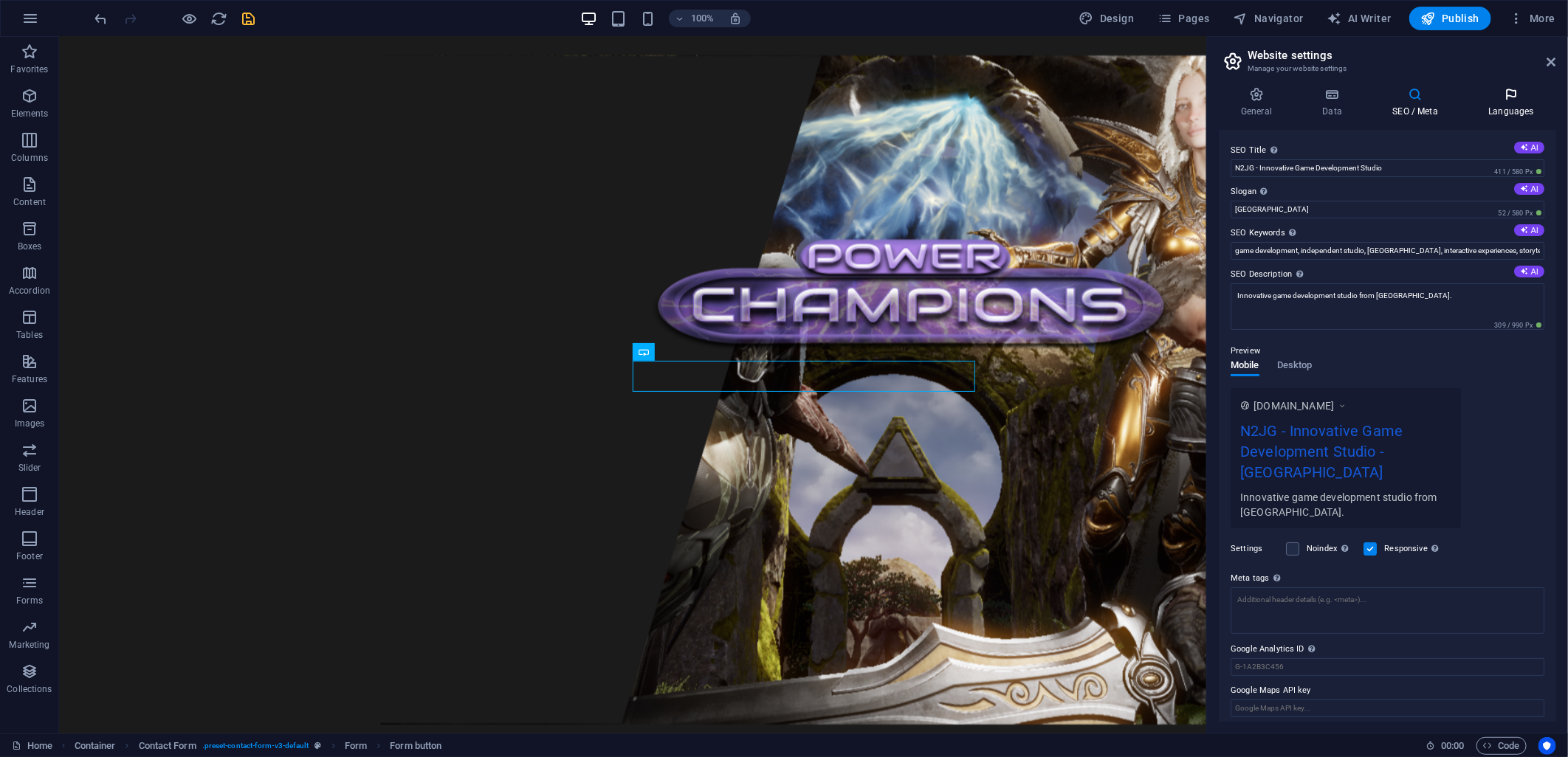
click at [1493, 101] on h4 "Languages" at bounding box center [1510, 103] width 90 height 31
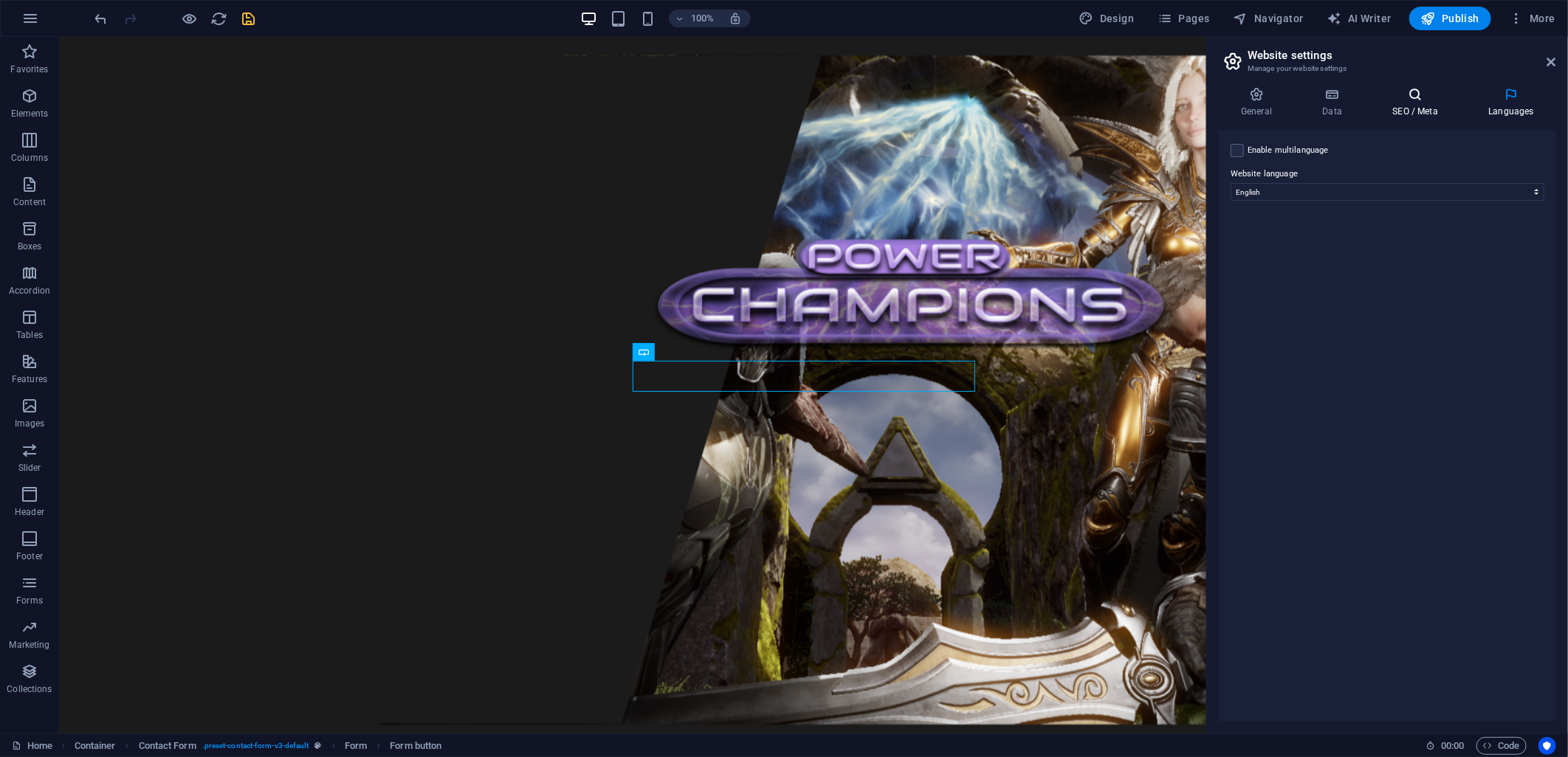
click at [1387, 101] on h4 "SEO / Meta" at bounding box center [1418, 103] width 96 height 31
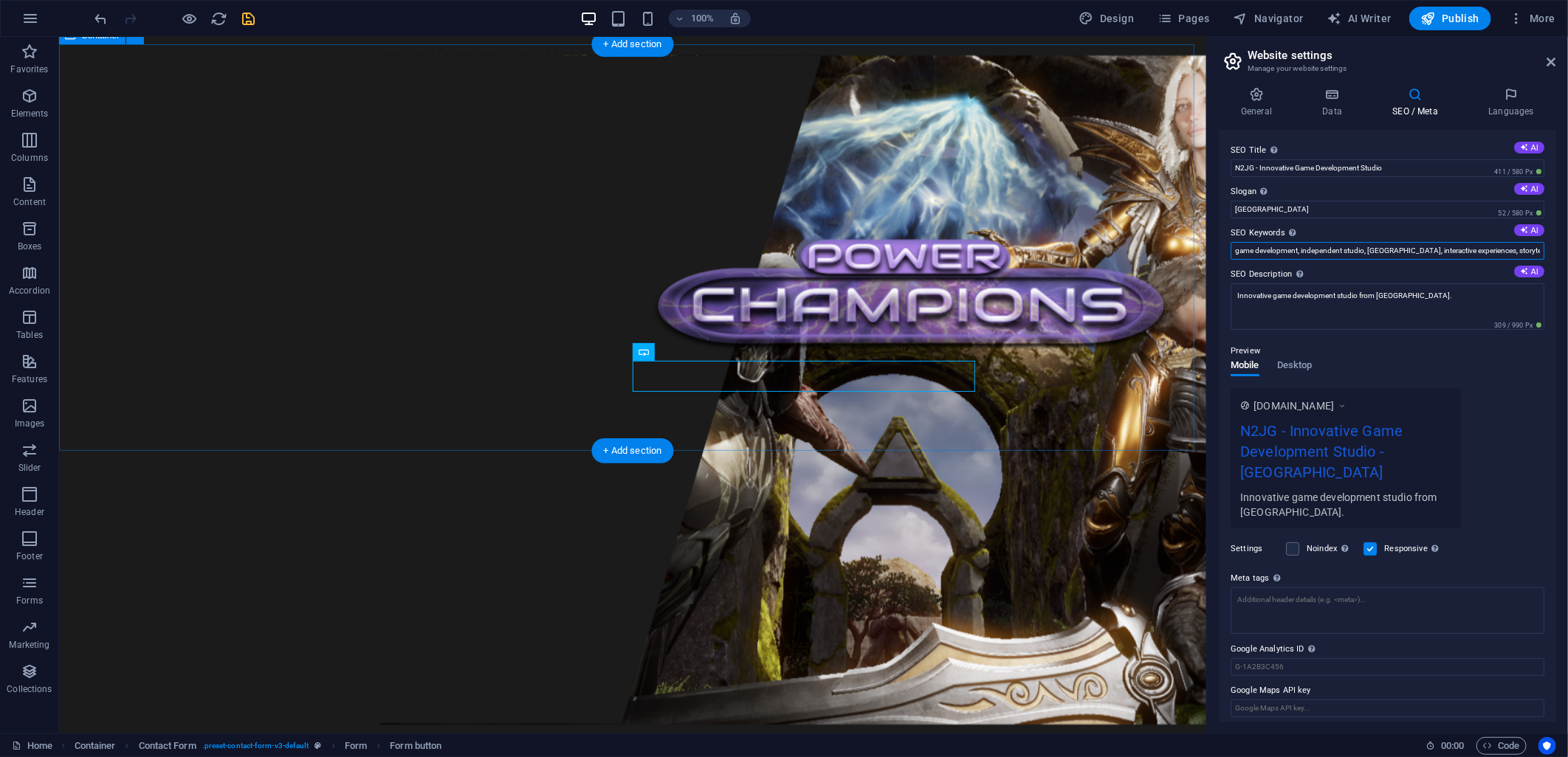
drag, startPoint x: 1426, startPoint y: 284, endPoint x: 1190, endPoint y: 253, distance: 238.0
click at [1268, 209] on input "[GEOGRAPHIC_DATA]" at bounding box center [1387, 209] width 313 height 17
type input "No Name, Just Game"
drag, startPoint x: 1309, startPoint y: 211, endPoint x: 1213, endPoint y: 218, distance: 96.3
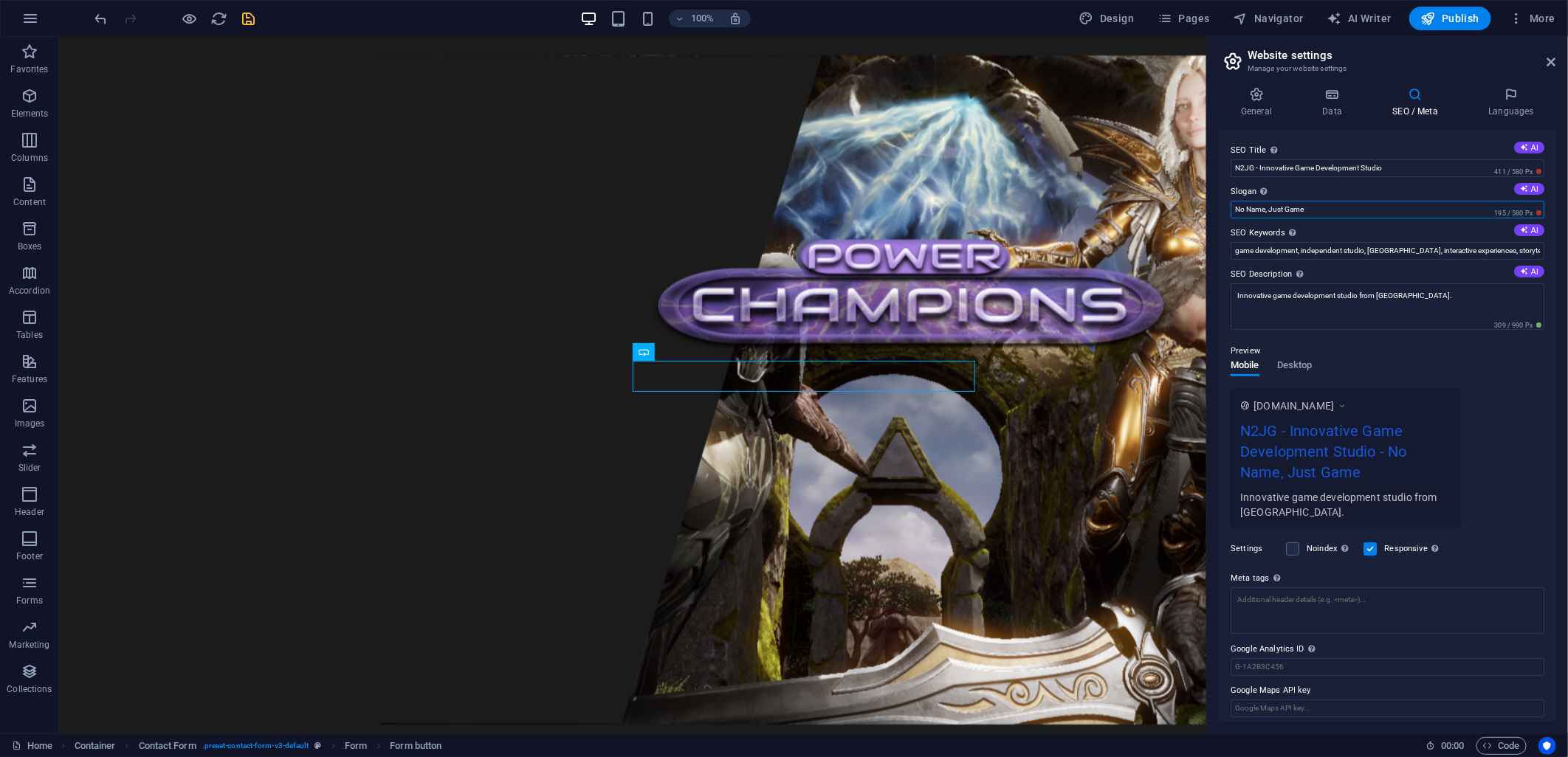
click at [1213, 218] on div "General Data SEO / Meta Languages Website name [DOMAIN_NAME] Logo Drag files he…" at bounding box center [1387, 404] width 361 height 658
drag, startPoint x: 1260, startPoint y: 165, endPoint x: 1387, endPoint y: 167, distance: 127.0
click at [1387, 167] on input "N2JG - Innovative Game Development Studio" at bounding box center [1387, 167] width 313 height 17
paste input "No Name, Just Game"
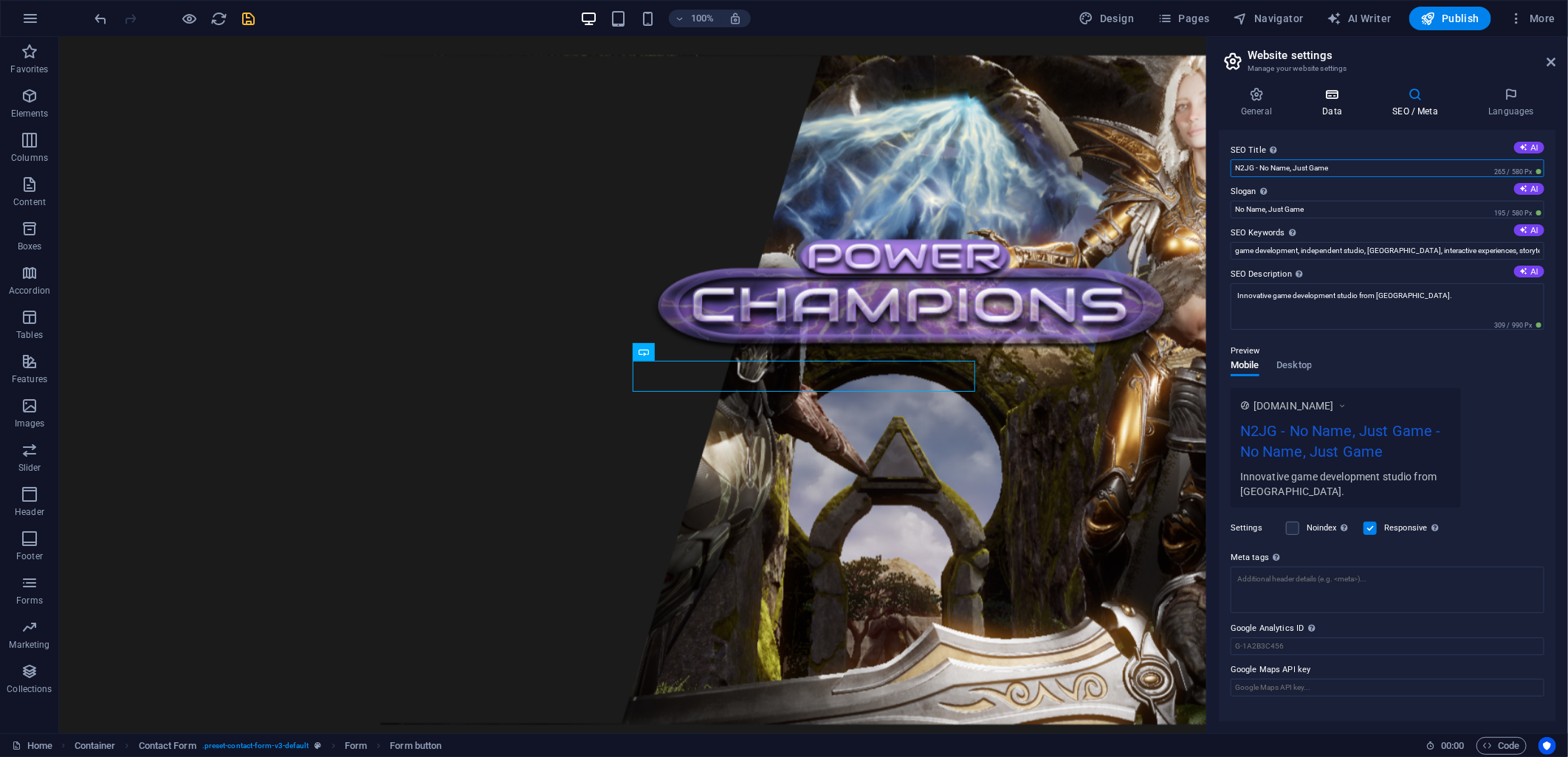
type input "N2JG - No Name, Just Game"
click at [1331, 106] on h4 "Data" at bounding box center [1335, 103] width 70 height 31
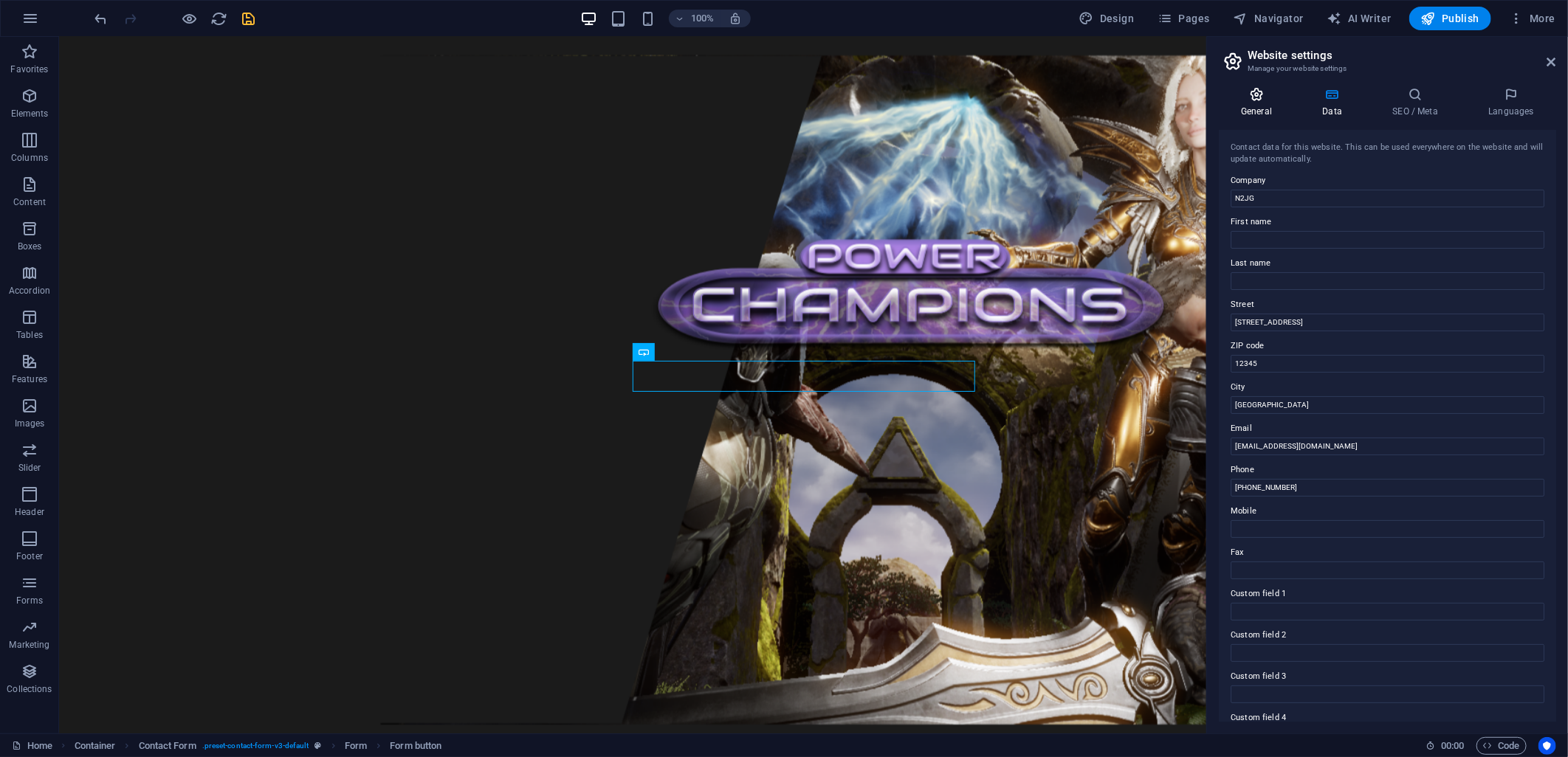
click at [1268, 103] on h4 "General" at bounding box center [1259, 103] width 81 height 31
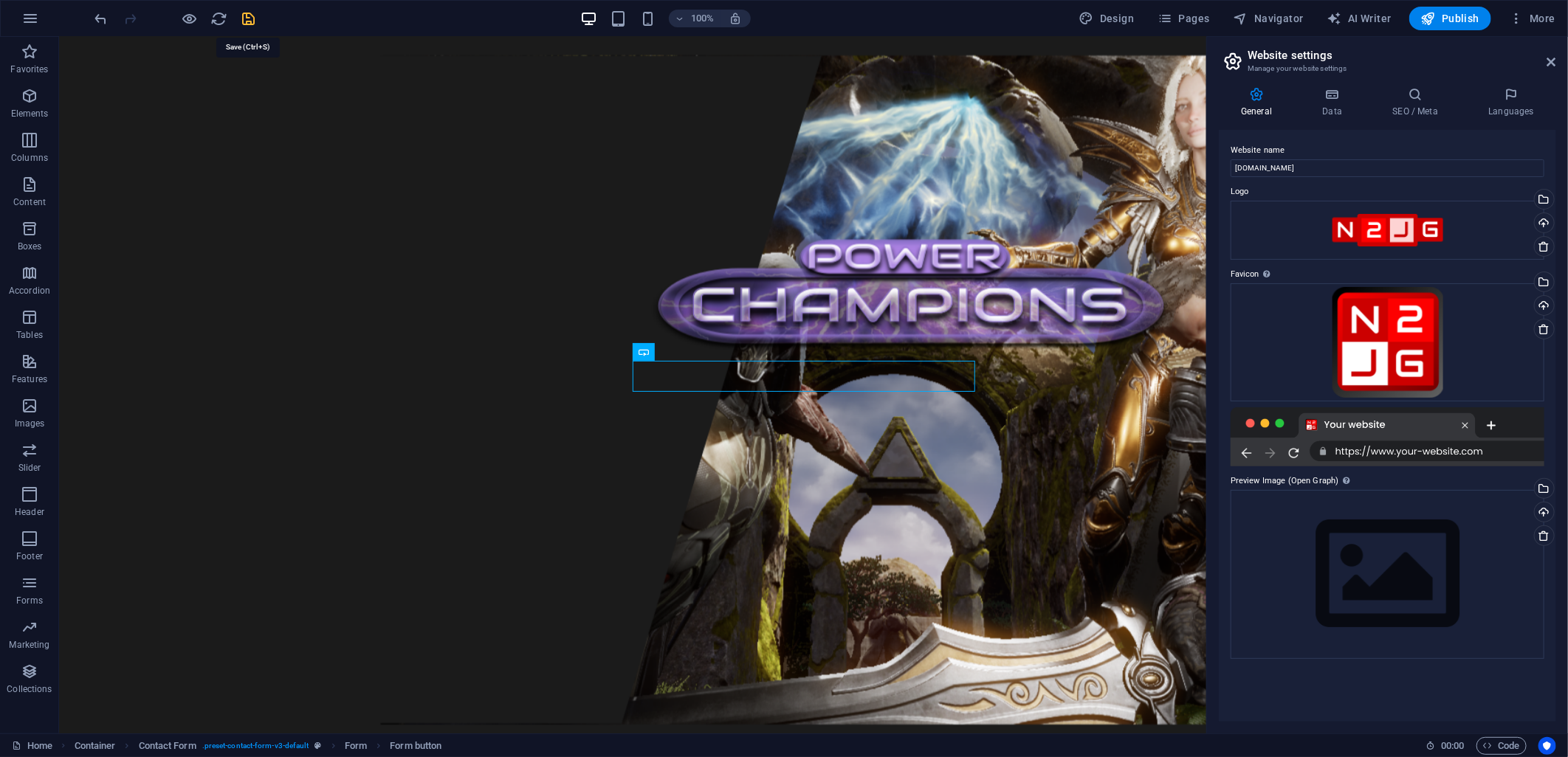
click at [243, 23] on icon "save" at bounding box center [249, 19] width 17 height 17
checkbox input "false"
